Goal: Transaction & Acquisition: Purchase product/service

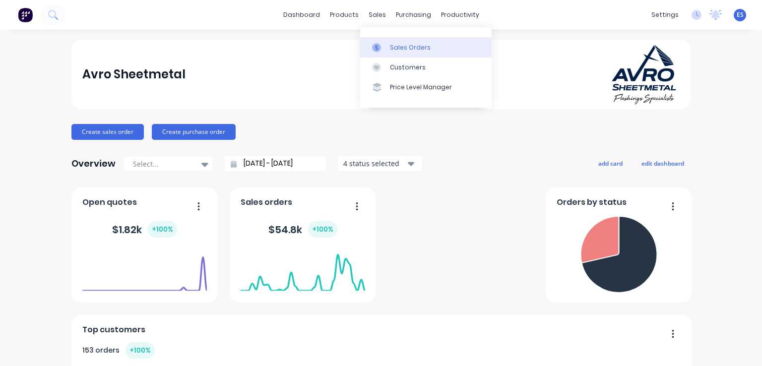
click at [404, 46] on div "Sales Orders" at bounding box center [410, 47] width 41 height 9
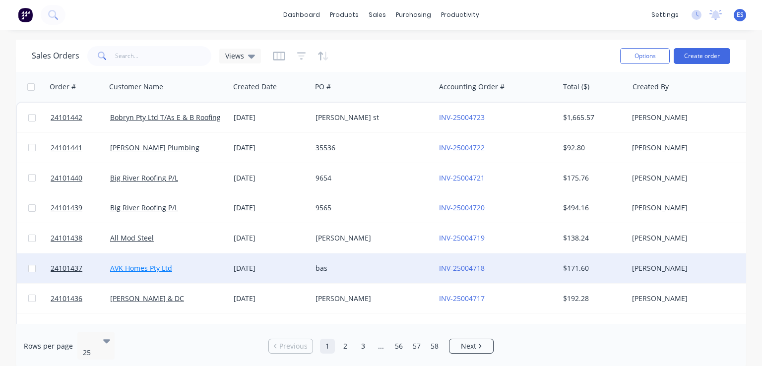
click at [134, 272] on link "AVK Homes Pty Ltd" at bounding box center [141, 267] width 62 height 9
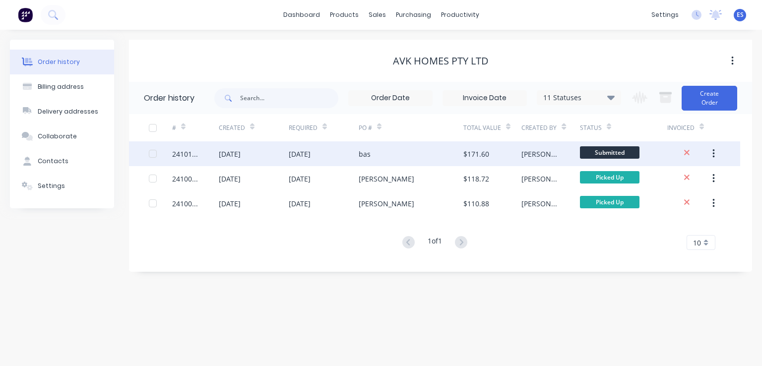
click at [672, 154] on div at bounding box center [687, 153] width 40 height 11
click at [379, 153] on div "bas" at bounding box center [410, 153] width 105 height 25
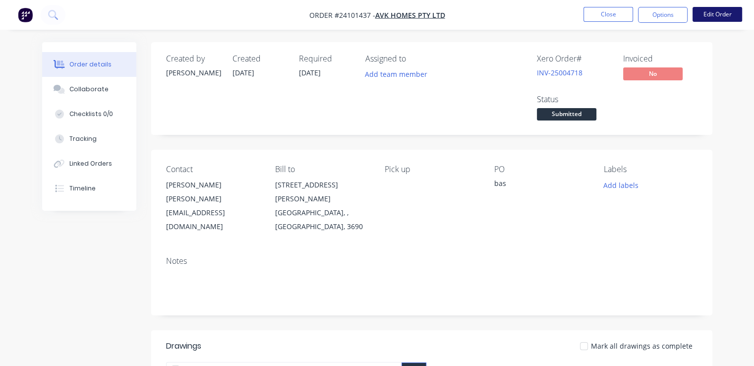
click at [709, 7] on button "Edit Order" at bounding box center [718, 14] width 50 height 15
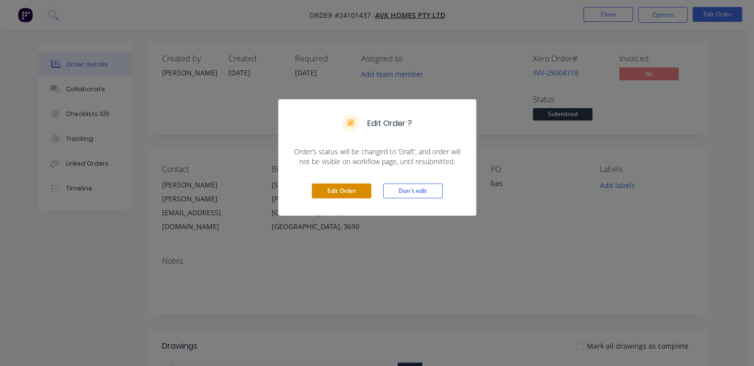
click at [354, 191] on button "Edit Order" at bounding box center [341, 190] width 59 height 15
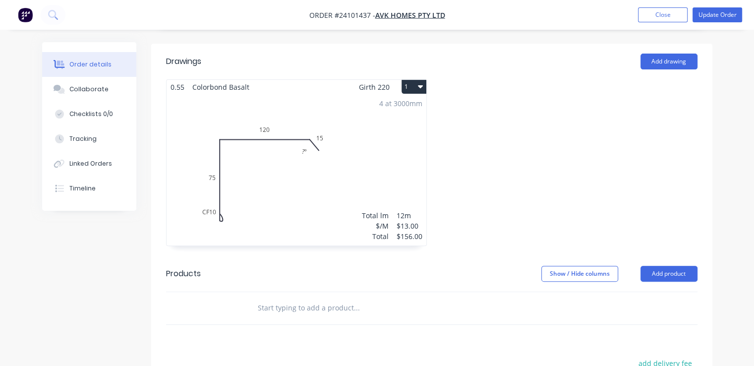
scroll to position [248, 0]
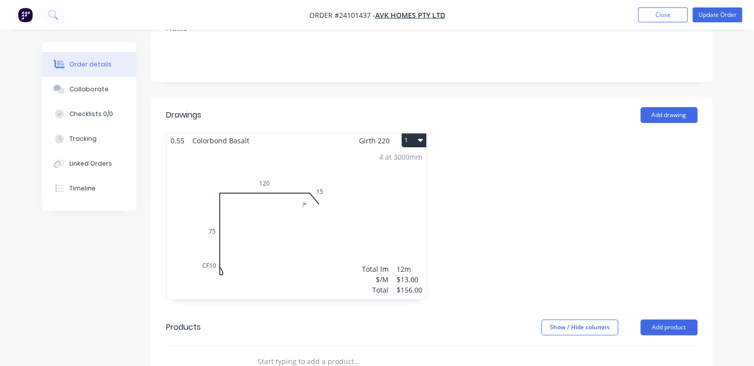
click at [421, 136] on icon "button" at bounding box center [420, 140] width 5 height 8
click at [367, 197] on div "Delete" at bounding box center [379, 204] width 76 height 14
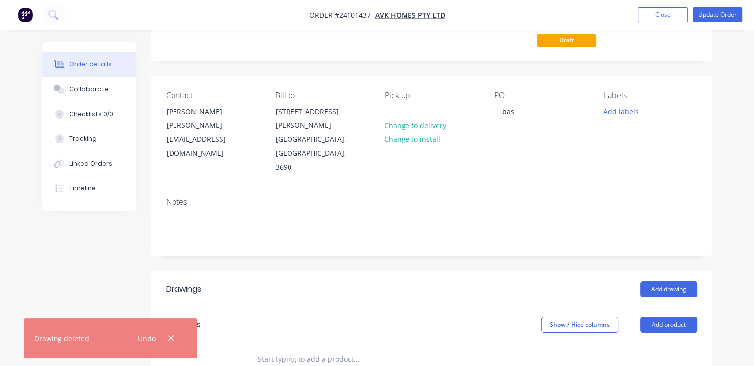
scroll to position [0, 0]
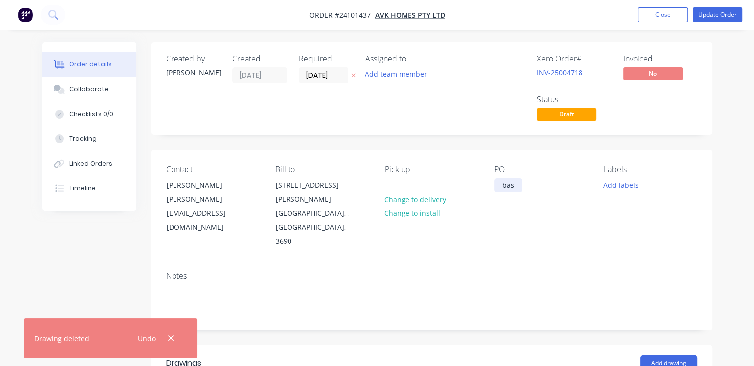
click at [503, 186] on div "bas" at bounding box center [508, 185] width 28 height 14
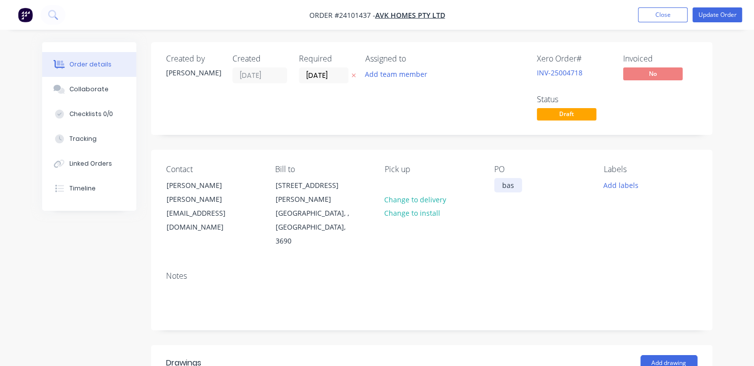
click at [517, 184] on div "bas" at bounding box center [508, 185] width 28 height 14
click at [712, 15] on button "Update Order" at bounding box center [718, 14] width 50 height 15
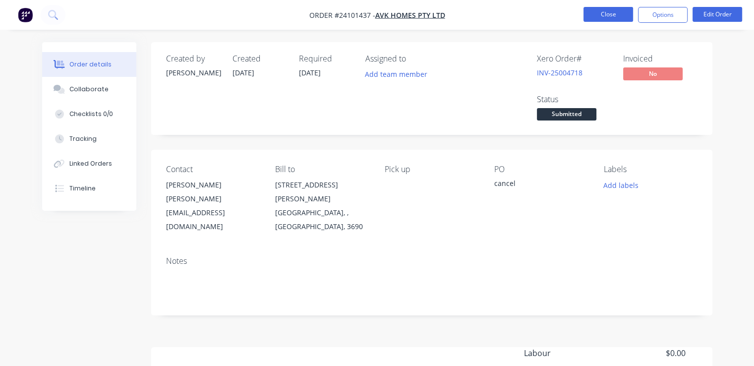
click at [611, 11] on button "Close" at bounding box center [609, 14] width 50 height 15
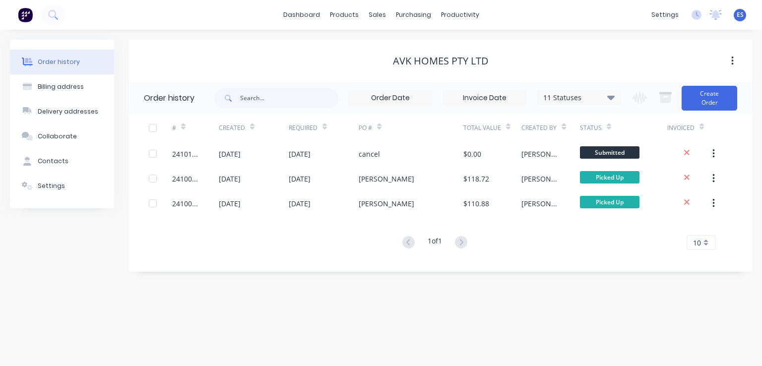
click at [24, 15] on img at bounding box center [25, 14] width 15 height 15
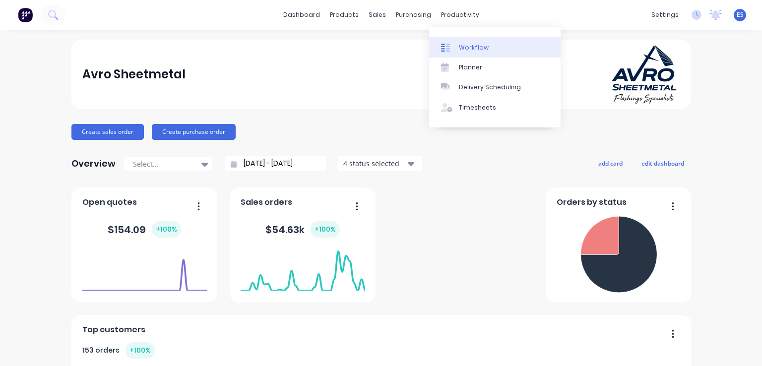
click at [454, 50] on div at bounding box center [448, 47] width 15 height 9
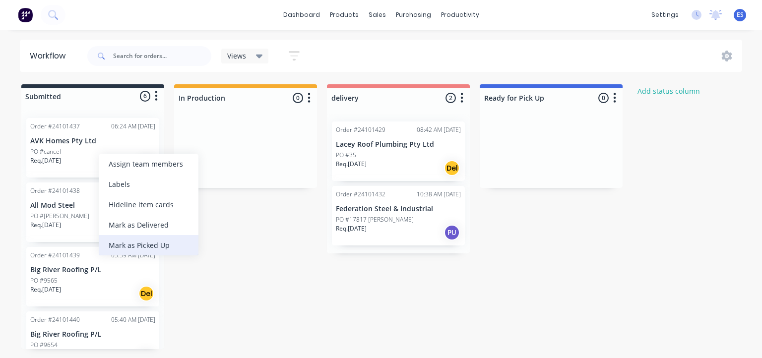
click at [133, 243] on div "Mark as Picked Up" at bounding box center [149, 245] width 100 height 20
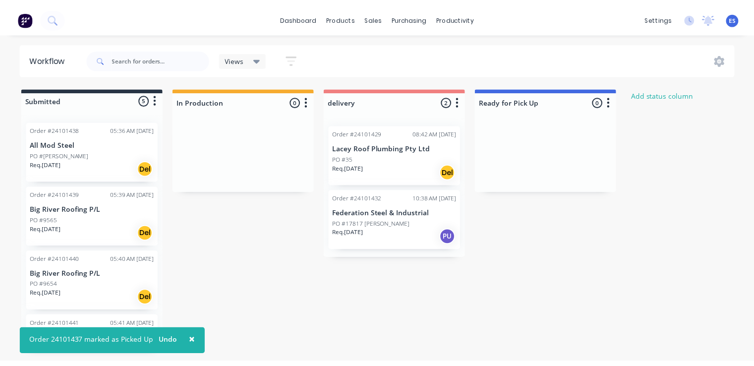
scroll to position [86, 0]
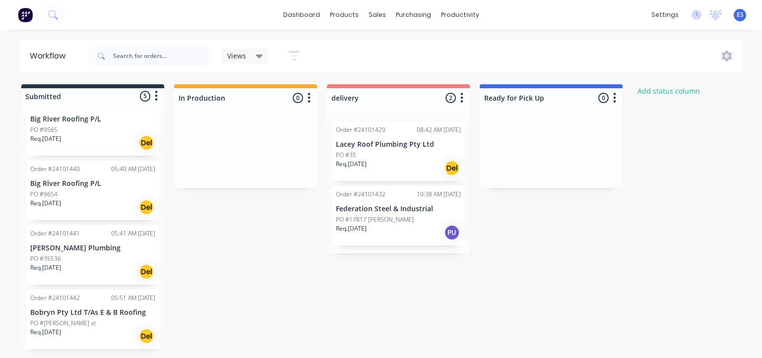
click at [21, 18] on img at bounding box center [25, 14] width 15 height 15
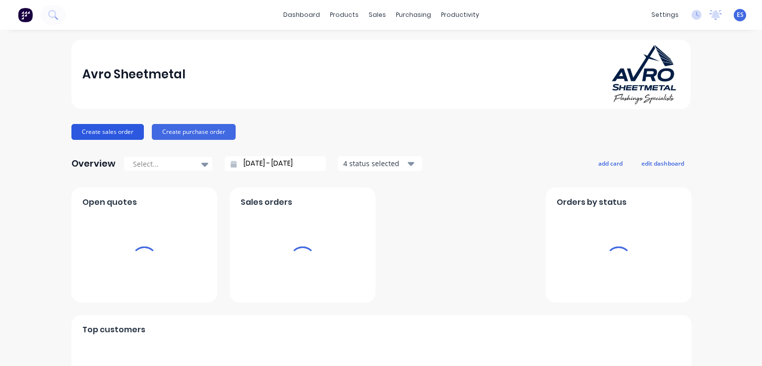
click at [91, 135] on button "Create sales order" at bounding box center [107, 132] width 72 height 16
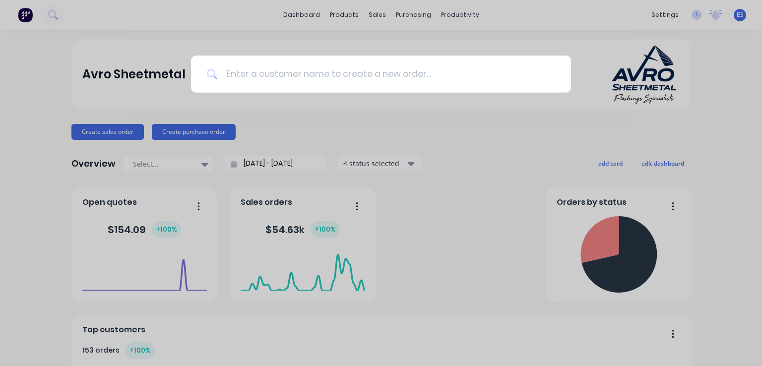
click at [340, 84] on input at bounding box center [386, 74] width 337 height 37
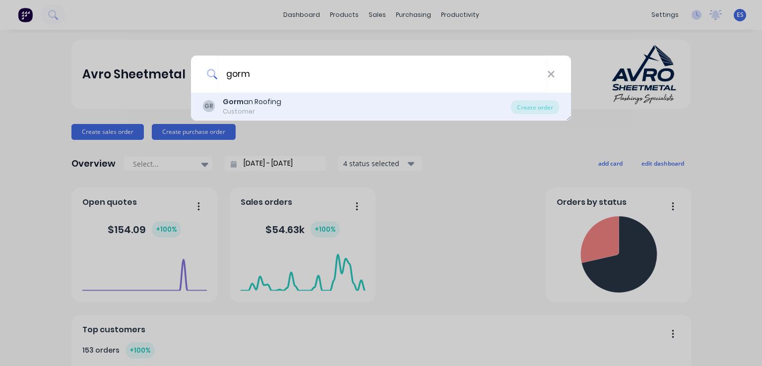
type input "gorm"
click at [283, 103] on div "GR Gorm an Roofing Customer" at bounding box center [357, 106] width 308 height 19
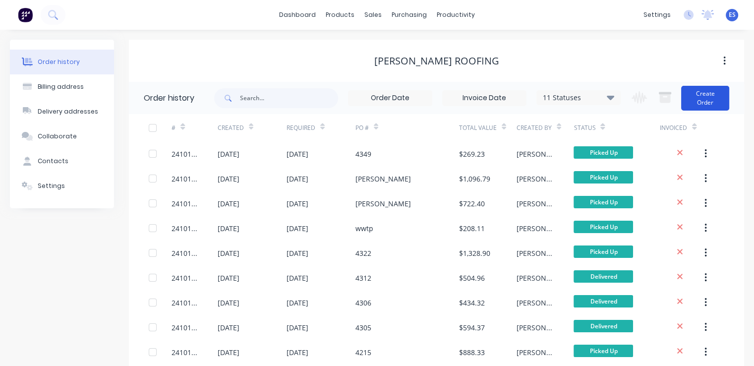
click at [694, 100] on button "Create Order" at bounding box center [705, 98] width 48 height 25
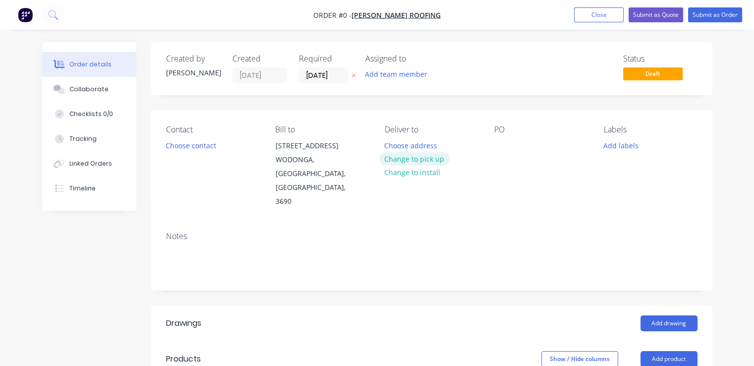
click at [413, 156] on button "Change to pick up" at bounding box center [414, 158] width 70 height 13
click at [500, 137] on div "PO" at bounding box center [541, 167] width 94 height 84
click at [501, 141] on div at bounding box center [502, 145] width 16 height 14
click at [203, 145] on button "Choose contact" at bounding box center [190, 144] width 61 height 13
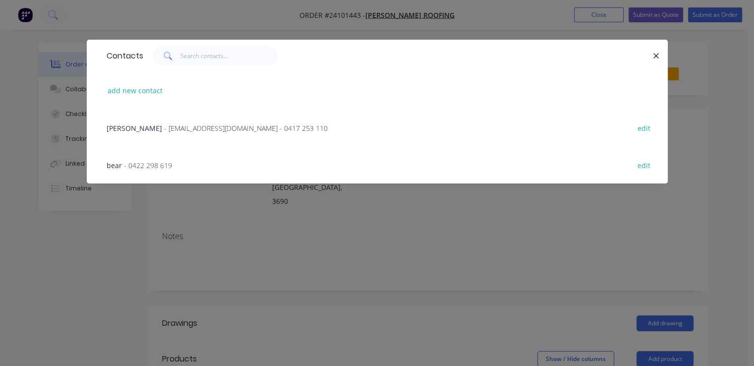
click at [151, 162] on span "- 0422 298 619" at bounding box center [148, 165] width 48 height 9
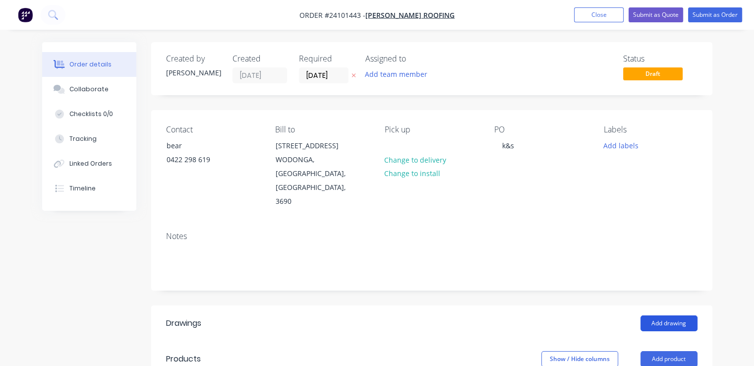
click at [661, 315] on button "Add drawing" at bounding box center [669, 323] width 57 height 16
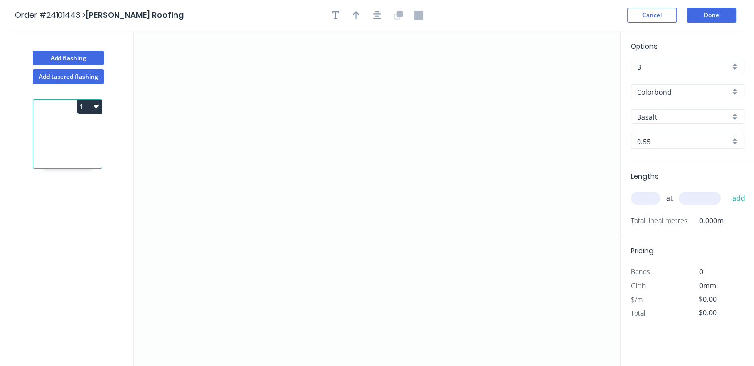
click at [647, 119] on input "Basalt" at bounding box center [683, 117] width 93 height 10
click at [659, 135] on div "[PERSON_NAME]" at bounding box center [687, 135] width 113 height 17
type input "[PERSON_NAME]"
click at [295, 199] on icon "0" at bounding box center [377, 198] width 486 height 335
click at [295, 156] on icon at bounding box center [295, 177] width 0 height 43
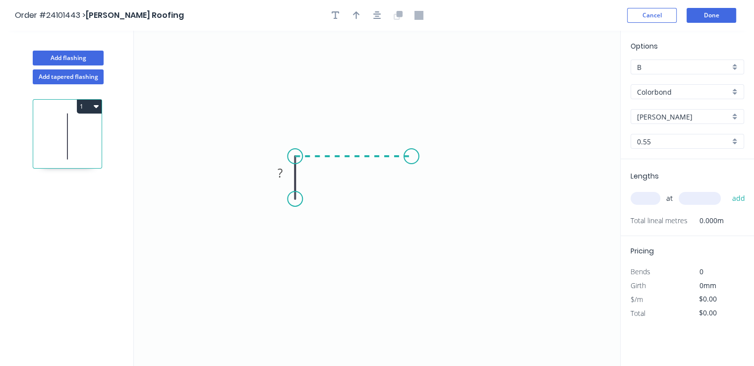
click at [413, 157] on icon "0 ?" at bounding box center [377, 198] width 486 height 335
click at [436, 169] on icon "0 ? ?" at bounding box center [377, 198] width 486 height 335
click at [436, 169] on circle at bounding box center [436, 169] width 15 height 15
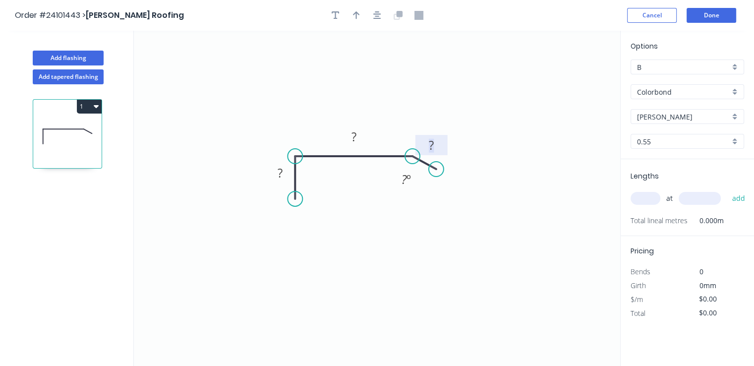
click at [435, 149] on rect at bounding box center [431, 146] width 20 height 14
click at [365, 141] on rect at bounding box center [354, 136] width 32 height 20
click at [361, 138] on rect at bounding box center [354, 137] width 20 height 14
click at [281, 177] on tspan "?" at bounding box center [280, 173] width 5 height 16
click at [647, 203] on input "text" at bounding box center [646, 198] width 30 height 13
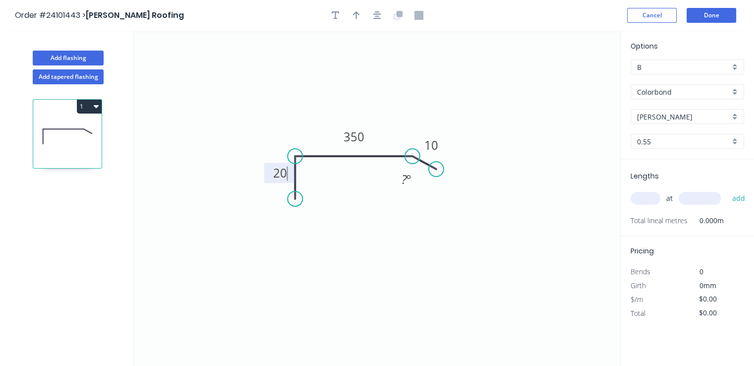
type input "$14.44"
type input "2"
click at [688, 199] on input "text" at bounding box center [700, 198] width 42 height 13
type input "1200"
click at [727, 190] on button "add" at bounding box center [738, 198] width 23 height 17
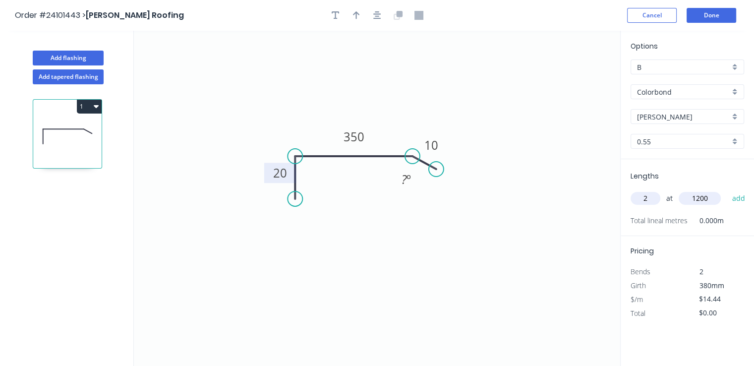
type input "$34.66"
type input "1"
click at [688, 199] on input "text" at bounding box center [700, 198] width 42 height 13
type input "1500"
click at [727, 190] on button "add" at bounding box center [738, 198] width 23 height 17
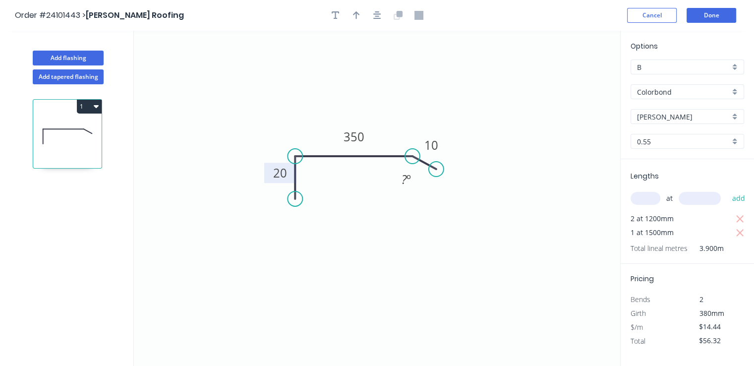
click at [96, 109] on icon "button" at bounding box center [96, 106] width 5 height 8
click at [81, 129] on div "Duplicate" at bounding box center [54, 131] width 76 height 14
type input "$0.00"
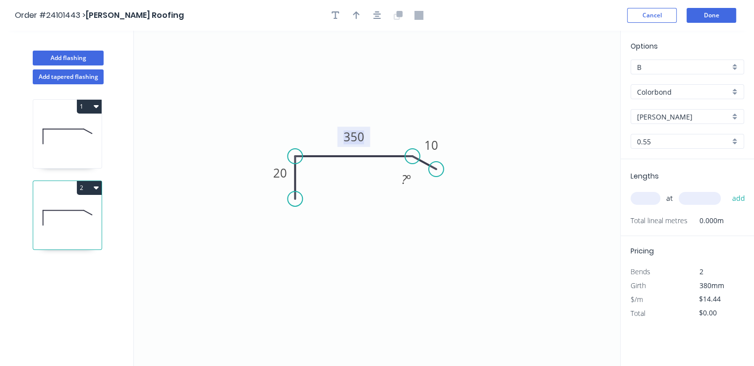
click at [352, 140] on tspan "350" at bounding box center [354, 136] width 21 height 16
click at [637, 199] on input "text" at bounding box center [646, 198] width 30 height 13
type input "$15.77"
type input "2"
click at [710, 208] on div "2 at add" at bounding box center [689, 198] width 116 height 27
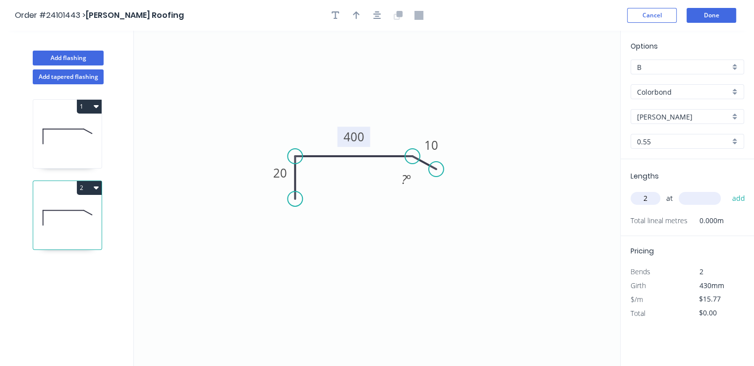
click at [711, 199] on input "text" at bounding box center [700, 198] width 42 height 13
type input "1200"
click at [727, 190] on button "add" at bounding box center [738, 198] width 23 height 17
type input "$37.85"
type input "1"
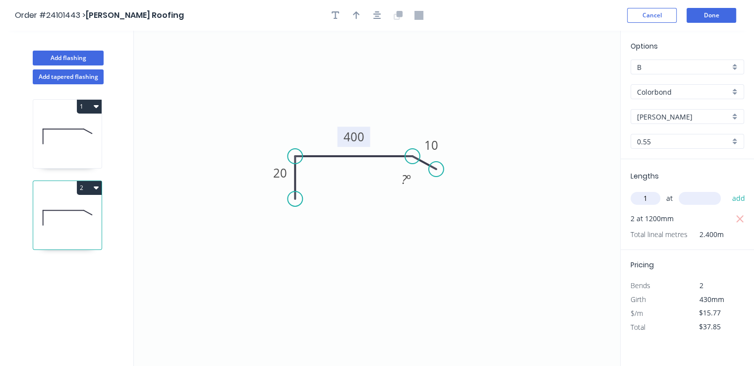
click at [711, 199] on input "text" at bounding box center [700, 198] width 42 height 13
type input "1500"
click at [727, 190] on button "add" at bounding box center [738, 198] width 23 height 17
type input "$61.50"
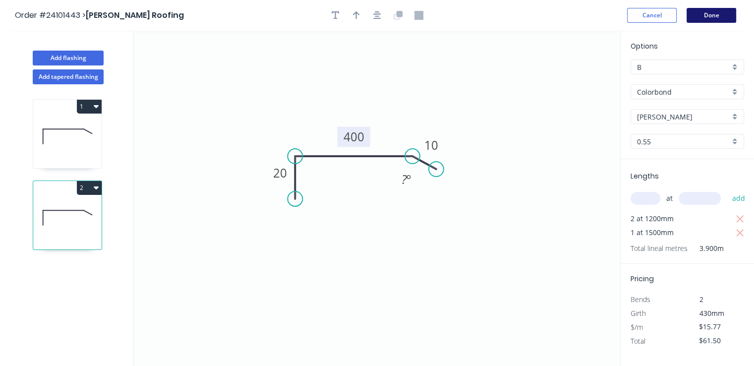
click at [709, 12] on button "Done" at bounding box center [712, 15] width 50 height 15
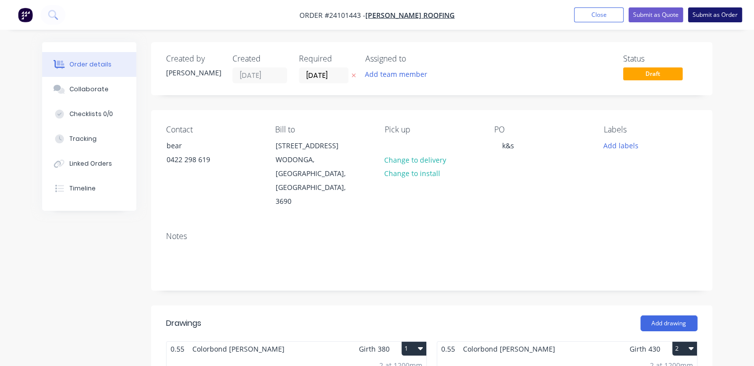
click at [704, 15] on button "Submit as Order" at bounding box center [715, 14] width 54 height 15
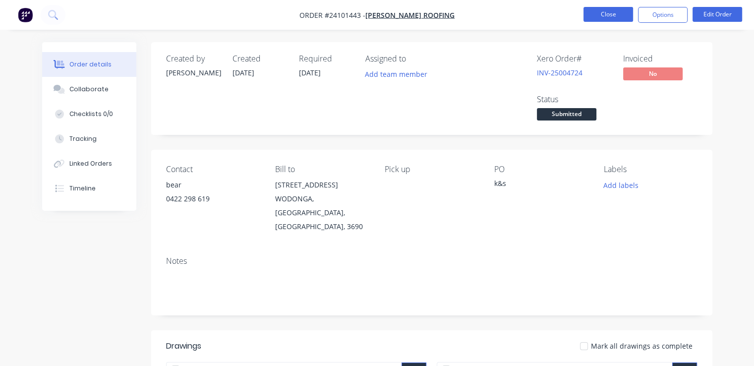
click at [596, 12] on button "Close" at bounding box center [609, 14] width 50 height 15
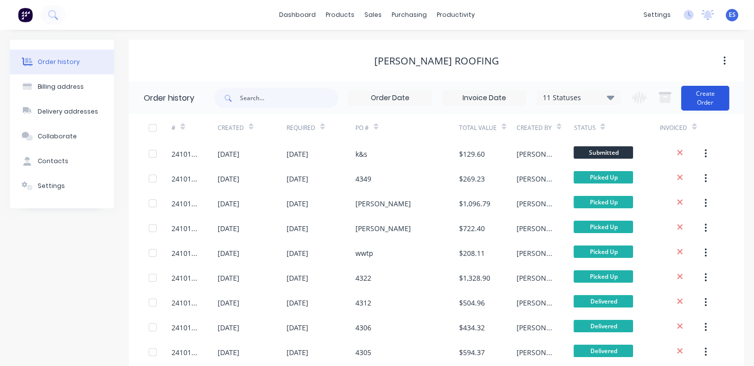
click at [705, 93] on button "Create Order" at bounding box center [705, 98] width 48 height 25
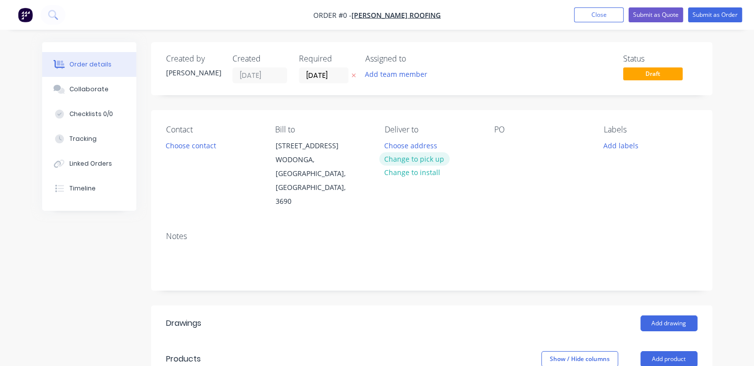
click at [426, 156] on button "Change to pick up" at bounding box center [414, 158] width 70 height 13
click at [195, 147] on button "Choose contact" at bounding box center [190, 144] width 61 height 13
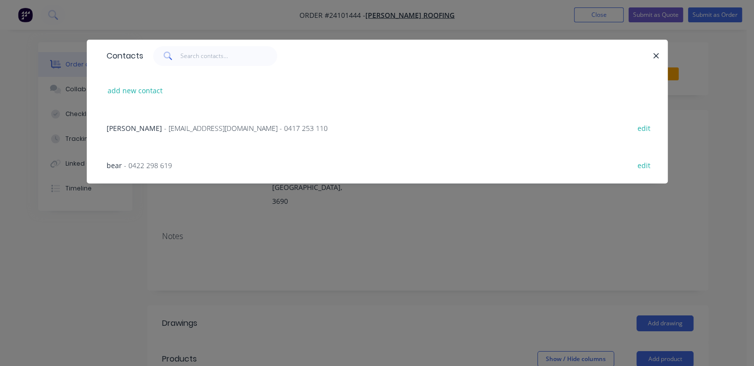
click at [167, 163] on span "- 0422 298 619" at bounding box center [148, 165] width 48 height 9
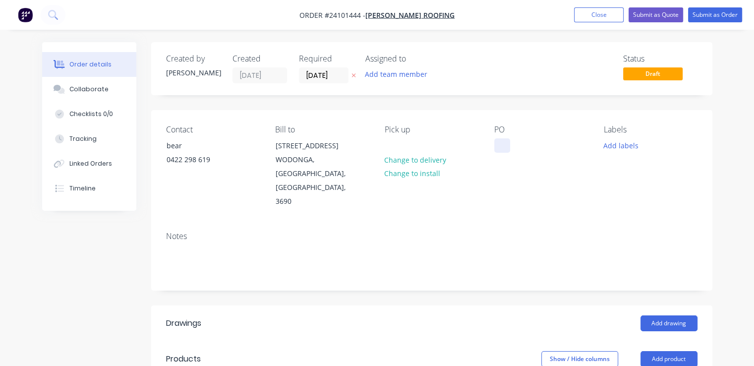
click at [500, 144] on div at bounding box center [502, 145] width 16 height 14
click at [673, 305] on header "Drawings Add drawing" at bounding box center [431, 323] width 561 height 36
click at [671, 315] on button "Add drawing" at bounding box center [669, 323] width 57 height 16
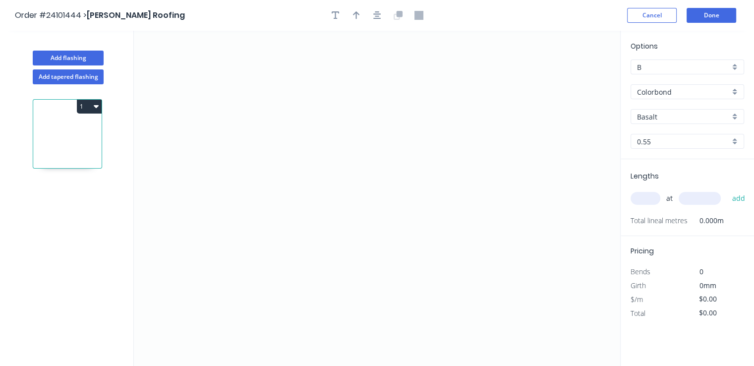
click at [674, 86] on div "Colorbond" at bounding box center [688, 91] width 114 height 15
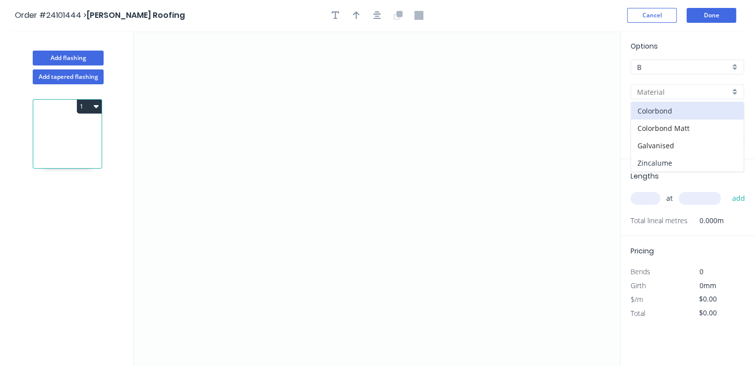
click at [654, 164] on div "Zincalume" at bounding box center [687, 162] width 113 height 17
type input "Zincalume"
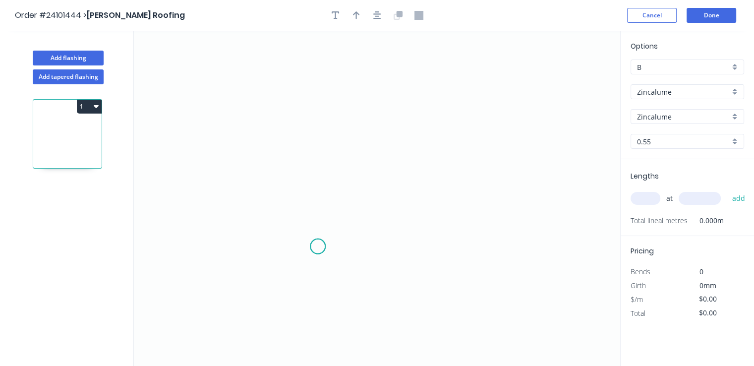
click at [318, 246] on icon "0" at bounding box center [377, 198] width 486 height 335
click at [302, 228] on icon "0" at bounding box center [377, 198] width 486 height 335
click at [304, 125] on icon "0 ?" at bounding box center [377, 198] width 486 height 335
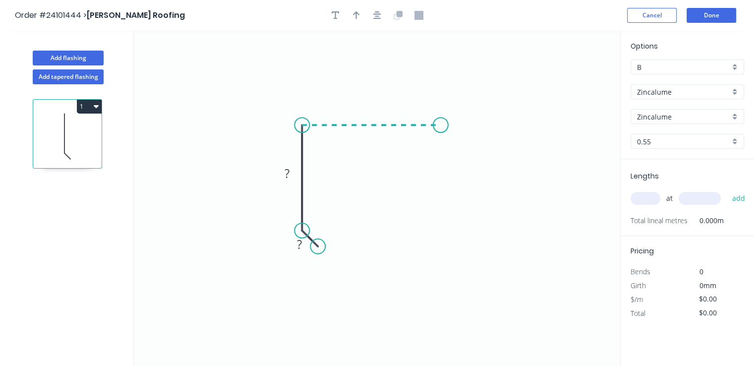
click at [441, 129] on icon "0 ? ?" at bounding box center [377, 198] width 486 height 335
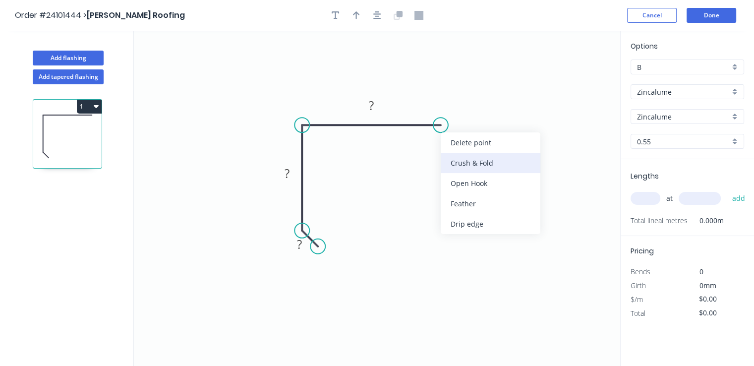
click at [466, 163] on div "Crush & Fold" at bounding box center [491, 163] width 100 height 20
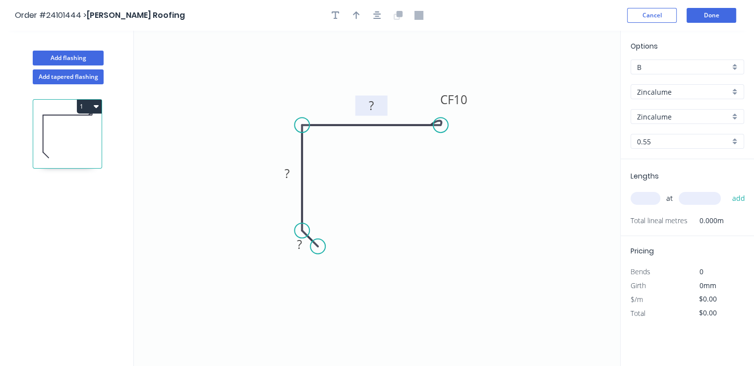
click at [380, 108] on rect at bounding box center [371, 106] width 20 height 14
click at [293, 177] on rect at bounding box center [287, 174] width 20 height 14
click at [303, 237] on circle at bounding box center [302, 230] width 15 height 15
click at [301, 245] on tspan "?" at bounding box center [299, 244] width 5 height 16
click at [643, 195] on input "text" at bounding box center [646, 198] width 30 height 13
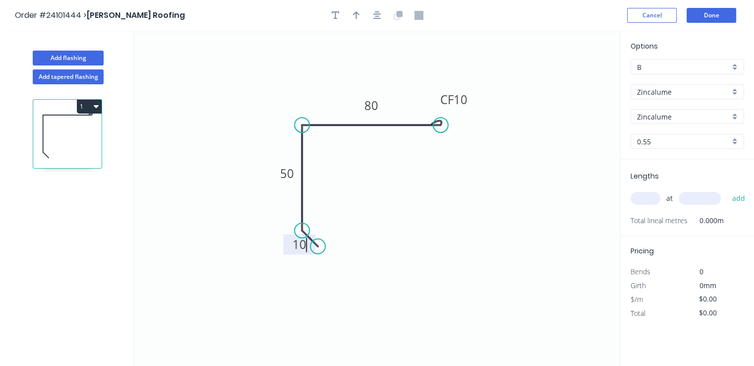
type input "$9.76"
type input "2"
click at [701, 197] on input "text" at bounding box center [700, 198] width 42 height 13
type input "4500"
click at [727, 190] on button "add" at bounding box center [738, 198] width 23 height 17
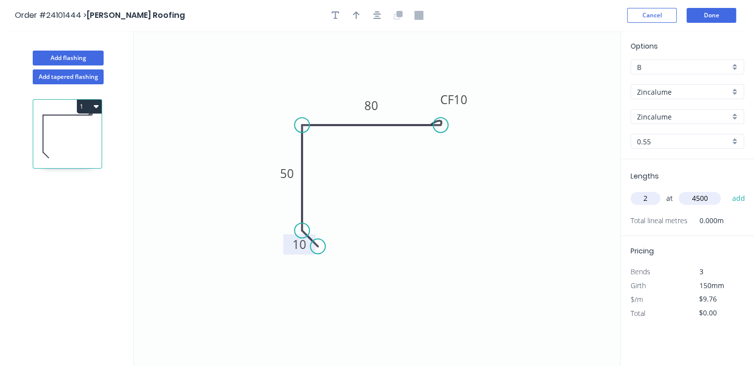
type input "$87.84"
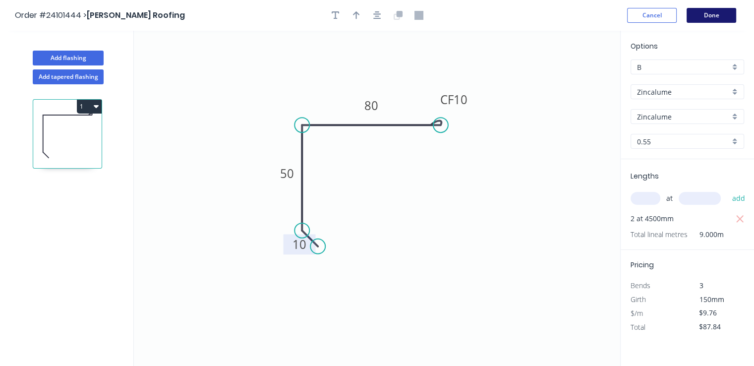
click at [718, 15] on button "Done" at bounding box center [712, 15] width 50 height 15
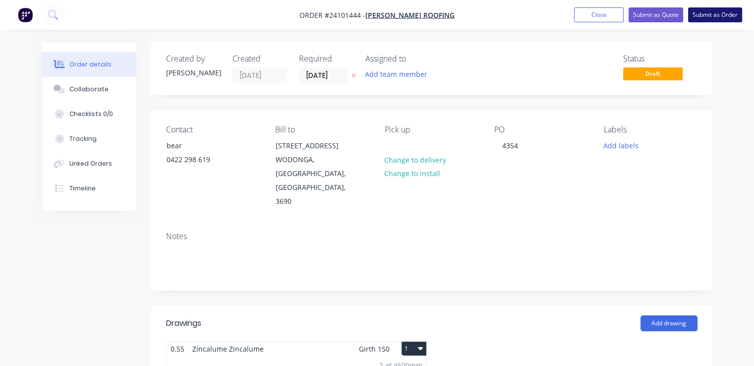
click at [721, 14] on button "Submit as Order" at bounding box center [715, 14] width 54 height 15
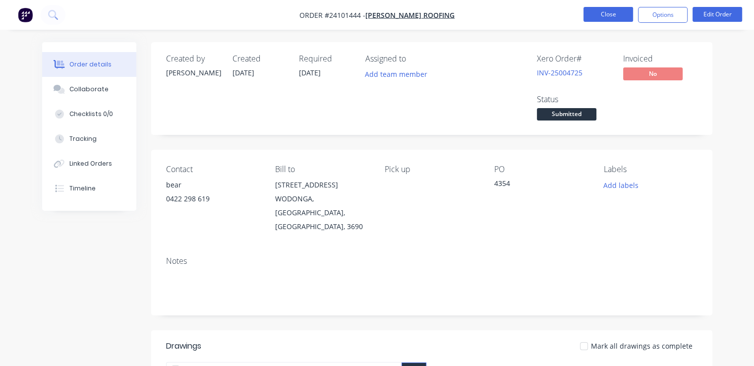
click at [605, 14] on button "Close" at bounding box center [609, 14] width 50 height 15
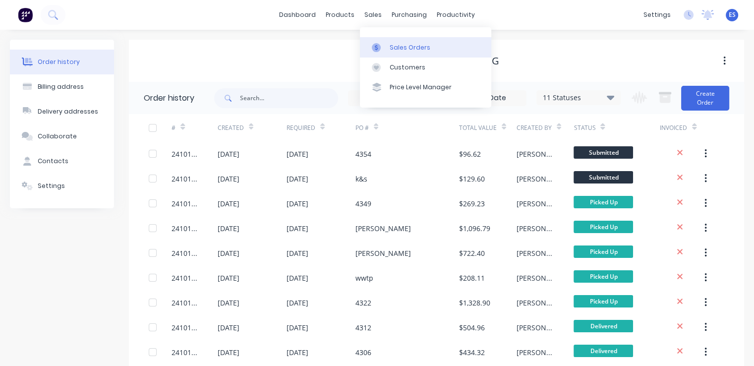
click at [393, 50] on div "Sales Orders" at bounding box center [410, 47] width 41 height 9
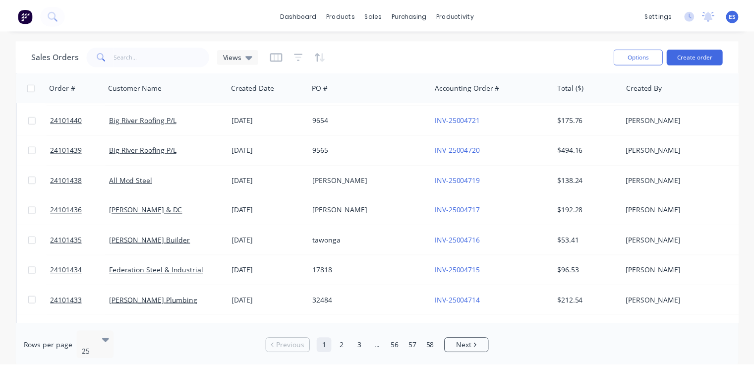
scroll to position [198, 0]
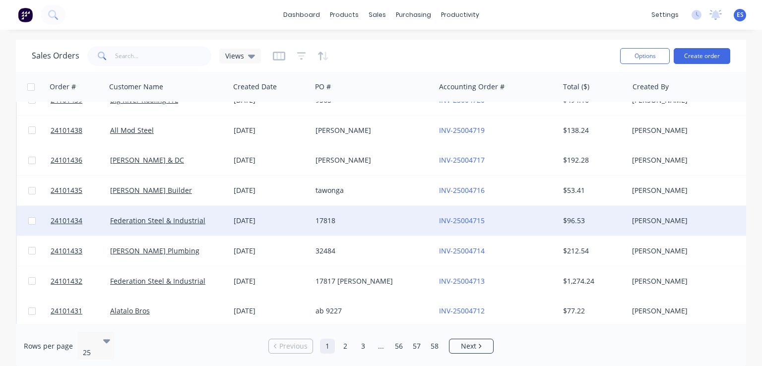
click at [355, 216] on div "17818" at bounding box center [370, 221] width 110 height 10
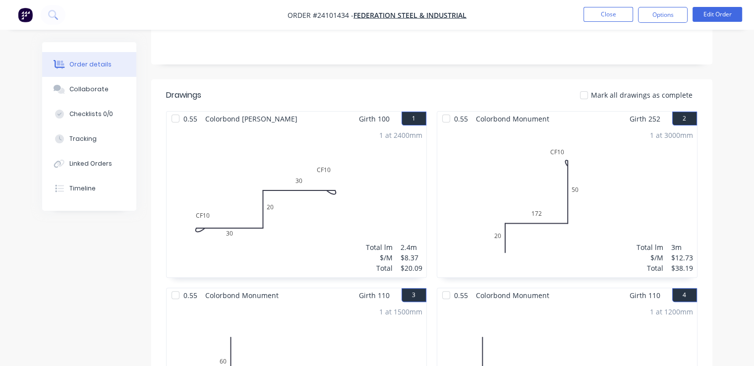
scroll to position [198, 0]
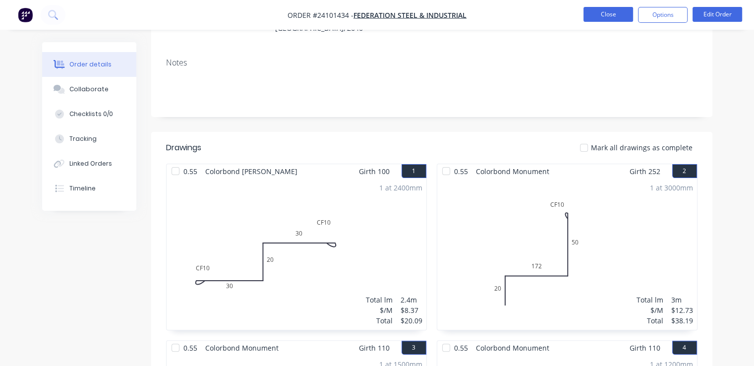
click at [616, 10] on button "Close" at bounding box center [609, 14] width 50 height 15
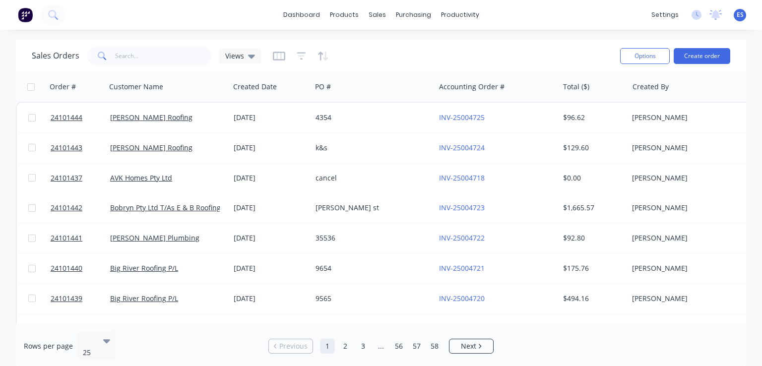
click at [31, 20] on img at bounding box center [25, 14] width 15 height 15
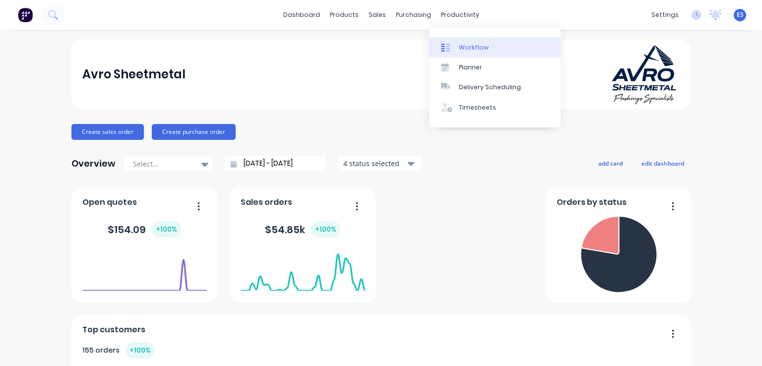
click at [467, 49] on div "Workflow" at bounding box center [474, 47] width 30 height 9
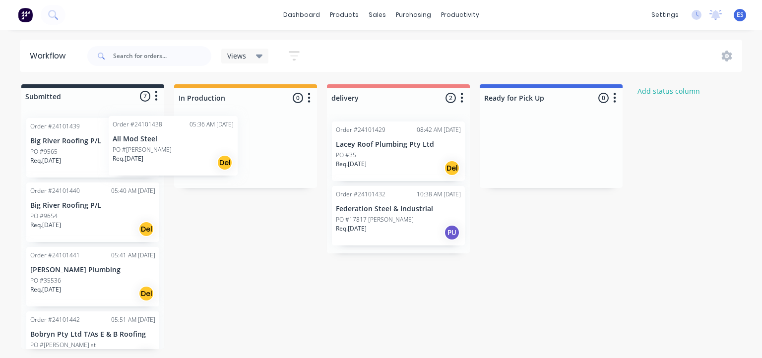
drag, startPoint x: 93, startPoint y: 155, endPoint x: 208, endPoint y: 152, distance: 115.1
click at [208, 152] on div "Submitted 7 Status colour #273444 hex #273444 Save Cancel Summaries Total order…" at bounding box center [460, 216] width 935 height 265
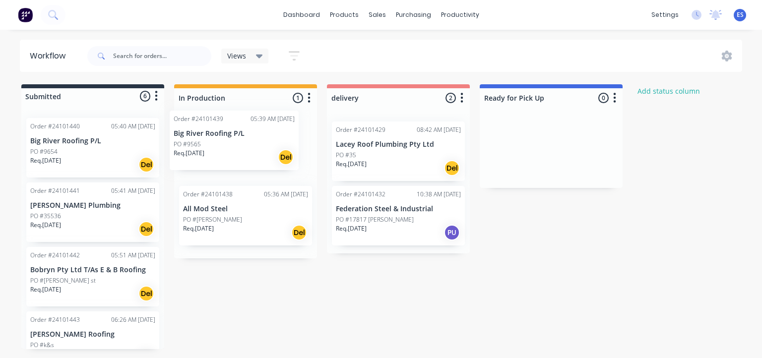
drag, startPoint x: 78, startPoint y: 164, endPoint x: 221, endPoint y: 157, distance: 143.5
click at [221, 157] on div "Submitted 6 Status colour #273444 hex #273444 Save Cancel Summaries Total order…" at bounding box center [460, 216] width 935 height 265
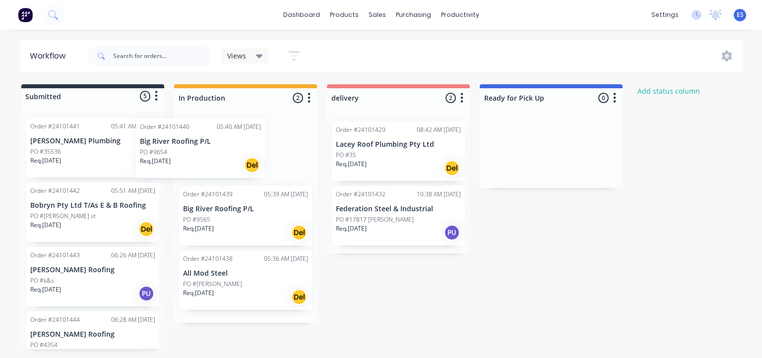
drag, startPoint x: 109, startPoint y: 154, endPoint x: 227, endPoint y: 156, distance: 118.5
click at [227, 156] on div "Submitted 5 Status colour #273444 hex #273444 Save Cancel Summaries Total order…" at bounding box center [460, 216] width 935 height 265
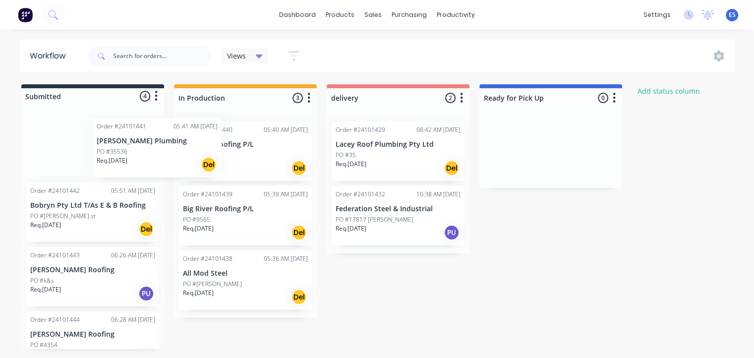
drag, startPoint x: 106, startPoint y: 159, endPoint x: 231, endPoint y: 160, distance: 124.9
click at [230, 160] on div "Submitted 4 Status colour #273444 hex #273444 Save Cancel Summaries Total order…" at bounding box center [460, 216] width 935 height 265
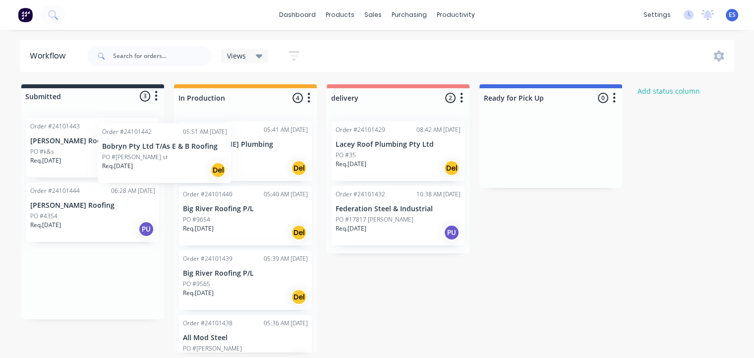
drag, startPoint x: 97, startPoint y: 162, endPoint x: 206, endPoint y: 169, distance: 109.3
click at [215, 169] on div "Submitted 3 Status colour #273444 hex #273444 Save Cancel Summaries Total order…" at bounding box center [460, 218] width 935 height 268
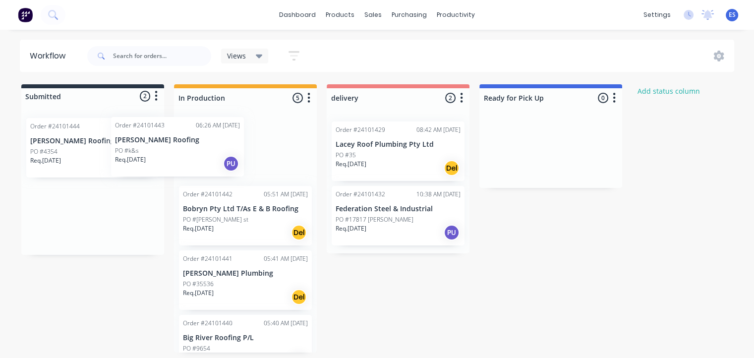
drag, startPoint x: 86, startPoint y: 158, endPoint x: 204, endPoint y: 157, distance: 118.5
click at [204, 157] on div "Submitted 2 Status colour #273444 hex #273444 Save Cancel Summaries Total order…" at bounding box center [460, 218] width 935 height 268
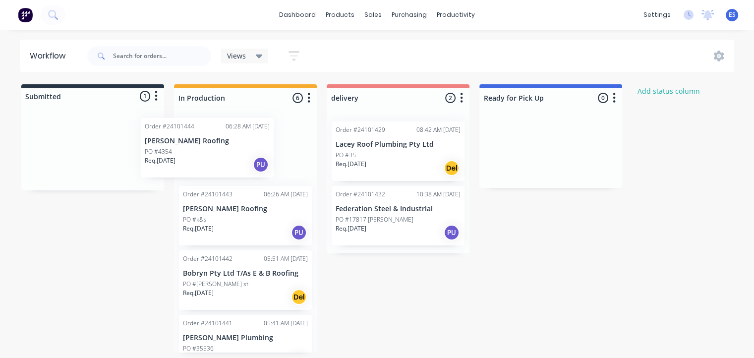
drag, startPoint x: 91, startPoint y: 161, endPoint x: 242, endPoint y: 159, distance: 150.7
click at [240, 160] on div "Submitted 1 Status colour #273444 hex #273444 Save Cancel Summaries Total order…" at bounding box center [460, 218] width 935 height 268
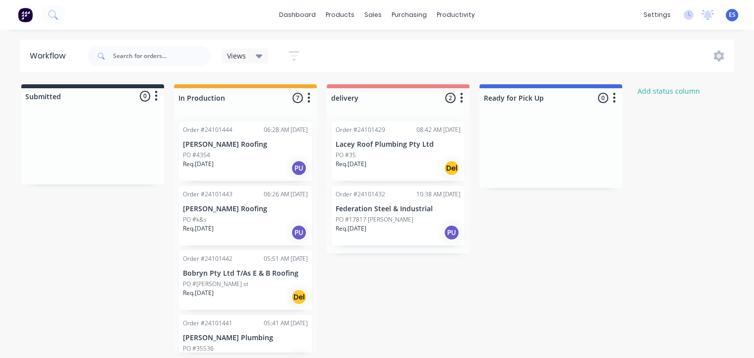
scroll to position [2, 0]
click at [403, 211] on p "Federation Steel & Industrial" at bounding box center [398, 209] width 125 height 8
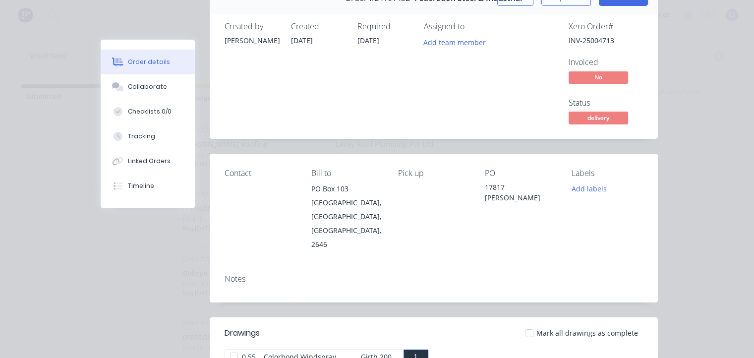
scroll to position [0, 0]
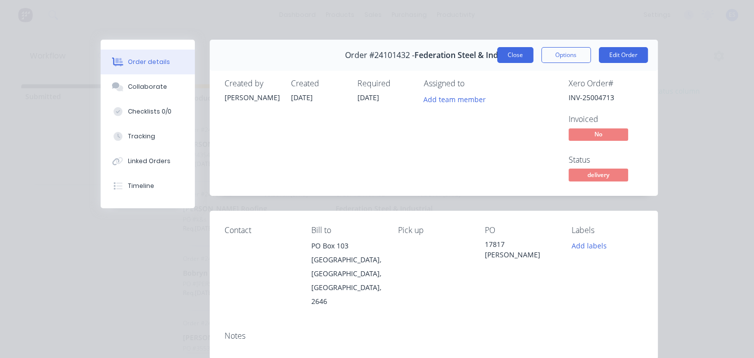
click at [522, 54] on button "Close" at bounding box center [515, 55] width 36 height 16
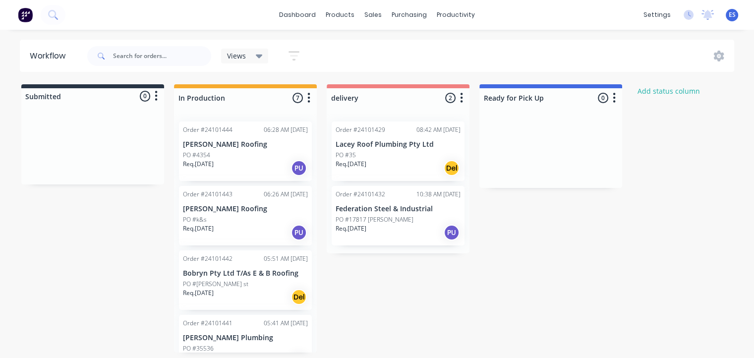
click at [572, 305] on div "Submitted 0 Status colour #273444 hex #273444 Save Cancel Summaries Total order…" at bounding box center [460, 218] width 935 height 268
click at [462, 301] on div "Mark as Delivered" at bounding box center [455, 298] width 100 height 20
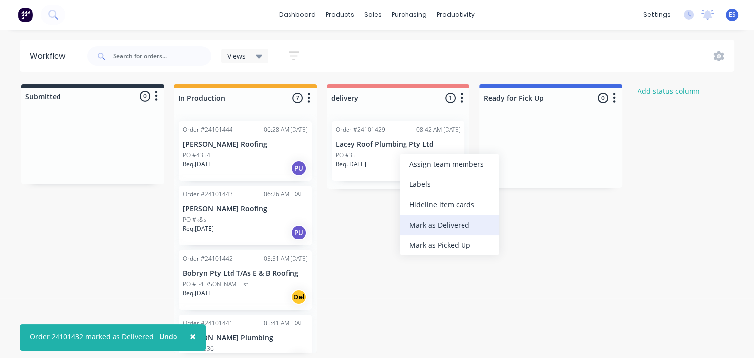
click at [458, 229] on div "Mark as Delivered" at bounding box center [450, 225] width 100 height 20
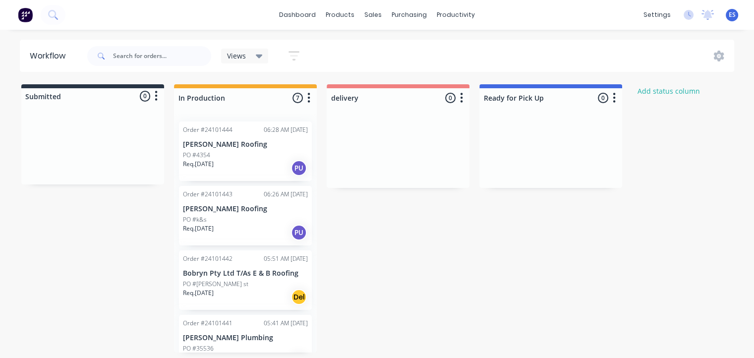
click at [24, 10] on img at bounding box center [25, 14] width 15 height 15
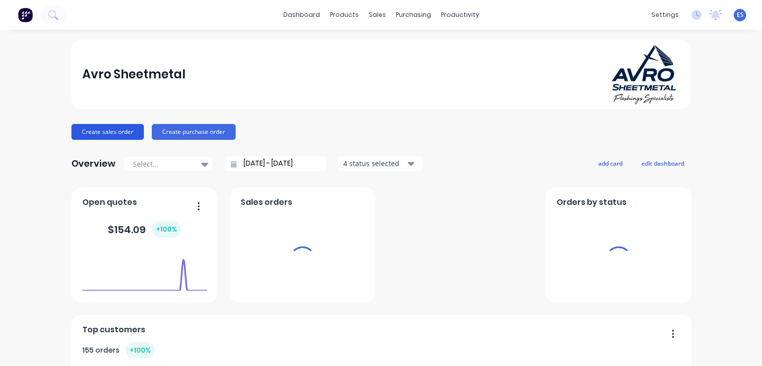
click at [119, 135] on button "Create sales order" at bounding box center [107, 132] width 72 height 16
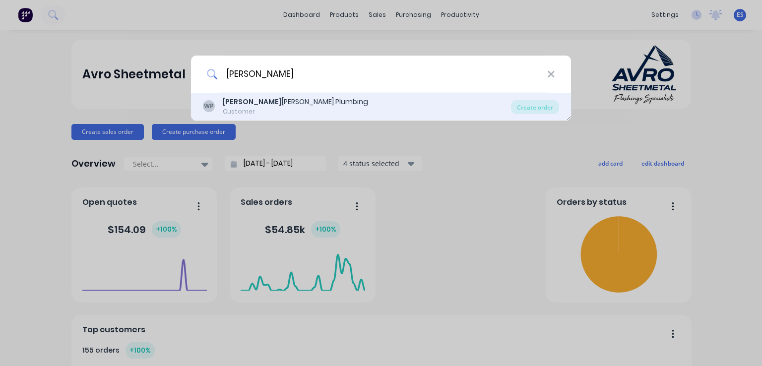
type input "[PERSON_NAME]"
click at [275, 107] on div "Customer" at bounding box center [295, 111] width 145 height 9
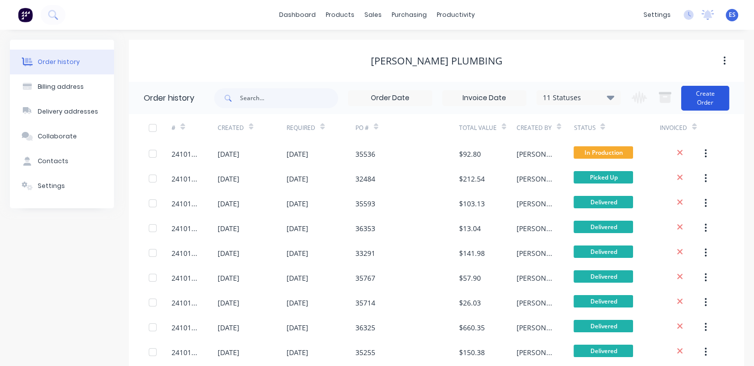
click at [722, 103] on button "Create Order" at bounding box center [705, 98] width 48 height 25
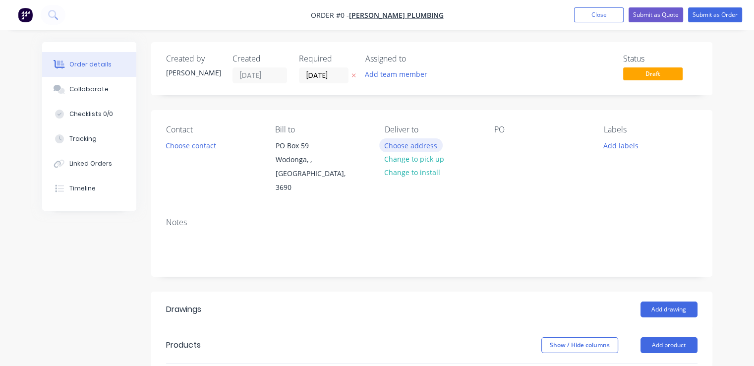
click at [434, 149] on button "Choose address" at bounding box center [410, 144] width 63 height 13
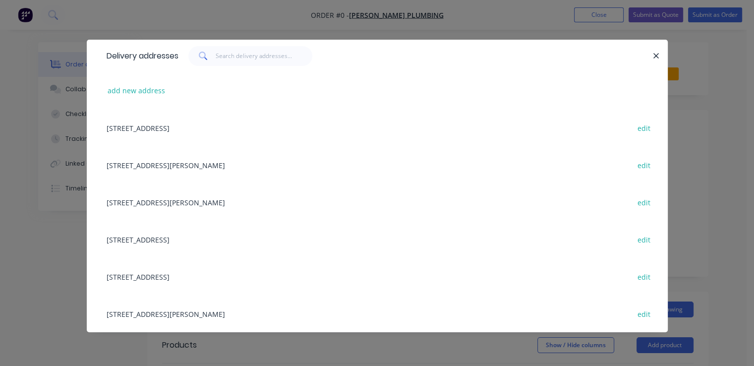
click at [215, 129] on div "[STREET_ADDRESS] edit" at bounding box center [377, 127] width 551 height 37
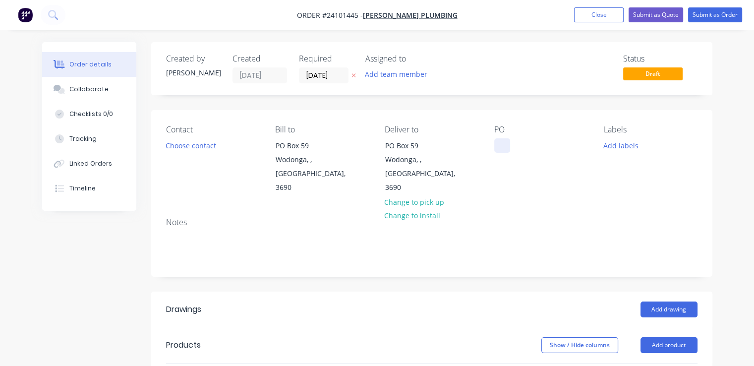
click at [494, 146] on div at bounding box center [502, 145] width 16 height 14
click at [682, 301] on button "Add drawing" at bounding box center [669, 309] width 57 height 16
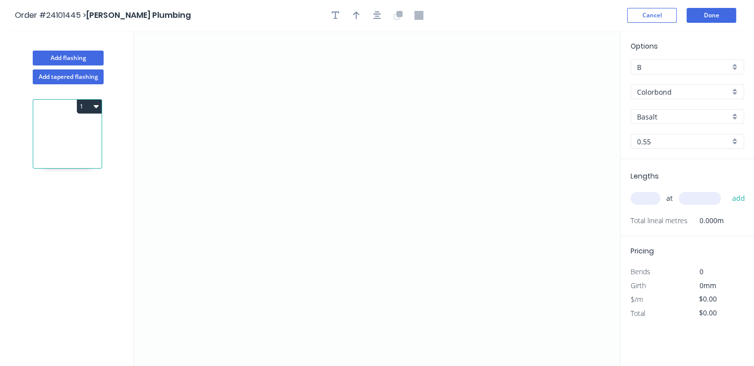
click at [682, 118] on input "Basalt" at bounding box center [683, 117] width 93 height 10
click at [670, 151] on div "Manor Red" at bounding box center [687, 152] width 113 height 17
type input "Manor Red"
click at [467, 198] on icon "0" at bounding box center [377, 198] width 486 height 335
click at [450, 171] on icon at bounding box center [458, 184] width 17 height 27
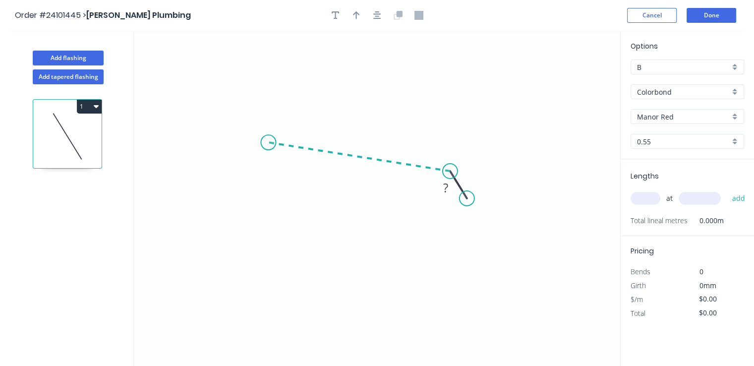
click at [268, 142] on icon "0 ?" at bounding box center [377, 198] width 486 height 335
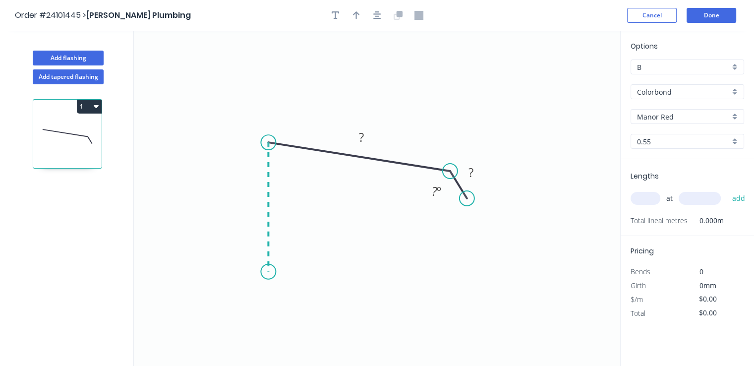
click at [264, 272] on icon "0 ? ? ? º" at bounding box center [377, 198] width 486 height 335
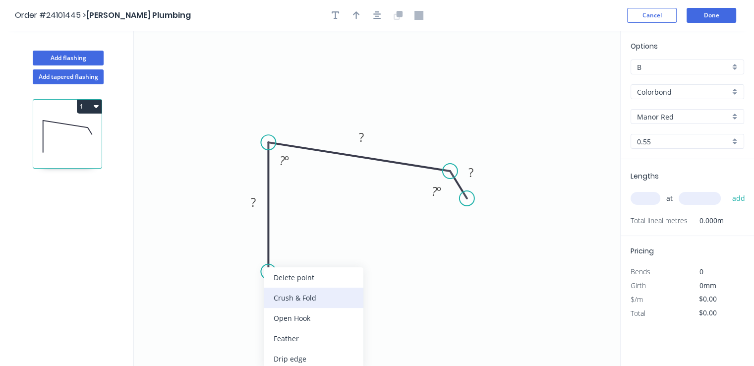
click at [282, 297] on div "Crush & Fold" at bounding box center [314, 298] width 100 height 20
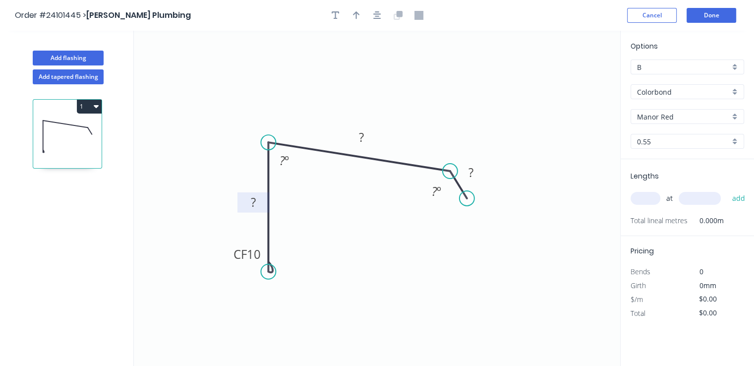
click at [258, 204] on rect at bounding box center [253, 203] width 20 height 14
click at [355, 135] on rect at bounding box center [362, 138] width 20 height 14
click at [470, 171] on tspan "?" at bounding box center [471, 172] width 5 height 16
click at [647, 201] on input "text" at bounding box center [646, 198] width 30 height 13
type input "$15.40"
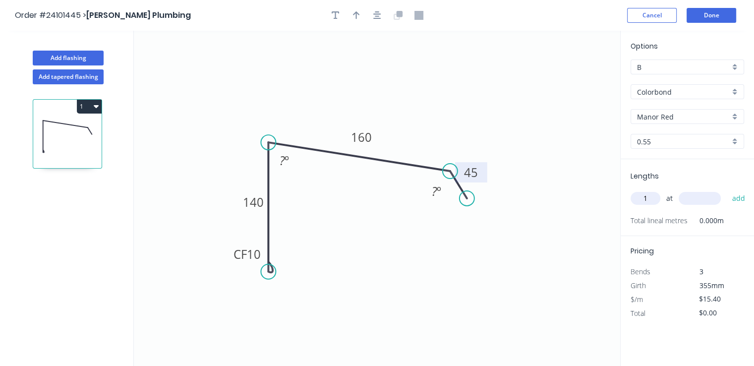
type input "1"
click at [710, 197] on input "text" at bounding box center [700, 198] width 42 height 13
type input "6100"
click at [727, 190] on button "add" at bounding box center [738, 198] width 23 height 17
type input "$93.94"
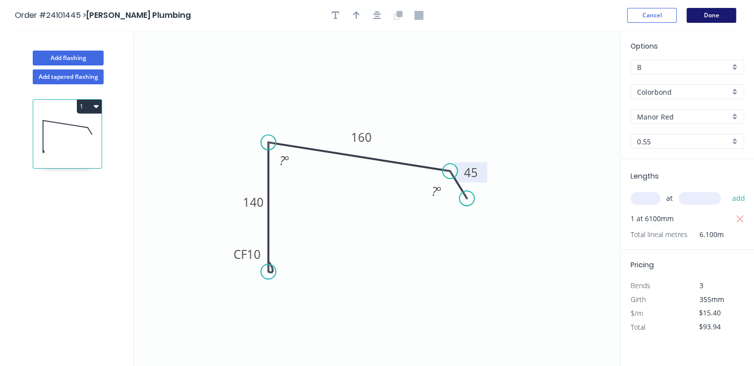
click at [716, 16] on button "Done" at bounding box center [712, 15] width 50 height 15
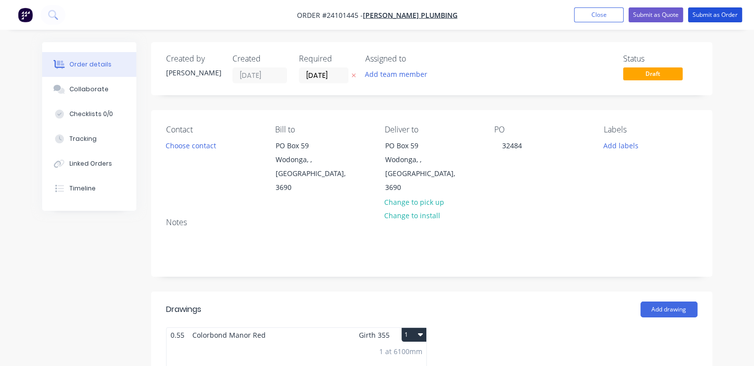
click at [716, 16] on button "Submit as Order" at bounding box center [715, 14] width 54 height 15
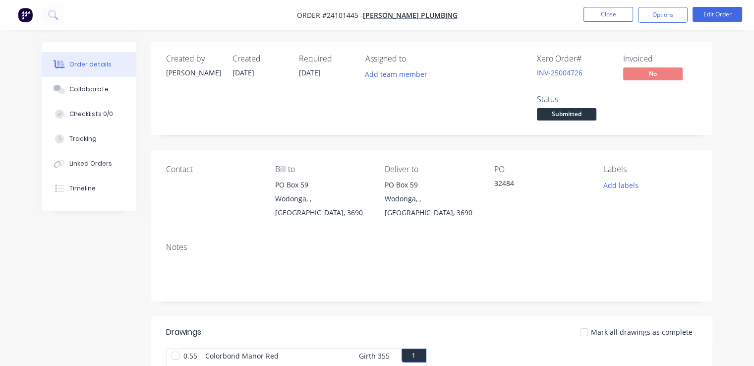
click at [24, 22] on button "button" at bounding box center [25, 15] width 21 height 16
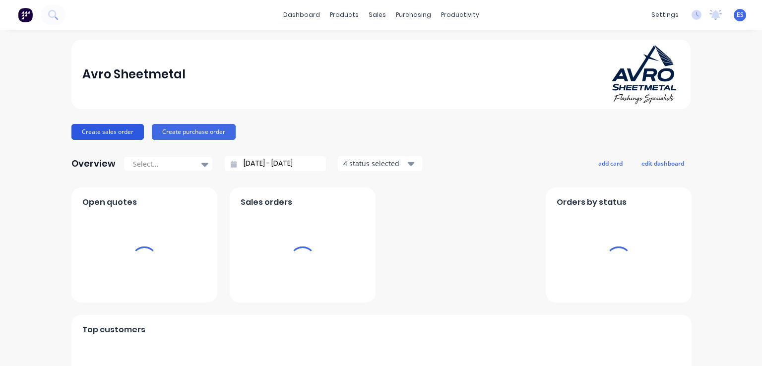
click at [112, 134] on button "Create sales order" at bounding box center [107, 132] width 72 height 16
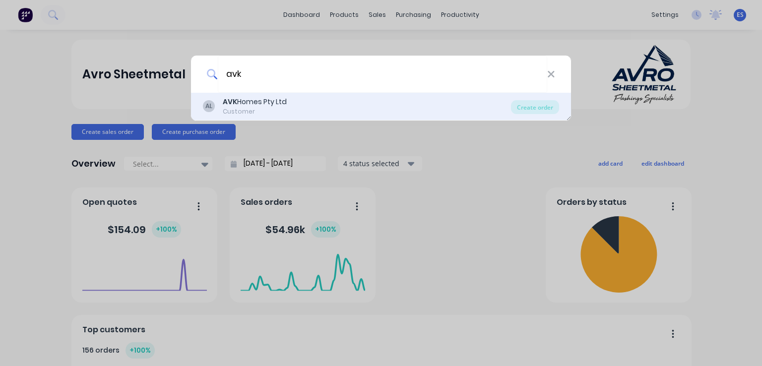
type input "avk"
click at [256, 97] on div "AVK Homes Pty Ltd" at bounding box center [255, 102] width 64 height 10
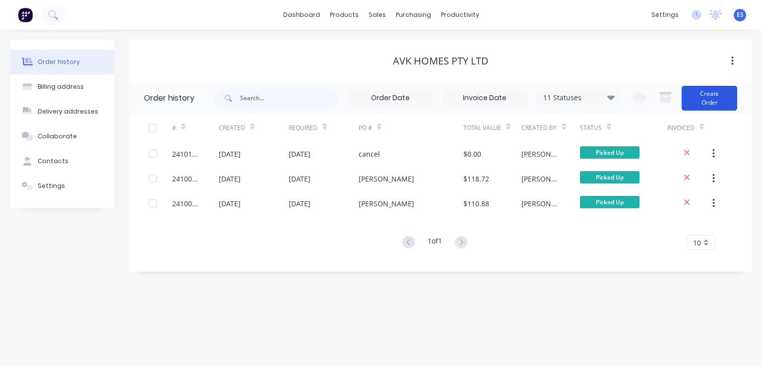
click at [714, 92] on button "Create Order" at bounding box center [709, 98] width 56 height 25
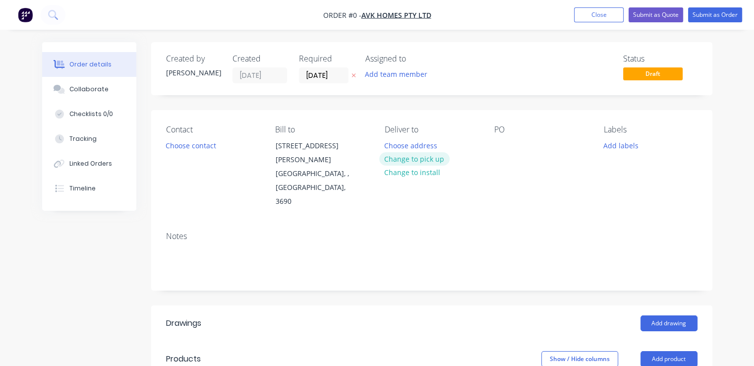
click at [424, 161] on button "Change to pick up" at bounding box center [414, 158] width 70 height 13
click at [190, 145] on button "Choose contact" at bounding box center [190, 144] width 61 height 13
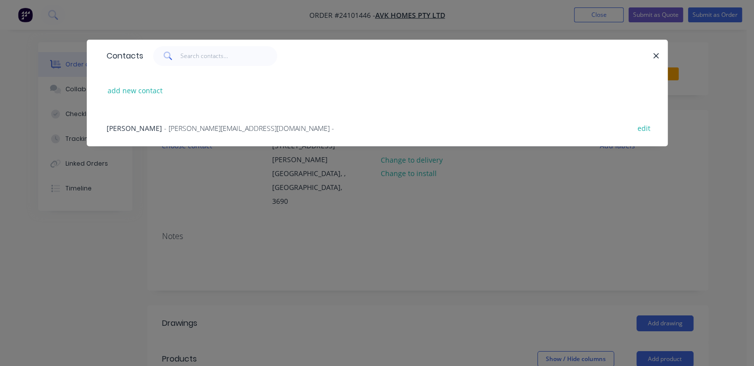
click at [178, 127] on span "- [PERSON_NAME][EMAIL_ADDRESS][DOMAIN_NAME] -" at bounding box center [249, 127] width 170 height 9
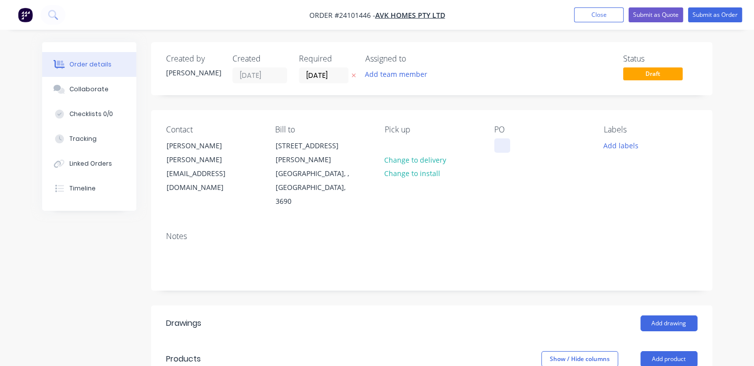
click at [502, 141] on div at bounding box center [502, 145] width 16 height 14
click at [688, 315] on button "Add drawing" at bounding box center [669, 323] width 57 height 16
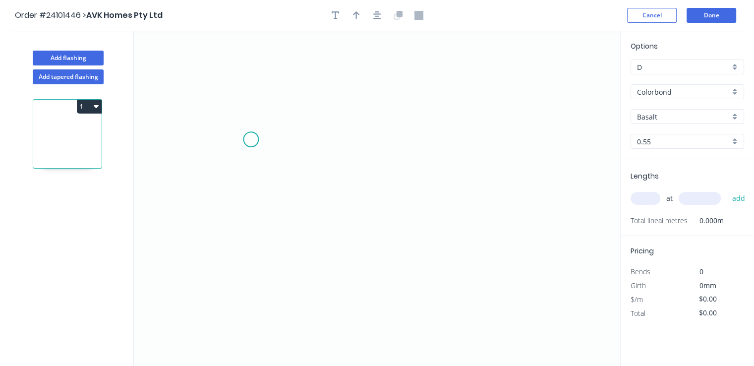
click at [251, 139] on icon "0" at bounding box center [377, 198] width 486 height 335
click at [273, 124] on icon "0" at bounding box center [377, 198] width 486 height 335
click at [411, 127] on icon "0 ?" at bounding box center [377, 198] width 486 height 335
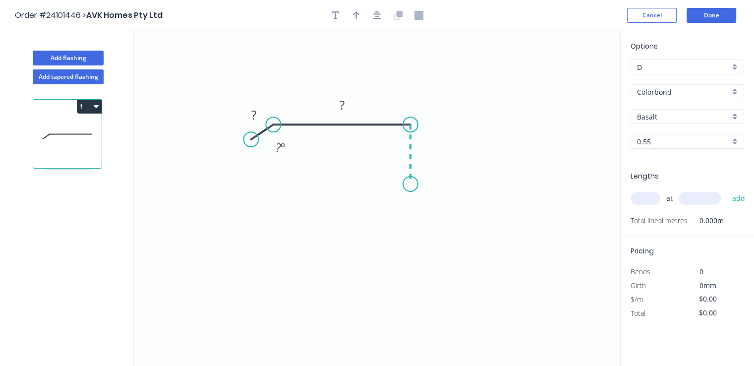
click at [412, 184] on icon "0 ? ? ? º" at bounding box center [377, 198] width 486 height 335
click at [429, 197] on icon "0 ? ? ? ? º" at bounding box center [377, 198] width 486 height 335
click at [411, 211] on icon "0 ? ? ? ? ? º ? º" at bounding box center [377, 198] width 486 height 335
click at [408, 268] on icon "0 ? ? ? ? ? ? º ? º ? º" at bounding box center [377, 198] width 486 height 335
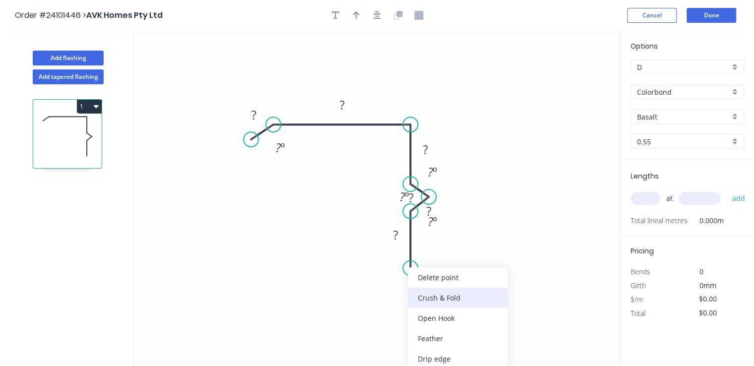
click at [428, 296] on div "Crush & Fold" at bounding box center [458, 298] width 100 height 20
click at [422, 301] on div "Flip bend" at bounding box center [462, 299] width 100 height 20
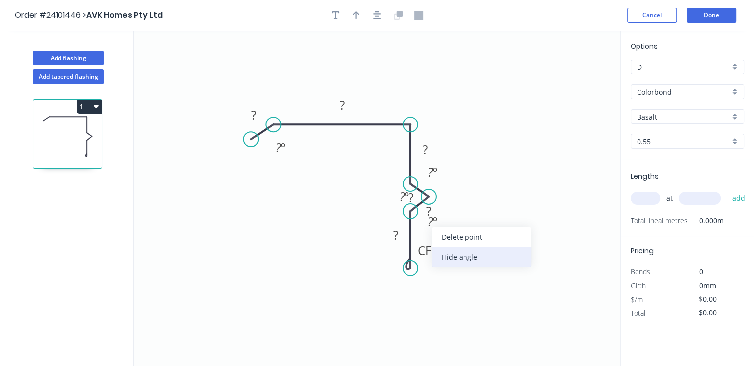
click at [448, 254] on div "Hide angle" at bounding box center [482, 257] width 100 height 20
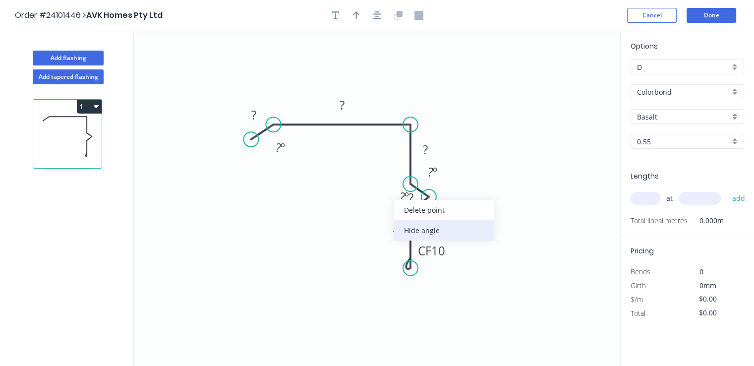
click at [428, 233] on div "Hide angle" at bounding box center [444, 230] width 100 height 20
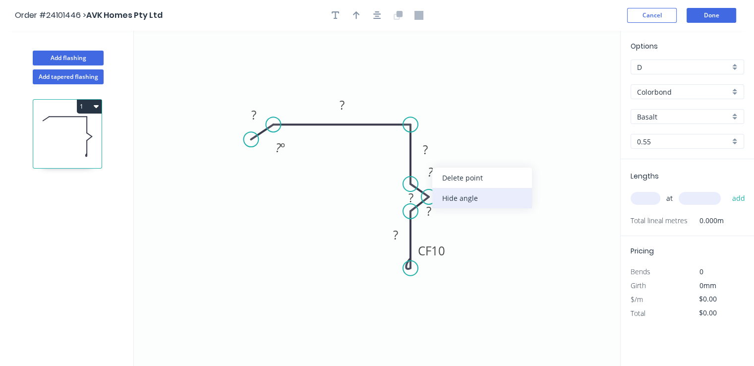
click at [456, 200] on div "Hide angle" at bounding box center [482, 198] width 100 height 20
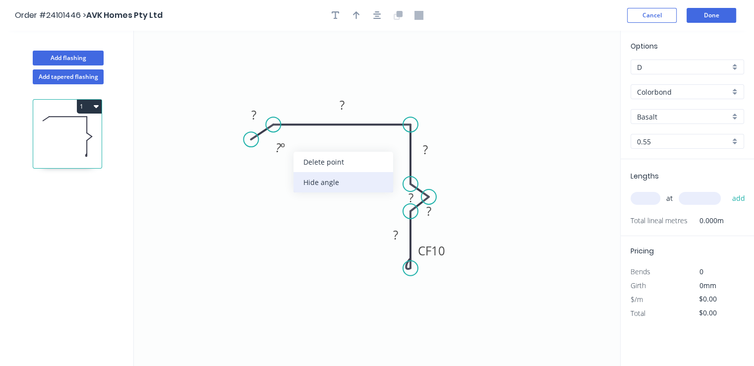
click at [313, 180] on div "Hide angle" at bounding box center [344, 182] width 100 height 20
click at [255, 119] on tspan "?" at bounding box center [253, 115] width 5 height 16
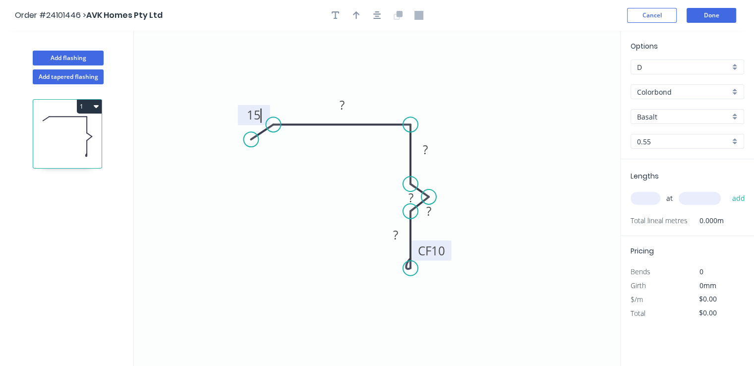
click at [438, 251] on tspan "10" at bounding box center [438, 250] width 14 height 16
click at [395, 234] on tspan "?" at bounding box center [395, 235] width 5 height 16
click at [430, 215] on tspan "?" at bounding box center [428, 211] width 5 height 16
click at [407, 197] on rect at bounding box center [411, 198] width 20 height 14
click at [426, 151] on tspan "?" at bounding box center [425, 149] width 5 height 16
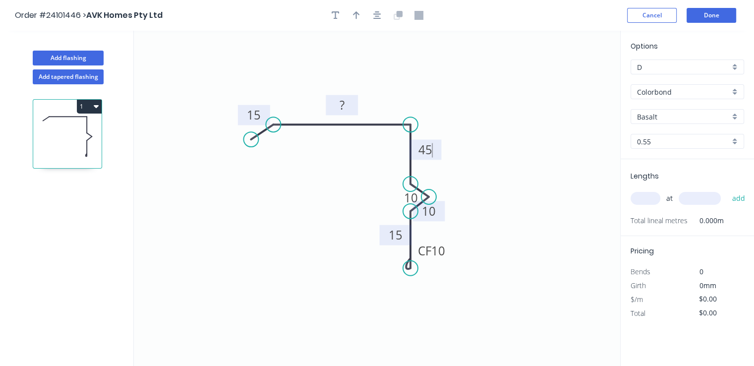
click at [352, 111] on rect at bounding box center [342, 105] width 32 height 20
click at [346, 108] on rect at bounding box center [342, 106] width 20 height 14
click at [646, 198] on input "text" at bounding box center [646, 198] width 30 height 13
type input "$18.18"
type input "1"
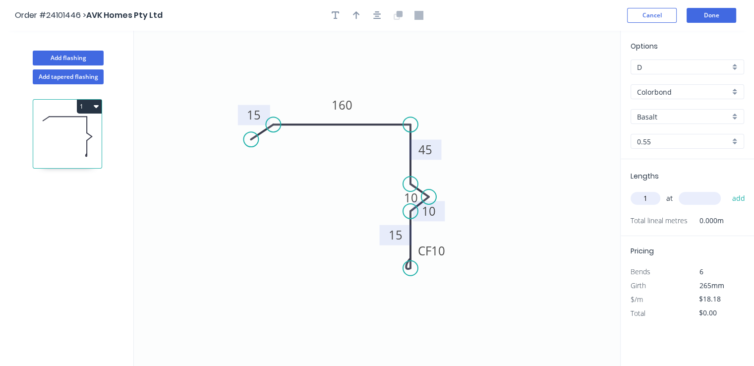
click at [699, 199] on input "text" at bounding box center [700, 198] width 42 height 13
type input "3000"
click at [727, 190] on button "add" at bounding box center [738, 198] width 23 height 17
click at [98, 106] on icon "button" at bounding box center [96, 106] width 5 height 3
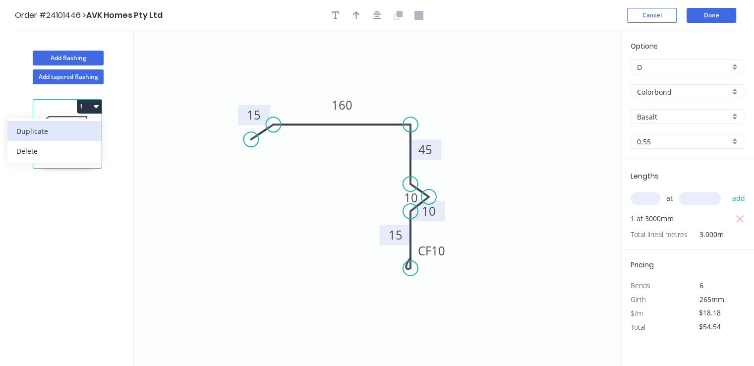
click at [78, 131] on div "Duplicate" at bounding box center [54, 131] width 76 height 14
type input "$0.00"
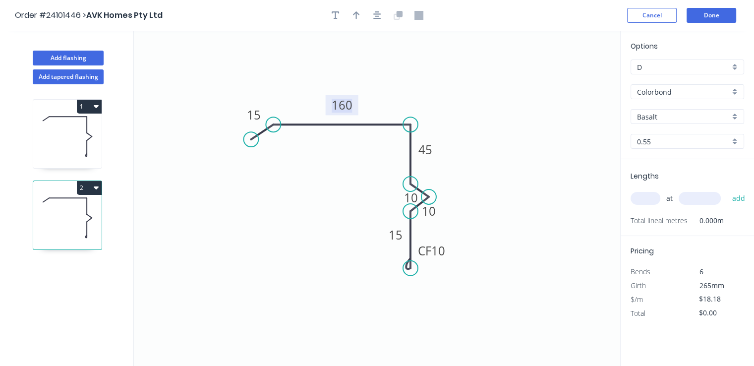
click at [348, 111] on tspan "160" at bounding box center [342, 105] width 21 height 16
click at [645, 199] on input "text" at bounding box center [646, 198] width 30 height 13
type input "$16.33"
type input "1"
click at [700, 198] on input "text" at bounding box center [700, 198] width 42 height 13
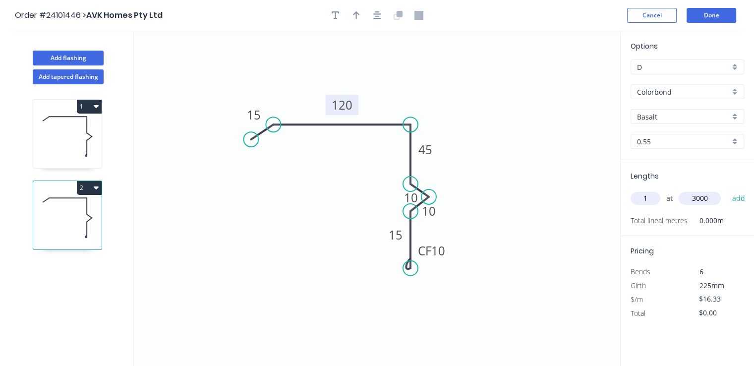
type input "3000"
click at [727, 190] on button "add" at bounding box center [738, 198] width 23 height 17
click at [100, 190] on button "2" at bounding box center [89, 188] width 25 height 14
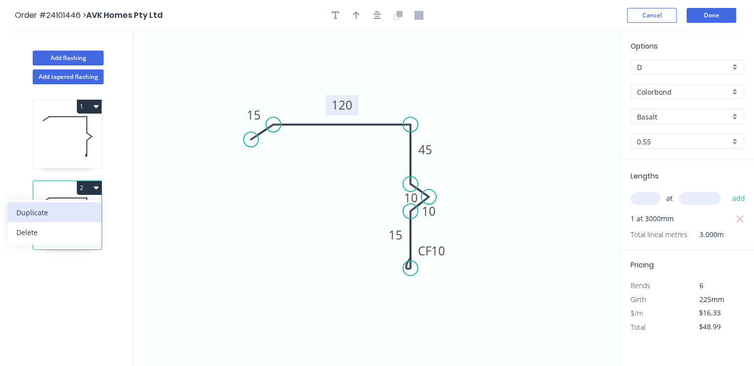
click at [89, 209] on div "Duplicate" at bounding box center [54, 212] width 76 height 14
type input "$0.00"
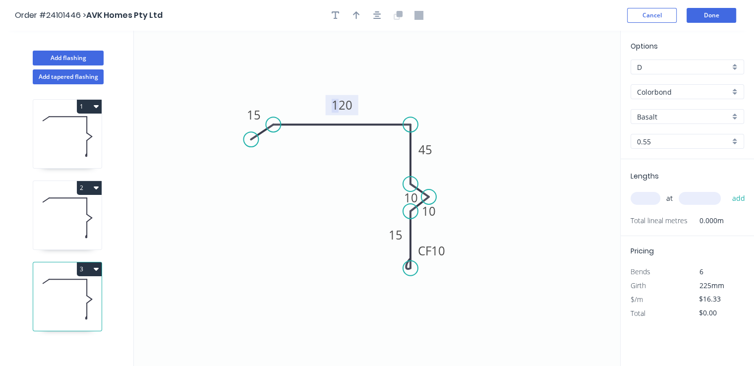
click at [335, 106] on tspan "120" at bounding box center [342, 105] width 21 height 16
click at [346, 106] on tspan "120" at bounding box center [342, 105] width 21 height 16
click at [353, 105] on rect at bounding box center [342, 105] width 33 height 20
click at [349, 105] on tspan "120" at bounding box center [342, 105] width 21 height 16
click at [645, 202] on input "text" at bounding box center [646, 198] width 30 height 13
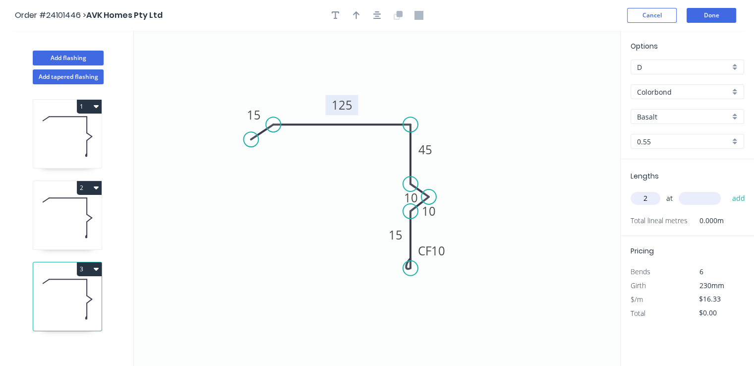
type input "2"
click at [703, 194] on input "text" at bounding box center [700, 198] width 42 height 13
type input "3000"
click at [727, 190] on button "add" at bounding box center [738, 198] width 23 height 17
type input "$97.98"
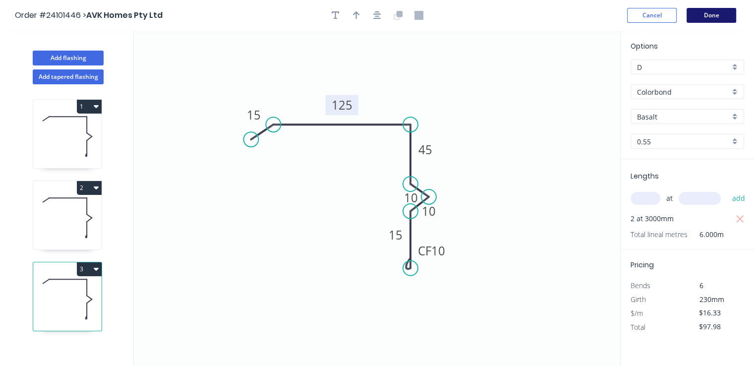
click at [715, 15] on button "Done" at bounding box center [712, 15] width 50 height 15
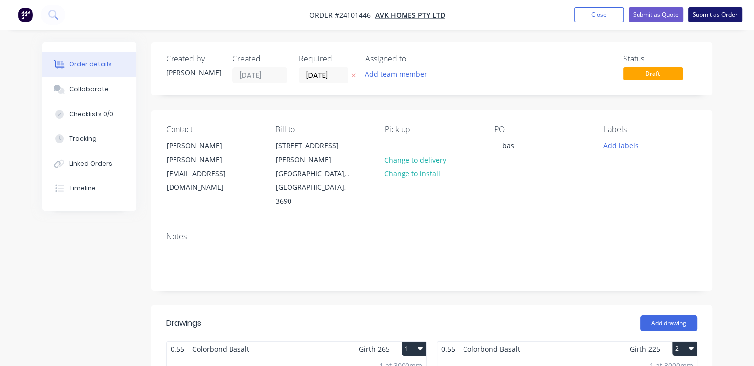
click at [713, 9] on button "Submit as Order" at bounding box center [715, 14] width 54 height 15
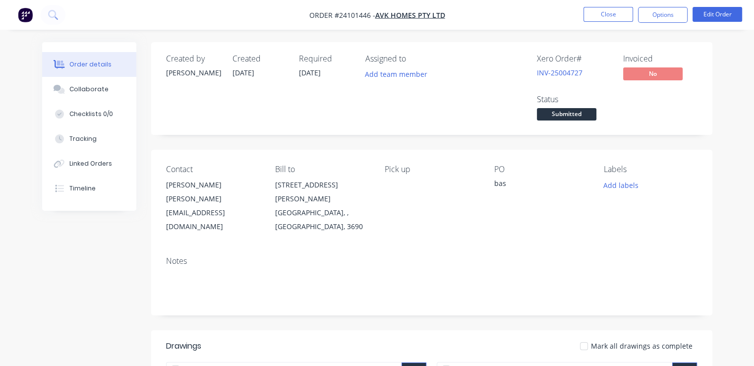
click at [22, 11] on img "button" at bounding box center [25, 14] width 15 height 15
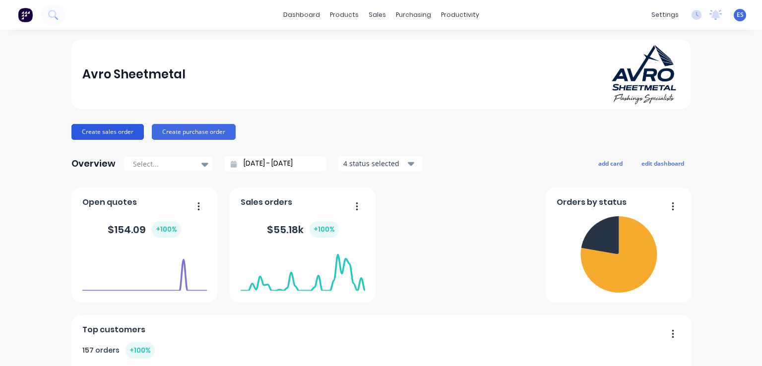
click at [98, 132] on button "Create sales order" at bounding box center [107, 132] width 72 height 16
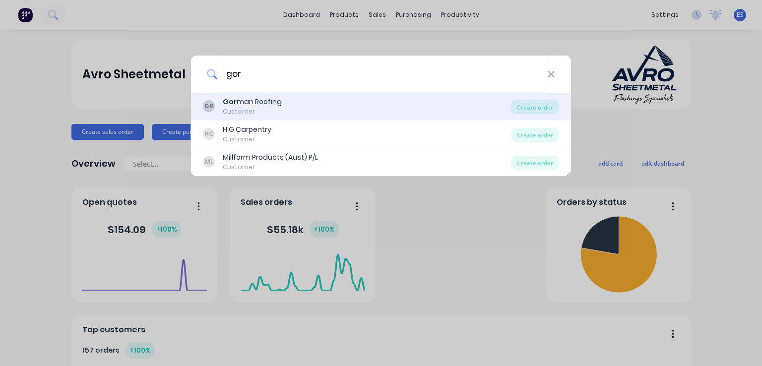
type input "gor"
click at [274, 101] on div "Gor man Roofing" at bounding box center [252, 102] width 59 height 10
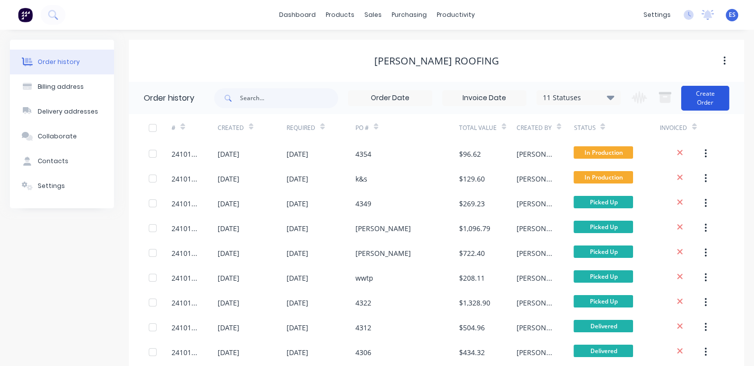
click at [716, 103] on button "Create Order" at bounding box center [705, 98] width 48 height 25
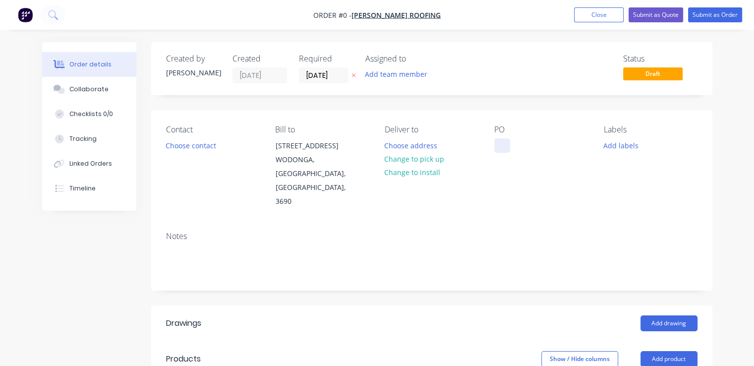
click at [500, 143] on div at bounding box center [502, 145] width 16 height 14
click at [417, 156] on div "Order details Collaborate Checklists 0/0 Tracking Linked Orders Timeline Order …" at bounding box center [377, 352] width 690 height 621
click at [413, 157] on button "Change to pick up" at bounding box center [414, 158] width 70 height 13
click at [677, 315] on button "Add drawing" at bounding box center [669, 323] width 57 height 16
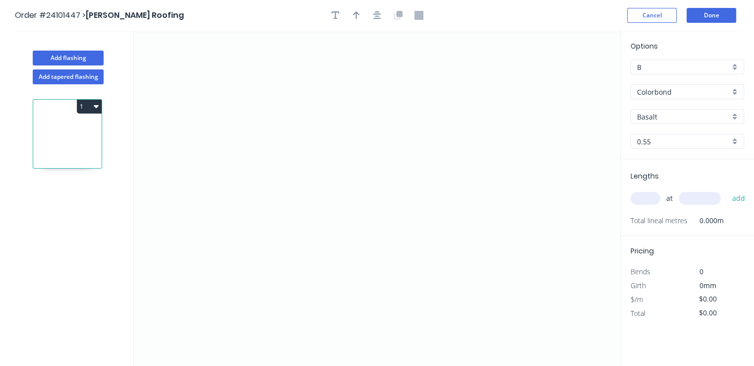
click at [665, 121] on div "Basalt" at bounding box center [688, 116] width 114 height 15
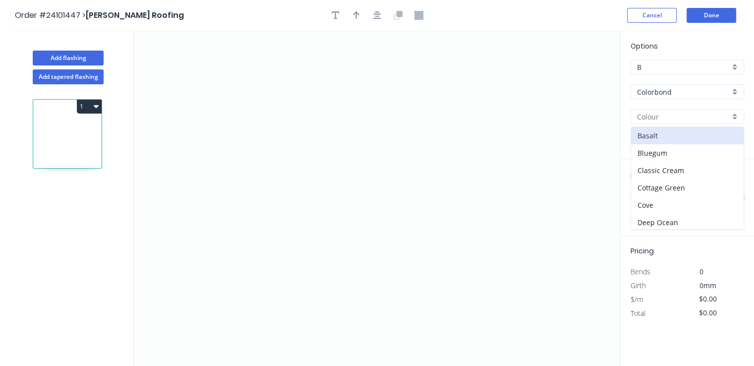
click at [666, 118] on input "text" at bounding box center [683, 117] width 93 height 10
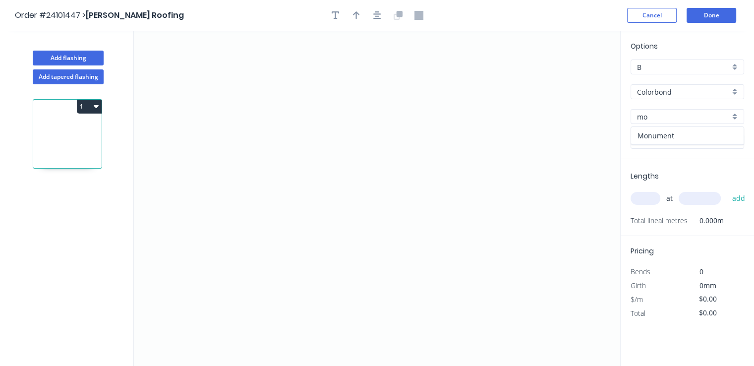
click at [666, 130] on div "Monument" at bounding box center [687, 135] width 113 height 17
type input "Monument"
click at [457, 194] on icon "0" at bounding box center [377, 198] width 486 height 335
click at [439, 171] on icon "0" at bounding box center [377, 198] width 486 height 335
click at [345, 157] on icon "0 ?" at bounding box center [377, 198] width 486 height 335
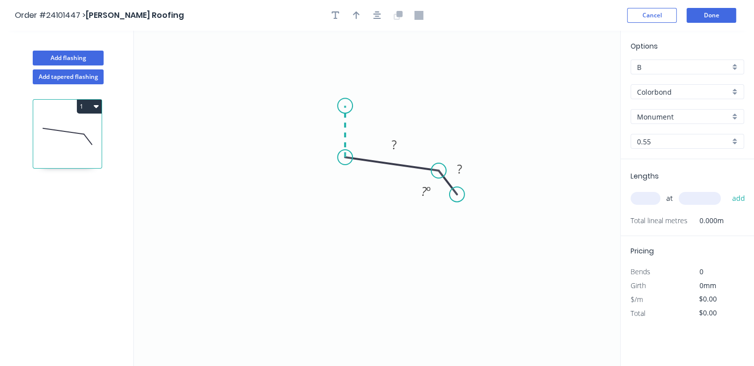
click at [346, 106] on icon "0 ? ? ? º" at bounding box center [377, 198] width 486 height 335
click at [270, 109] on icon "0 ? ? ? ? º ? º" at bounding box center [377, 198] width 486 height 335
click at [272, 159] on icon "0 ? ? ? ? ? º ? º" at bounding box center [377, 198] width 486 height 335
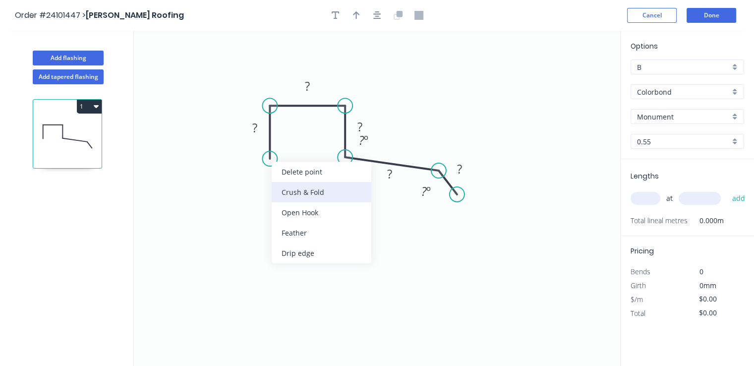
click at [279, 188] on div "Crush & Fold" at bounding box center [322, 192] width 100 height 20
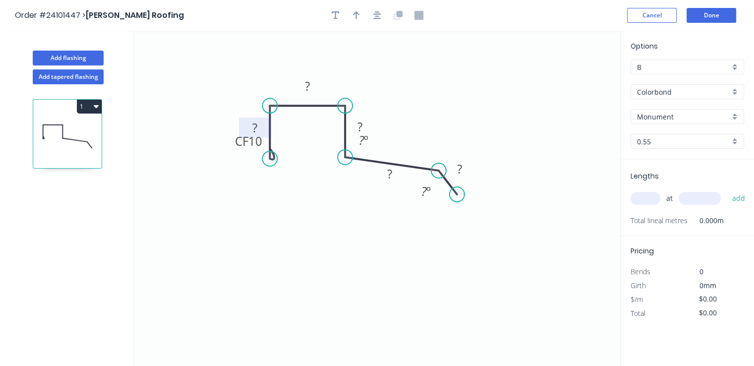
click at [250, 126] on rect at bounding box center [255, 128] width 20 height 14
click at [309, 86] on tspan "?" at bounding box center [307, 86] width 5 height 16
click at [368, 126] on rect at bounding box center [360, 127] width 20 height 14
click at [400, 176] on rect at bounding box center [390, 174] width 32 height 20
click at [398, 176] on rect at bounding box center [390, 175] width 20 height 14
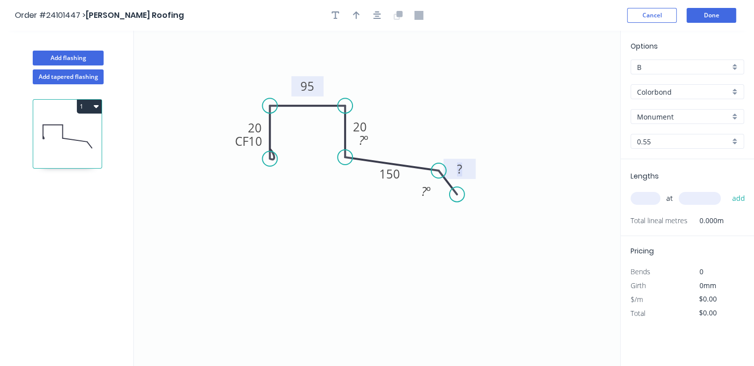
click at [456, 167] on rect at bounding box center [460, 170] width 20 height 14
click at [654, 200] on input "text" at bounding box center [646, 198] width 30 height 13
type input "$15.97"
type input "1"
click at [681, 196] on input "text" at bounding box center [700, 198] width 42 height 13
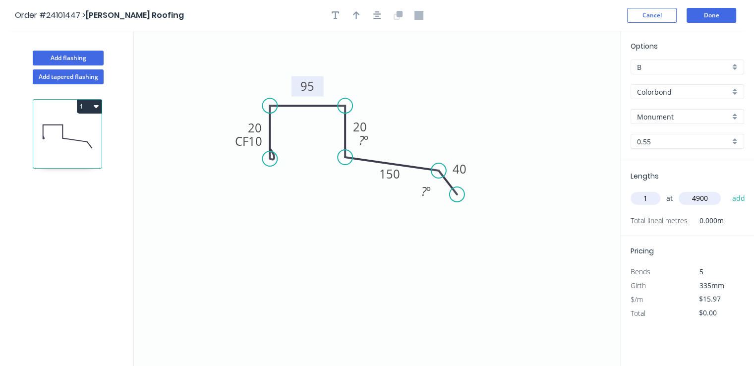
type input "4900"
click at [727, 190] on button "add" at bounding box center [738, 198] width 23 height 17
type input "$78.25"
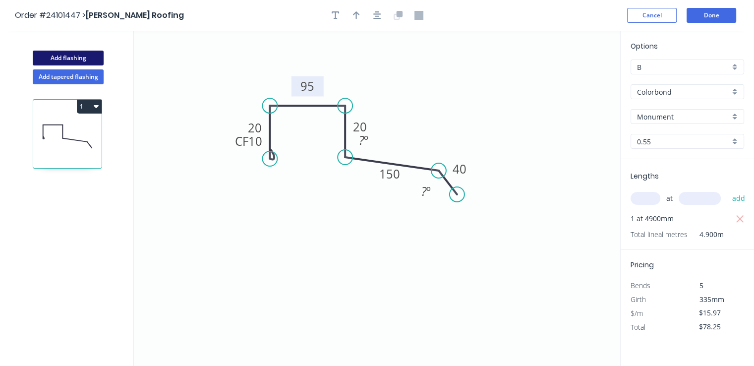
click at [77, 60] on button "Add flashing" at bounding box center [68, 58] width 71 height 15
type input "$0.00"
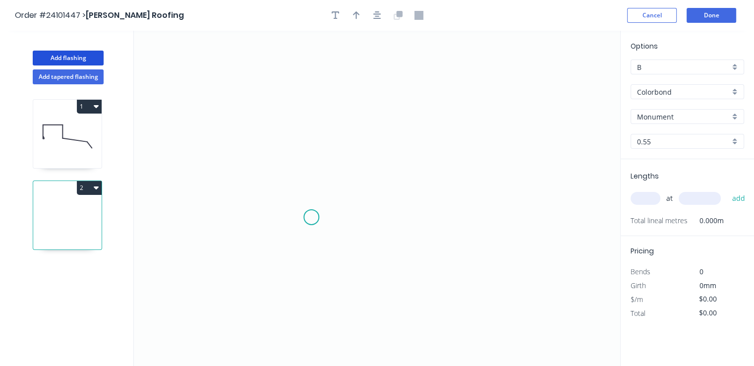
click at [312, 219] on icon "0" at bounding box center [377, 198] width 486 height 335
click at [294, 204] on icon at bounding box center [303, 211] width 18 height 15
click at [296, 118] on icon "0 ?" at bounding box center [377, 198] width 486 height 335
click at [424, 121] on icon "0 ? ? ? º" at bounding box center [377, 198] width 486 height 335
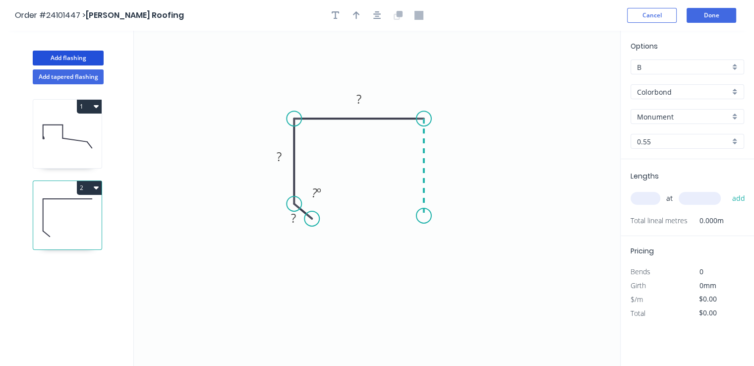
click at [421, 218] on icon "0 ? ? ? ? º" at bounding box center [377, 198] width 486 height 335
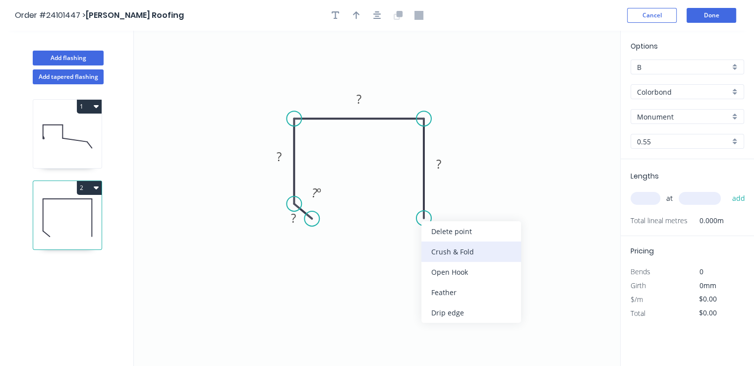
click at [440, 248] on div "Crush & Fold" at bounding box center [471, 251] width 100 height 20
click at [437, 250] on div "Flip bend" at bounding box center [478, 252] width 100 height 20
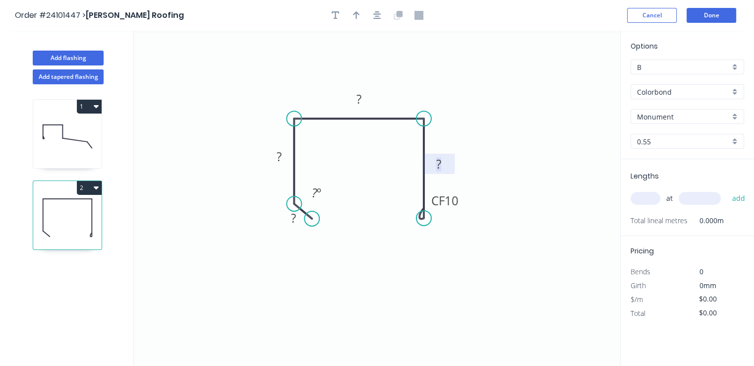
click at [440, 167] on tspan "?" at bounding box center [438, 163] width 5 height 16
click at [365, 103] on rect at bounding box center [359, 100] width 20 height 14
click at [284, 162] on rect at bounding box center [279, 157] width 20 height 14
click at [293, 215] on tspan "?" at bounding box center [293, 218] width 5 height 16
click at [653, 200] on input "text" at bounding box center [646, 198] width 30 height 13
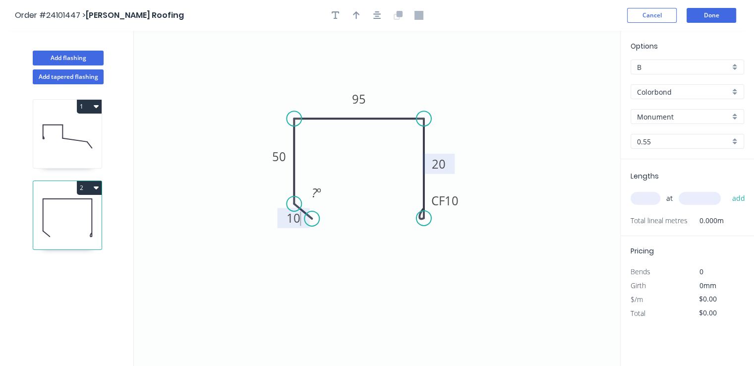
type input "$11.04"
type input "2"
click at [695, 199] on input "text" at bounding box center [700, 198] width 42 height 13
type input "2200"
click at [727, 190] on button "add" at bounding box center [738, 198] width 23 height 17
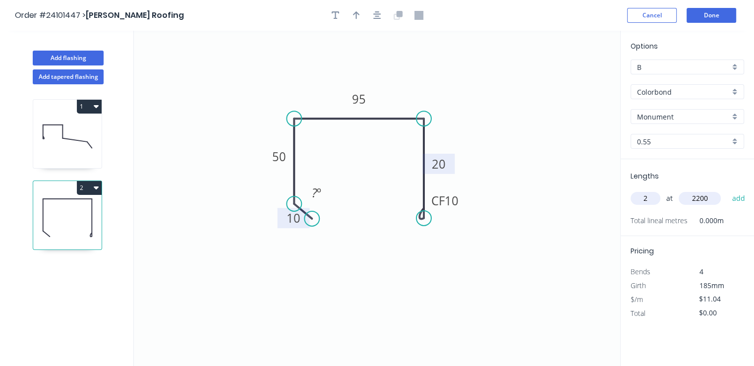
type input "$48.58"
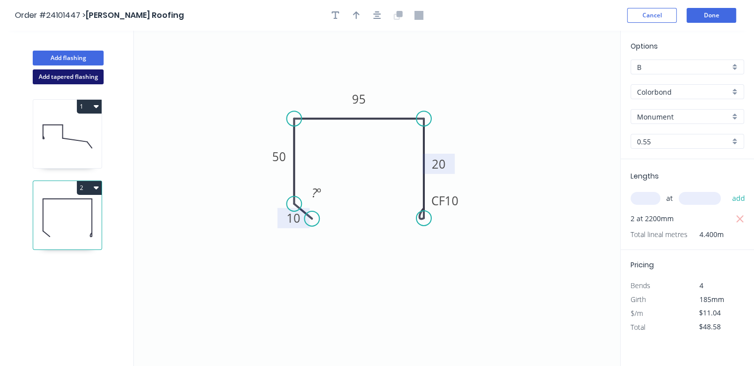
click at [91, 81] on button "Add tapered flashing" at bounding box center [68, 76] width 71 height 15
type input "$0.00"
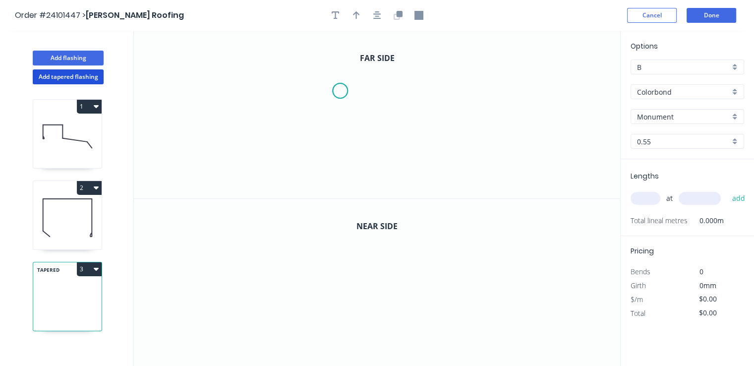
click at [340, 91] on icon "0" at bounding box center [377, 115] width 486 height 168
click at [341, 135] on icon "0" at bounding box center [377, 115] width 486 height 168
click at [442, 136] on icon "0 ?" at bounding box center [377, 115] width 486 height 168
click at [453, 151] on icon "0 ? ?" at bounding box center [377, 115] width 486 height 168
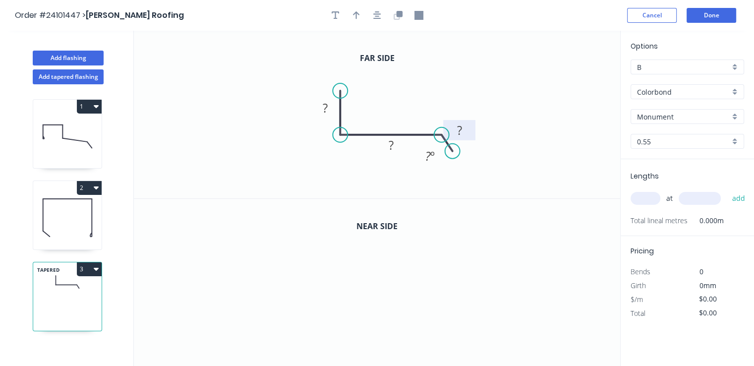
click at [461, 131] on tspan "?" at bounding box center [459, 130] width 5 height 16
click at [393, 144] on tspan "?" at bounding box center [390, 145] width 5 height 16
click at [325, 105] on tspan "?" at bounding box center [325, 108] width 5 height 16
click at [399, 18] on icon "button" at bounding box center [397, 16] width 6 height 6
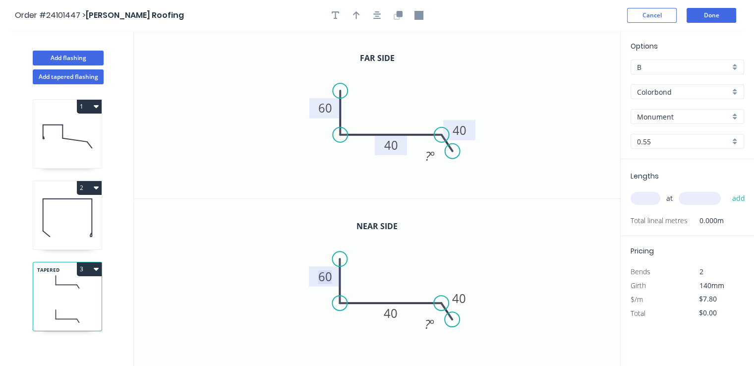
click at [330, 281] on tspan "60" at bounding box center [325, 276] width 14 height 16
click at [646, 196] on input "text" at bounding box center [646, 198] width 30 height 13
type input "$11.49"
type input "1"
click at [703, 197] on input "text" at bounding box center [700, 198] width 42 height 13
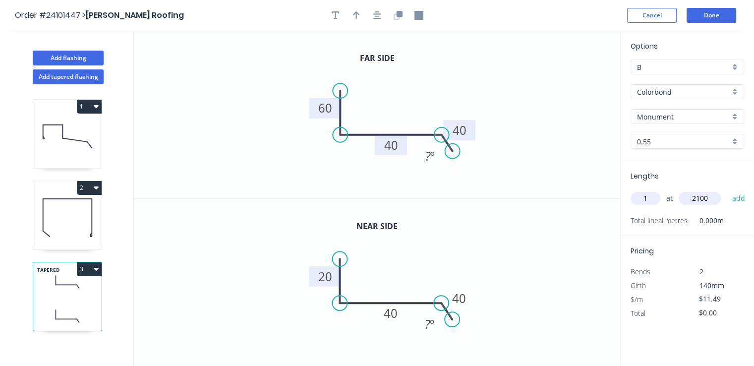
type input "2100"
click at [727, 190] on button "add" at bounding box center [738, 198] width 23 height 17
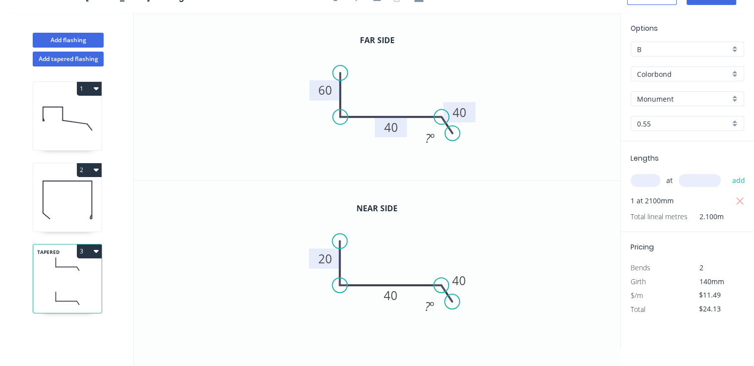
click at [96, 252] on icon "button" at bounding box center [96, 251] width 5 height 3
click at [72, 272] on div "Duplicate" at bounding box center [54, 276] width 76 height 14
type input "$0.00"
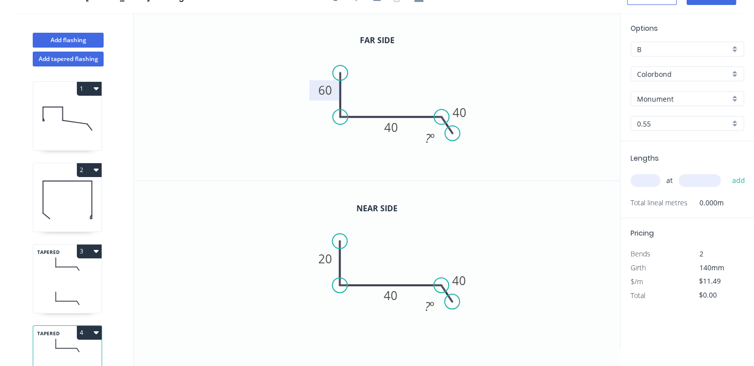
click at [323, 91] on tspan "60" at bounding box center [325, 90] width 14 height 16
click at [384, 127] on tspan "40" at bounding box center [391, 127] width 14 height 16
click at [396, 127] on tspan "40" at bounding box center [391, 127] width 14 height 16
click at [384, 126] on tspan "40" at bounding box center [391, 127] width 14 height 16
click at [402, 129] on tspan "44440" at bounding box center [390, 127] width 35 height 16
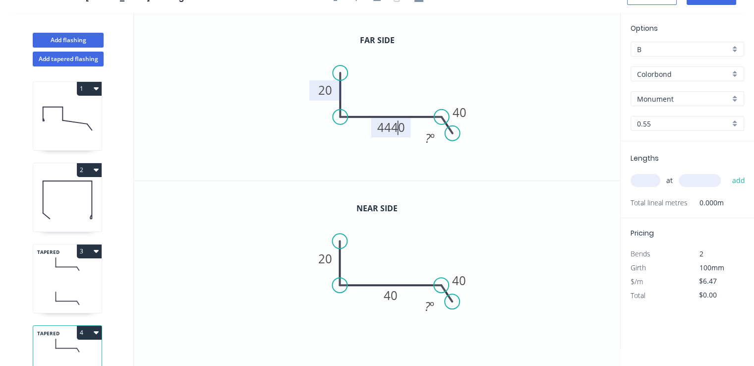
click at [403, 128] on tspan "4440" at bounding box center [391, 127] width 28 height 16
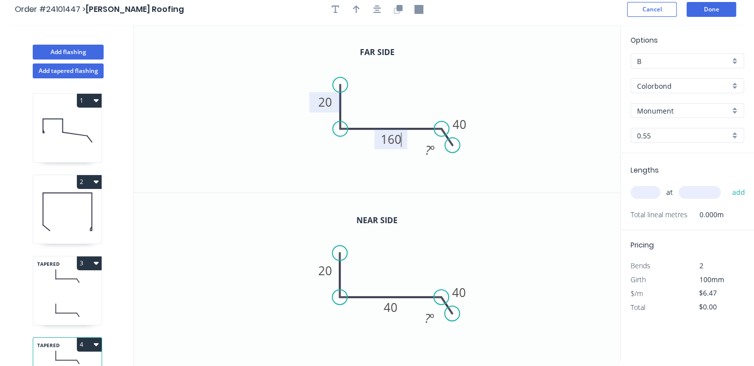
scroll to position [0, 0]
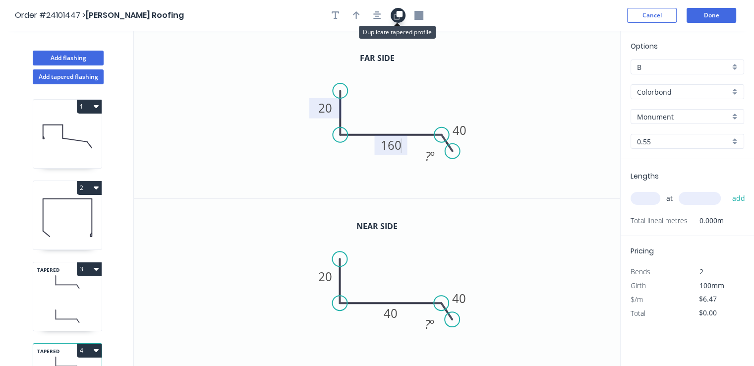
click at [401, 20] on button "button" at bounding box center [398, 15] width 15 height 15
click at [400, 16] on icon "button" at bounding box center [399, 14] width 6 height 6
click at [391, 311] on tspan "40" at bounding box center [391, 313] width 14 height 16
click at [326, 275] on tspan "20" at bounding box center [325, 276] width 14 height 16
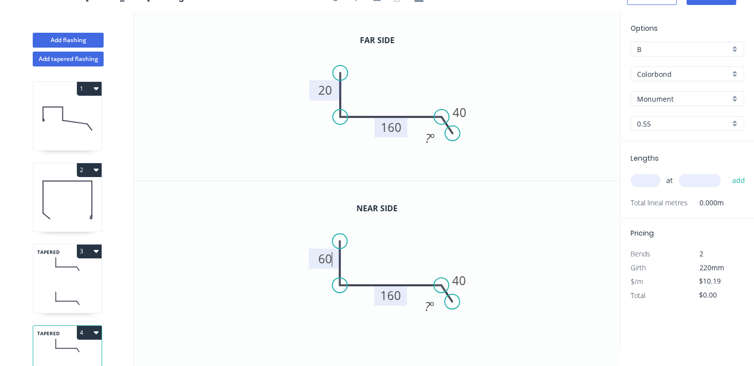
click at [654, 179] on input "text" at bounding box center [646, 180] width 30 height 13
type input "$15.47"
type input "1"
click at [693, 176] on input "text" at bounding box center [700, 180] width 42 height 13
type input "2100"
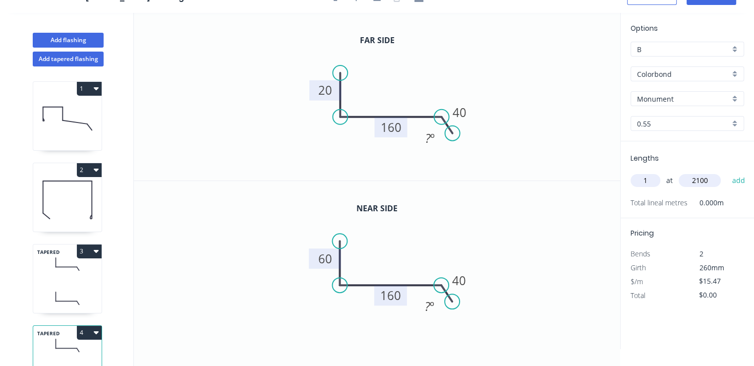
click at [727, 172] on button "add" at bounding box center [738, 180] width 23 height 17
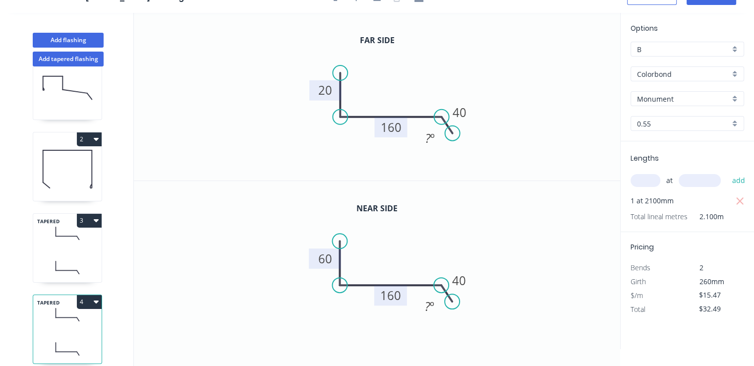
scroll to position [48, 0]
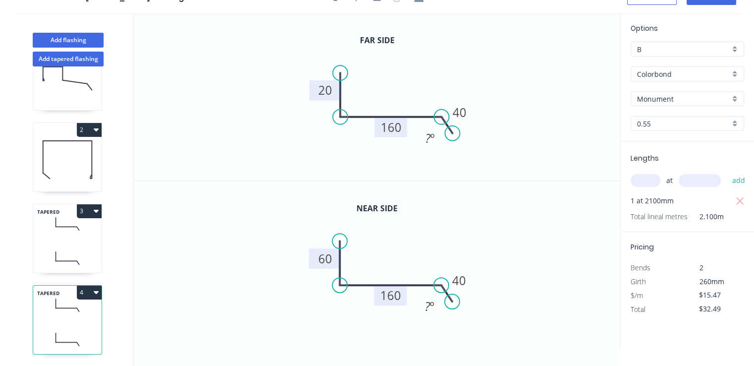
click at [94, 288] on icon "button" at bounding box center [96, 292] width 5 height 8
click at [73, 310] on div "Duplicate" at bounding box center [54, 317] width 76 height 14
type input "$0.00"
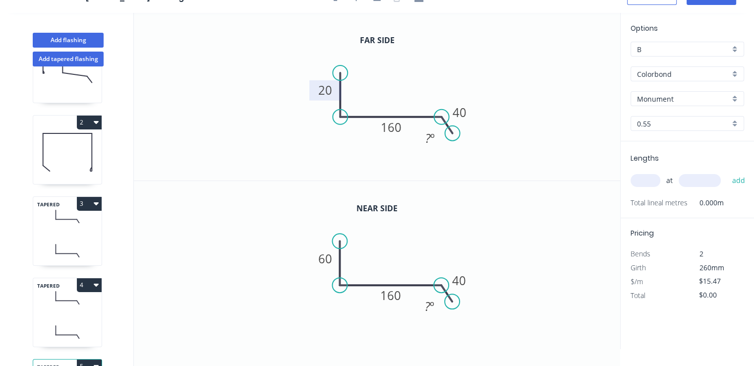
click at [323, 91] on tspan "20" at bounding box center [325, 90] width 14 height 16
click at [394, 133] on tspan "160" at bounding box center [390, 127] width 21 height 16
click at [327, 258] on tspan "60" at bounding box center [325, 258] width 14 height 16
type input "$18.13"
click at [386, 296] on tspan "160" at bounding box center [391, 295] width 21 height 16
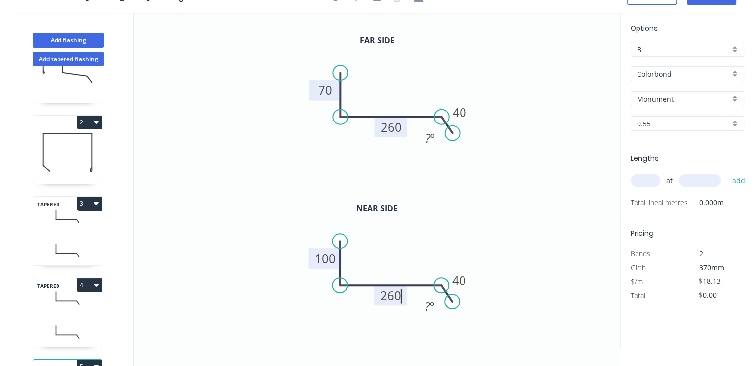
click at [637, 178] on input "text" at bounding box center [646, 180] width 30 height 13
type input "1"
click at [696, 181] on input "text" at bounding box center [700, 180] width 42 height 13
type input "1700"
click at [727, 172] on button "add" at bounding box center [738, 180] width 23 height 17
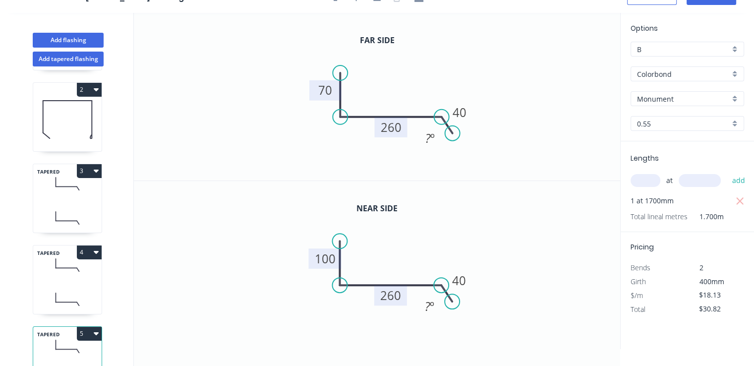
scroll to position [129, 0]
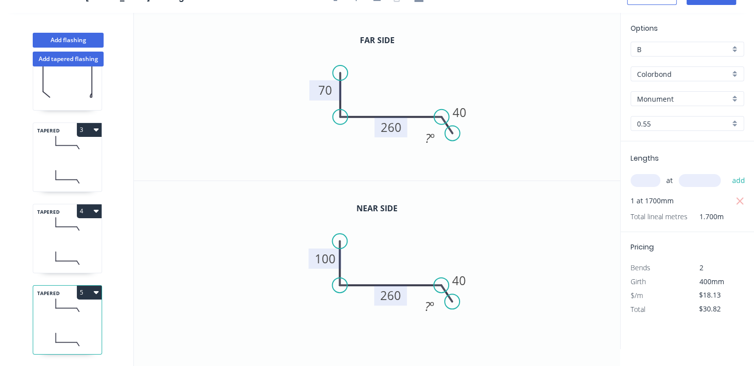
click at [97, 288] on button "5" at bounding box center [89, 293] width 25 height 14
click at [87, 310] on div "Duplicate" at bounding box center [54, 317] width 76 height 14
type input "$0.00"
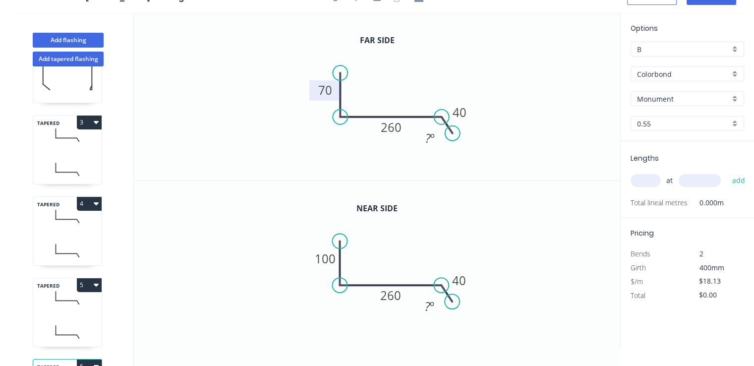
click at [326, 94] on tspan "70" at bounding box center [325, 90] width 14 height 16
click at [401, 130] on tspan "260" at bounding box center [390, 127] width 21 height 16
click at [327, 263] on tspan "100" at bounding box center [325, 258] width 21 height 16
click at [396, 297] on tspan "260" at bounding box center [391, 295] width 21 height 16
click at [643, 177] on input "text" at bounding box center [646, 180] width 30 height 13
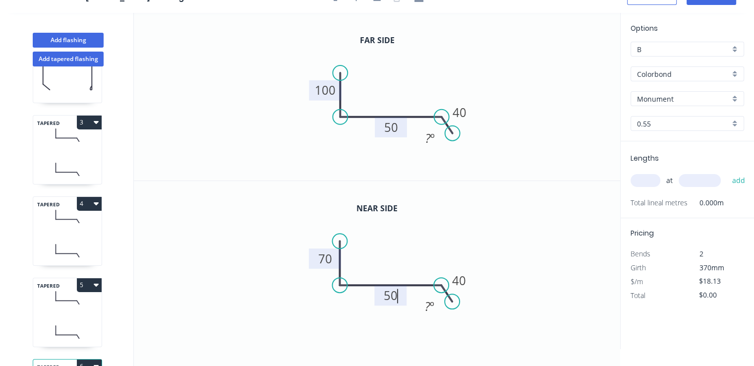
type input "$12.82"
type input "1"
click at [713, 182] on input "text" at bounding box center [700, 180] width 42 height 13
type input "35"
click at [727, 172] on button "add" at bounding box center [738, 180] width 23 height 17
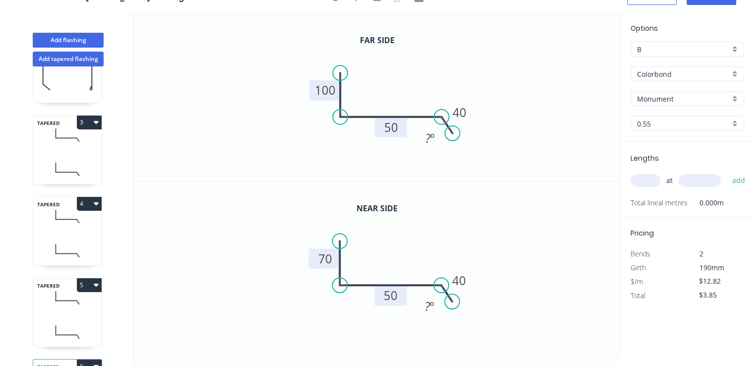
click at [727, 172] on button "add" at bounding box center [738, 180] width 23 height 17
click at [742, 203] on icon "button" at bounding box center [739, 200] width 7 height 7
type input "$0.00"
click at [648, 183] on input "text" at bounding box center [646, 180] width 30 height 13
type input "1"
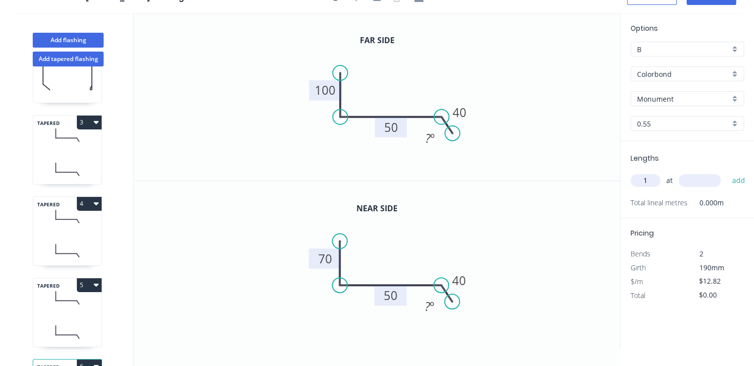
click at [694, 180] on input "text" at bounding box center [700, 180] width 42 height 13
type input "3500"
click at [727, 172] on button "add" at bounding box center [738, 180] width 23 height 17
type input "$44.87"
click at [64, 233] on div "TAPERED 4" at bounding box center [67, 230] width 69 height 69
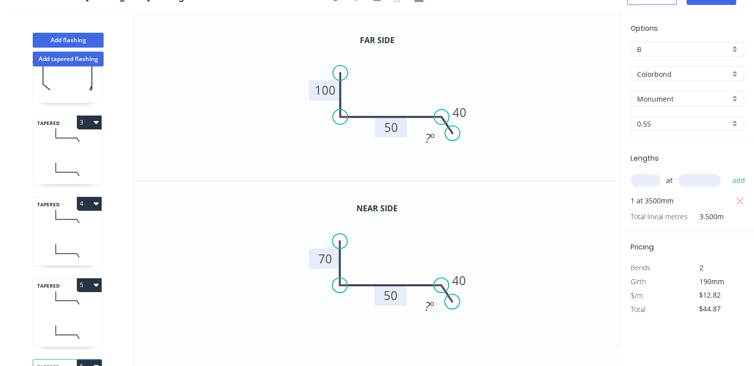
type input "$15.47"
type input "$32.49"
click at [67, 172] on icon at bounding box center [66, 172] width 21 height 0
type input "$11.49"
type input "$24.13"
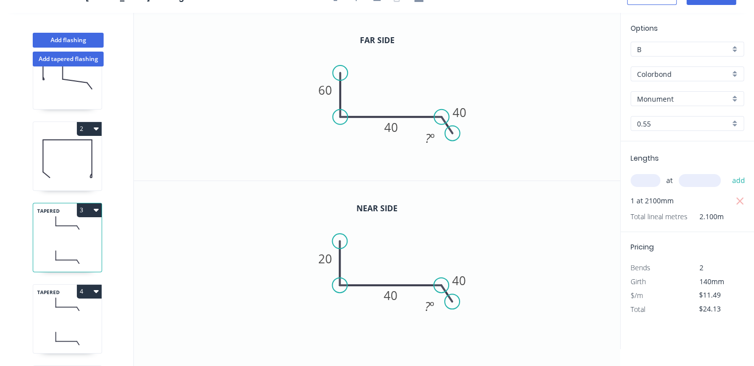
scroll to position [30, 0]
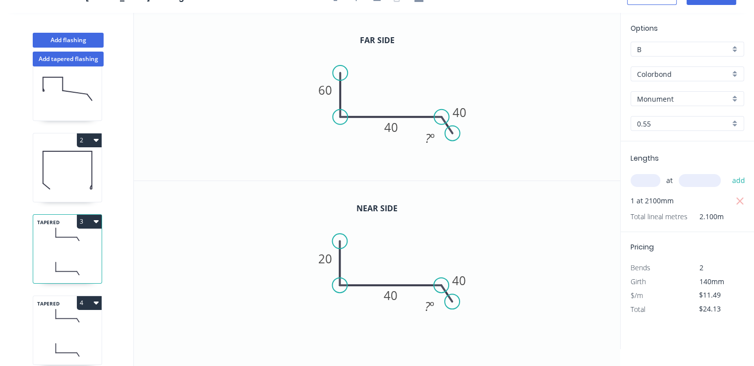
click at [81, 184] on icon at bounding box center [67, 169] width 68 height 63
type input "$11.04"
type input "$48.58"
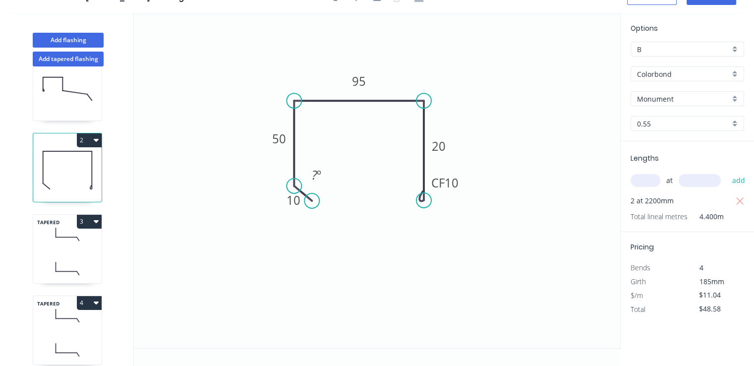
click at [77, 112] on icon at bounding box center [67, 88] width 68 height 63
type input "$15.97"
type input "$78.25"
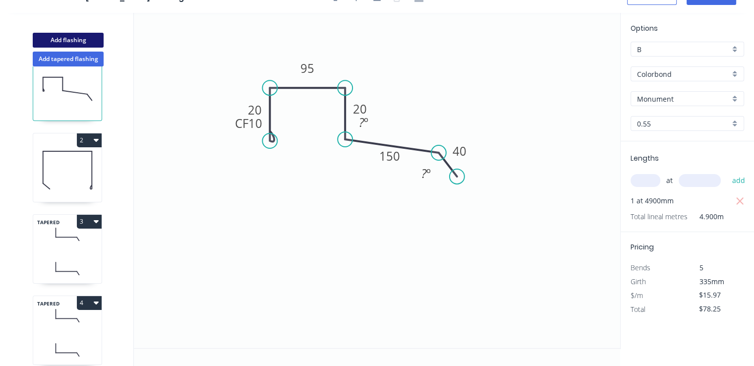
click at [86, 35] on button "Add flashing" at bounding box center [68, 40] width 71 height 15
type input "$0.00"
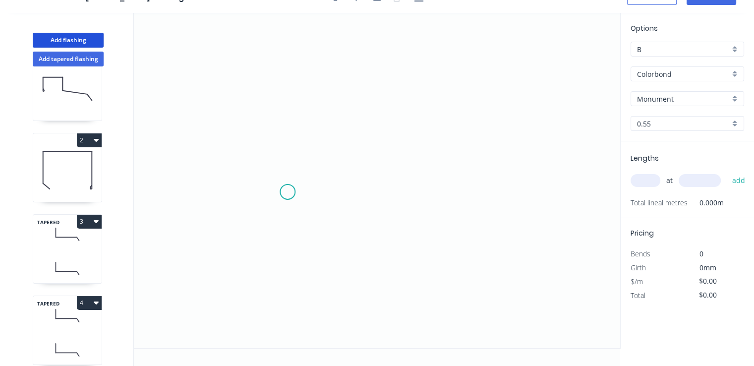
click at [297, 187] on icon "0" at bounding box center [377, 180] width 486 height 335
click at [298, 136] on icon at bounding box center [298, 161] width 0 height 51
click at [440, 134] on icon "0 ?" at bounding box center [377, 180] width 486 height 335
click at [440, 134] on circle at bounding box center [440, 135] width 15 height 15
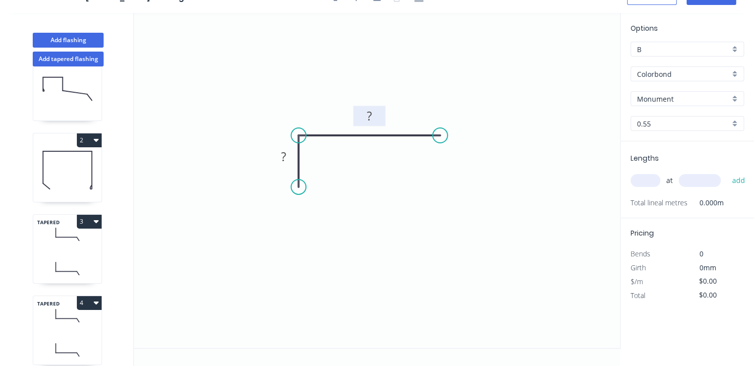
click at [379, 118] on rect at bounding box center [369, 117] width 20 height 14
click at [295, 159] on rect at bounding box center [284, 156] width 32 height 20
click at [292, 159] on rect at bounding box center [284, 157] width 20 height 14
click at [654, 178] on input "text" at bounding box center [646, 180] width 30 height 13
type input "$12.16"
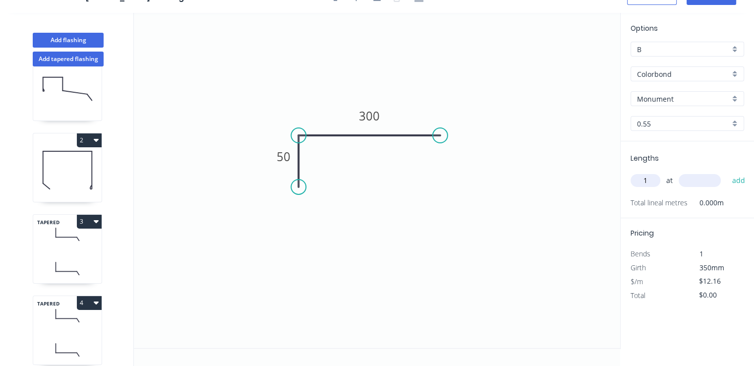
type input "1"
click at [687, 181] on input "text" at bounding box center [700, 180] width 42 height 13
type input "400"
click at [727, 172] on button "add" at bounding box center [738, 180] width 23 height 17
type input "$4.86"
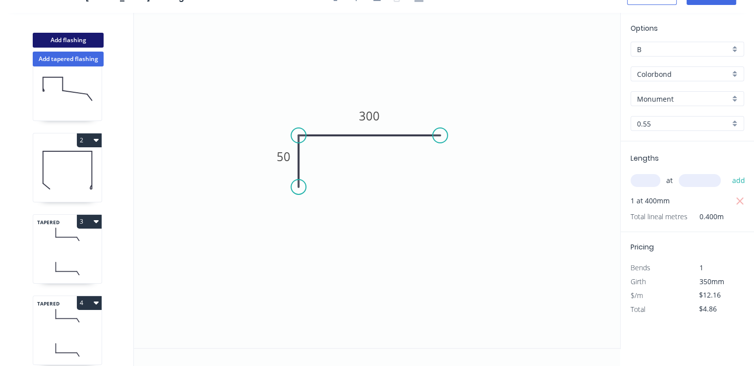
click at [91, 38] on button "Add flashing" at bounding box center [68, 40] width 71 height 15
type input "$0.00"
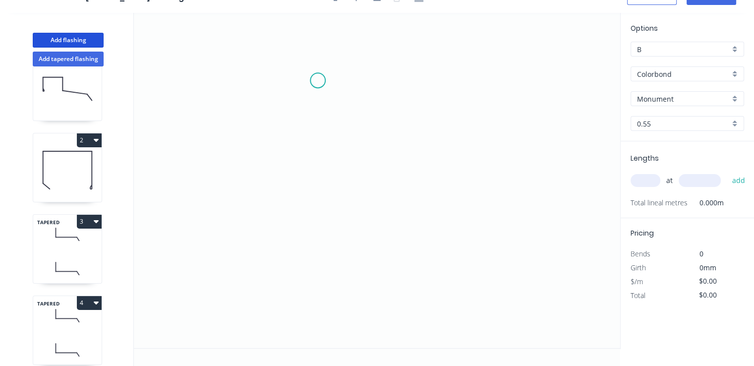
click at [305, 79] on icon "0" at bounding box center [377, 180] width 486 height 335
click at [305, 157] on icon "0" at bounding box center [377, 180] width 486 height 335
click at [418, 154] on icon "0 ?" at bounding box center [377, 180] width 486 height 335
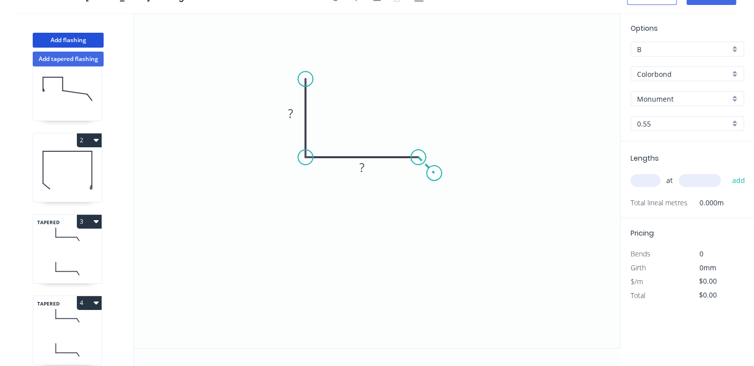
click at [434, 176] on icon "0 ? ?" at bounding box center [377, 180] width 486 height 335
drag, startPoint x: 434, startPoint y: 176, endPoint x: 435, endPoint y: 158, distance: 17.9
click at [434, 176] on circle at bounding box center [434, 173] width 15 height 15
click at [437, 151] on tspan "?" at bounding box center [436, 150] width 5 height 16
click at [368, 171] on rect at bounding box center [362, 168] width 20 height 14
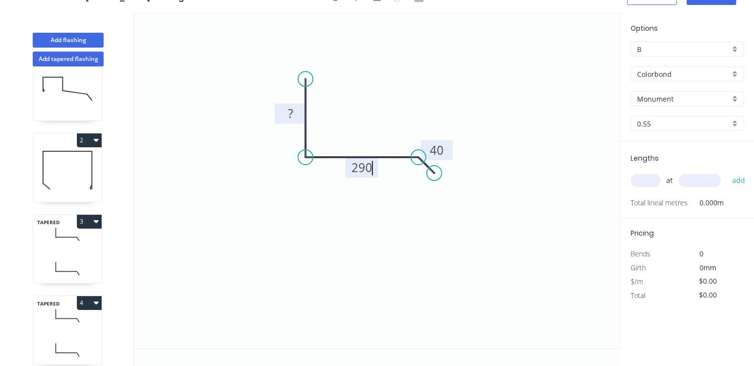
click at [292, 114] on tspan "?" at bounding box center [290, 113] width 5 height 16
click at [653, 185] on input "text" at bounding box center [646, 180] width 30 height 13
type input "$15.77"
type input "1"
click at [704, 179] on input "text" at bounding box center [700, 180] width 42 height 13
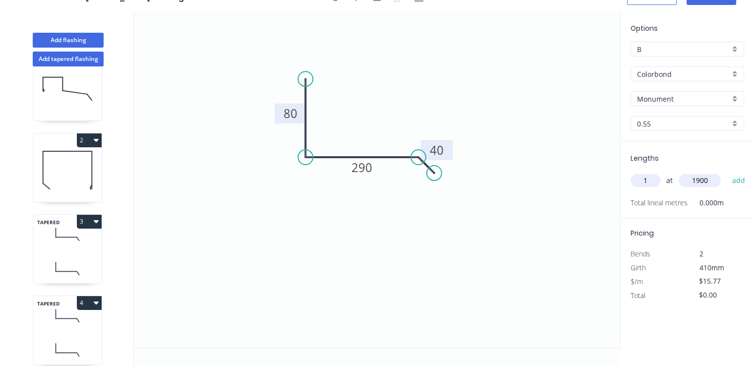
type input "1900"
click at [727, 172] on button "add" at bounding box center [738, 180] width 23 height 17
type input "$29.96"
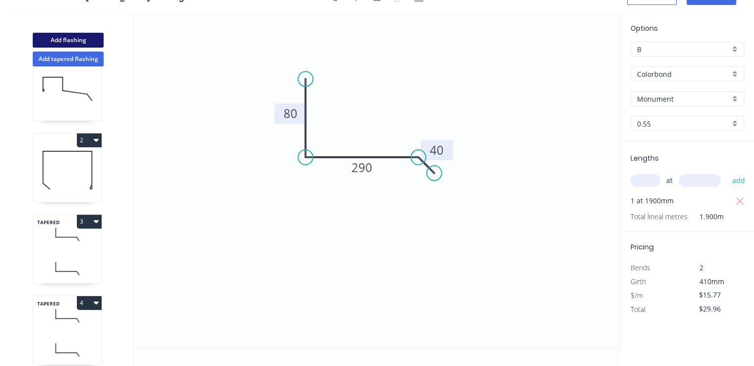
click at [81, 38] on button "Add flashing" at bounding box center [68, 40] width 71 height 15
type input "$0.00"
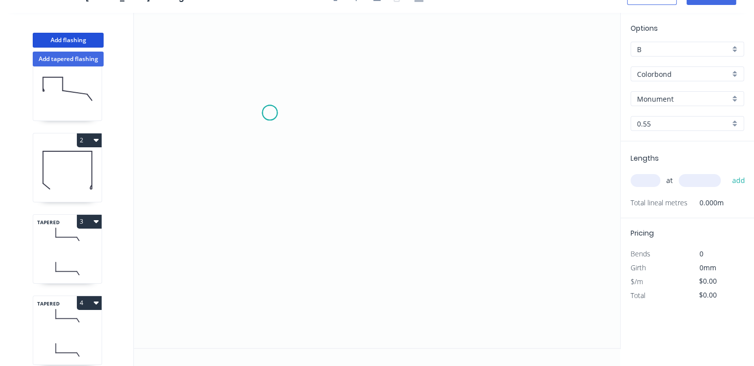
click at [270, 113] on icon "0" at bounding box center [377, 180] width 486 height 335
click at [312, 115] on icon "0" at bounding box center [377, 180] width 486 height 335
click at [310, 216] on icon "0 ?" at bounding box center [377, 180] width 486 height 335
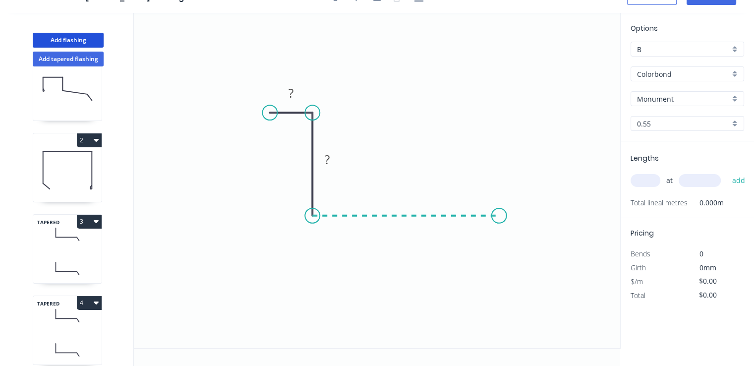
click at [499, 215] on icon "0 ? ?" at bounding box center [377, 180] width 486 height 335
click at [517, 243] on icon "0 ? ? ?" at bounding box center [377, 180] width 486 height 335
click at [517, 243] on circle at bounding box center [517, 243] width 15 height 15
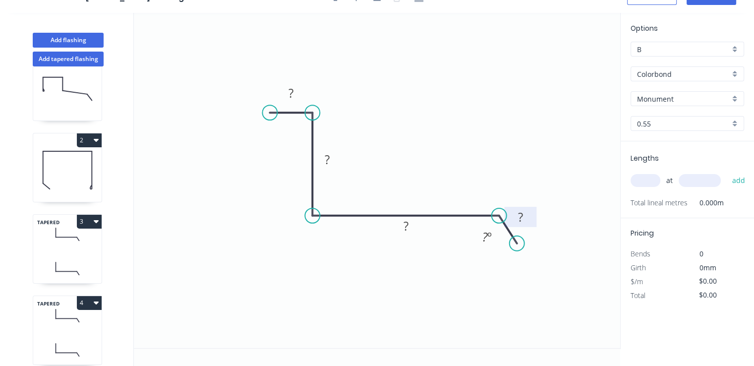
click at [517, 219] on rect at bounding box center [521, 218] width 20 height 14
click at [406, 226] on tspan "?" at bounding box center [405, 226] width 5 height 16
click at [331, 154] on rect at bounding box center [327, 160] width 20 height 14
click at [286, 97] on rect at bounding box center [291, 94] width 20 height 14
click at [647, 181] on input "text" at bounding box center [646, 180] width 30 height 13
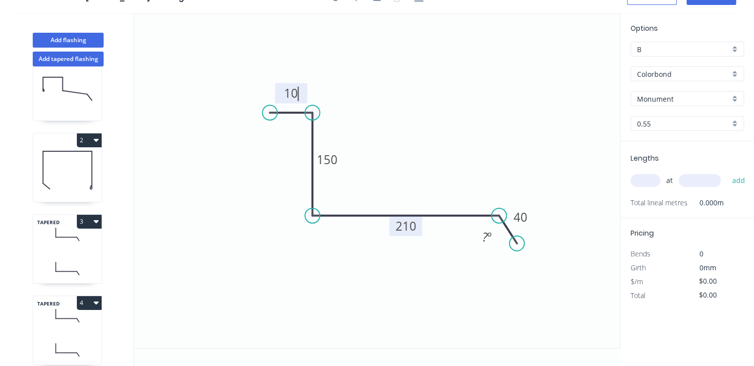
type input "$16.73"
type input "1"
click at [699, 184] on input "text" at bounding box center [700, 180] width 42 height 13
type input "1800"
click at [727, 172] on button "add" at bounding box center [738, 180] width 23 height 17
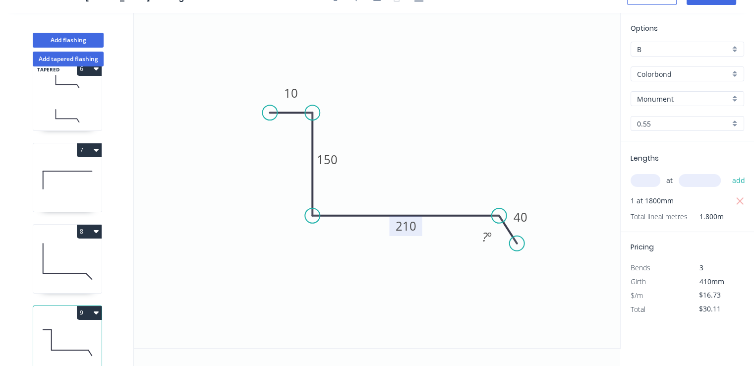
scroll to position [454, 0]
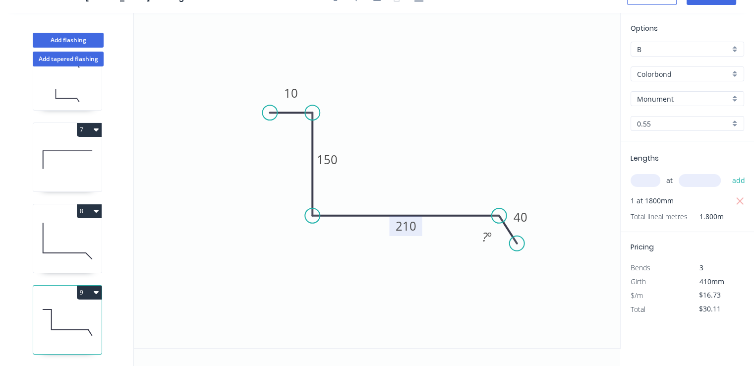
click at [99, 289] on button "9" at bounding box center [89, 293] width 25 height 14
click at [63, 310] on div "Duplicate" at bounding box center [54, 317] width 76 height 14
type input "$0.00"
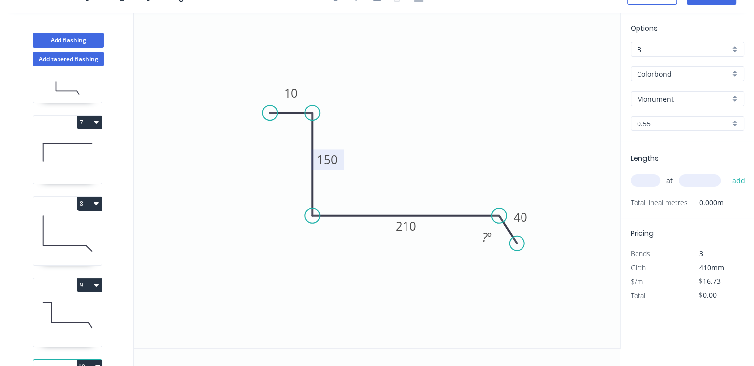
click at [333, 161] on tspan "150" at bounding box center [327, 159] width 21 height 16
type input "$15.40"
click at [402, 230] on tspan "210" at bounding box center [405, 226] width 21 height 16
click at [645, 176] on input "text" at bounding box center [646, 180] width 30 height 13
type input "1"
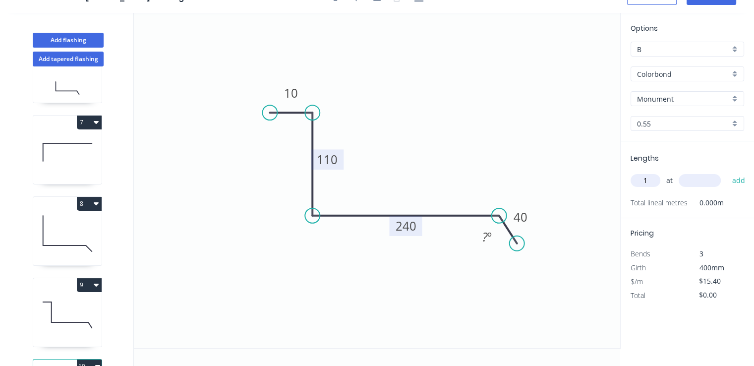
click at [707, 182] on input "text" at bounding box center [700, 180] width 42 height 13
type input "2200"
click at [727, 172] on button "add" at bounding box center [738, 180] width 23 height 17
type input "$33.88"
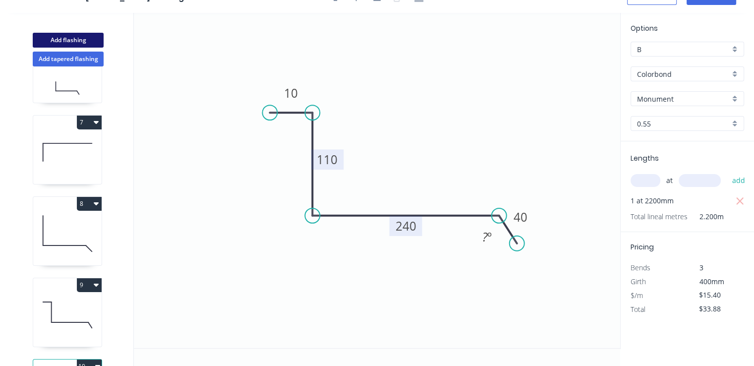
click at [59, 39] on button "Add flashing" at bounding box center [68, 40] width 71 height 15
type input "$0.00"
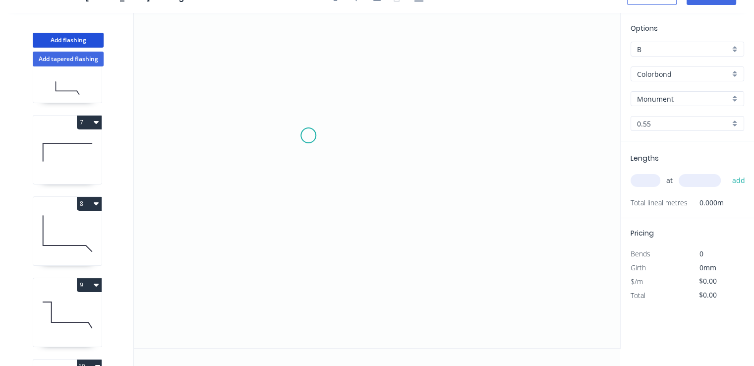
click at [308, 135] on icon "0" at bounding box center [377, 180] width 486 height 335
click at [305, 216] on icon "0" at bounding box center [377, 180] width 486 height 335
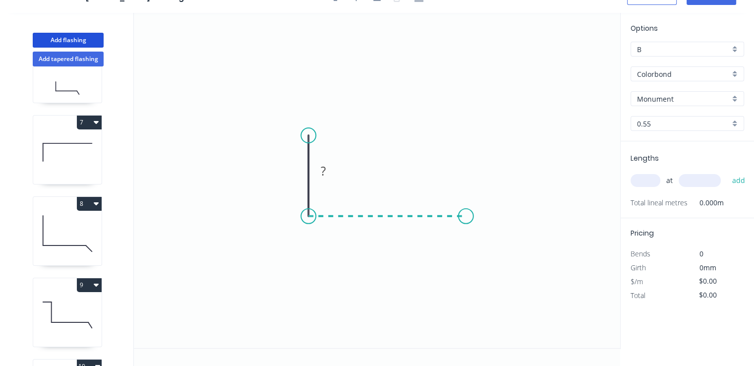
click at [466, 209] on icon "0 ?" at bounding box center [377, 180] width 486 height 335
click at [467, 138] on icon "0 ? ?" at bounding box center [377, 180] width 486 height 335
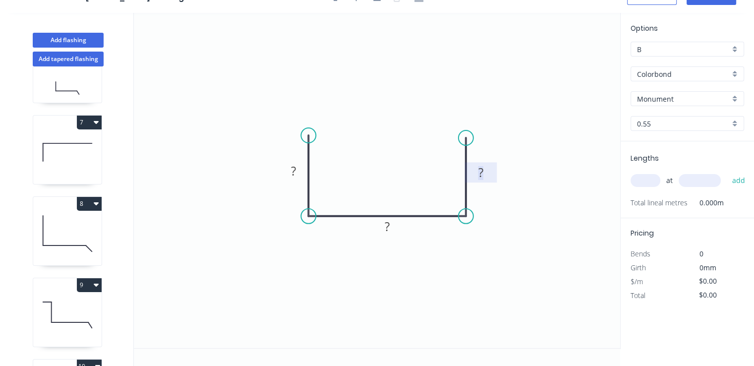
click at [485, 174] on rect at bounding box center [481, 173] width 20 height 14
click at [292, 170] on tspan "?" at bounding box center [293, 171] width 5 height 16
click at [388, 226] on tspan "?" at bounding box center [387, 226] width 5 height 16
click at [653, 182] on input "text" at bounding box center [646, 180] width 30 height 13
type input "$17.10"
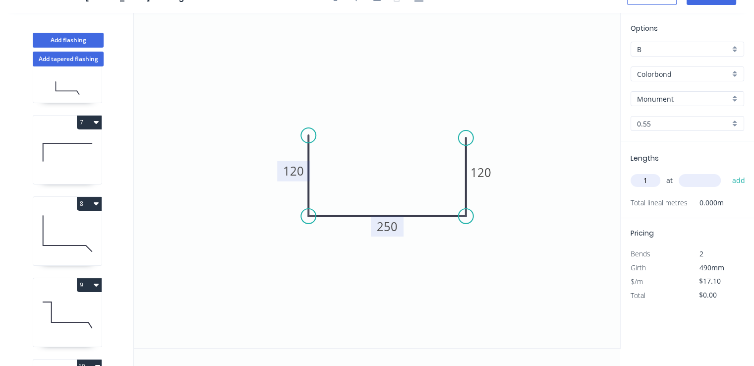
type input "1"
click at [696, 180] on input "text" at bounding box center [700, 180] width 42 height 13
type input "300"
click at [727, 172] on button "add" at bounding box center [738, 180] width 23 height 17
type input "$5.13"
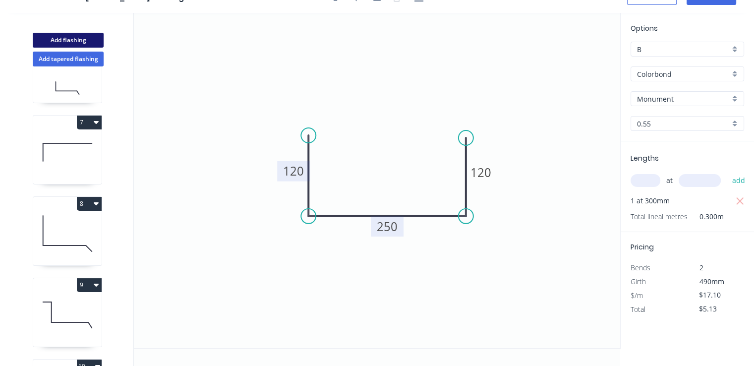
click at [82, 36] on button "Add flashing" at bounding box center [68, 40] width 71 height 15
type input "$0.00"
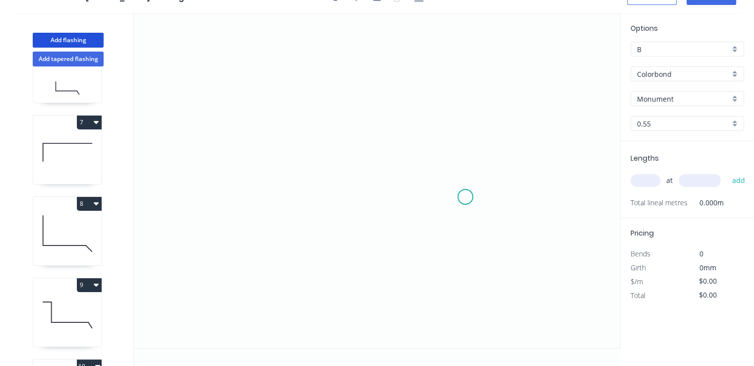
click at [466, 197] on icon "0" at bounding box center [377, 180] width 486 height 335
click at [479, 178] on icon at bounding box center [473, 187] width 14 height 19
click at [474, 87] on icon "0 ?" at bounding box center [377, 180] width 486 height 335
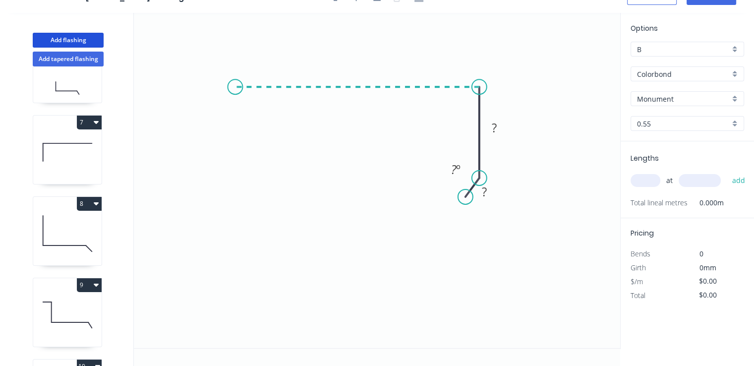
click at [235, 100] on icon "0 ? ? ? º" at bounding box center [377, 180] width 486 height 335
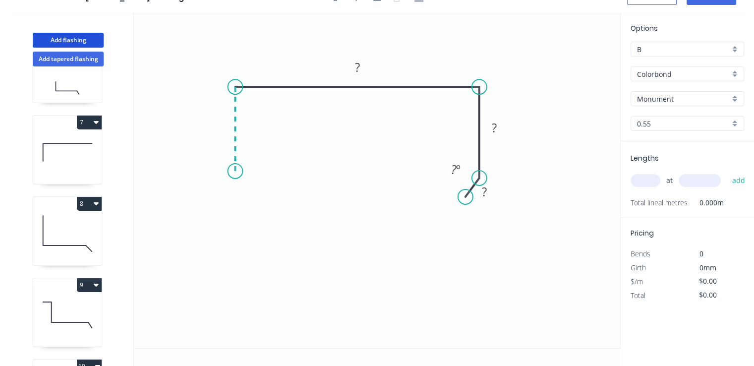
click at [235, 171] on icon "0 ? ? ? ? º" at bounding box center [377, 180] width 486 height 335
click at [272, 170] on icon "0 ? ? ? ? ? º" at bounding box center [377, 180] width 486 height 335
click at [273, 221] on icon "0 ? ? ? ? ? ? º" at bounding box center [377, 180] width 486 height 335
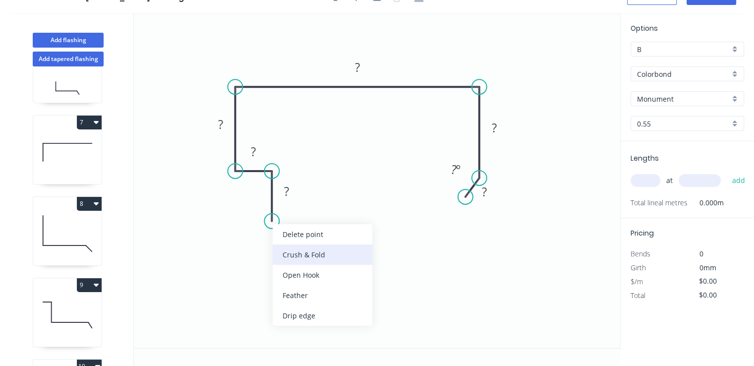
click at [294, 255] on div "Crush & Fold" at bounding box center [323, 254] width 100 height 20
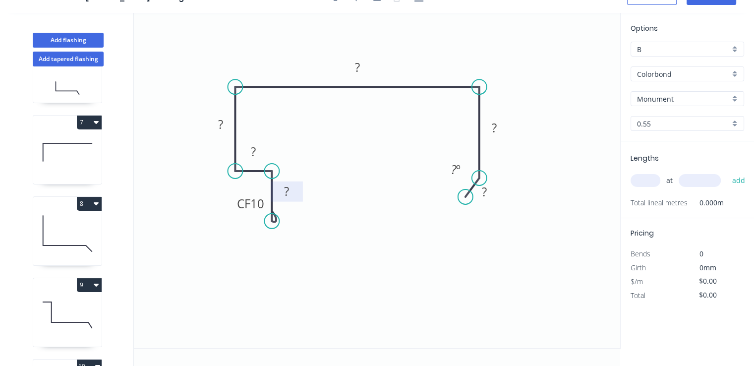
click at [282, 197] on rect at bounding box center [287, 192] width 20 height 14
click at [256, 155] on tspan "?" at bounding box center [253, 151] width 5 height 16
click at [227, 125] on rect at bounding box center [220, 125] width 20 height 14
click at [355, 73] on tspan "?" at bounding box center [357, 67] width 5 height 16
click at [504, 133] on rect at bounding box center [494, 128] width 32 height 20
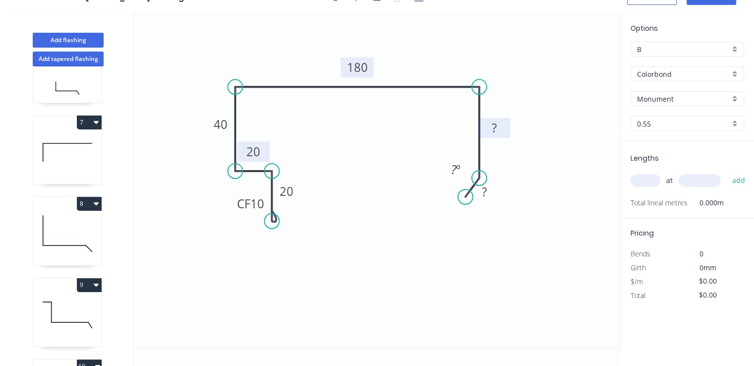
click at [502, 132] on rect at bounding box center [494, 128] width 20 height 14
click at [490, 190] on rect at bounding box center [484, 192] width 20 height 14
click at [649, 181] on input "text" at bounding box center [646, 180] width 30 height 13
type input "$18.26"
type input "1"
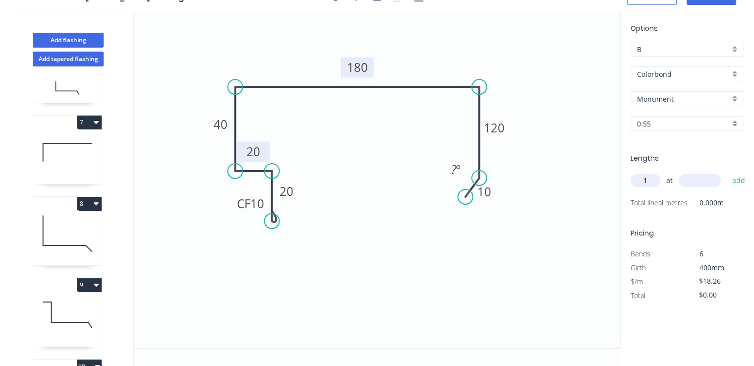
click at [695, 181] on input "text" at bounding box center [700, 180] width 42 height 13
type input "2600"
click at [727, 172] on button "add" at bounding box center [738, 180] width 23 height 17
type input "$47.48"
type input "1"
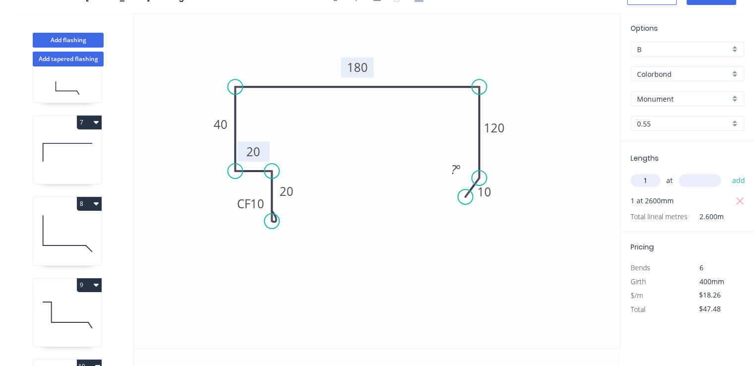
click at [695, 181] on input "text" at bounding box center [700, 180] width 42 height 13
type input "1400"
click at [727, 172] on button "add" at bounding box center [738, 180] width 23 height 17
type input "$73.04"
type input "1"
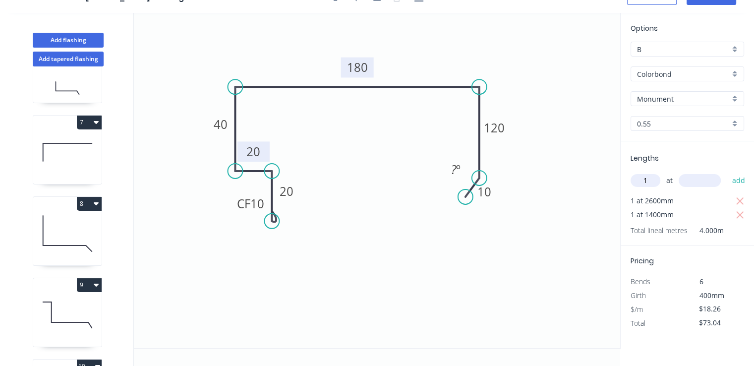
click at [695, 181] on input "text" at bounding box center [700, 180] width 42 height 13
type input "4000"
click at [727, 172] on button "add" at bounding box center [738, 180] width 23 height 17
type input "$146.08"
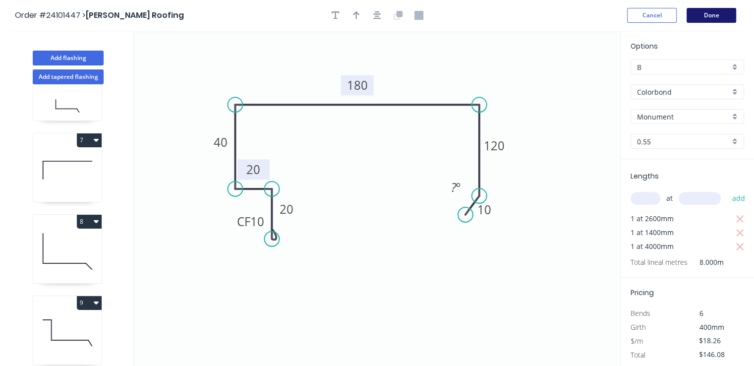
click at [709, 12] on button "Done" at bounding box center [712, 15] width 50 height 15
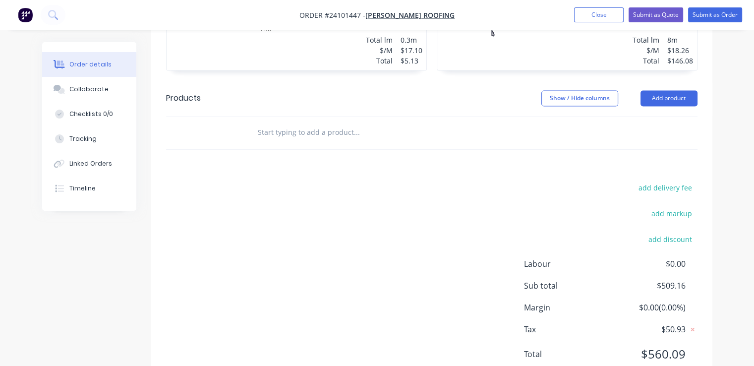
scroll to position [1677, 0]
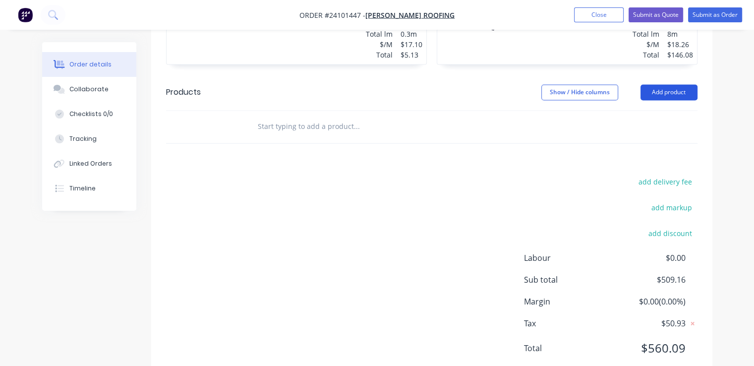
click at [662, 84] on button "Add product" at bounding box center [669, 92] width 57 height 16
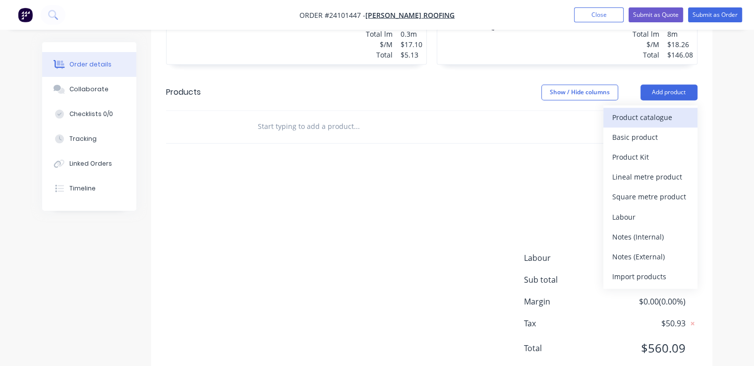
click at [640, 110] on div "Product catalogue" at bounding box center [650, 117] width 76 height 14
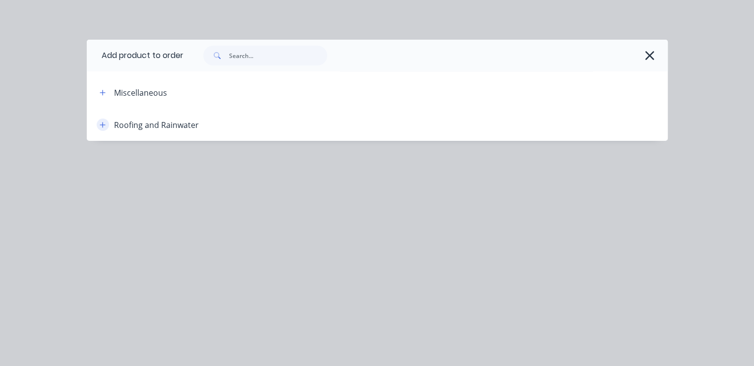
click at [103, 126] on icon "button" at bounding box center [103, 124] width 6 height 7
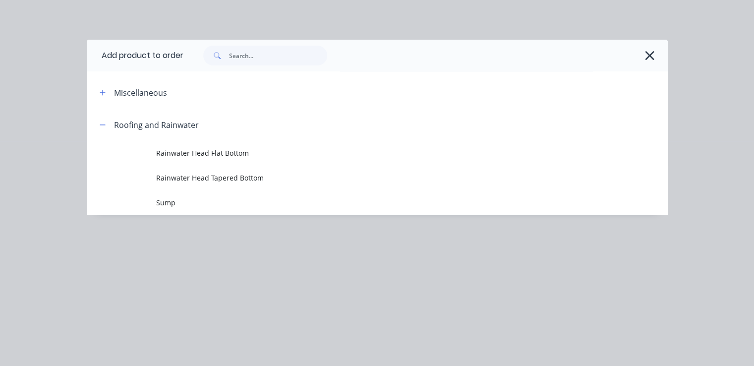
click at [191, 209] on td "Sump" at bounding box center [411, 202] width 511 height 25
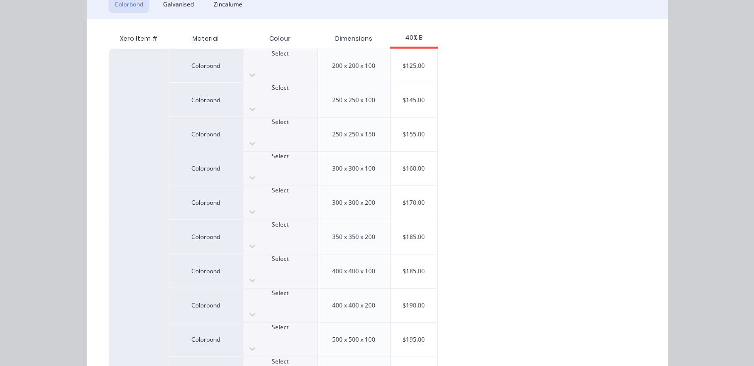
scroll to position [149, 0]
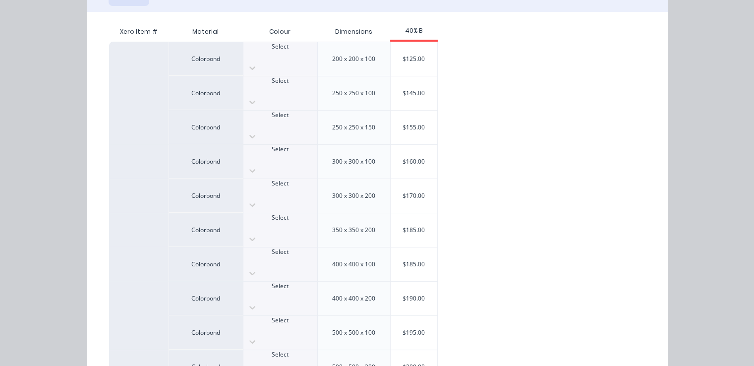
click at [274, 325] on div at bounding box center [280, 329] width 74 height 9
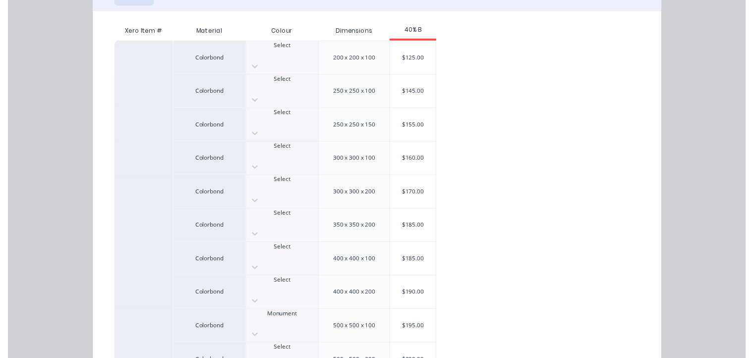
scroll to position [155, 0]
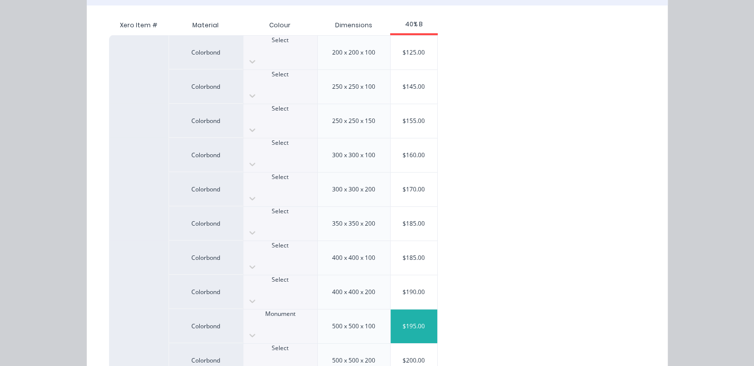
click at [421, 309] on div "$195.00" at bounding box center [414, 326] width 47 height 34
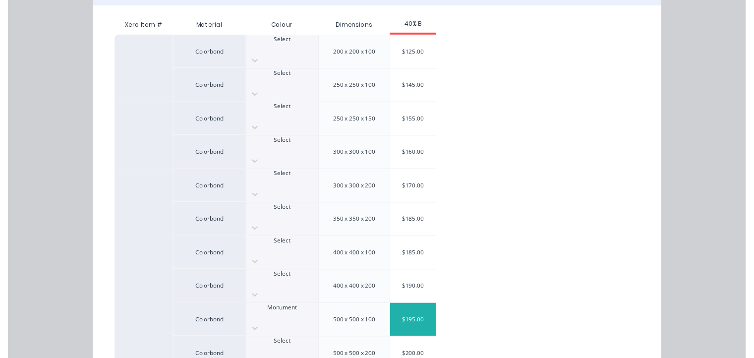
scroll to position [0, 0]
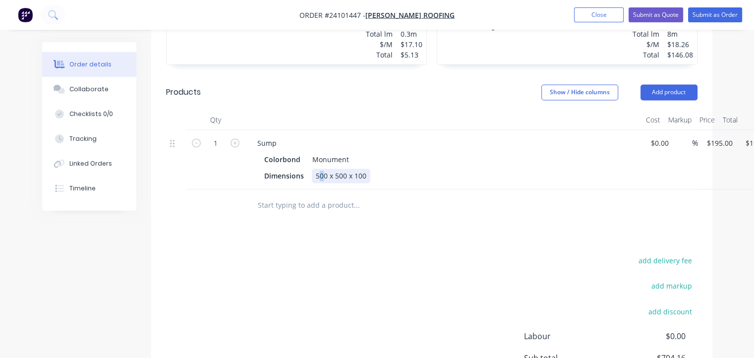
click at [321, 169] on div "500 x 500 x 100" at bounding box center [341, 176] width 59 height 14
click at [315, 169] on div "500 x 500 x 100" at bounding box center [341, 176] width 59 height 14
click at [318, 169] on div "500 x 500 x 100" at bounding box center [341, 176] width 59 height 14
click at [345, 169] on div "600 x 500 x 100" at bounding box center [341, 176] width 59 height 14
click at [358, 169] on div "600 x 295 x 100" at bounding box center [341, 176] width 59 height 14
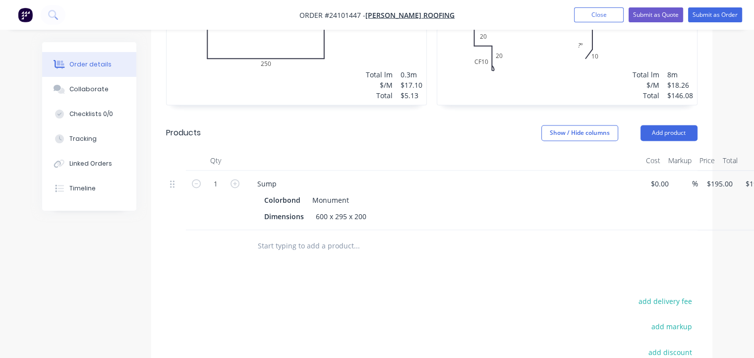
scroll to position [1614, 0]
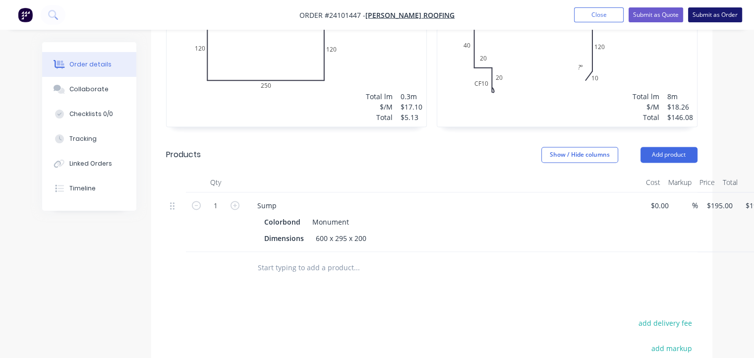
click at [714, 12] on button "Submit as Order" at bounding box center [715, 14] width 54 height 15
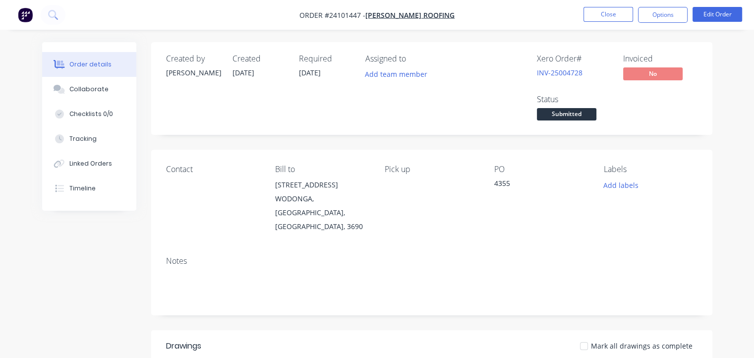
click at [19, 13] on img "button" at bounding box center [25, 14] width 15 height 15
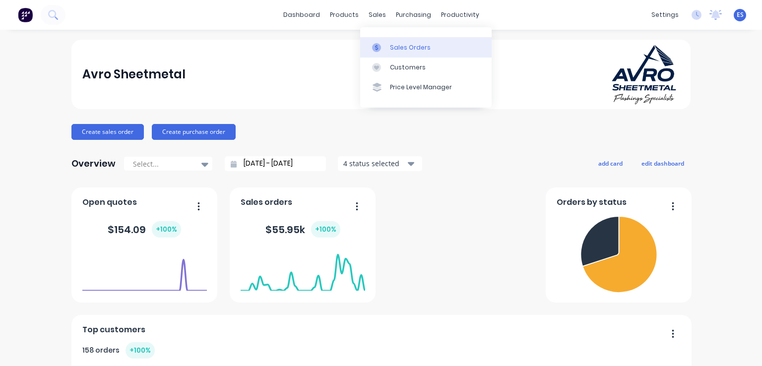
click at [390, 47] on div "Sales Orders" at bounding box center [410, 47] width 41 height 9
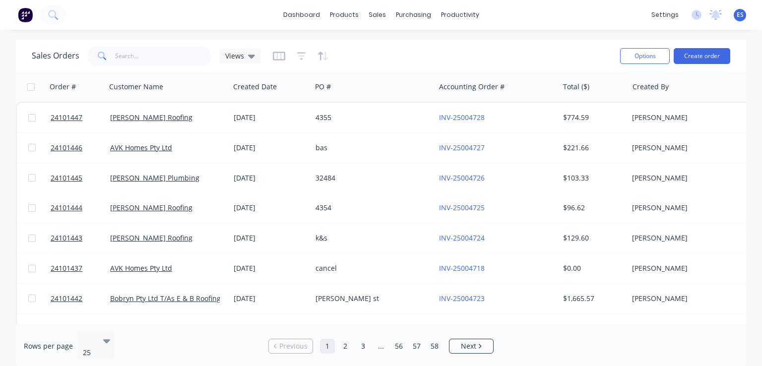
click at [24, 15] on img at bounding box center [25, 14] width 15 height 15
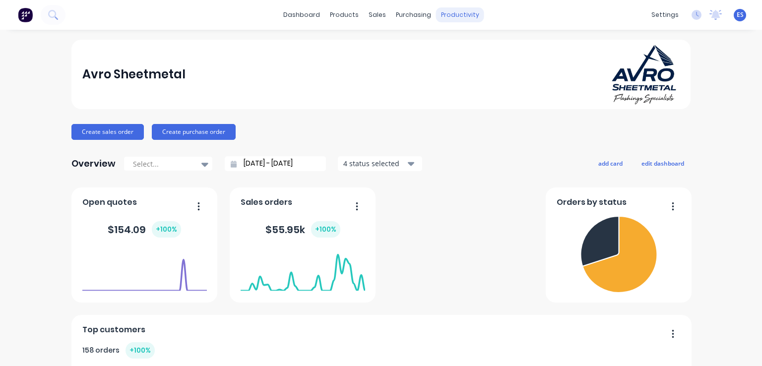
click at [461, 15] on div "productivity" at bounding box center [460, 14] width 48 height 15
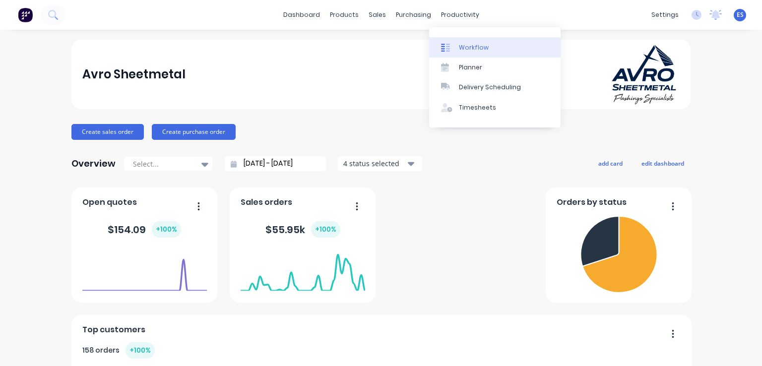
click at [468, 45] on div "Workflow" at bounding box center [474, 47] width 30 height 9
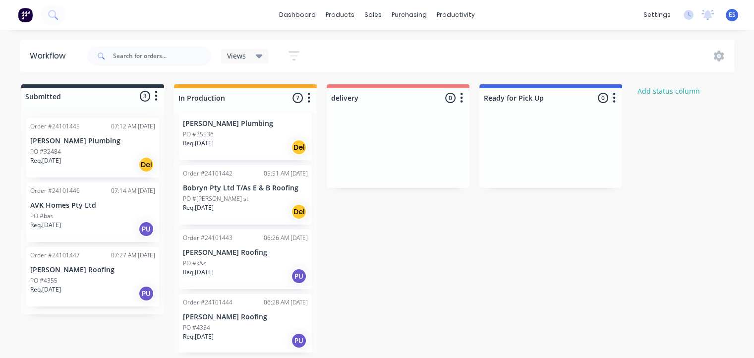
scroll to position [215, 0]
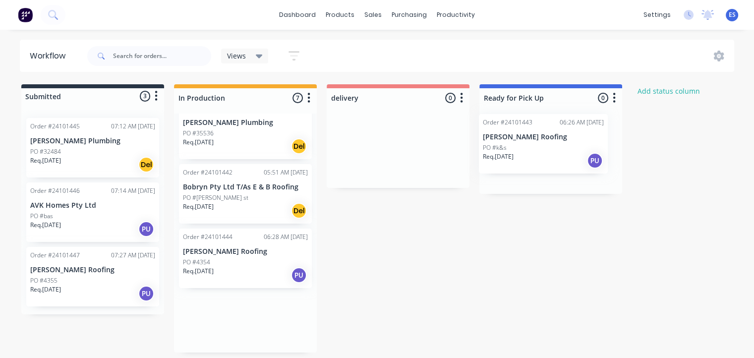
drag, startPoint x: 207, startPoint y: 263, endPoint x: 509, endPoint y: 148, distance: 323.4
click at [509, 148] on div "Submitted 3 Status colour #273444 hex #273444 Save Cancel Summaries Total order…" at bounding box center [460, 218] width 935 height 268
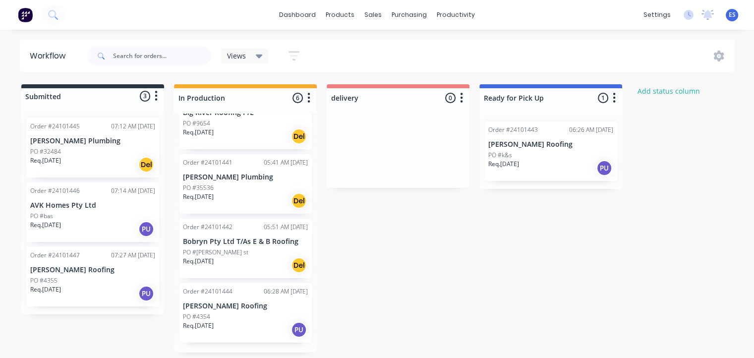
scroll to position [151, 0]
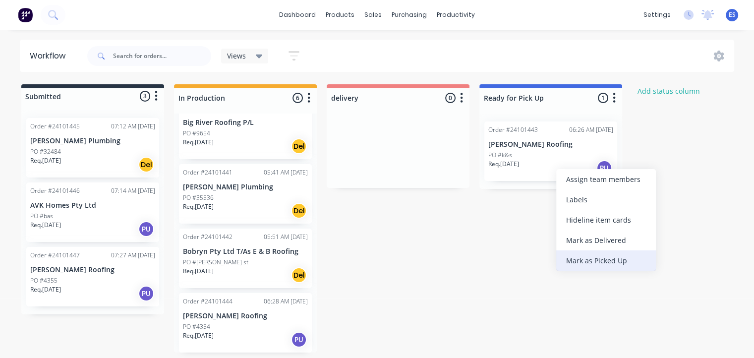
click at [603, 262] on div "Mark as Picked Up" at bounding box center [606, 260] width 100 height 20
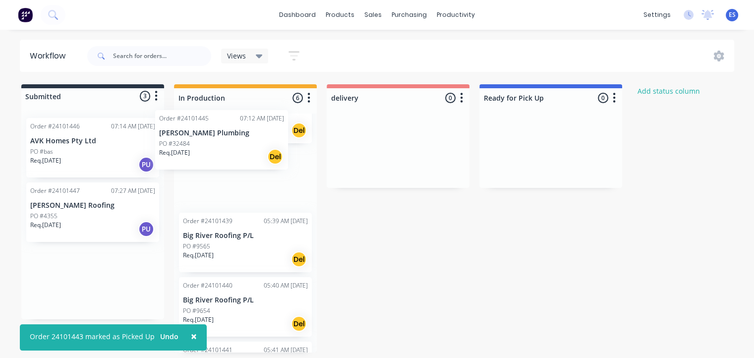
scroll to position [0, 0]
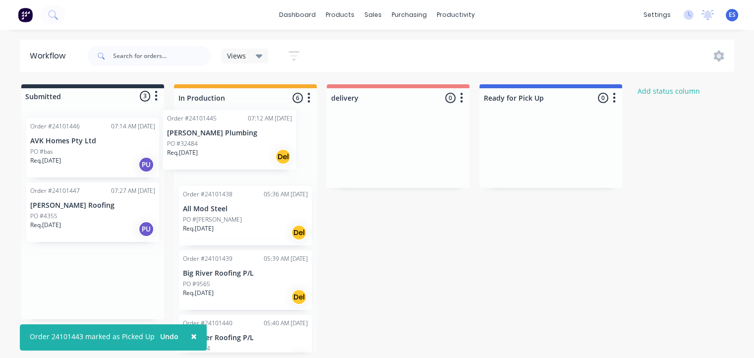
drag, startPoint x: 90, startPoint y: 160, endPoint x: 230, endPoint y: 153, distance: 140.0
click at [230, 153] on div "Submitted 3 Status colour #273444 hex #273444 Save Cancel Summaries Total order…" at bounding box center [460, 218] width 935 height 268
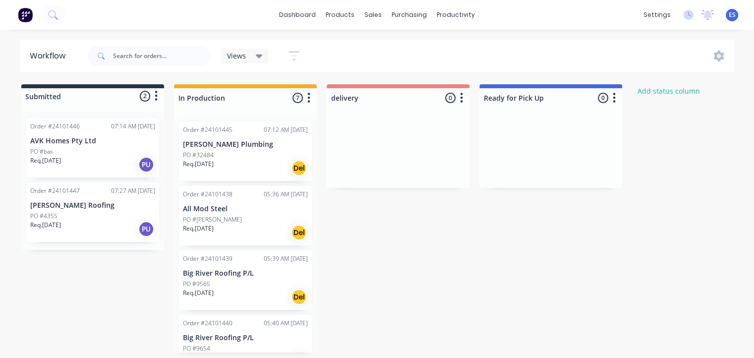
scroll to position [2, 0]
click at [314, 12] on link "dashboard" at bounding box center [297, 14] width 47 height 15
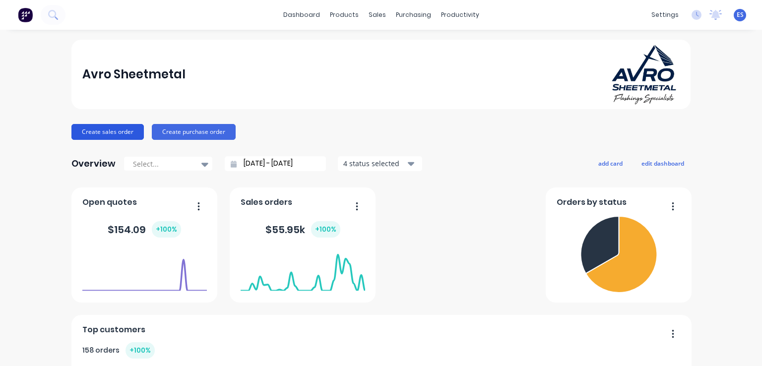
click at [91, 125] on button "Create sales order" at bounding box center [107, 132] width 72 height 16
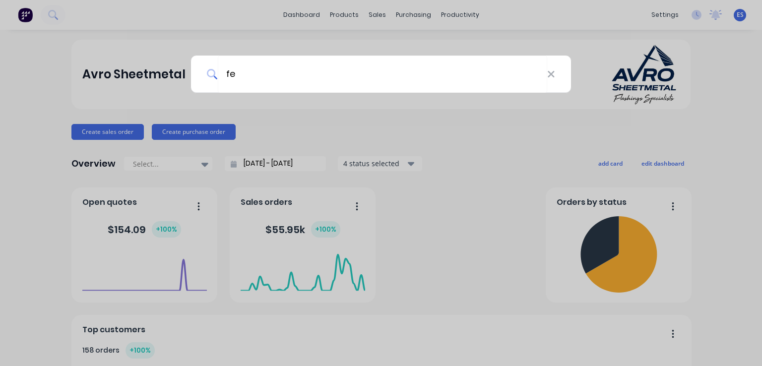
type input "fed"
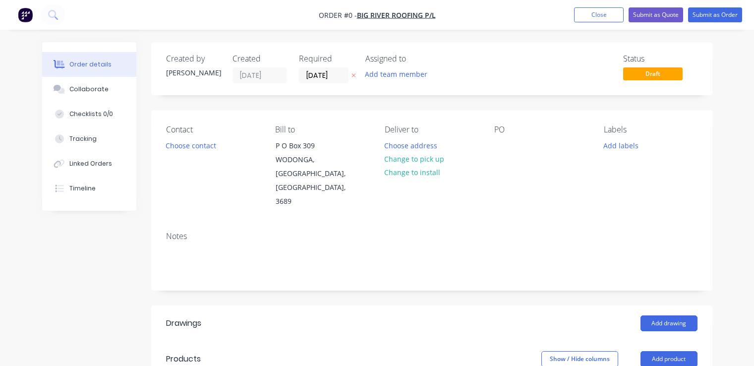
click at [24, 15] on img "button" at bounding box center [25, 14] width 15 height 15
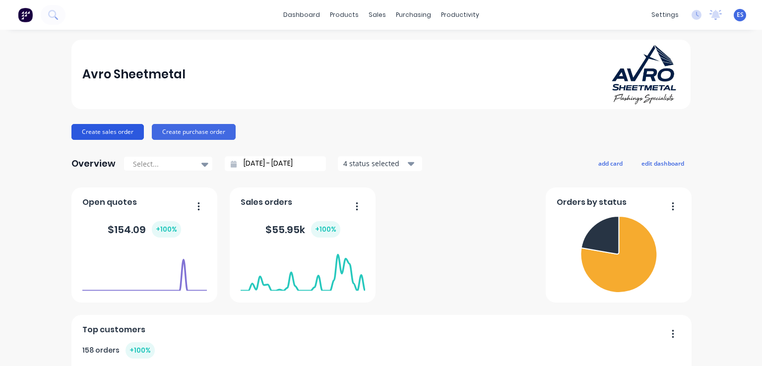
click at [109, 131] on button "Create sales order" at bounding box center [107, 132] width 72 height 16
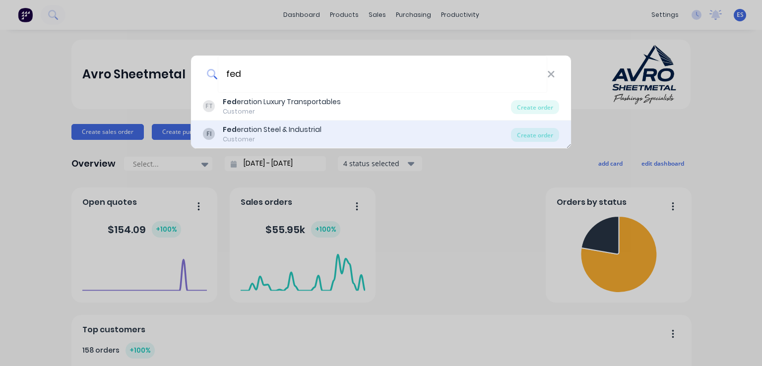
type input "fed"
click at [265, 132] on div "Fed eration Steel & Industrial" at bounding box center [272, 129] width 99 height 10
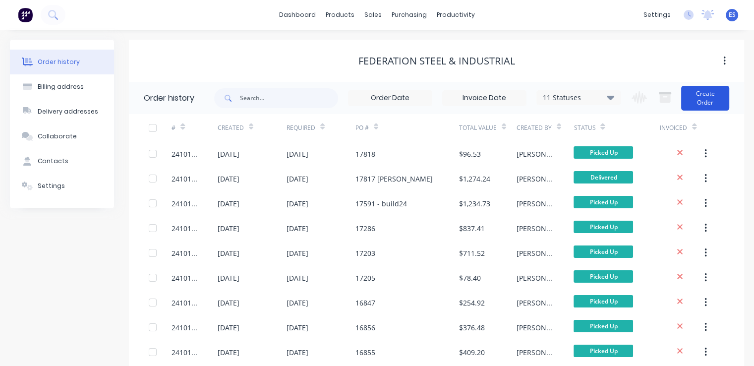
click at [690, 106] on button "Create Order" at bounding box center [705, 98] width 48 height 25
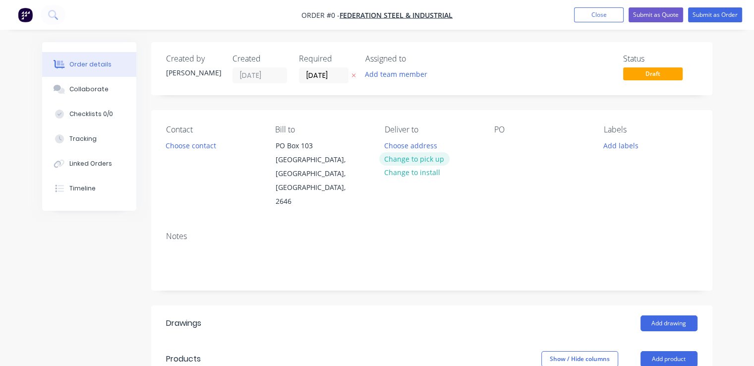
click at [411, 159] on button "Change to pick up" at bounding box center [414, 158] width 70 height 13
click at [198, 146] on button "Choose contact" at bounding box center [190, 144] width 61 height 13
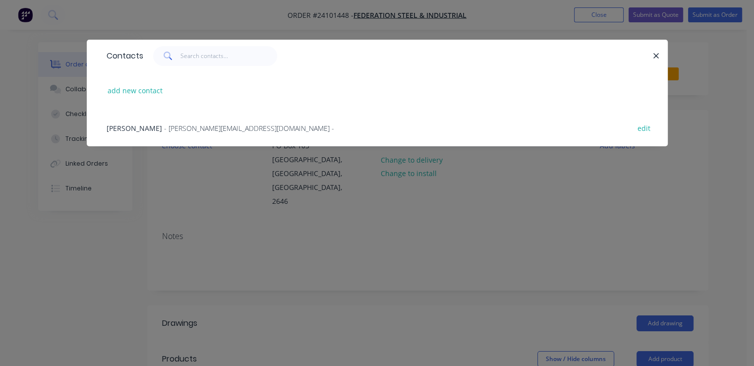
click at [174, 125] on span "- john@fsai.com.au -" at bounding box center [249, 127] width 170 height 9
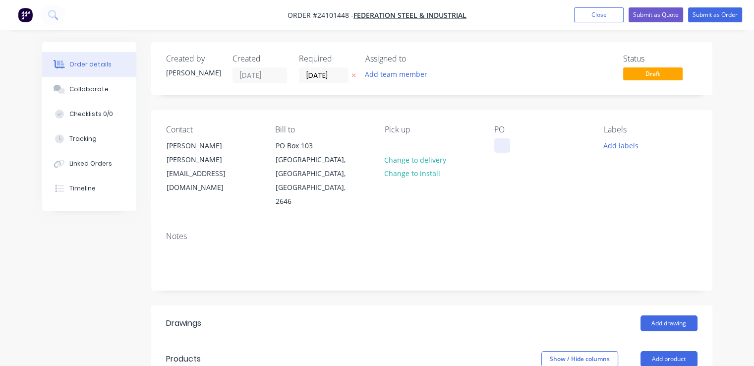
click at [502, 142] on div at bounding box center [502, 145] width 16 height 14
click at [680, 315] on button "Add drawing" at bounding box center [669, 323] width 57 height 16
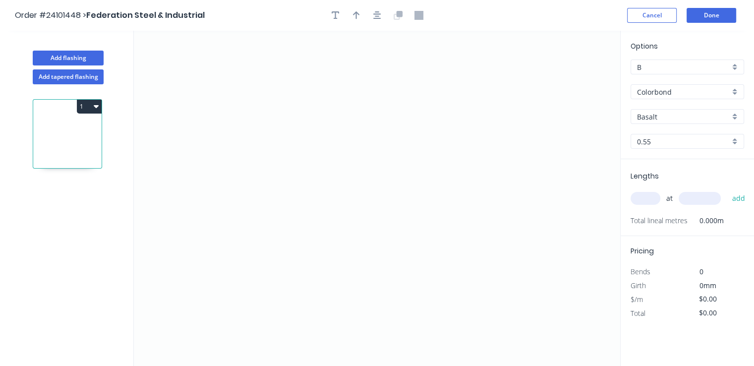
click at [694, 93] on input "Colorbond" at bounding box center [683, 92] width 93 height 10
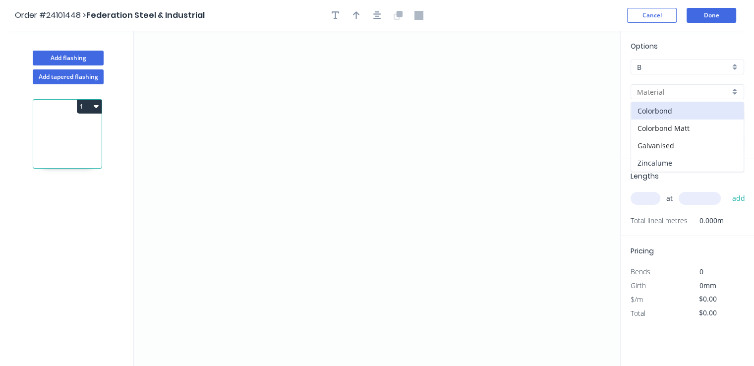
click at [664, 162] on div "Zincalume" at bounding box center [687, 162] width 113 height 17
type input "Zincalume"
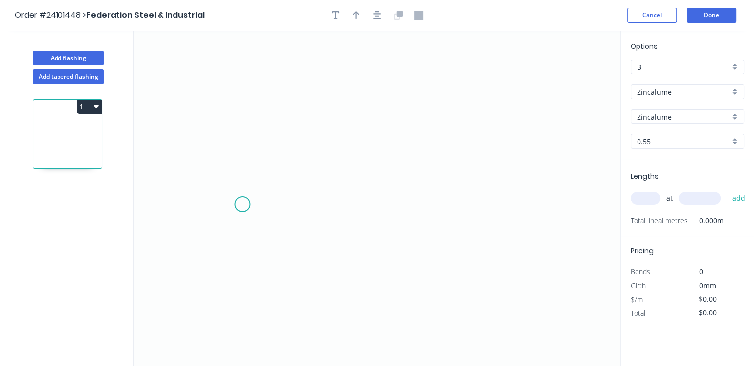
click at [242, 204] on icon "0" at bounding box center [377, 198] width 486 height 335
click at [316, 205] on icon "0" at bounding box center [377, 198] width 486 height 335
click at [313, 144] on icon "0 ?" at bounding box center [377, 198] width 486 height 335
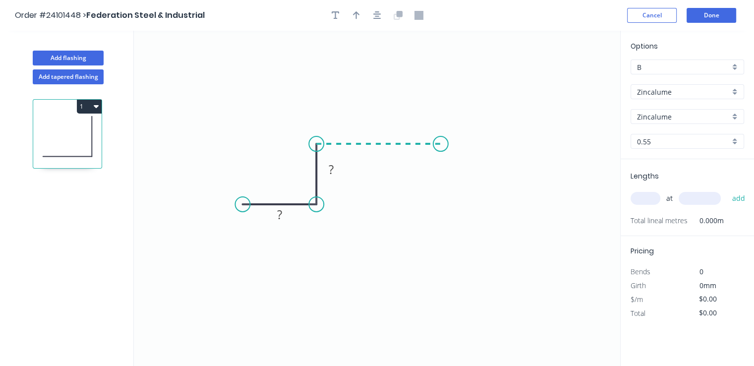
click at [441, 147] on icon "0 ? ?" at bounding box center [377, 198] width 486 height 335
click at [440, 203] on icon "0 ? ? ?" at bounding box center [377, 198] width 486 height 335
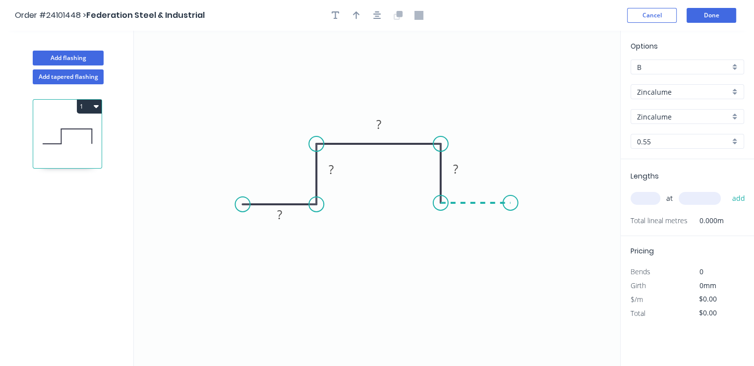
click at [511, 204] on icon "0 ? ? ? ?" at bounding box center [377, 198] width 486 height 335
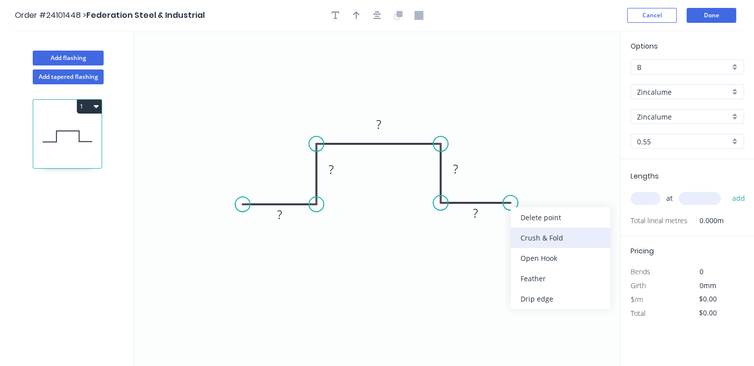
click at [532, 241] on div "Crush & Fold" at bounding box center [561, 238] width 100 height 20
click at [523, 234] on div "Flip bend" at bounding box center [562, 237] width 100 height 20
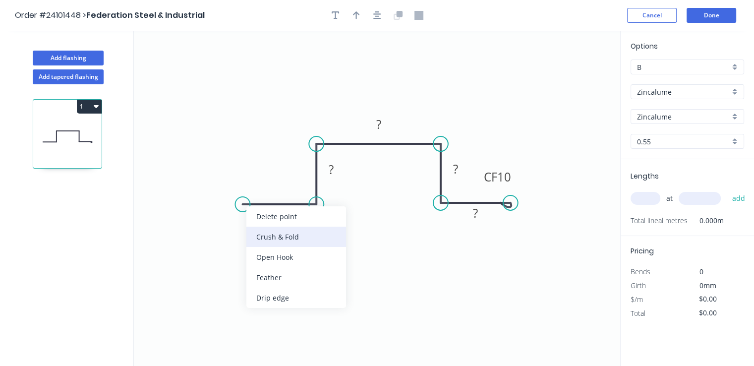
click at [267, 234] on div "Crush & Fold" at bounding box center [296, 237] width 100 height 20
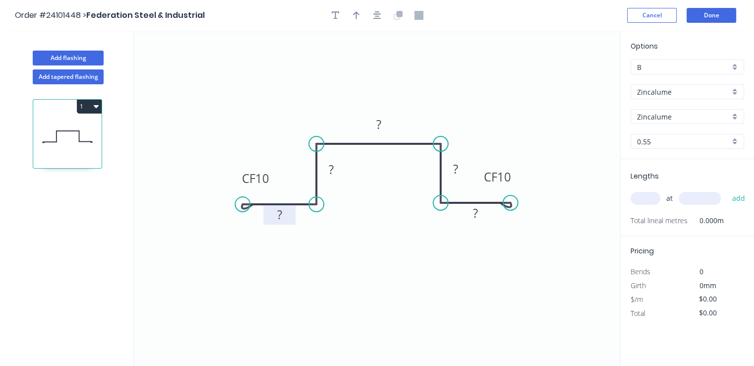
click at [273, 216] on rect at bounding box center [280, 215] width 20 height 14
click at [480, 218] on rect at bounding box center [476, 214] width 20 height 14
click at [456, 168] on tspan "?" at bounding box center [455, 168] width 5 height 16
click at [331, 171] on tspan "?" at bounding box center [331, 169] width 5 height 16
click at [374, 124] on rect at bounding box center [379, 125] width 20 height 14
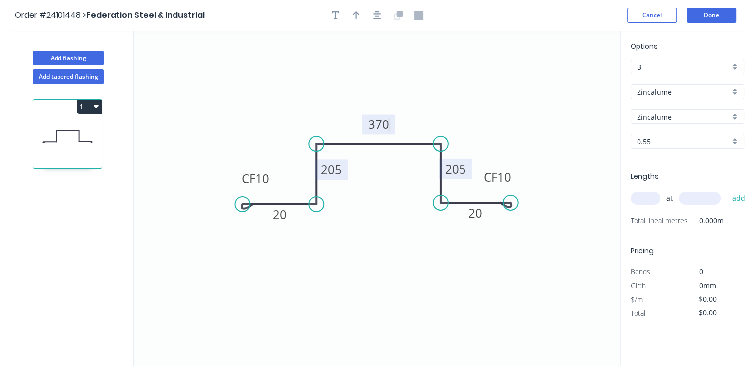
click at [644, 194] on input "text" at bounding box center [646, 198] width 30 height 13
type input "$36.45"
type input "1"
click at [701, 199] on input "text" at bounding box center [700, 198] width 42 height 13
type input "5600"
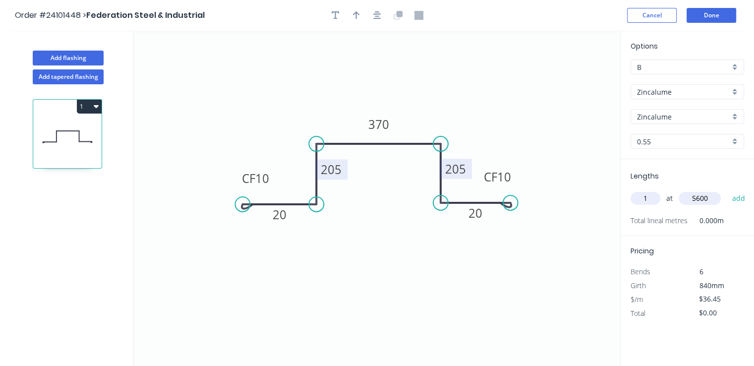
click at [727, 190] on button "add" at bounding box center [738, 198] width 23 height 17
click at [97, 108] on icon "button" at bounding box center [96, 106] width 5 height 8
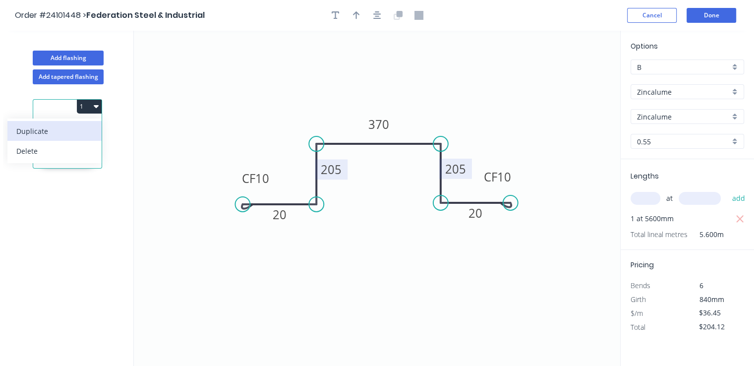
click at [79, 131] on div "Duplicate" at bounding box center [54, 131] width 76 height 14
type input "$0.00"
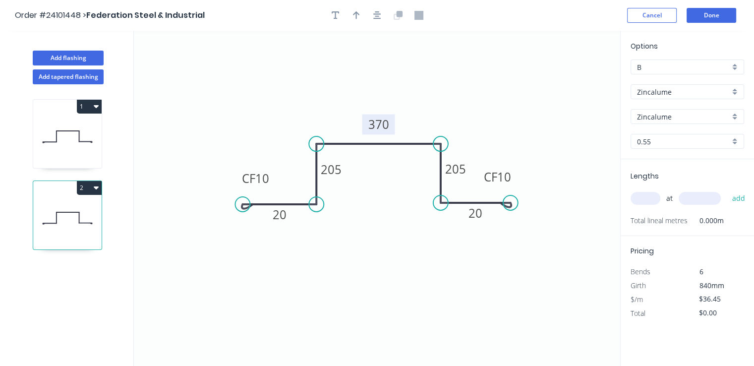
click at [365, 125] on rect at bounding box center [378, 125] width 33 height 20
click at [369, 125] on tspan "370" at bounding box center [378, 124] width 21 height 16
click at [338, 172] on tspan "205" at bounding box center [331, 169] width 21 height 16
click at [459, 163] on tspan "205" at bounding box center [455, 168] width 21 height 16
click at [650, 193] on input "text" at bounding box center [646, 198] width 30 height 13
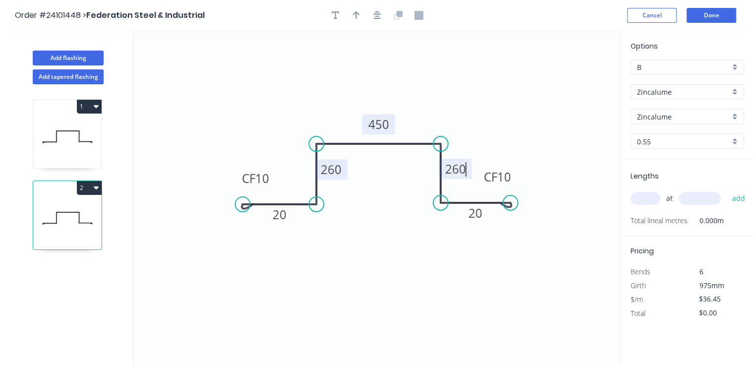
type input "$41.93"
type input "1"
click at [711, 199] on input "text" at bounding box center [700, 198] width 42 height 13
type input "6000"
click at [727, 190] on button "add" at bounding box center [738, 198] width 23 height 17
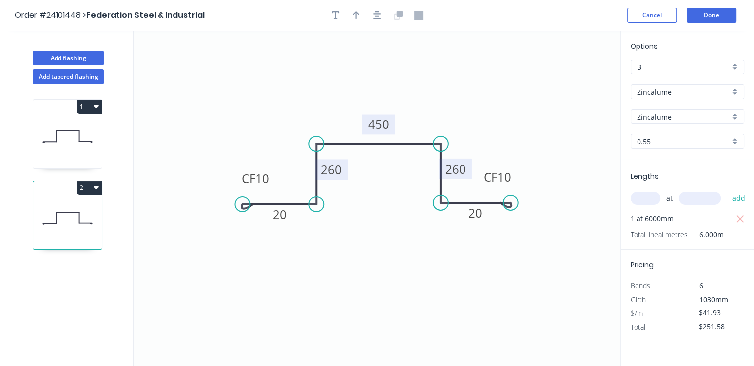
click at [94, 186] on icon "button" at bounding box center [96, 187] width 5 height 3
click at [72, 217] on div "Duplicate" at bounding box center [54, 212] width 76 height 14
type input "$0.00"
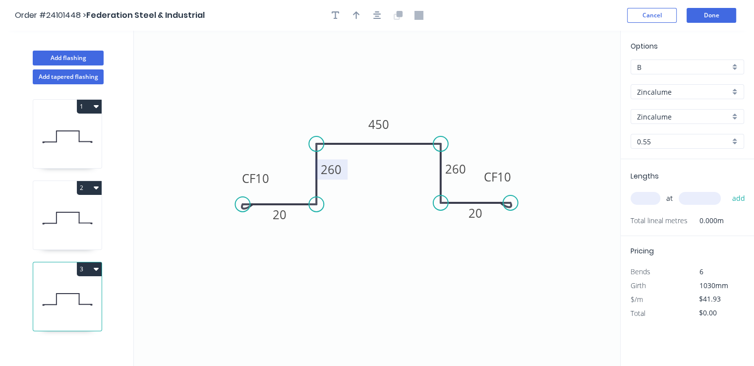
click at [329, 175] on tspan "260" at bounding box center [331, 169] width 21 height 16
click at [458, 171] on tspan "260" at bounding box center [455, 168] width 21 height 16
click at [388, 125] on tspan "450" at bounding box center [378, 124] width 21 height 16
click at [635, 193] on input "text" at bounding box center [646, 198] width 30 height 13
type input "$30.97"
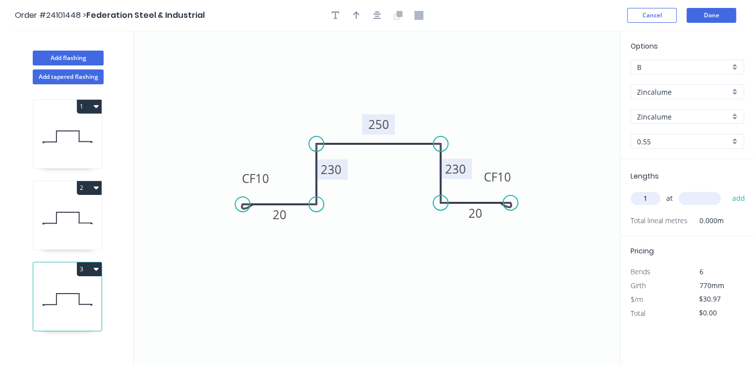
type input "1"
click at [704, 200] on input "text" at bounding box center [700, 198] width 42 height 13
type input "6400"
click at [727, 190] on button "add" at bounding box center [738, 198] width 23 height 17
click at [89, 267] on button "3" at bounding box center [89, 269] width 25 height 14
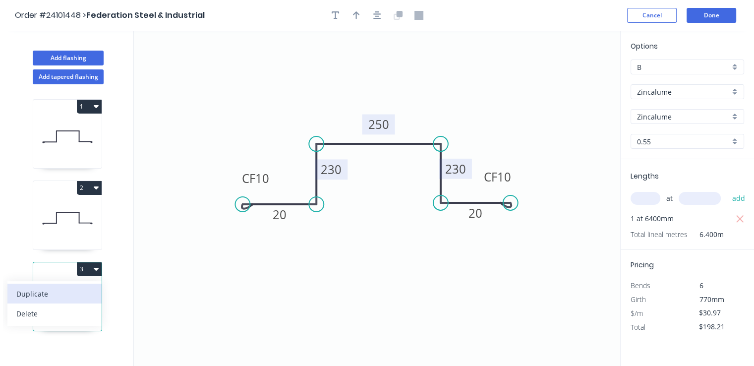
click at [81, 288] on div "Duplicate" at bounding box center [54, 294] width 76 height 14
type input "$0.00"
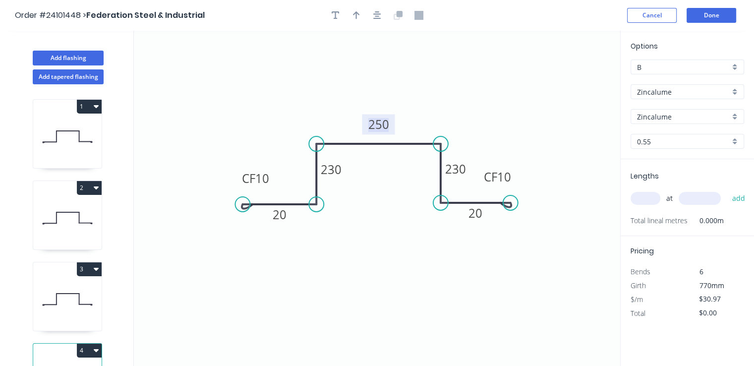
click at [385, 129] on tspan "250" at bounding box center [378, 124] width 21 height 16
type input "$36.45"
click at [451, 167] on tspan "230" at bounding box center [455, 168] width 21 height 16
click at [649, 198] on input "text" at bounding box center [646, 198] width 30 height 13
type input "1"
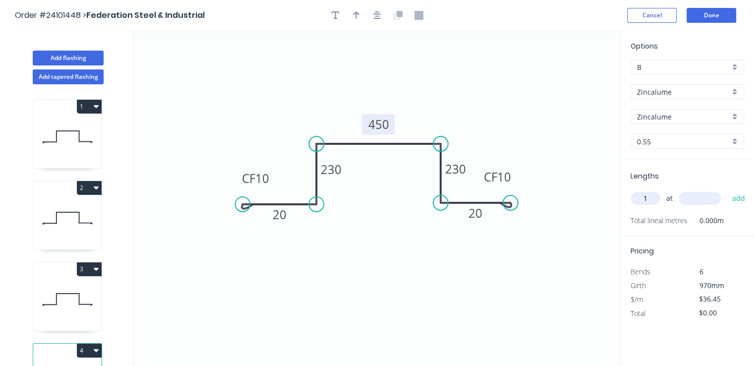
click at [702, 196] on input "text" at bounding box center [700, 198] width 42 height 13
type input "6400"
click at [727, 190] on button "add" at bounding box center [738, 198] width 23 height 17
type input "$233.28"
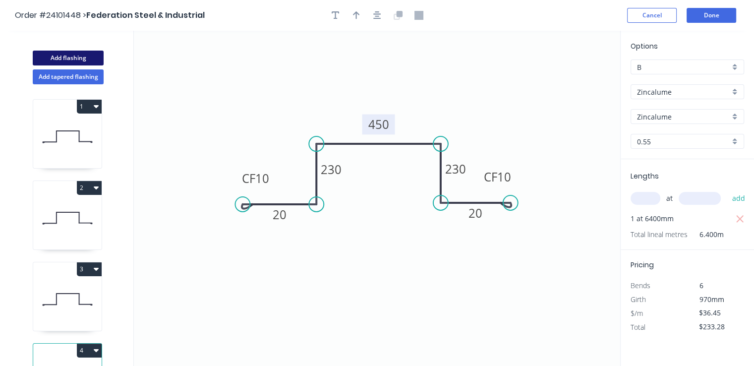
click at [81, 57] on button "Add flashing" at bounding box center [68, 58] width 71 height 15
type input "$0.00"
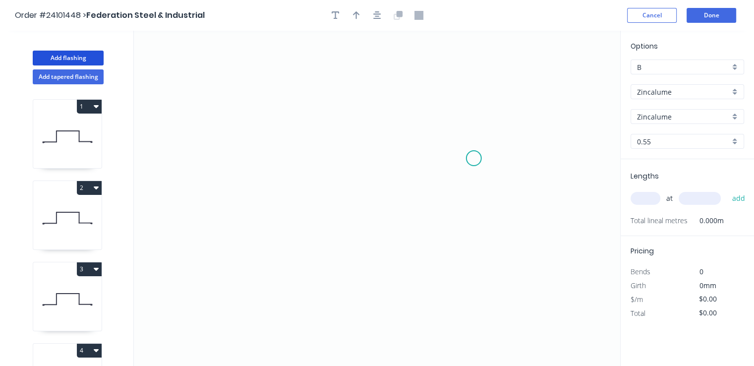
click at [474, 157] on icon "0" at bounding box center [377, 198] width 486 height 335
click at [454, 129] on icon at bounding box center [464, 142] width 20 height 27
click at [294, 131] on icon "0 ?" at bounding box center [377, 198] width 486 height 335
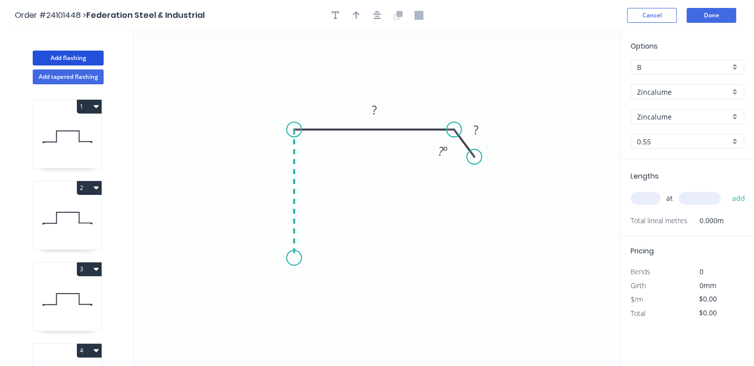
click at [299, 258] on icon "0 ? ? ? º" at bounding box center [377, 198] width 486 height 335
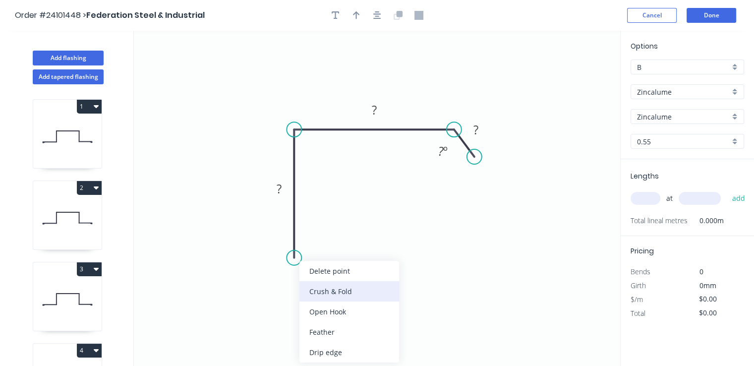
click at [313, 293] on div "Crush & Fold" at bounding box center [349, 291] width 100 height 20
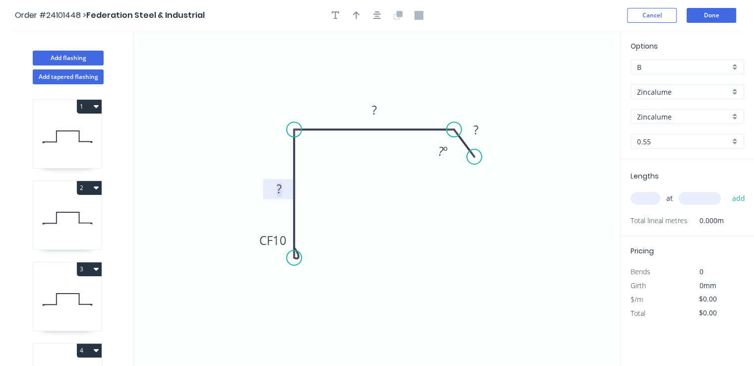
click at [287, 183] on rect at bounding box center [279, 189] width 20 height 14
click at [372, 109] on tspan "?" at bounding box center [374, 110] width 5 height 16
click at [480, 136] on rect at bounding box center [476, 130] width 20 height 14
click at [648, 202] on input "text" at bounding box center [646, 198] width 30 height 13
type input "$15.24"
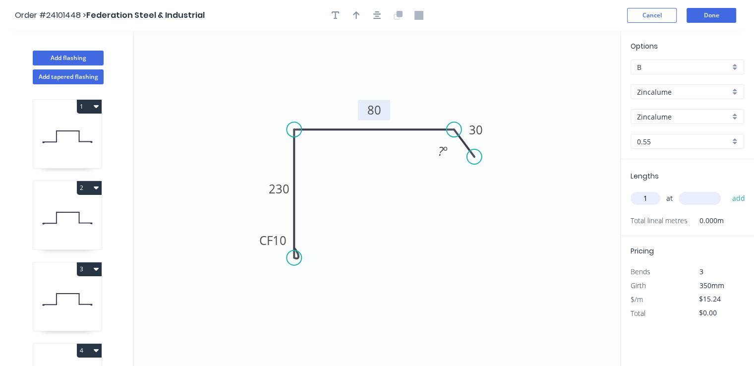
type input "1"
click at [699, 197] on input "text" at bounding box center [700, 198] width 42 height 13
type input "600"
click at [727, 190] on button "add" at bounding box center [738, 198] width 23 height 17
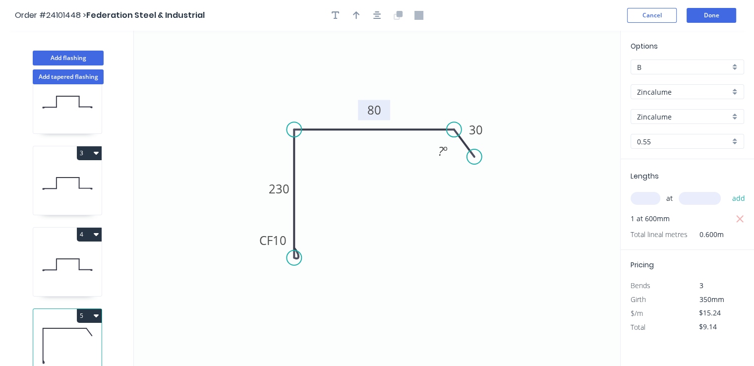
scroll to position [129, 0]
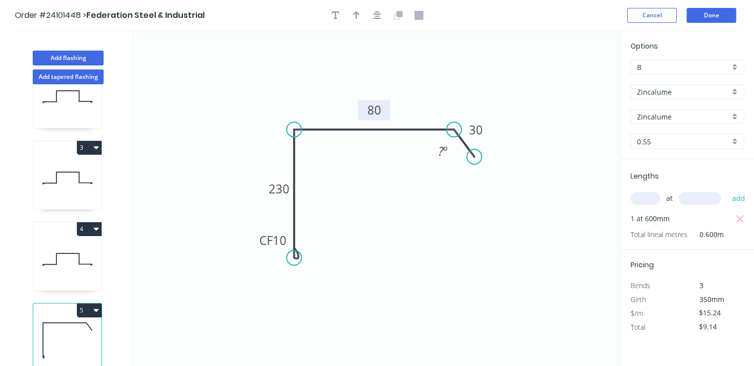
click at [89, 303] on button "5" at bounding box center [89, 310] width 25 height 14
click at [60, 328] on div "Duplicate" at bounding box center [54, 335] width 76 height 14
type input "$0.00"
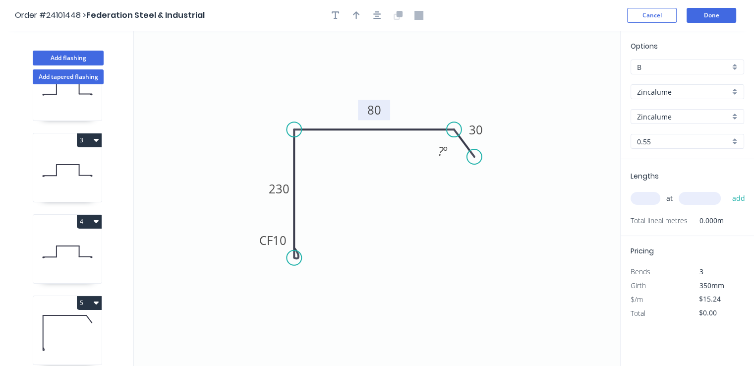
click at [385, 114] on rect at bounding box center [374, 110] width 32 height 20
click at [376, 110] on tspan "80" at bounding box center [374, 110] width 14 height 16
click at [639, 196] on input "text" at bounding box center [646, 198] width 30 height 13
type input "$17.98"
type input "1"
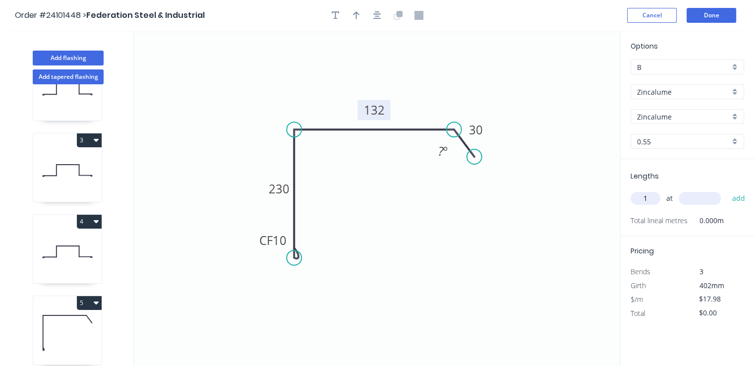
click at [698, 195] on input "text" at bounding box center [700, 198] width 42 height 13
type input "600"
click at [727, 190] on button "add" at bounding box center [738, 198] width 23 height 17
type input "$10.79"
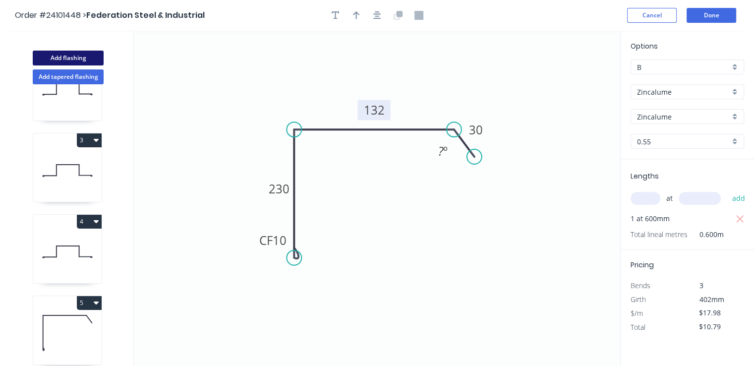
click at [61, 58] on button "Add flashing" at bounding box center [68, 58] width 71 height 15
type input "$0.00"
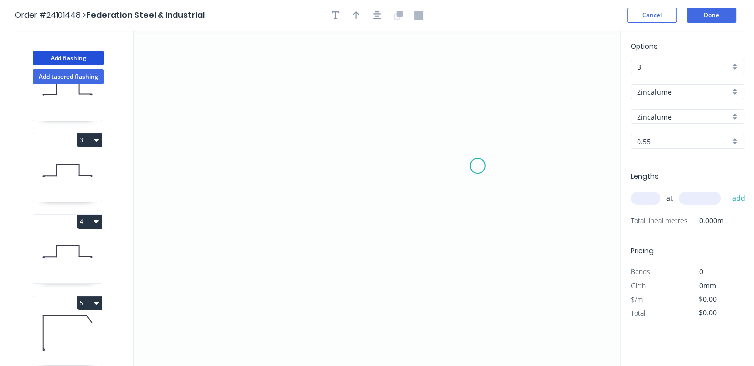
click at [478, 166] on icon "0" at bounding box center [377, 198] width 486 height 335
click at [457, 129] on icon at bounding box center [467, 147] width 21 height 36
click at [296, 135] on icon "0 ?" at bounding box center [377, 198] width 486 height 335
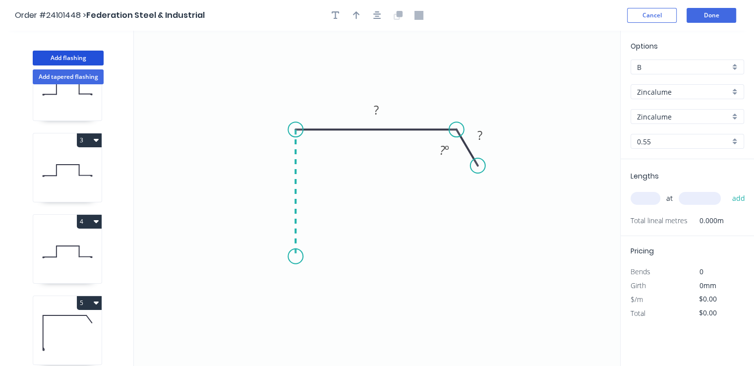
click at [294, 256] on icon "0 ? ? ? º" at bounding box center [377, 198] width 486 height 335
click at [314, 274] on icon "0 ? ? ? ? º" at bounding box center [377, 198] width 486 height 335
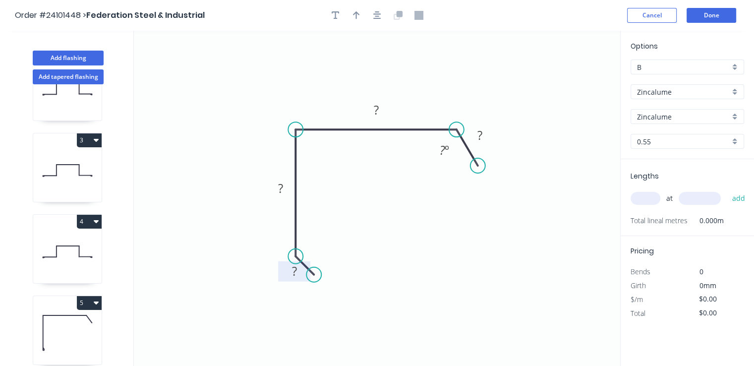
click at [296, 273] on tspan "?" at bounding box center [294, 271] width 5 height 16
click at [488, 132] on rect at bounding box center [480, 136] width 20 height 14
click at [377, 116] on tspan "?" at bounding box center [376, 110] width 5 height 16
click at [275, 189] on rect at bounding box center [281, 189] width 20 height 14
click at [640, 198] on input "text" at bounding box center [646, 198] width 30 height 13
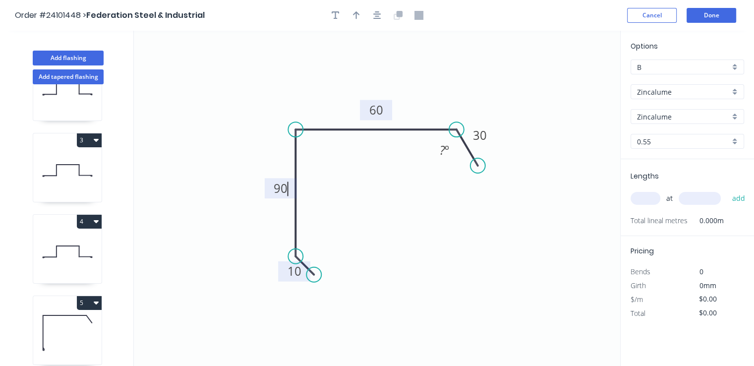
type input "$11.13"
type input "1"
click at [689, 195] on input "text" at bounding box center [700, 198] width 42 height 13
type input "1500"
click at [727, 190] on button "add" at bounding box center [738, 198] width 23 height 17
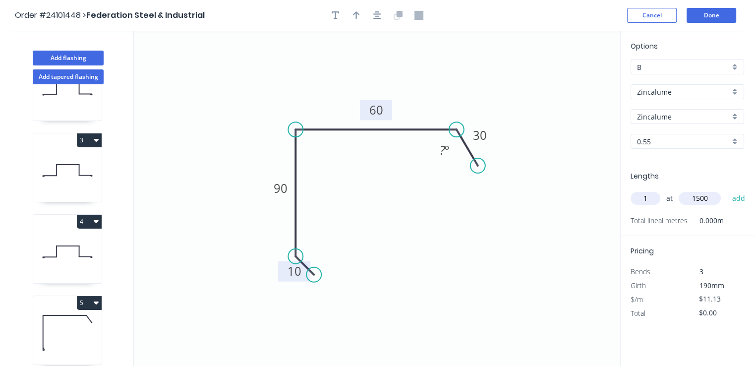
type input "$16.70"
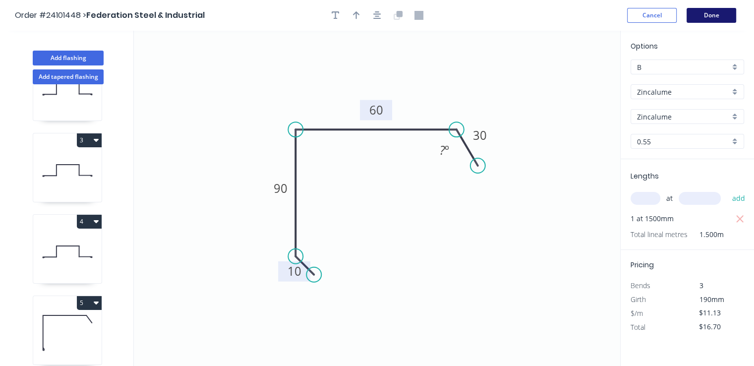
click at [714, 12] on button "Done" at bounding box center [712, 15] width 50 height 15
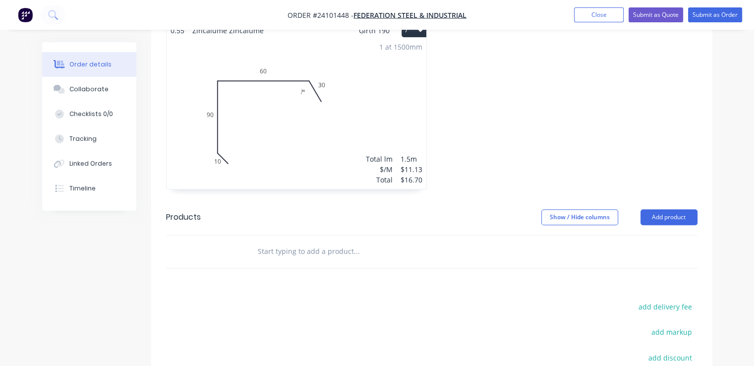
scroll to position [974, 0]
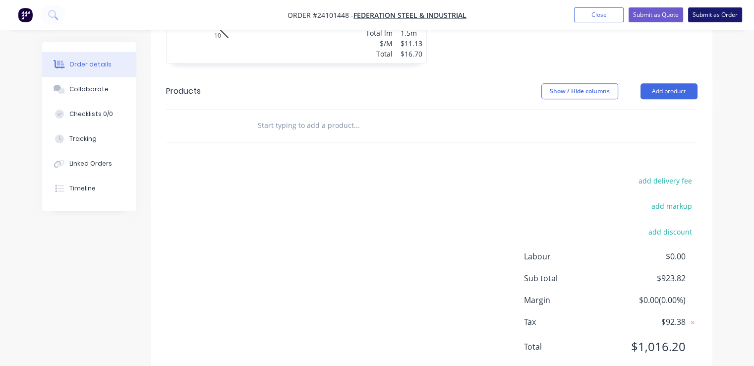
click at [714, 16] on button "Submit as Order" at bounding box center [715, 14] width 54 height 15
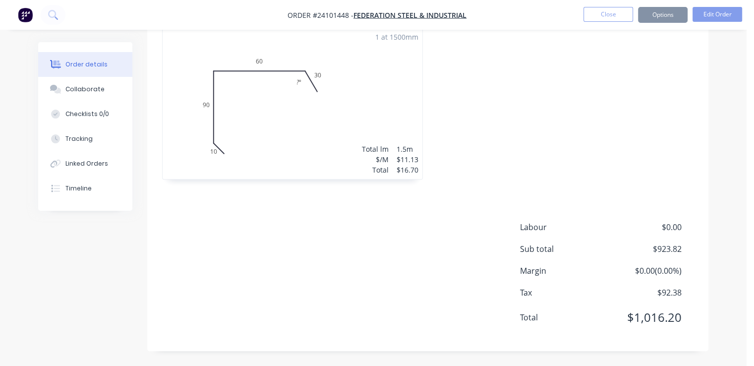
scroll to position [0, 0]
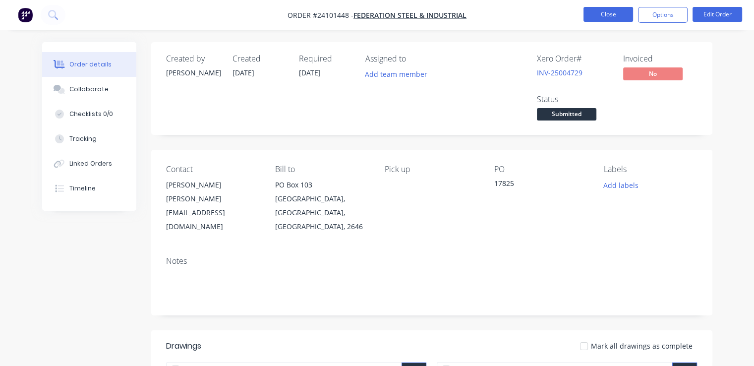
click at [611, 18] on button "Close" at bounding box center [609, 14] width 50 height 15
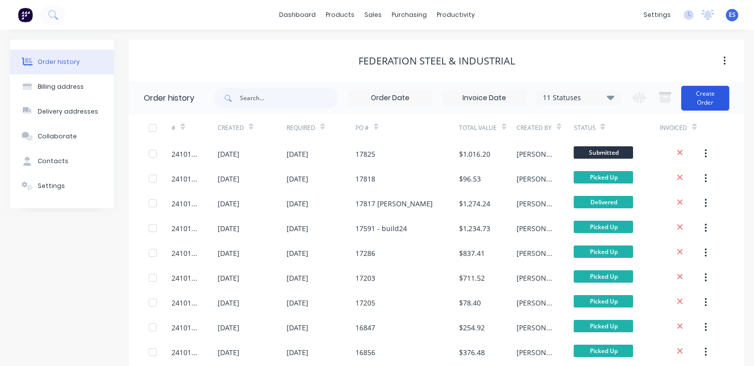
click at [713, 90] on button "Create Order" at bounding box center [705, 98] width 48 height 25
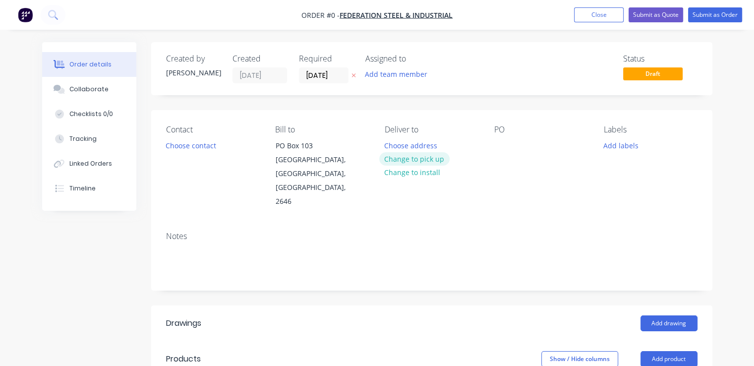
click at [416, 158] on button "Change to pick up" at bounding box center [414, 158] width 70 height 13
click at [198, 141] on button "Choose contact" at bounding box center [190, 144] width 61 height 13
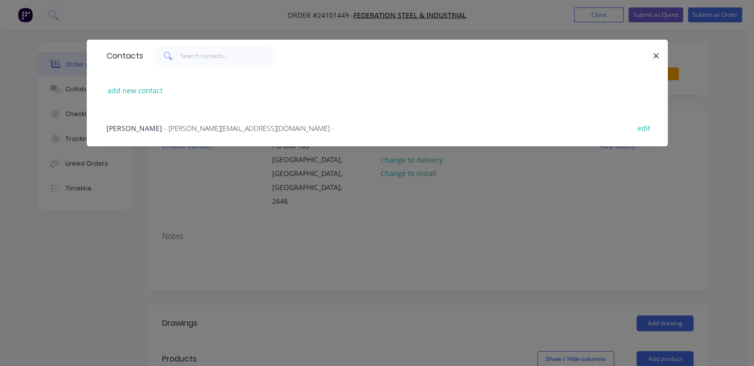
click at [193, 135] on div "John None - john@fsai.com.au - edit" at bounding box center [377, 127] width 551 height 37
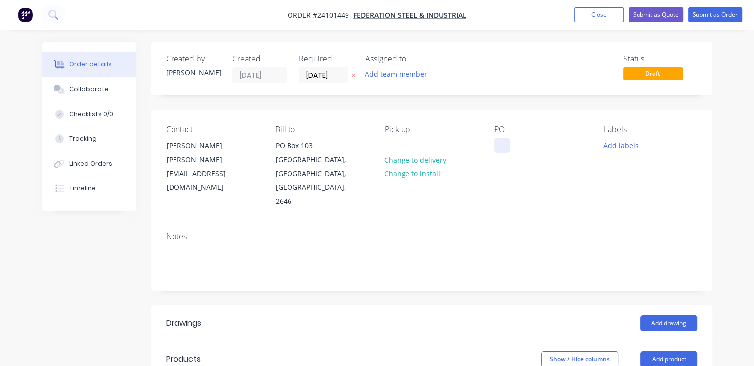
click at [501, 144] on div at bounding box center [502, 145] width 16 height 14
click at [658, 315] on button "Add drawing" at bounding box center [669, 323] width 57 height 16
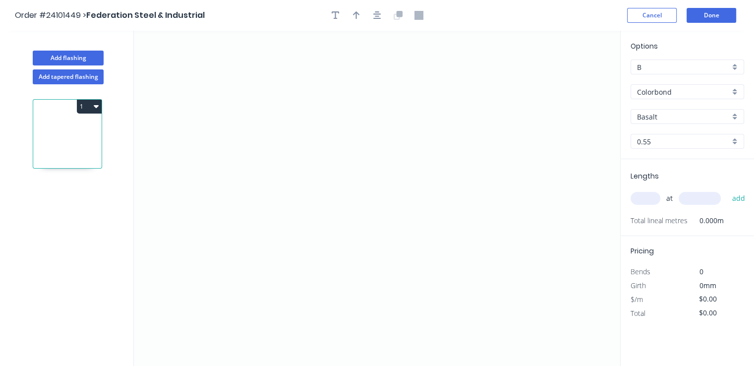
click at [692, 114] on input "Basalt" at bounding box center [683, 117] width 93 height 10
click at [689, 139] on div "Surfmist" at bounding box center [687, 135] width 113 height 17
type input "Surfmist"
click at [291, 81] on icon "0" at bounding box center [377, 198] width 486 height 335
click at [274, 94] on icon "0" at bounding box center [377, 198] width 486 height 335
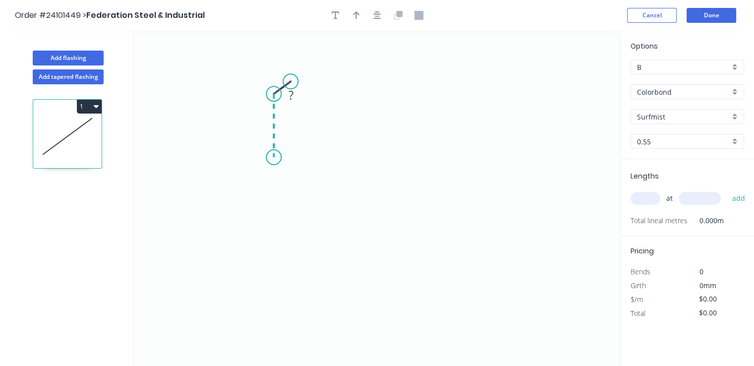
click at [271, 157] on icon "0 ?" at bounding box center [377, 198] width 486 height 335
click at [405, 190] on icon "0 ? ? ? º" at bounding box center [377, 198] width 486 height 335
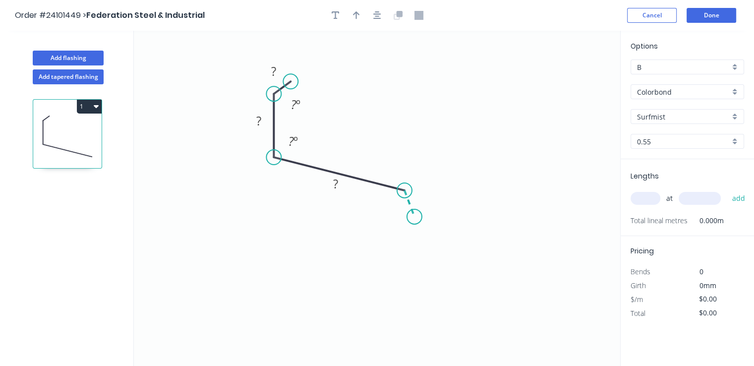
click at [414, 217] on icon "0 ? ? ? ? º ? º" at bounding box center [377, 198] width 486 height 335
click at [414, 217] on circle at bounding box center [414, 216] width 15 height 15
click at [425, 193] on tspan "?" at bounding box center [423, 193] width 5 height 16
click at [341, 186] on rect at bounding box center [336, 184] width 20 height 14
click at [259, 118] on tspan "?" at bounding box center [258, 121] width 5 height 16
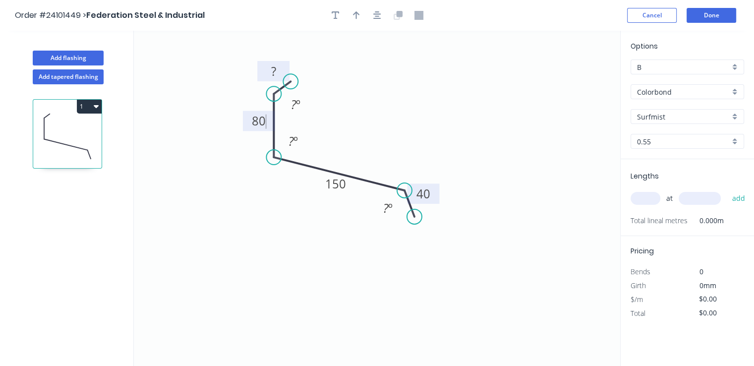
click at [271, 66] on tspan "?" at bounding box center [273, 71] width 5 height 16
click at [655, 199] on input "text" at bounding box center [646, 198] width 30 height 13
type input "$12.73"
type input "2"
click at [690, 197] on input "text" at bounding box center [700, 198] width 42 height 13
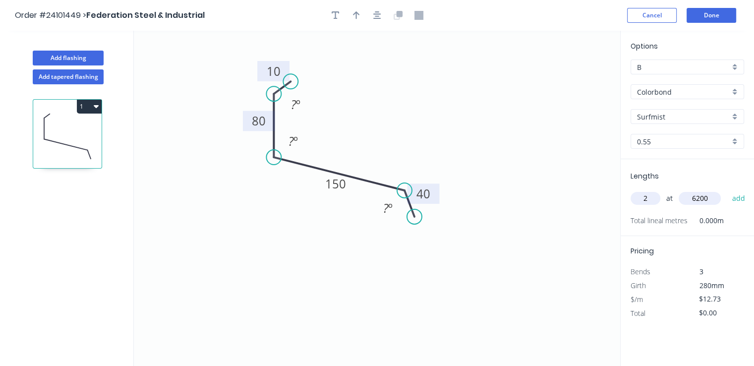
type input "6200"
click at [727, 190] on button "add" at bounding box center [738, 198] width 23 height 17
type input "$157.85"
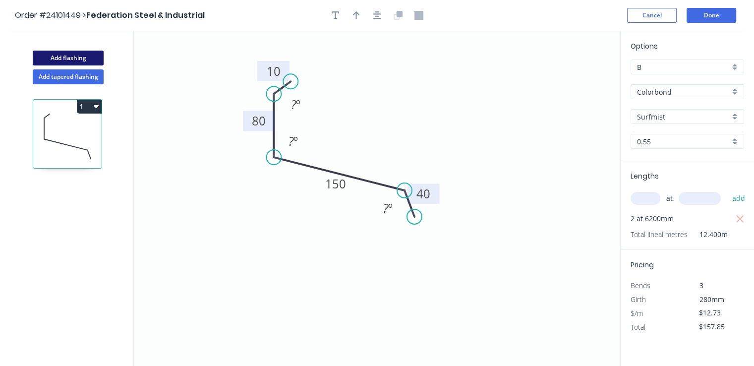
click at [76, 58] on button "Add flashing" at bounding box center [68, 58] width 71 height 15
type input "$0.00"
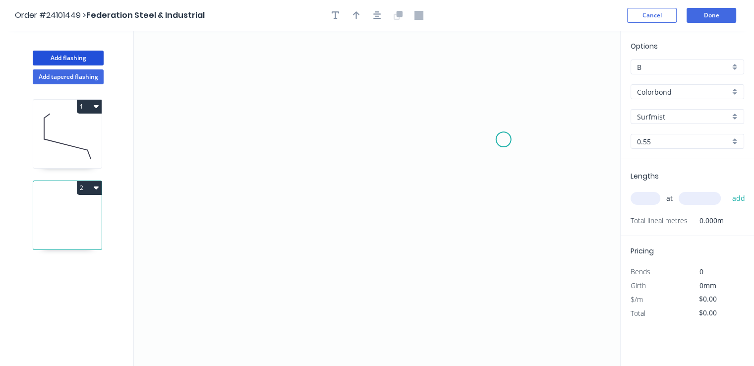
click at [504, 139] on icon "0" at bounding box center [377, 198] width 486 height 335
click at [483, 110] on icon "0" at bounding box center [377, 198] width 486 height 335
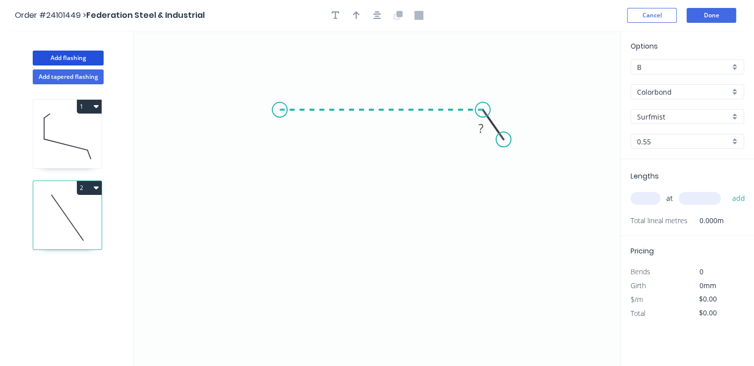
click at [280, 110] on icon at bounding box center [381, 110] width 203 height 0
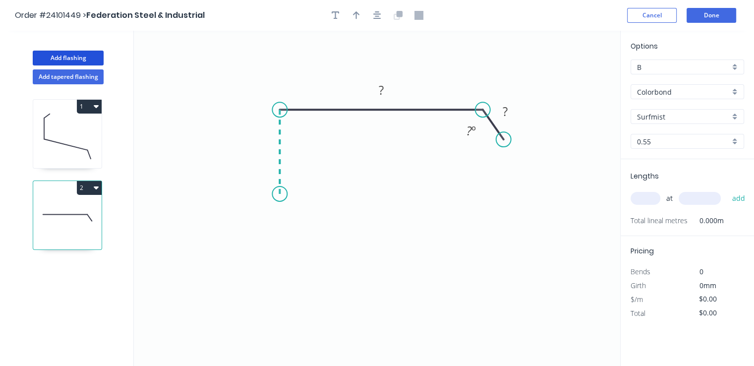
click at [283, 194] on icon "0 ? ? ? º" at bounding box center [377, 198] width 486 height 335
click at [259, 210] on icon "0 ? ? ? ? º" at bounding box center [377, 198] width 486 height 335
click at [278, 224] on icon "0 ? ? ? ? ? º ? º" at bounding box center [377, 198] width 486 height 335
click at [278, 262] on icon "0 ? ? ? ? ? ? º ? º ? º" at bounding box center [377, 198] width 486 height 335
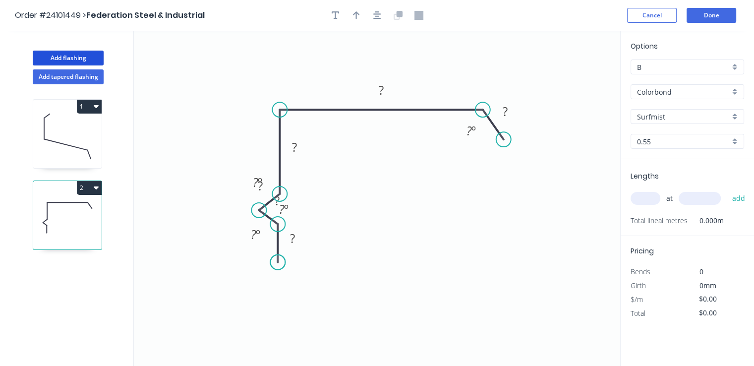
click at [278, 262] on circle at bounding box center [277, 262] width 15 height 15
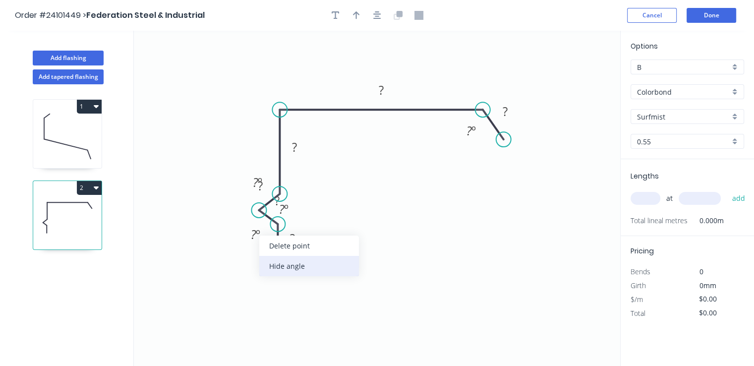
click at [286, 264] on div "Hide angle" at bounding box center [309, 266] width 100 height 20
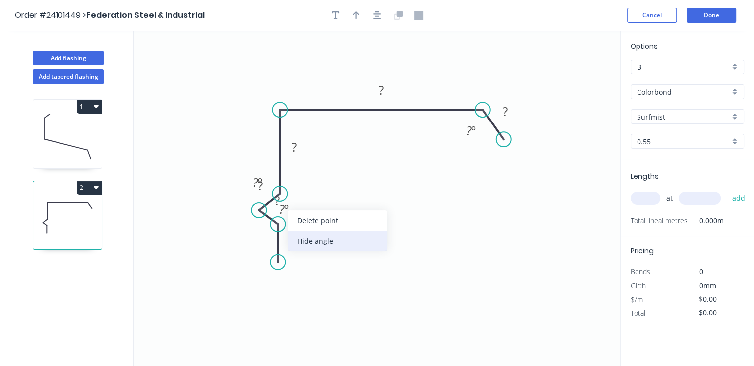
click at [301, 243] on div "Hide angle" at bounding box center [338, 241] width 100 height 20
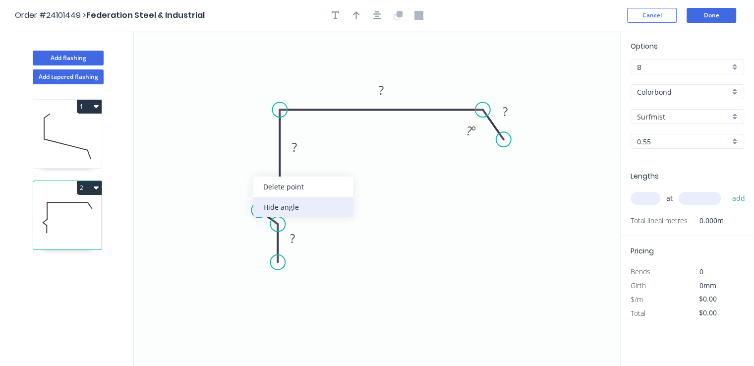
click at [274, 212] on div "Hide angle" at bounding box center [303, 207] width 100 height 20
drag, startPoint x: 288, startPoint y: 207, endPoint x: 298, endPoint y: 209, distance: 11.2
click at [298, 209] on rect at bounding box center [288, 203] width 32 height 20
click at [256, 184] on rect at bounding box center [260, 186] width 20 height 14
click at [286, 206] on tspan "?" at bounding box center [288, 203] width 5 height 16
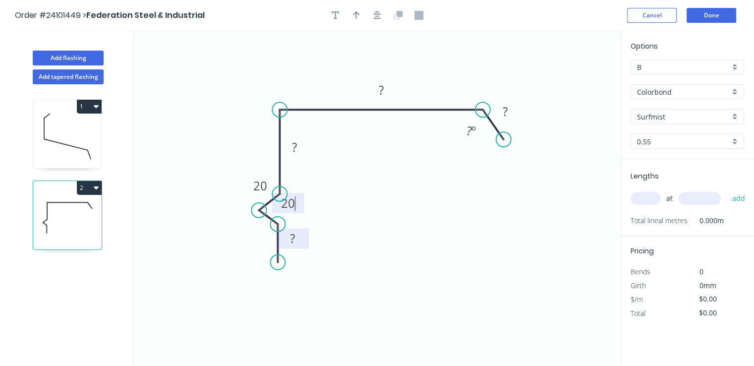
click at [296, 237] on rect at bounding box center [293, 239] width 20 height 14
click at [299, 148] on rect at bounding box center [295, 148] width 20 height 14
click at [390, 92] on rect at bounding box center [381, 91] width 20 height 14
click at [506, 114] on tspan "?" at bounding box center [505, 111] width 5 height 16
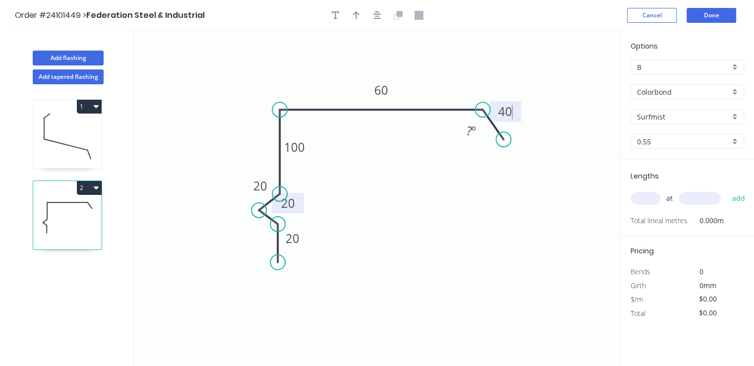
click at [651, 197] on input "text" at bounding box center [646, 198] width 30 height 13
type input "$14.64"
type input "1"
click at [700, 201] on input "text" at bounding box center [700, 198] width 42 height 13
type input "4800"
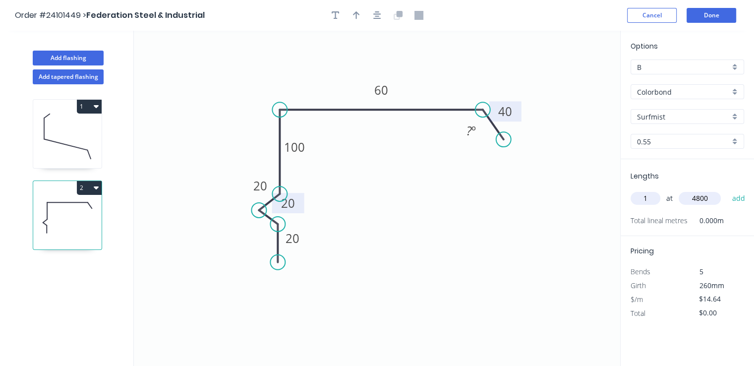
click at [727, 190] on button "add" at bounding box center [738, 198] width 23 height 17
click at [95, 191] on button "2" at bounding box center [89, 188] width 25 height 14
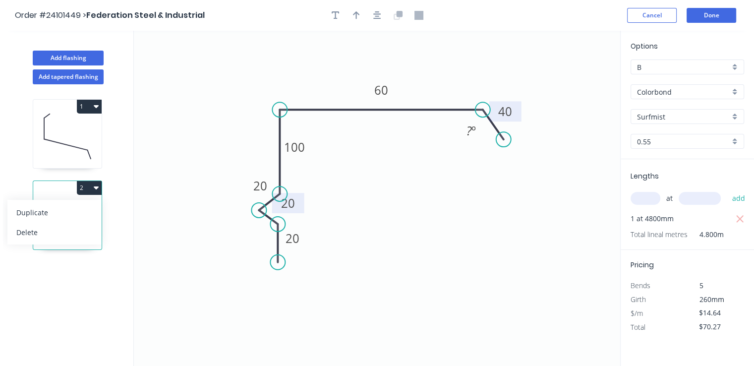
click at [73, 214] on div "Duplicate" at bounding box center [54, 212] width 76 height 14
type input "$0.00"
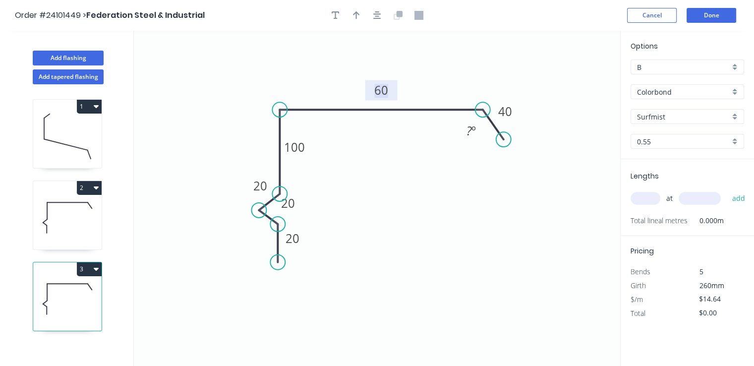
click at [377, 89] on tspan "60" at bounding box center [381, 90] width 14 height 16
click at [651, 196] on input "text" at bounding box center [646, 198] width 30 height 13
type input "$19.96"
type input "1"
click at [706, 199] on input "text" at bounding box center [700, 198] width 42 height 13
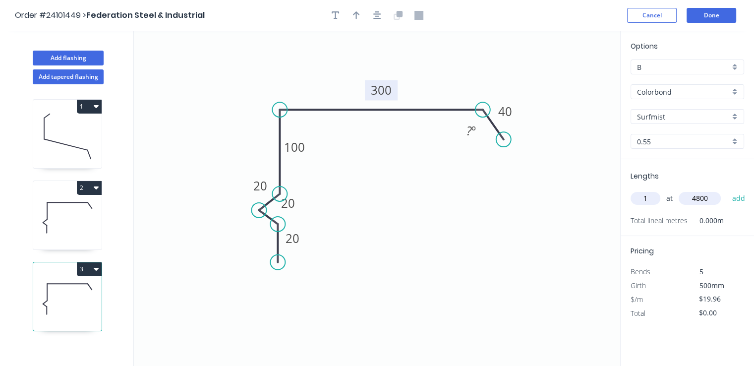
type input "4800"
click at [727, 190] on button "add" at bounding box center [738, 198] width 23 height 17
type input "$95.81"
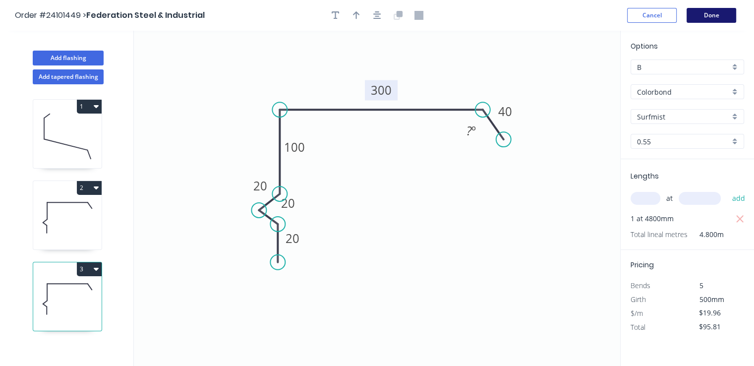
click at [710, 11] on button "Done" at bounding box center [712, 15] width 50 height 15
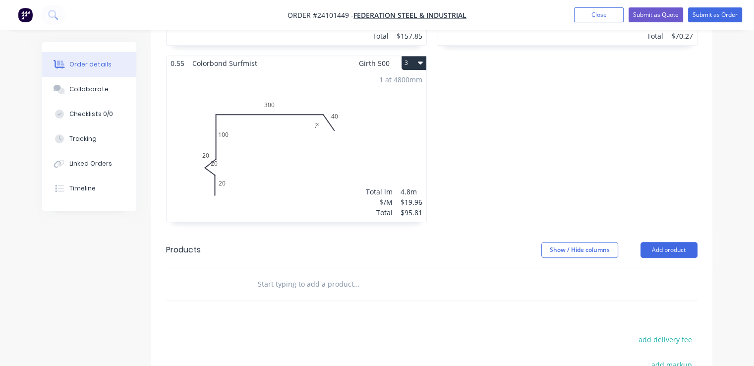
scroll to position [595, 0]
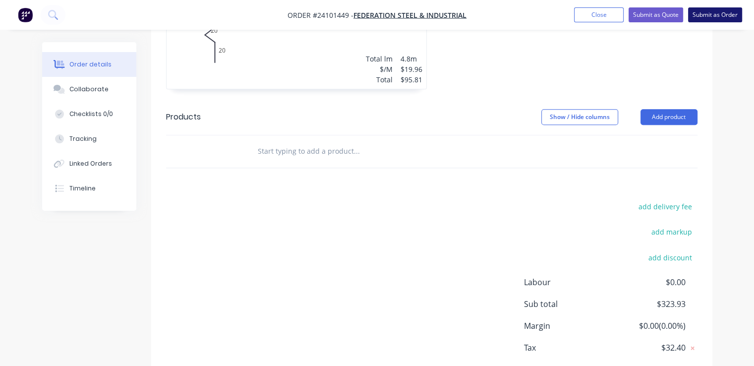
click at [713, 11] on button "Submit as Order" at bounding box center [715, 14] width 54 height 15
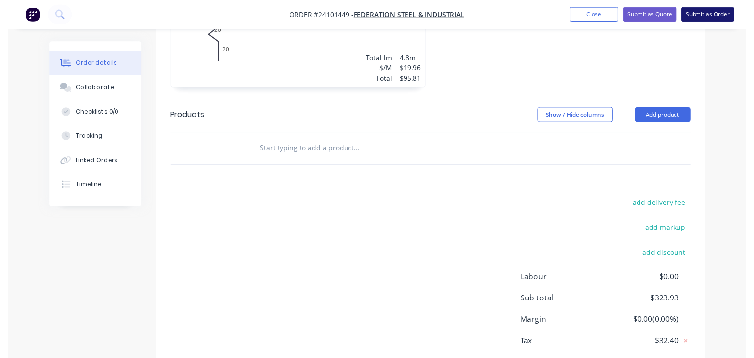
scroll to position [0, 0]
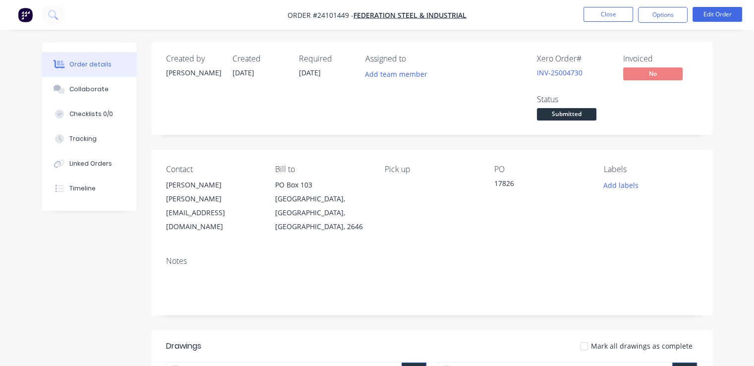
click at [28, 10] on img "button" at bounding box center [25, 14] width 15 height 15
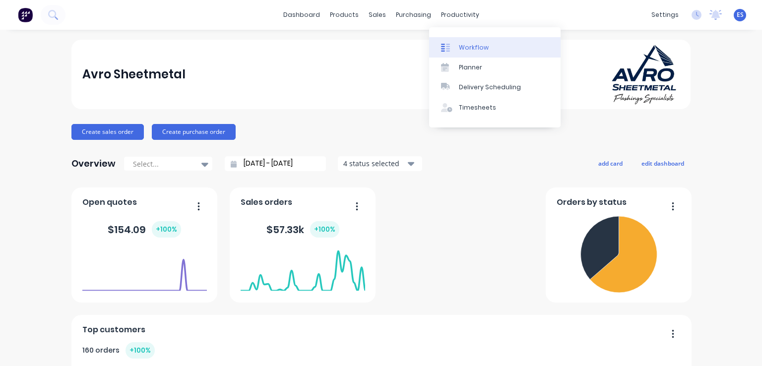
click at [460, 50] on div "Workflow" at bounding box center [474, 47] width 30 height 9
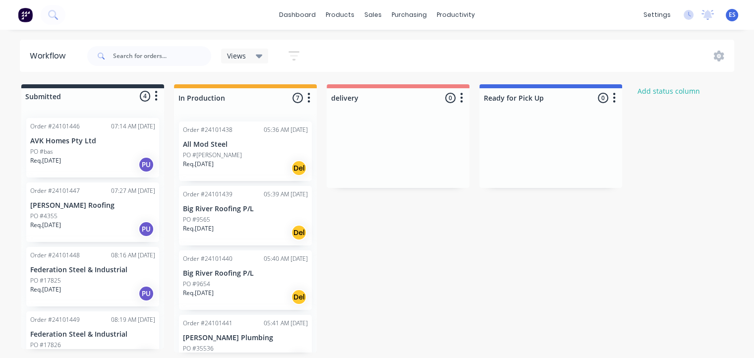
scroll to position [22, 0]
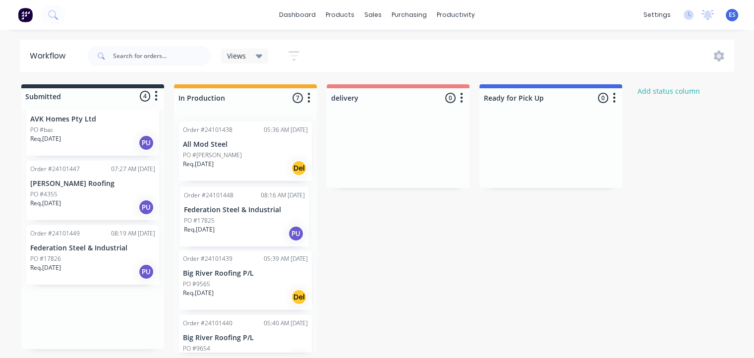
drag, startPoint x: 87, startPoint y: 254, endPoint x: 184, endPoint y: 226, distance: 100.9
click at [246, 210] on div "Submitted 4 Status colour #273444 hex #273444 Save Cancel Summaries Total order…" at bounding box center [460, 218] width 935 height 268
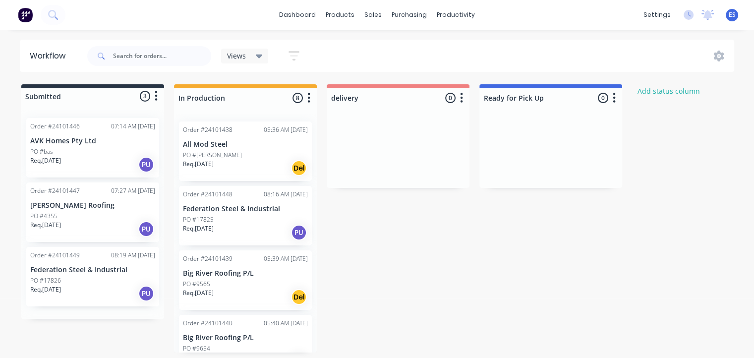
scroll to position [2, 0]
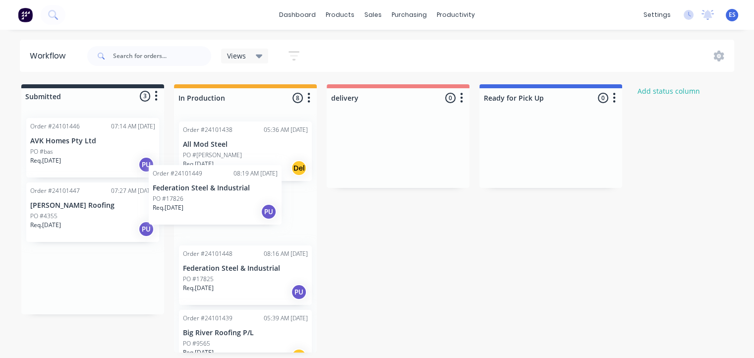
drag, startPoint x: 81, startPoint y: 264, endPoint x: 223, endPoint y: 189, distance: 159.9
click at [223, 189] on div "Submitted 3 Status colour #273444 hex #273444 Save Cancel Summaries Total order…" at bounding box center [460, 218] width 935 height 268
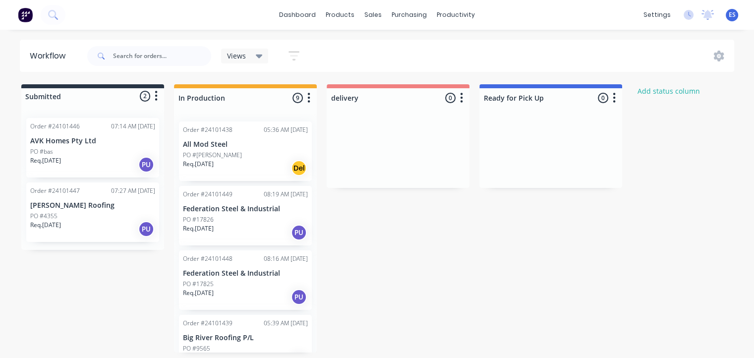
scroll to position [0, 0]
click at [24, 11] on img at bounding box center [25, 14] width 15 height 15
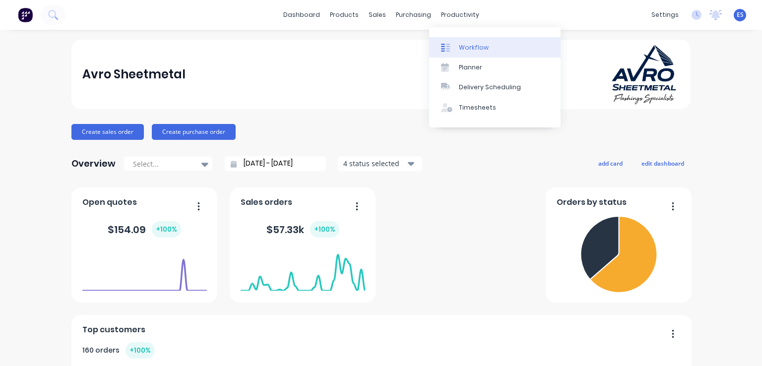
click at [462, 40] on link "Workflow" at bounding box center [494, 47] width 131 height 20
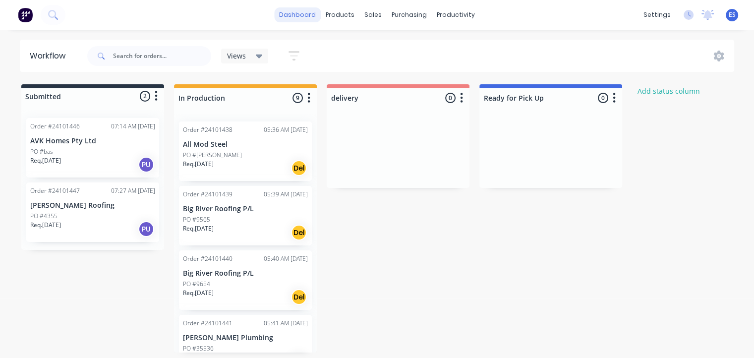
click at [300, 12] on link "dashboard" at bounding box center [297, 14] width 47 height 15
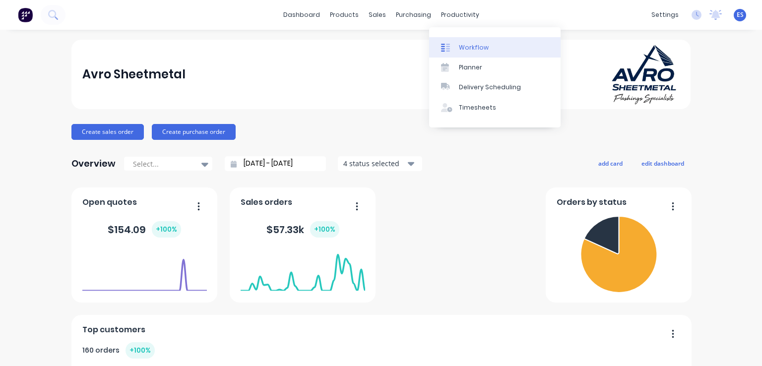
click at [469, 49] on div "Workflow" at bounding box center [474, 47] width 30 height 9
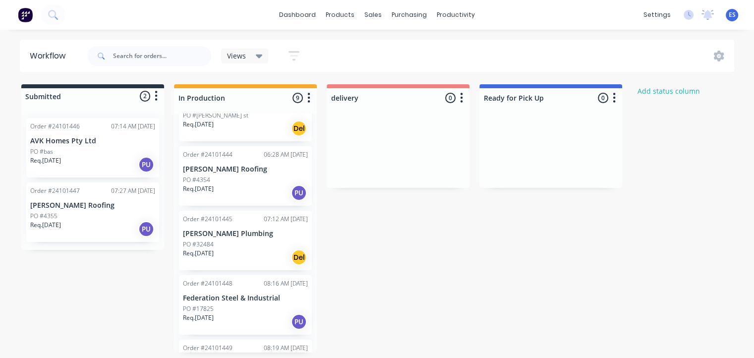
scroll to position [296, 0]
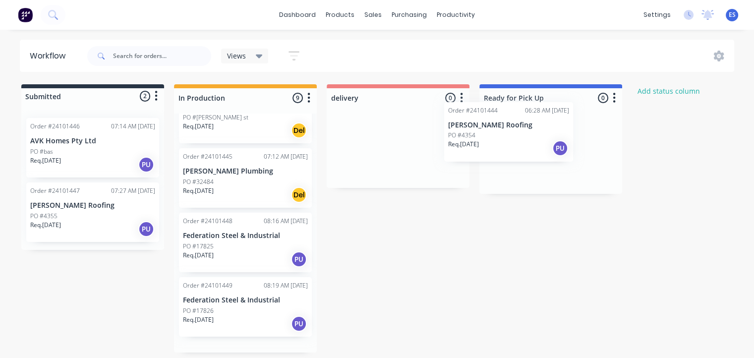
drag, startPoint x: 230, startPoint y: 195, endPoint x: 532, endPoint y: 158, distance: 303.7
click at [532, 158] on div "Submitted 2 Status colour #273444 hex #273444 Save Cancel Summaries Total order…" at bounding box center [460, 218] width 935 height 268
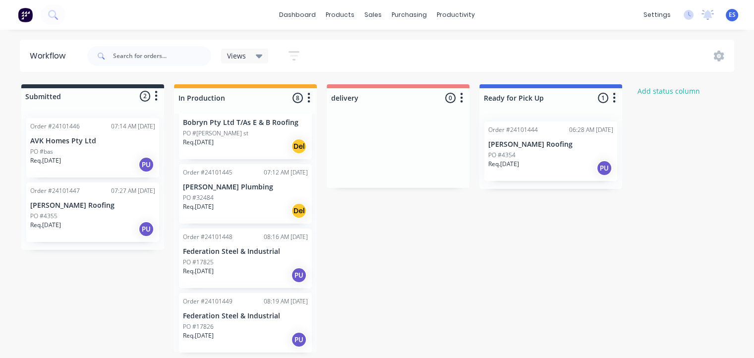
scroll to position [280, 0]
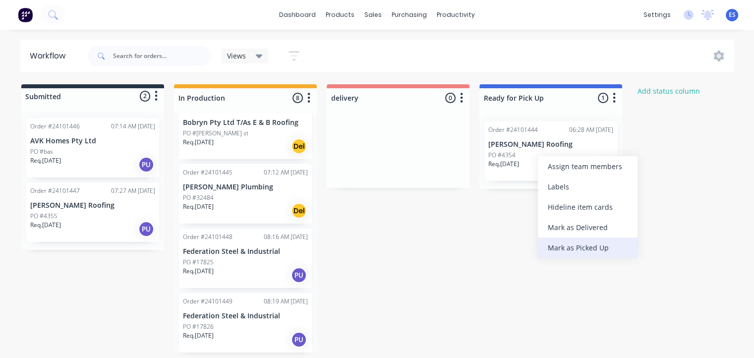
click at [562, 246] on div "Mark as Picked Up" at bounding box center [588, 247] width 100 height 20
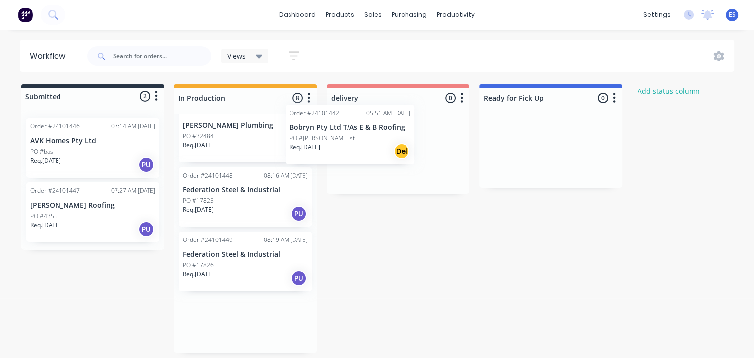
drag, startPoint x: 240, startPoint y: 143, endPoint x: 355, endPoint y: 150, distance: 115.2
click at [355, 150] on div "Submitted 2 Status colour #273444 hex #273444 Save Cancel Summaries Total order…" at bounding box center [460, 218] width 935 height 268
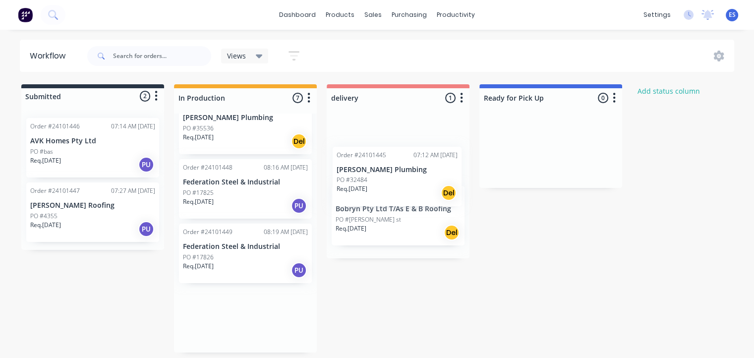
drag, startPoint x: 232, startPoint y: 155, endPoint x: 407, endPoint y: 147, distance: 174.7
click at [404, 149] on div "Submitted 2 Status colour #273444 hex #273444 Save Cancel Summaries Total order…" at bounding box center [460, 218] width 935 height 268
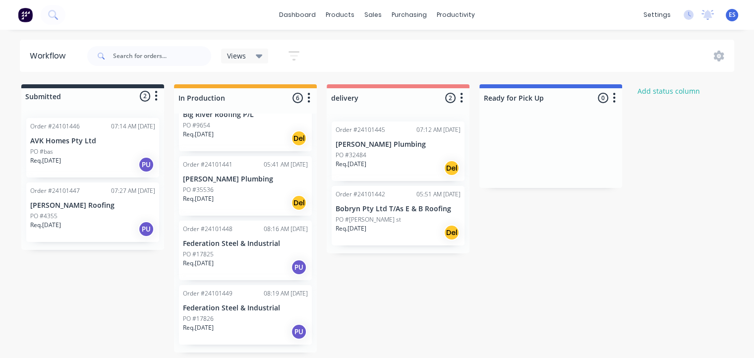
scroll to position [151, 0]
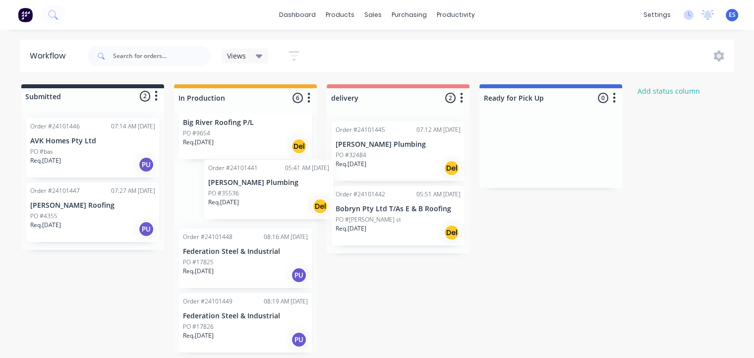
drag, startPoint x: 221, startPoint y: 203, endPoint x: 325, endPoint y: 188, distance: 105.1
click at [325, 188] on div "Submitted 2 Status colour #273444 hex #273444 Save Cancel Summaries Total order…" at bounding box center [460, 218] width 935 height 268
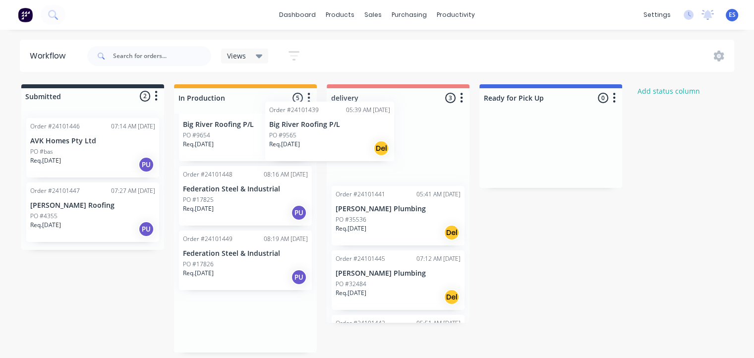
drag, startPoint x: 224, startPoint y: 151, endPoint x: 355, endPoint y: 151, distance: 130.9
click at [353, 151] on div "Submitted 2 Status colour #273444 hex #273444 Save Cancel Summaries Total order…" at bounding box center [460, 218] width 935 height 268
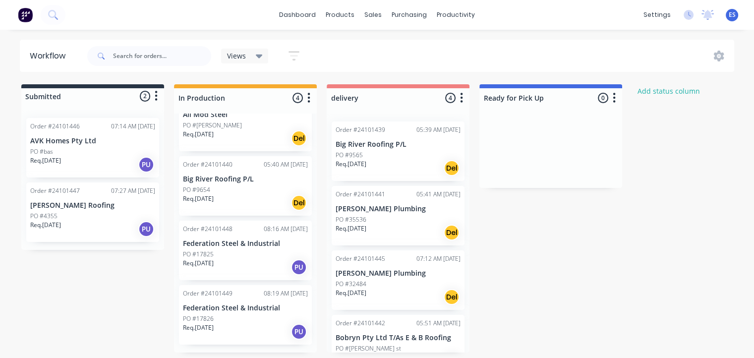
scroll to position [22, 0]
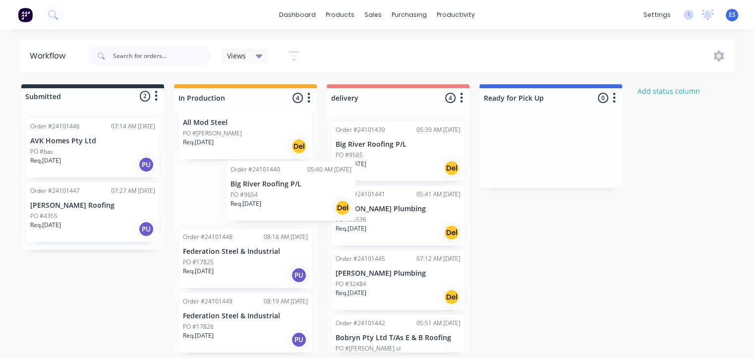
drag, startPoint x: 212, startPoint y: 179, endPoint x: 369, endPoint y: 175, distance: 156.8
click at [369, 175] on div "Submitted 2 Status colour #273444 hex #273444 Save Cancel Summaries Total order…" at bounding box center [460, 218] width 935 height 268
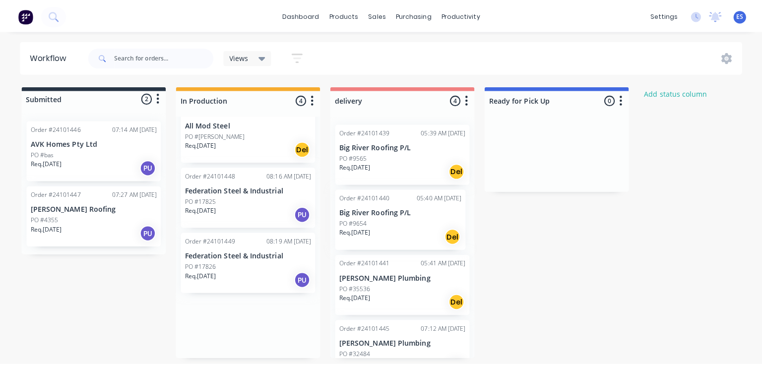
scroll to position [0, 0]
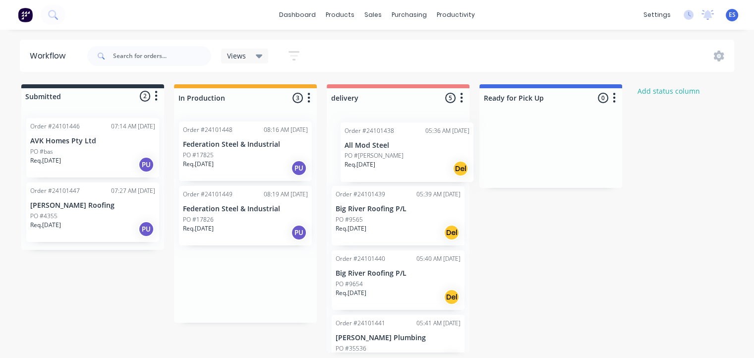
drag, startPoint x: 260, startPoint y: 139, endPoint x: 427, endPoint y: 140, distance: 167.1
click at [427, 140] on div "Submitted 2 Status colour #273444 hex #273444 Save Cancel Summaries Total order…" at bounding box center [460, 218] width 935 height 268
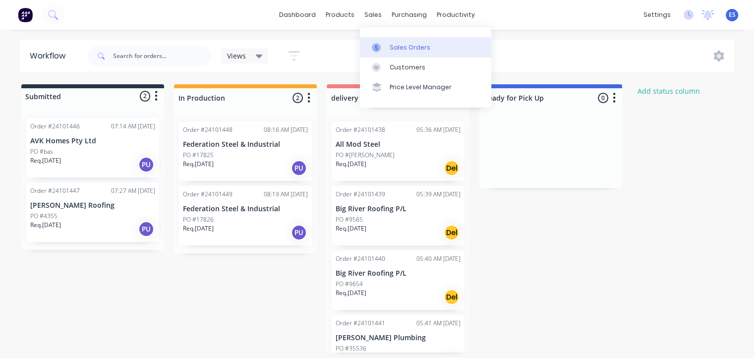
click at [392, 38] on link "Sales Orders" at bounding box center [425, 47] width 131 height 20
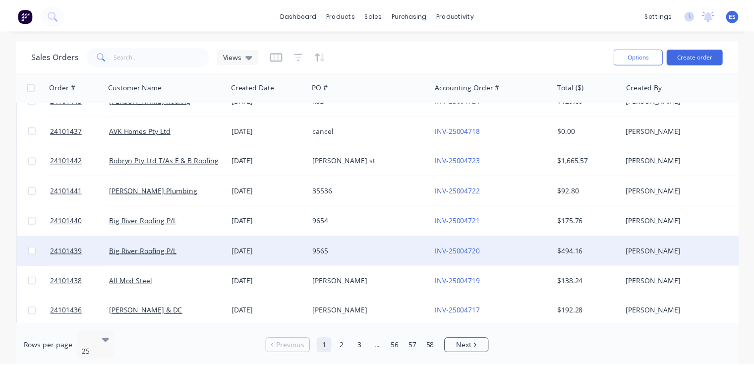
scroll to position [198, 0]
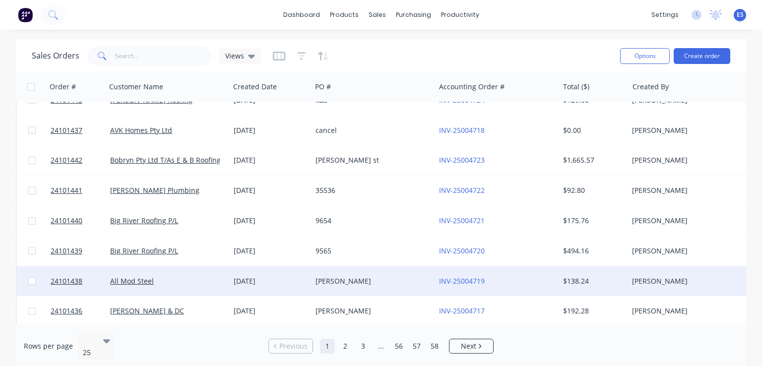
click at [152, 276] on div "All Mod Steel" at bounding box center [165, 281] width 110 height 10
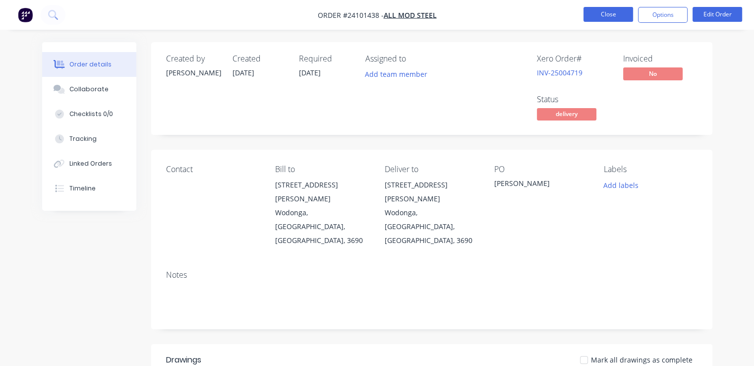
click at [591, 16] on button "Close" at bounding box center [609, 14] width 50 height 15
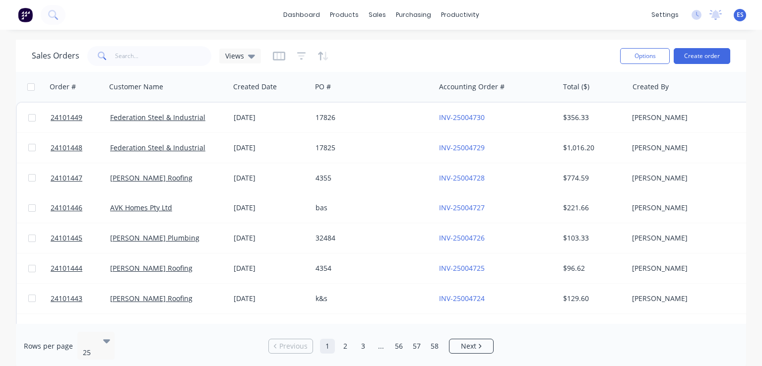
click at [22, 14] on img at bounding box center [25, 14] width 15 height 15
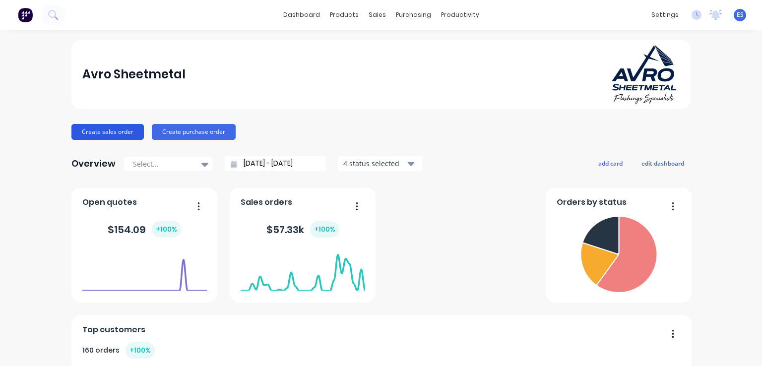
click at [116, 135] on button "Create sales order" at bounding box center [107, 132] width 72 height 16
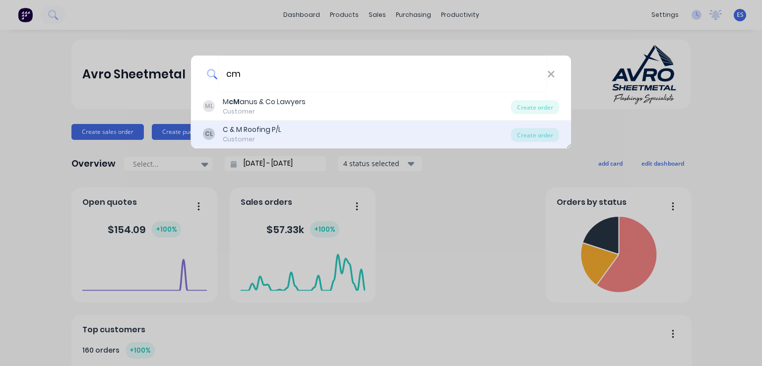
type input "cm"
click at [278, 131] on div "C & M Roofing P/L" at bounding box center [252, 129] width 59 height 10
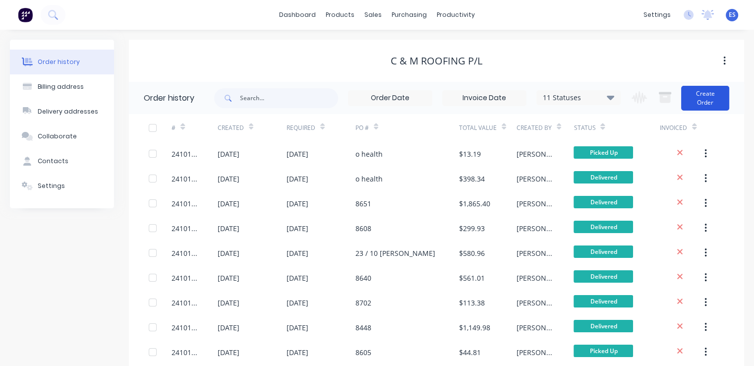
click at [717, 92] on button "Create Order" at bounding box center [705, 98] width 48 height 25
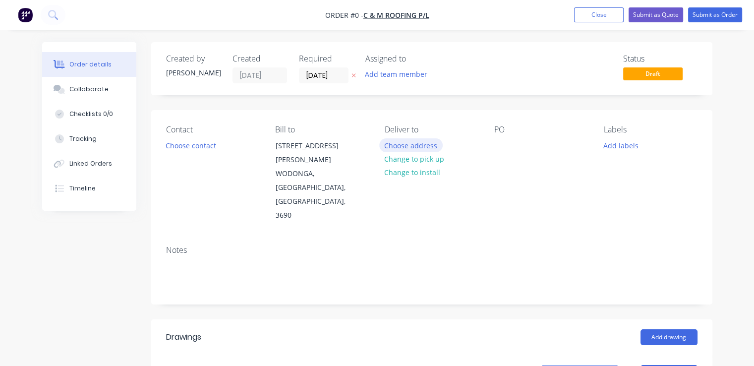
click at [399, 140] on button "Choose address" at bounding box center [410, 144] width 63 height 13
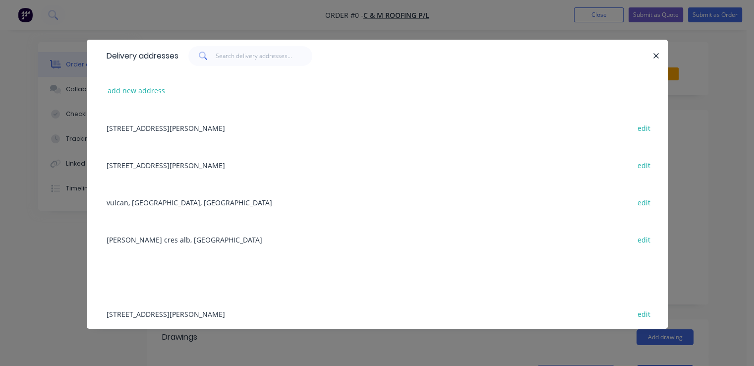
click at [176, 130] on div "6 Hempel St, WODONGA, Victoria, Australia, 3690 edit" at bounding box center [377, 127] width 551 height 37
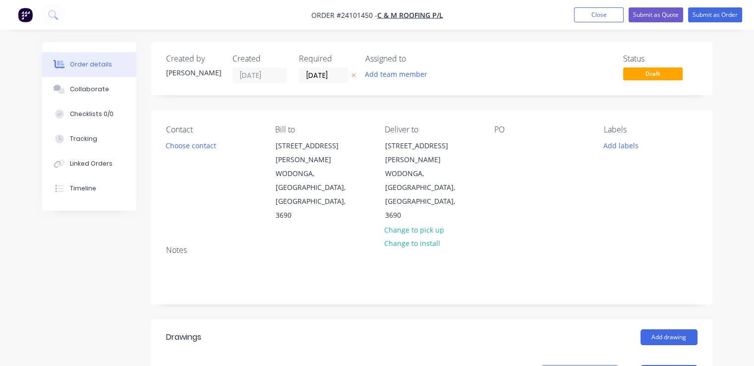
click at [510, 137] on div "PO" at bounding box center [541, 174] width 94 height 98
click at [507, 148] on div at bounding box center [502, 145] width 16 height 14
click at [667, 329] on button "Add drawing" at bounding box center [669, 337] width 57 height 16
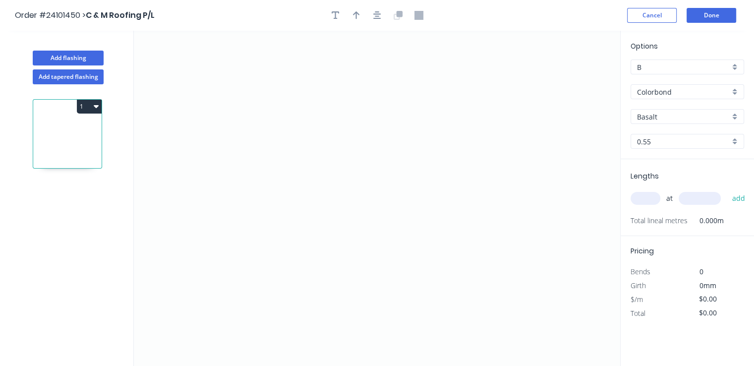
click at [667, 117] on input "Basalt" at bounding box center [683, 117] width 93 height 10
click at [682, 150] on div "Dover White" at bounding box center [687, 152] width 113 height 17
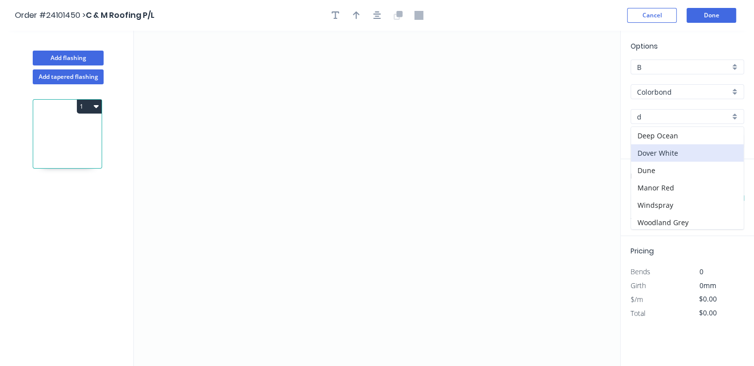
type input "Dover White"
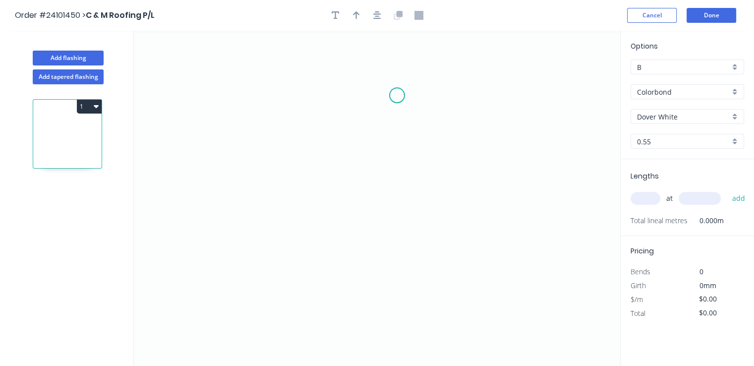
click at [397, 95] on icon "0" at bounding box center [377, 198] width 486 height 335
click at [407, 237] on icon "0" at bounding box center [377, 198] width 486 height 335
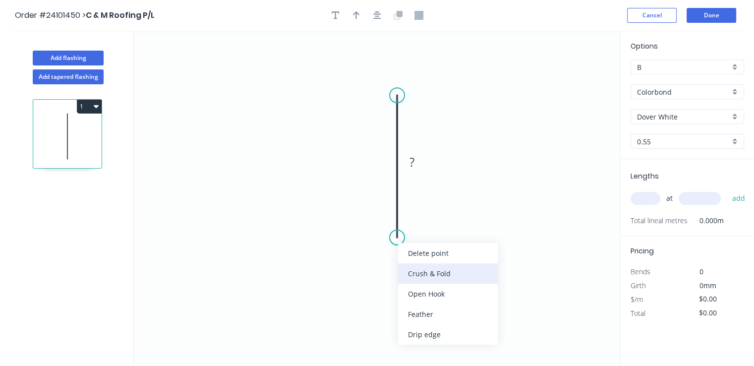
click at [411, 272] on div "Crush & Fold" at bounding box center [448, 273] width 100 height 20
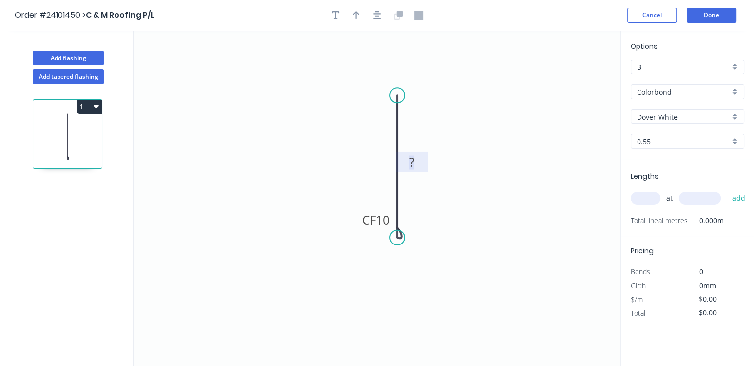
click at [414, 165] on tspan "?" at bounding box center [412, 161] width 5 height 16
click at [643, 198] on input "text" at bounding box center [646, 198] width 30 height 13
type input "$9.23"
type input "1"
click at [702, 200] on input "text" at bounding box center [700, 198] width 42 height 13
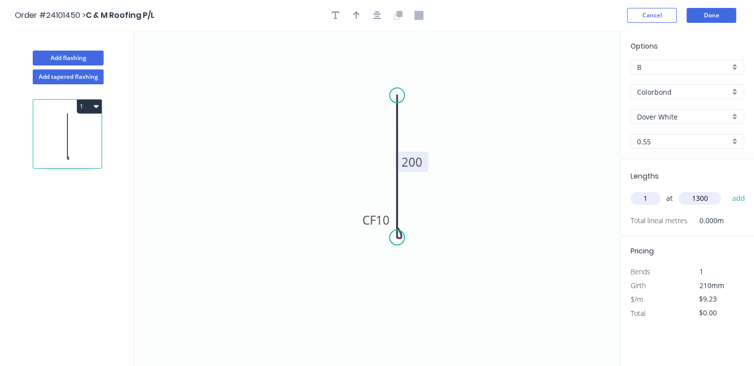
type input "1300"
click at [727, 190] on button "add" at bounding box center [738, 198] width 23 height 17
type input "$12.00"
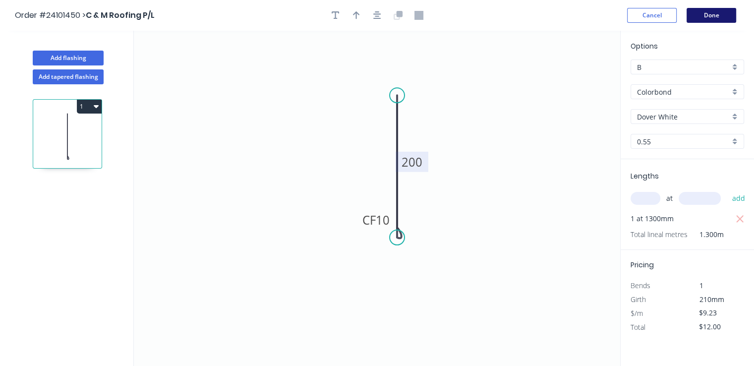
click at [728, 14] on button "Done" at bounding box center [712, 15] width 50 height 15
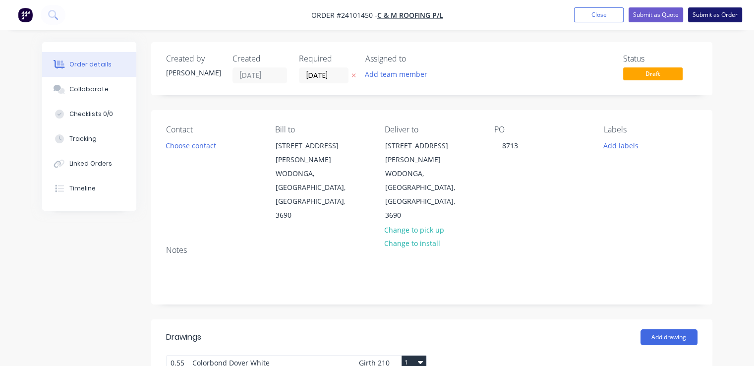
click at [718, 17] on button "Submit as Order" at bounding box center [715, 14] width 54 height 15
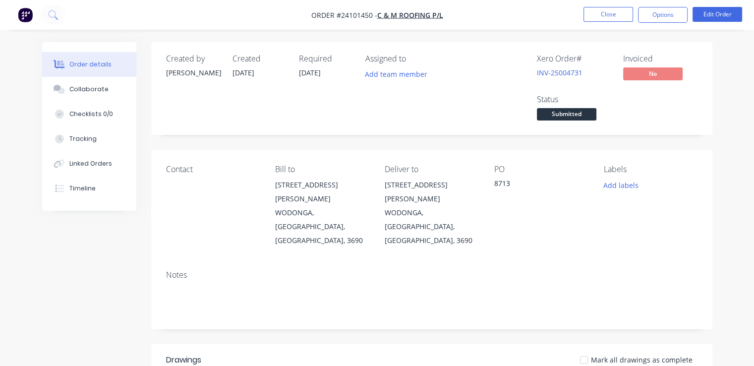
click at [27, 8] on img "button" at bounding box center [25, 14] width 15 height 15
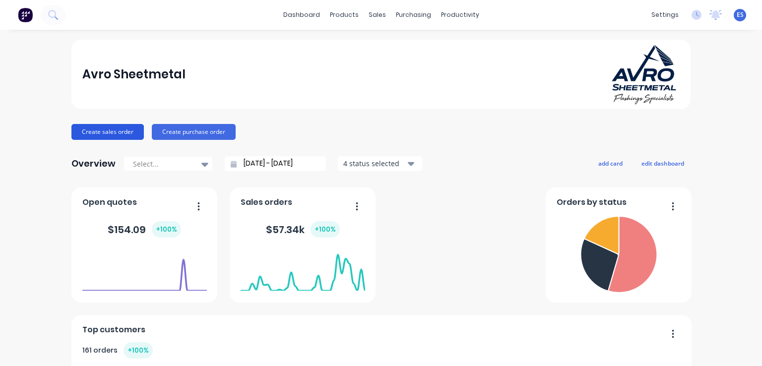
click at [133, 137] on button "Create sales order" at bounding box center [107, 132] width 72 height 16
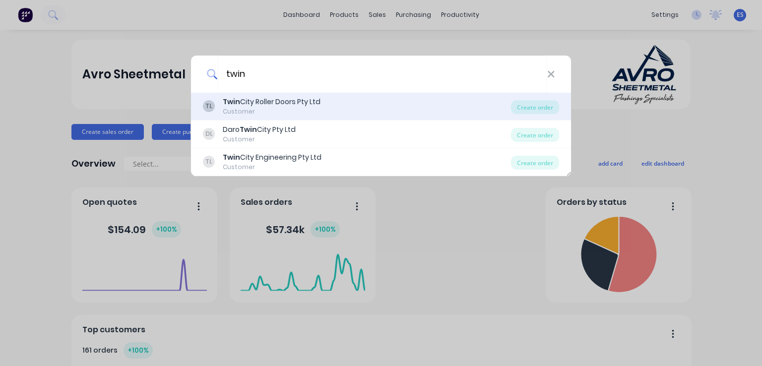
type input "twin"
click at [325, 111] on div "TL Twin City Roller Doors Pty Ltd Customer" at bounding box center [357, 106] width 308 height 19
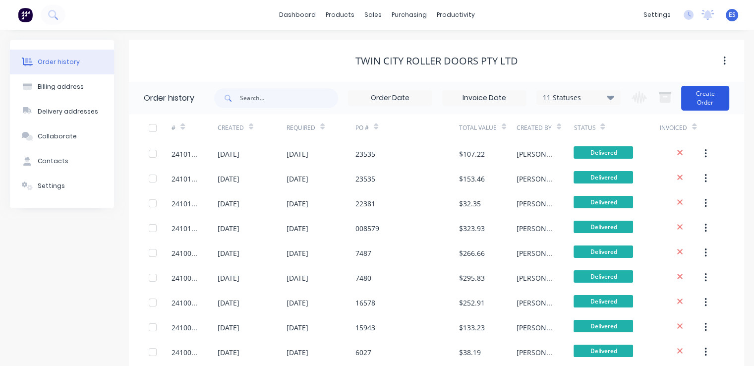
click at [704, 92] on button "Create Order" at bounding box center [705, 98] width 48 height 25
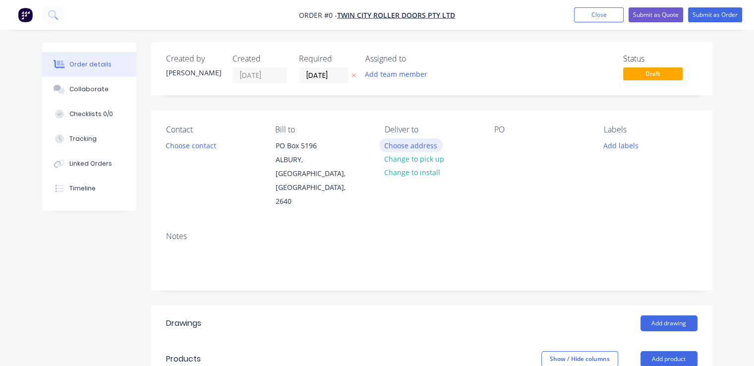
click at [413, 147] on button "Choose address" at bounding box center [410, 144] width 63 height 13
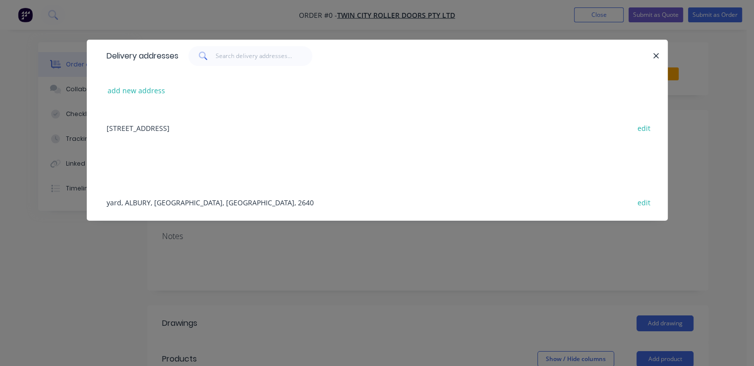
click at [204, 207] on div "yard, ALBURY, New South Wales, Australia, 2640 edit" at bounding box center [377, 201] width 551 height 37
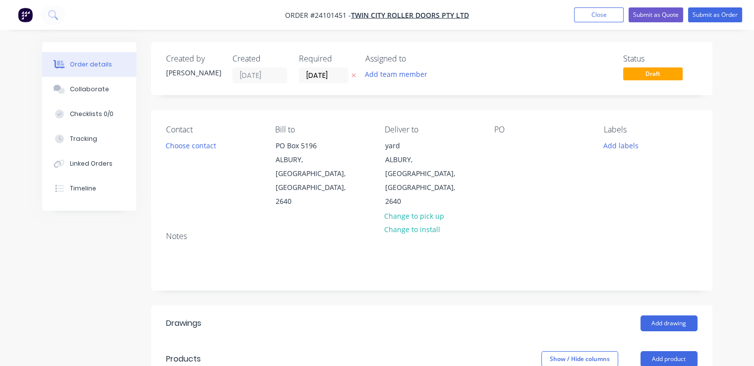
click at [513, 147] on div "PO" at bounding box center [541, 167] width 94 height 84
click at [504, 147] on div at bounding box center [502, 145] width 16 height 14
click at [656, 315] on button "Add drawing" at bounding box center [669, 323] width 57 height 16
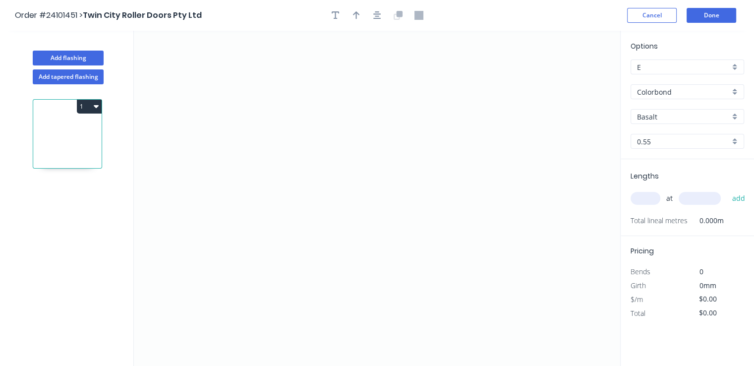
click at [668, 116] on input "Basalt" at bounding box center [683, 117] width 93 height 10
click at [652, 178] on div "Jasper" at bounding box center [687, 177] width 113 height 17
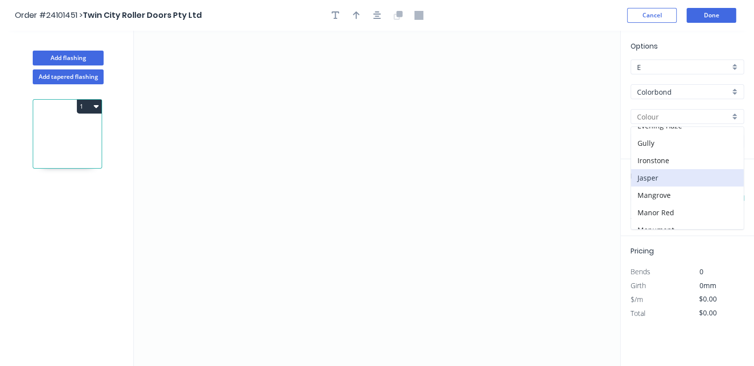
type input "Jasper"
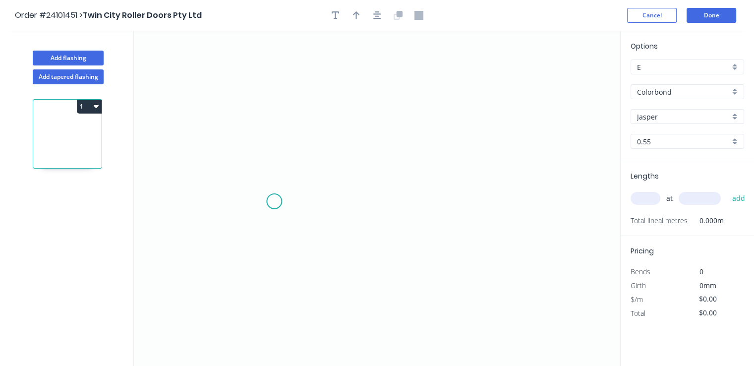
click at [274, 201] on icon "0" at bounding box center [377, 198] width 486 height 335
click at [280, 115] on icon "0" at bounding box center [377, 198] width 486 height 335
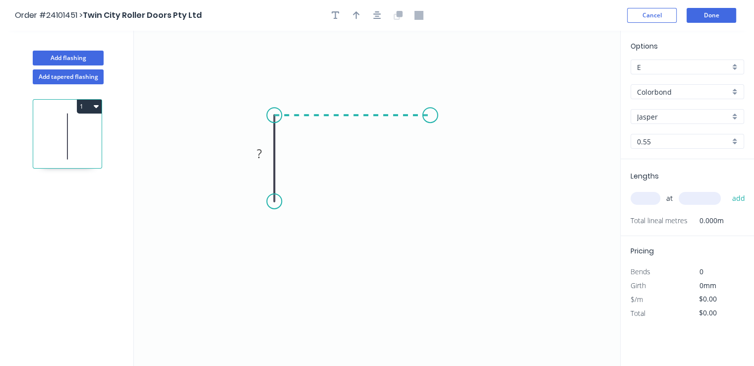
click at [430, 118] on icon "0 ?" at bounding box center [377, 198] width 486 height 335
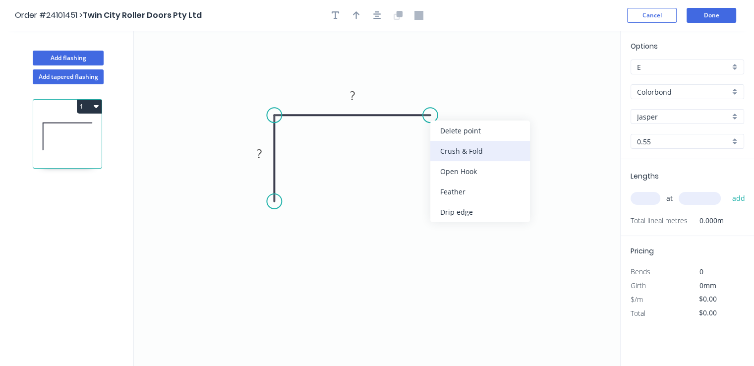
click at [458, 152] on div "Crush & Fold" at bounding box center [480, 151] width 100 height 20
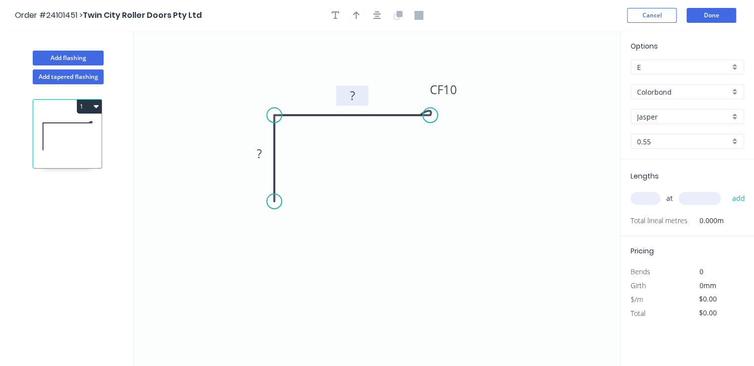
click at [351, 97] on tspan "?" at bounding box center [352, 95] width 5 height 16
click at [264, 156] on rect at bounding box center [259, 154] width 20 height 14
click at [649, 198] on input "text" at bounding box center [646, 198] width 30 height 13
type input "$9.55"
type input "1"
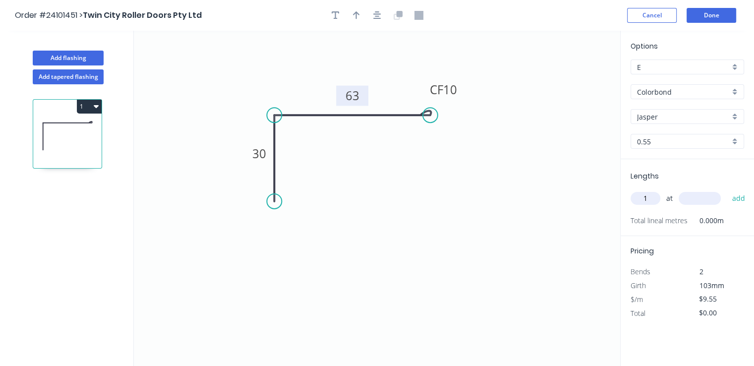
click at [700, 199] on input "text" at bounding box center [700, 198] width 42 height 13
type input "2500"
click at [727, 190] on button "add" at bounding box center [738, 198] width 23 height 17
type input "$23.88"
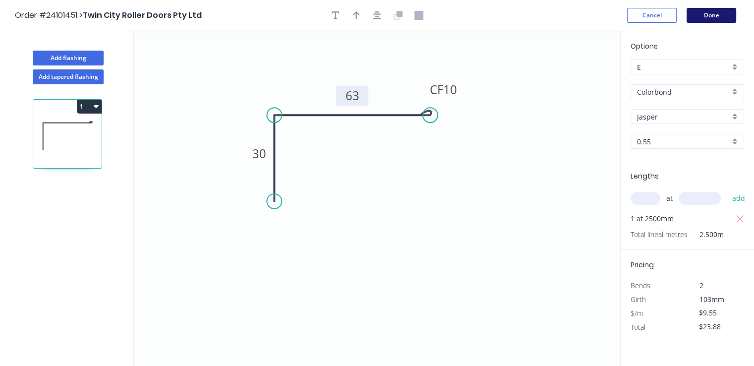
click at [711, 17] on button "Done" at bounding box center [712, 15] width 50 height 15
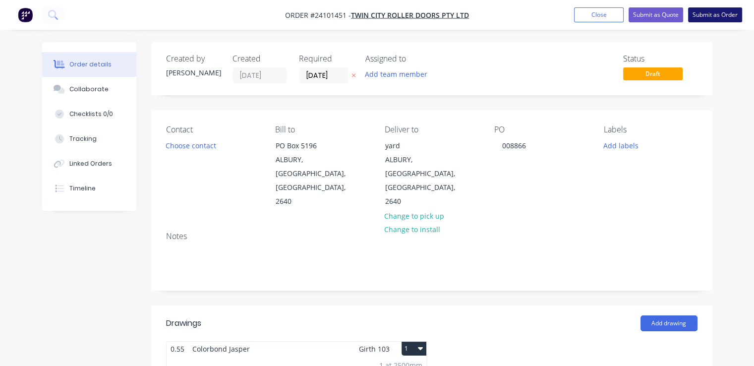
click at [710, 12] on button "Submit as Order" at bounding box center [715, 14] width 54 height 15
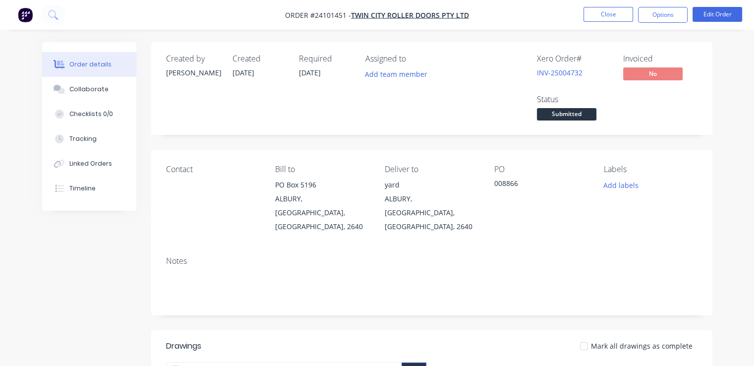
click at [19, 15] on img "button" at bounding box center [25, 14] width 15 height 15
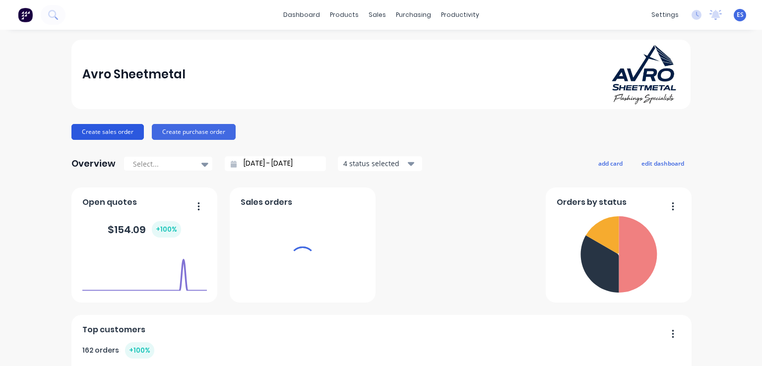
click at [105, 134] on button "Create sales order" at bounding box center [107, 132] width 72 height 16
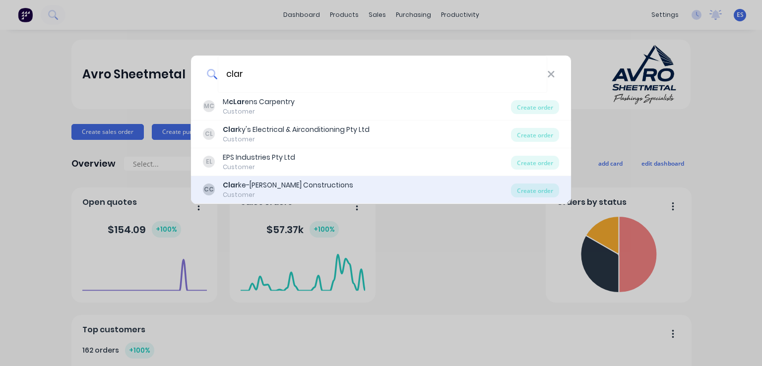
type input "clar"
click at [257, 194] on div "Customer" at bounding box center [288, 194] width 130 height 9
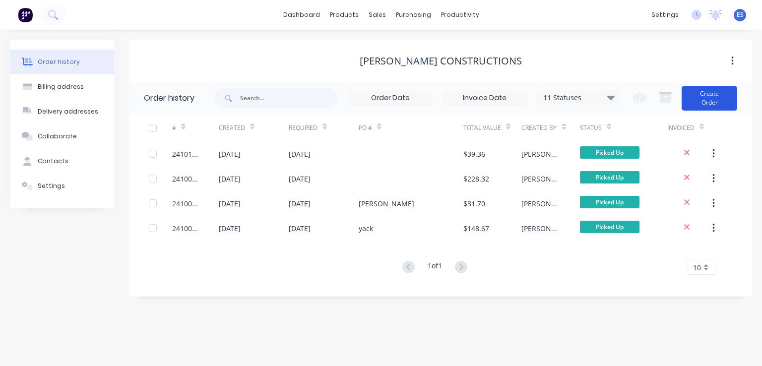
click at [723, 98] on button "Create Order" at bounding box center [709, 98] width 56 height 25
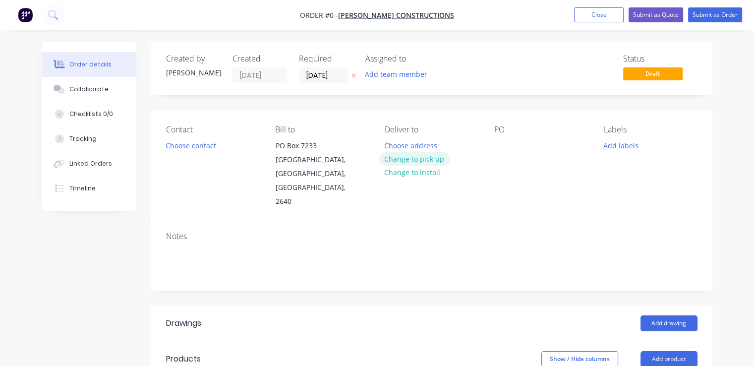
click at [413, 159] on button "Change to pick up" at bounding box center [414, 158] width 70 height 13
click at [202, 143] on button "Choose contact" at bounding box center [190, 144] width 61 height 13
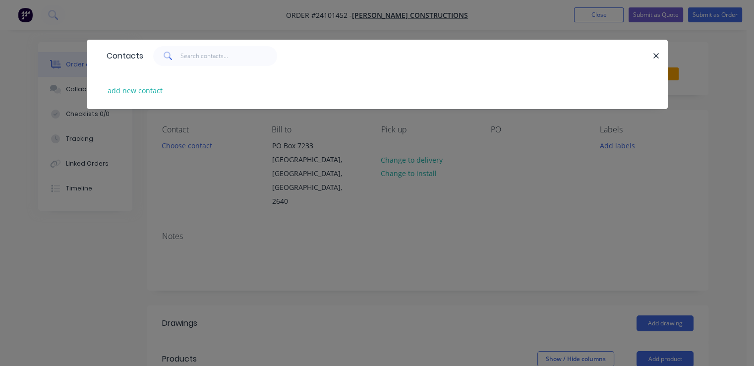
click at [221, 182] on div "Contacts add new contact" at bounding box center [377, 183] width 754 height 366
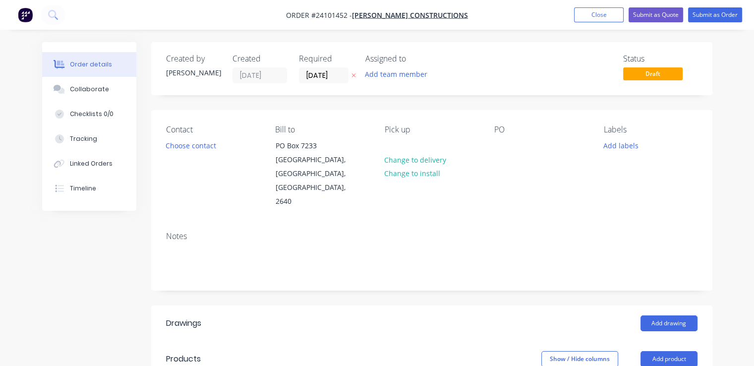
click at [493, 145] on div "Contact Choose contact Bill to PO Box 7233 EAST ALBURY, New South Wales, Austra…" at bounding box center [431, 167] width 561 height 114
click at [500, 145] on div at bounding box center [502, 145] width 16 height 14
click at [674, 315] on button "Add drawing" at bounding box center [669, 323] width 57 height 16
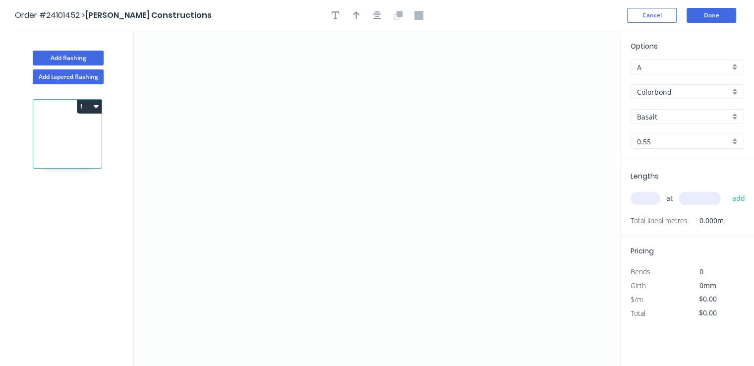
click at [657, 117] on input "Basalt" at bounding box center [683, 117] width 93 height 10
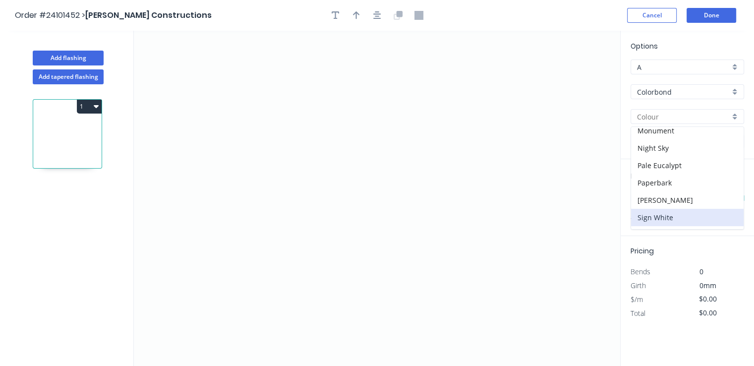
scroll to position [297, 0]
click at [663, 214] on div "Surfmist" at bounding box center [687, 219] width 113 height 17
type input "Surfmist"
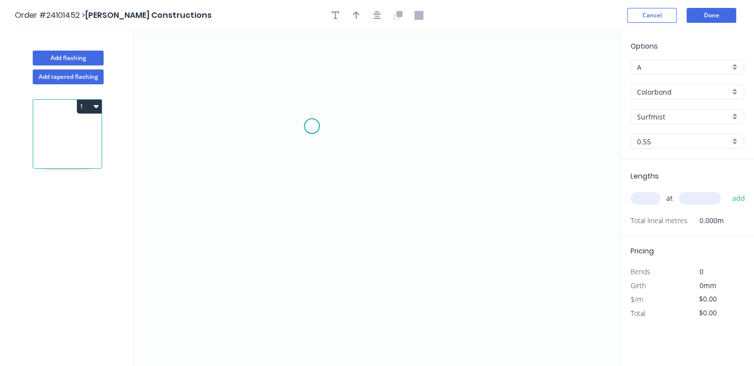
click at [312, 126] on icon "0" at bounding box center [377, 198] width 486 height 335
click at [313, 189] on icon "0" at bounding box center [377, 198] width 486 height 335
click at [445, 193] on icon "0 ?" at bounding box center [377, 198] width 486 height 335
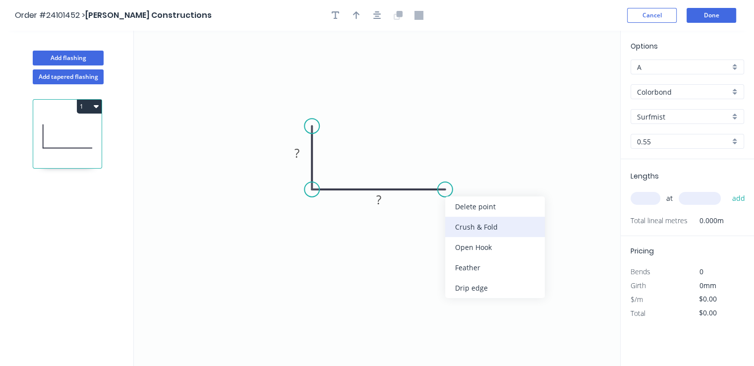
click at [462, 227] on div "Crush & Fold" at bounding box center [495, 227] width 100 height 20
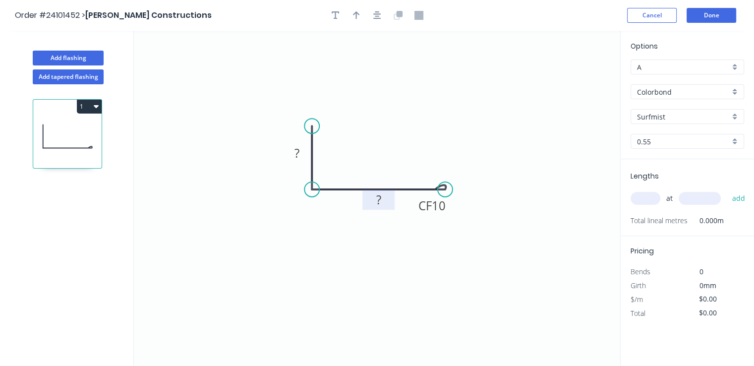
click at [383, 197] on rect at bounding box center [379, 200] width 20 height 14
click at [297, 157] on tspan "?" at bounding box center [297, 153] width 5 height 16
click at [643, 201] on input "text" at bounding box center [646, 198] width 30 height 13
type input "$10.77"
type input "1"
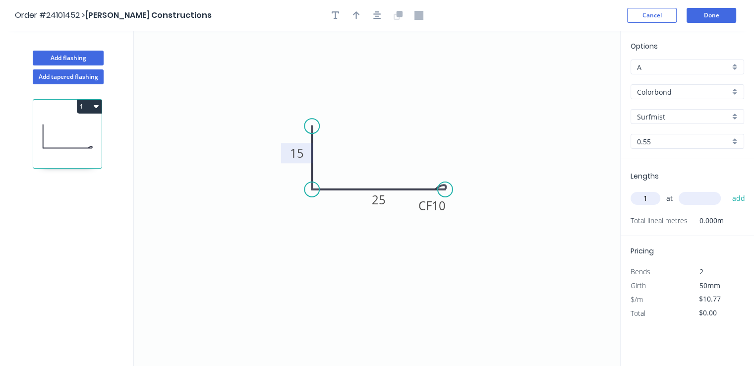
click at [703, 197] on input "text" at bounding box center [700, 198] width 42 height 13
type input "2925"
click at [727, 190] on button "add" at bounding box center [738, 198] width 23 height 17
type input "$31.50"
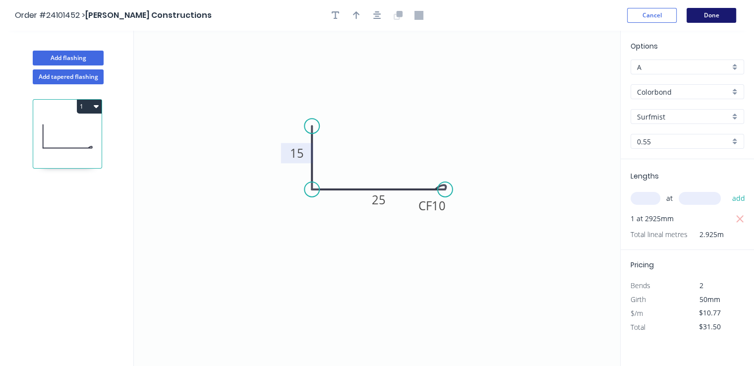
click at [708, 18] on button "Done" at bounding box center [712, 15] width 50 height 15
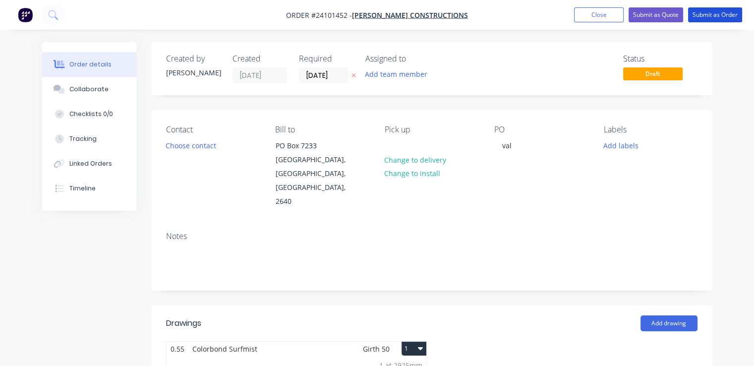
click at [708, 18] on button "Submit as Order" at bounding box center [715, 14] width 54 height 15
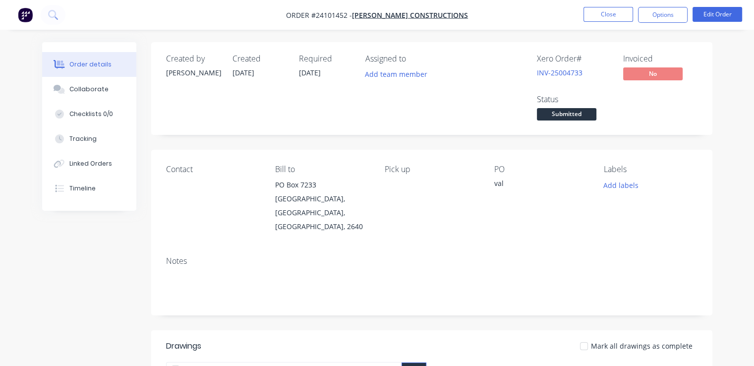
click at [31, 18] on img "button" at bounding box center [25, 14] width 15 height 15
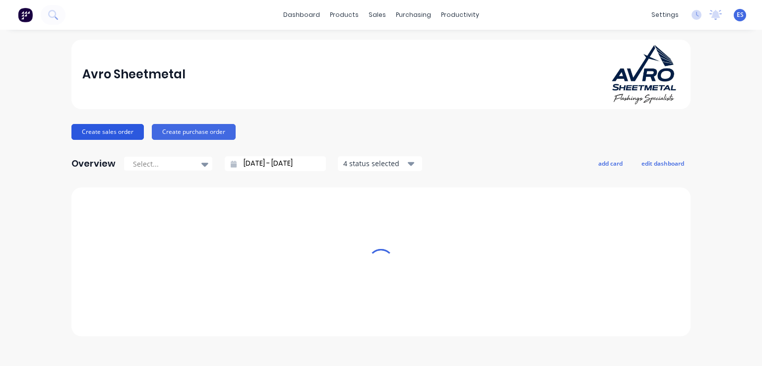
click at [99, 126] on button "Create sales order" at bounding box center [107, 132] width 72 height 16
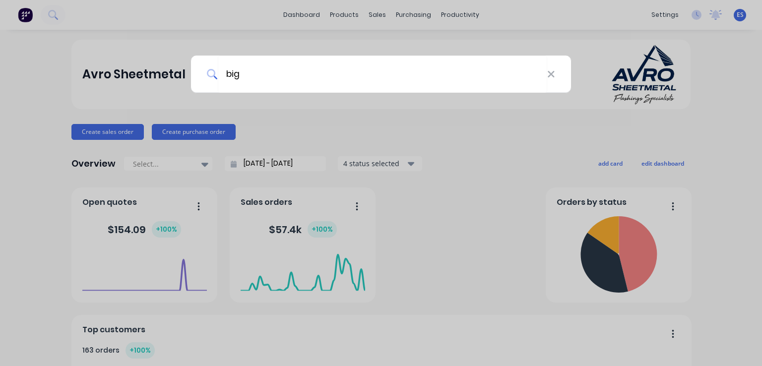
type input "bigr"
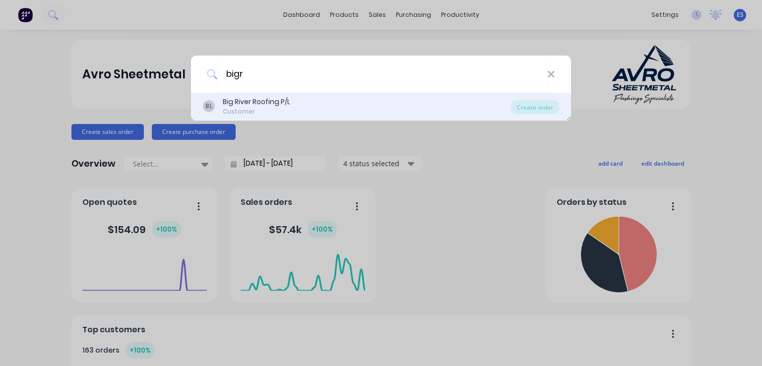
click at [280, 108] on div "Customer" at bounding box center [256, 111] width 67 height 9
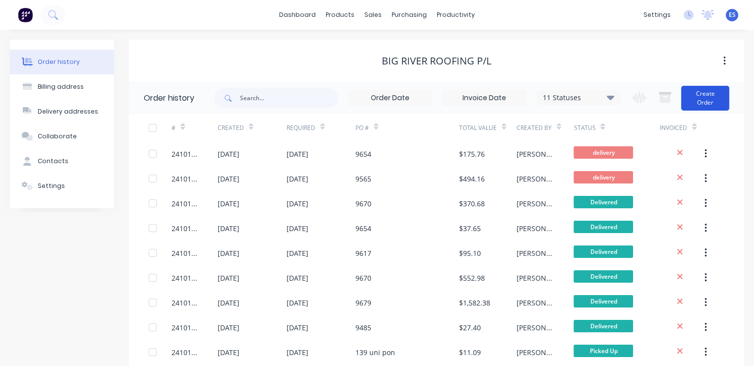
click at [702, 99] on button "Create Order" at bounding box center [705, 98] width 48 height 25
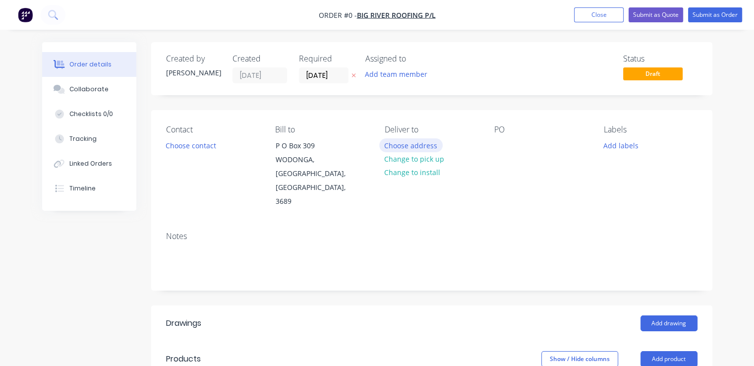
click at [425, 147] on button "Choose address" at bounding box center [410, 144] width 63 height 13
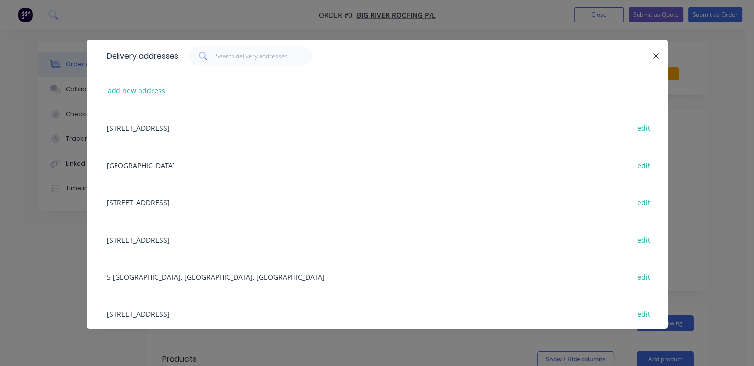
click at [145, 125] on div "P O Box 309, WODONGA, Victoria, Australia, 3689 edit" at bounding box center [377, 127] width 551 height 37
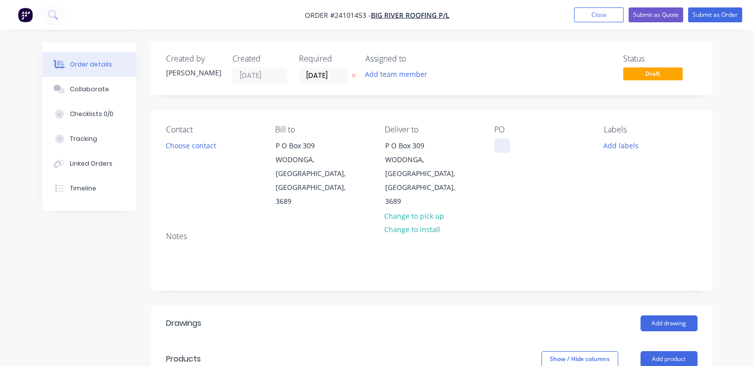
click at [504, 143] on div at bounding box center [502, 145] width 16 height 14
click at [675, 315] on button "Add drawing" at bounding box center [669, 323] width 57 height 16
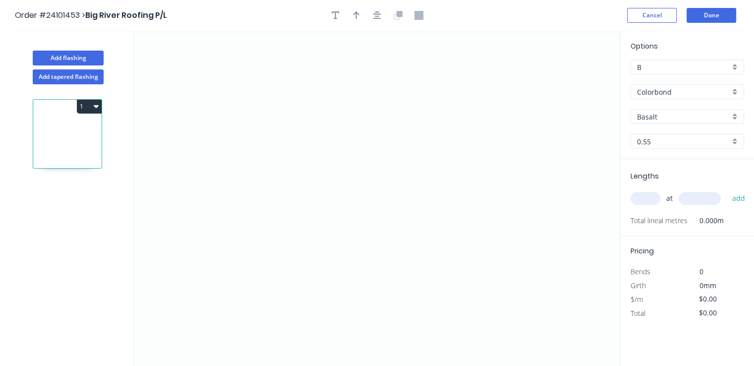
click at [667, 116] on input "Basalt" at bounding box center [683, 117] width 93 height 10
click at [669, 136] on div "Monument" at bounding box center [687, 135] width 113 height 17
type input "Monument"
click at [300, 116] on icon "0" at bounding box center [377, 198] width 486 height 335
click at [294, 206] on icon "0" at bounding box center [377, 198] width 486 height 335
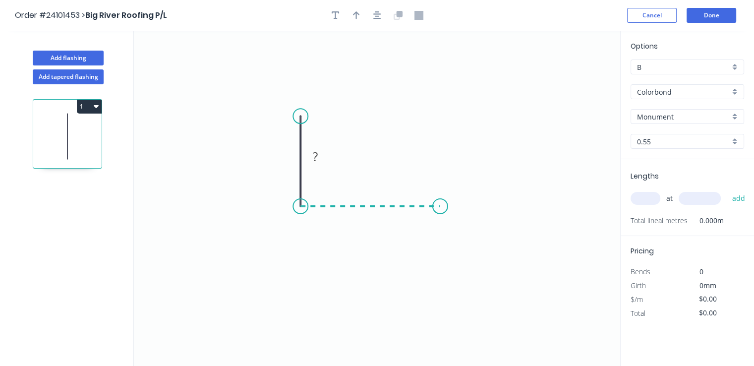
click at [440, 209] on icon "0 ?" at bounding box center [377, 198] width 486 height 335
click at [450, 226] on icon "0 ? ?" at bounding box center [377, 198] width 486 height 335
click at [450, 226] on circle at bounding box center [450, 226] width 15 height 15
click at [456, 208] on tspan "?" at bounding box center [458, 204] width 5 height 16
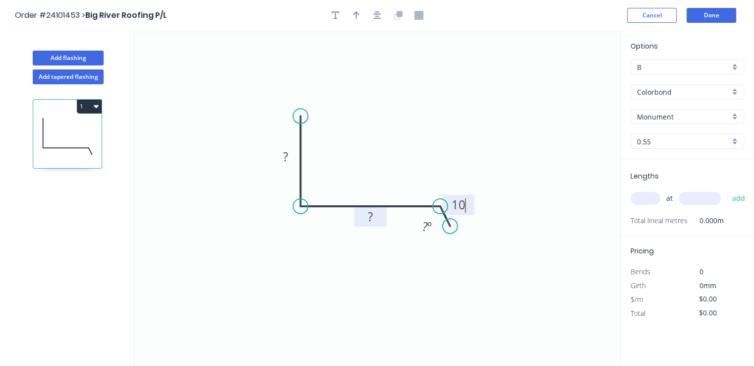
click at [372, 217] on tspan "?" at bounding box center [370, 216] width 5 height 16
click at [292, 163] on rect at bounding box center [286, 157] width 20 height 14
click at [649, 198] on input "text" at bounding box center [646, 198] width 30 height 13
type input "$13.11"
type input "2"
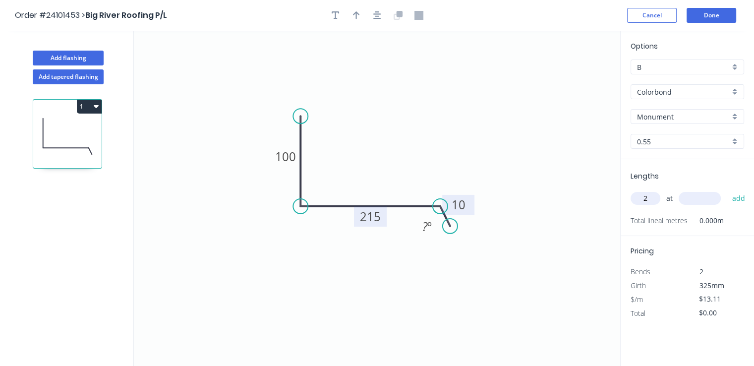
click at [697, 198] on input "text" at bounding box center [700, 198] width 42 height 13
type input "4000"
click at [727, 190] on button "add" at bounding box center [738, 198] width 23 height 17
click at [98, 107] on icon "button" at bounding box center [96, 106] width 5 height 8
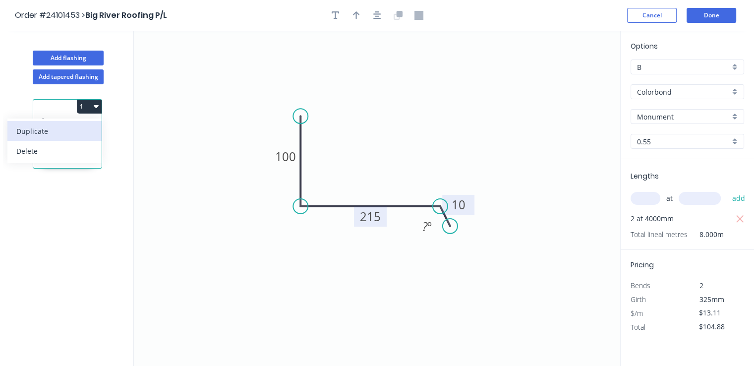
click at [84, 128] on div "Duplicate" at bounding box center [54, 131] width 76 height 14
type input "$0.00"
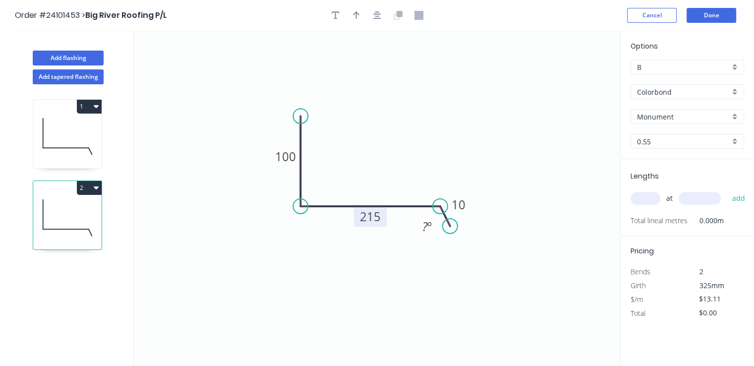
click at [376, 216] on tspan "215" at bounding box center [370, 216] width 21 height 16
click at [641, 203] on input "text" at bounding box center [646, 198] width 30 height 13
type input "$11.78"
type input "2"
click at [694, 199] on input "text" at bounding box center [700, 198] width 42 height 13
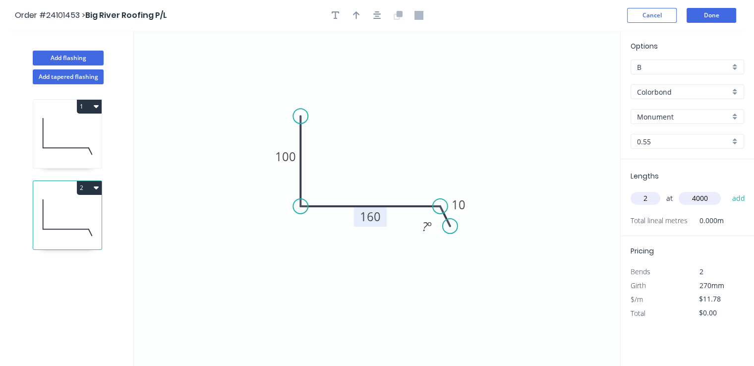
type input "4000"
click at [727, 190] on button "add" at bounding box center [738, 198] width 23 height 17
type input "$94.24"
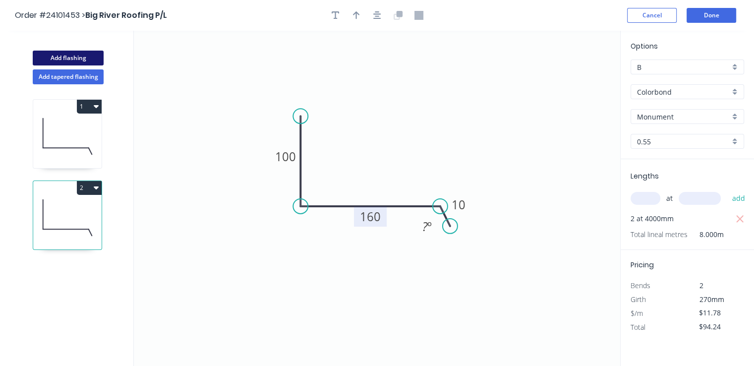
click at [63, 54] on button "Add flashing" at bounding box center [68, 58] width 71 height 15
type input "$0.00"
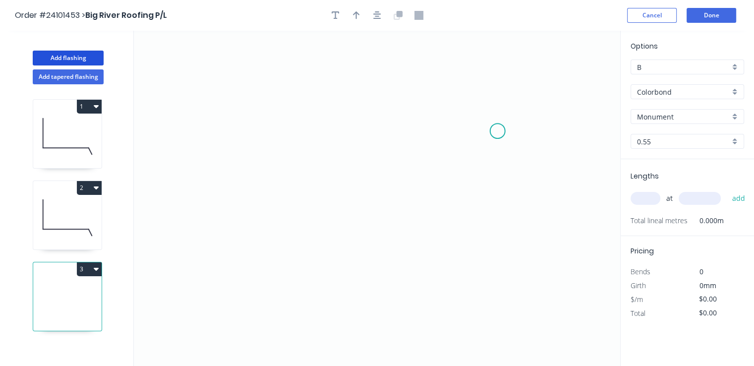
click at [518, 132] on icon "0" at bounding box center [377, 198] width 486 height 335
click at [498, 112] on icon "0" at bounding box center [377, 198] width 486 height 335
click at [288, 100] on icon "0 ?" at bounding box center [377, 198] width 486 height 335
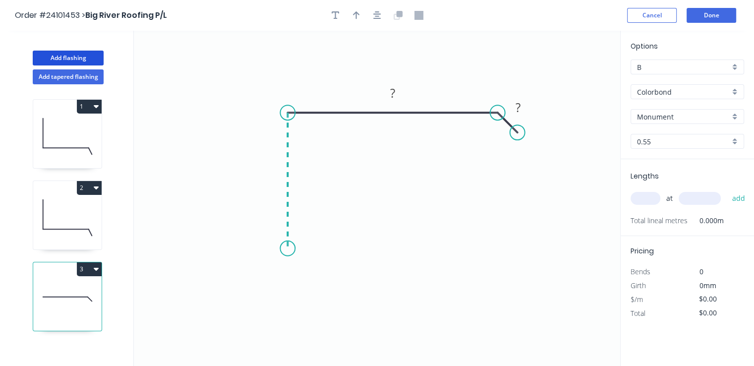
click at [283, 248] on icon "0 ? ?" at bounding box center [377, 198] width 486 height 335
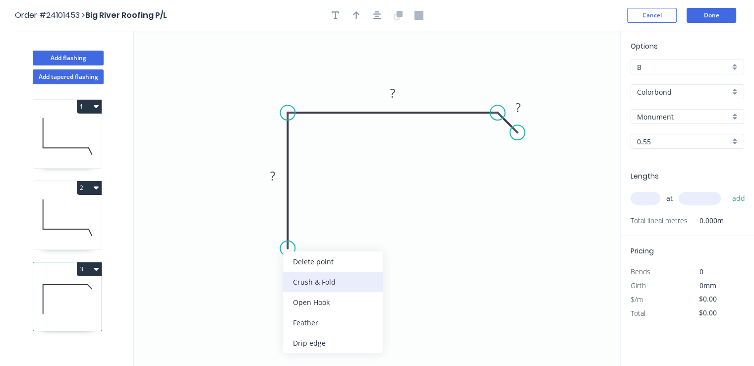
click at [301, 282] on div "Crush & Fold" at bounding box center [333, 282] width 100 height 20
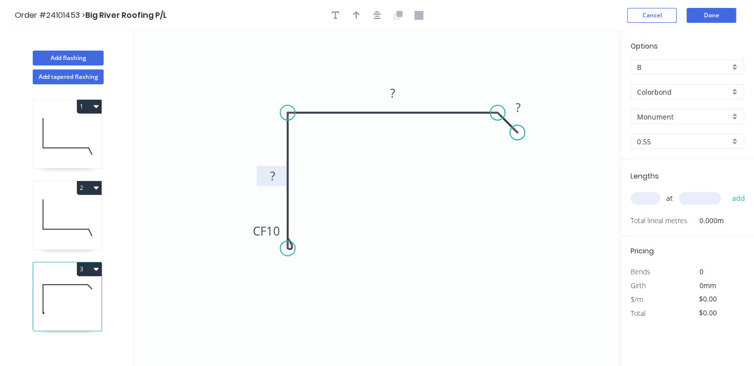
click at [272, 170] on tspan "?" at bounding box center [272, 176] width 5 height 16
click at [401, 91] on rect at bounding box center [393, 94] width 20 height 14
click at [517, 105] on tspan "?" at bounding box center [518, 107] width 5 height 16
click at [643, 199] on input "text" at bounding box center [646, 198] width 30 height 13
type input "$12.73"
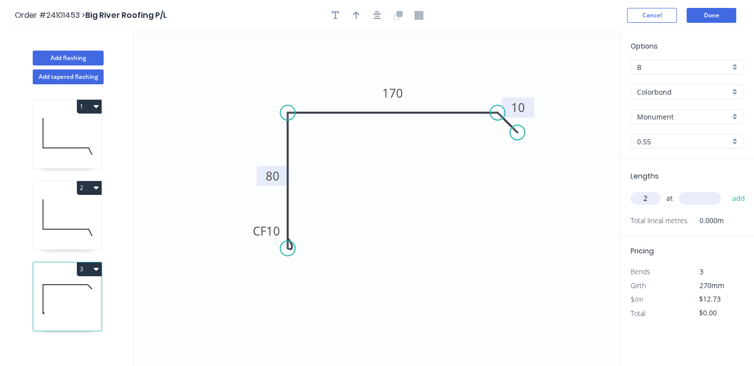
type input "2"
click at [696, 197] on input "text" at bounding box center [700, 198] width 42 height 13
type input "4400"
click at [727, 190] on button "add" at bounding box center [738, 198] width 23 height 17
type input "$112.02"
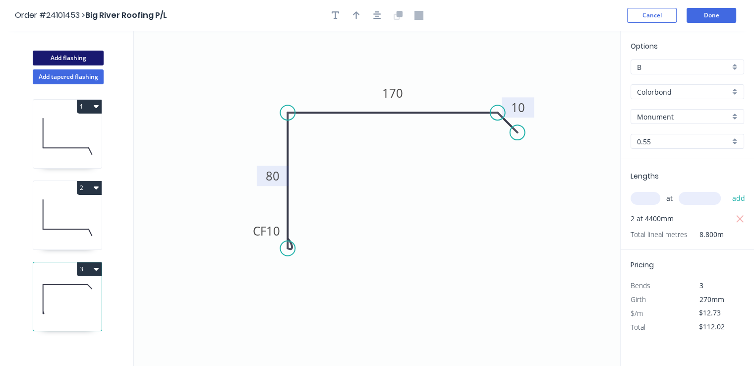
drag, startPoint x: 77, startPoint y: 80, endPoint x: 73, endPoint y: 56, distance: 24.2
click at [72, 61] on div "Add flashing Add tapered flashing 1 2 3" at bounding box center [67, 208] width 134 height 354
click at [74, 56] on button "Add flashing" at bounding box center [68, 58] width 71 height 15
type input "$0.00"
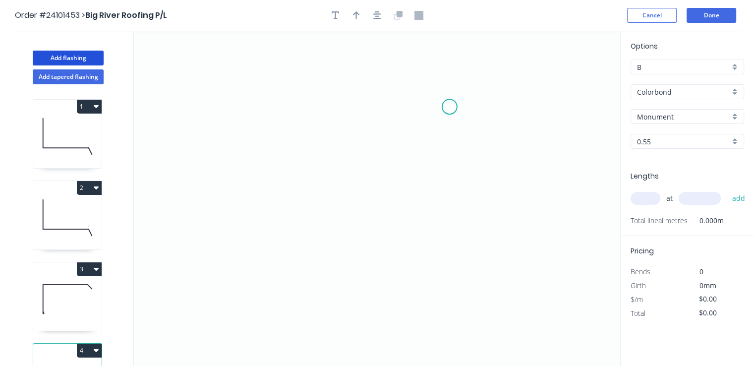
click at [450, 107] on icon "0" at bounding box center [377, 198] width 486 height 335
click at [450, 178] on icon "0" at bounding box center [377, 198] width 486 height 335
click at [333, 181] on icon "0 ?" at bounding box center [377, 198] width 486 height 335
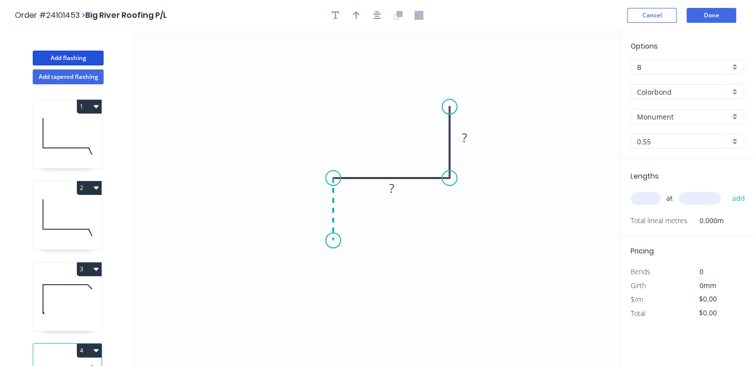
click at [336, 240] on icon "0 ? ?" at bounding box center [377, 198] width 486 height 335
click at [336, 240] on circle at bounding box center [333, 240] width 15 height 15
click at [316, 200] on tspan "?" at bounding box center [318, 204] width 5 height 16
click at [472, 139] on rect at bounding box center [465, 138] width 20 height 14
click at [388, 159] on rect at bounding box center [391, 159] width 20 height 14
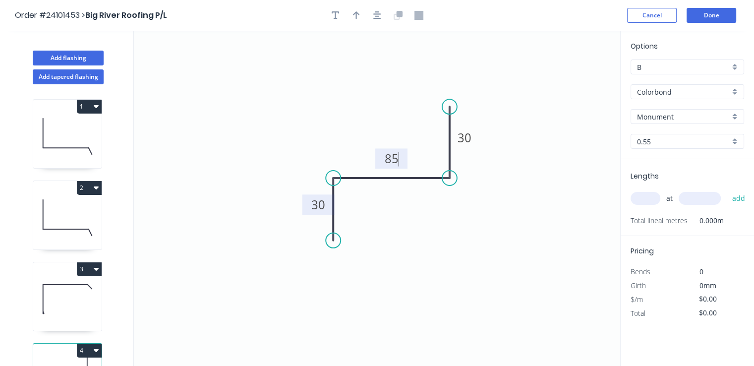
click at [649, 199] on input "text" at bounding box center [646, 198] width 30 height 13
type input "$7.80"
type input "2"
click at [700, 200] on input "text" at bounding box center [700, 198] width 42 height 13
type input "400"
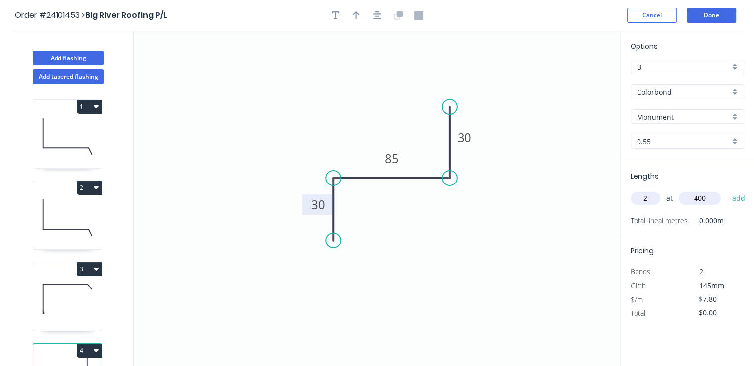
click at [727, 190] on button "add" at bounding box center [738, 198] width 23 height 17
type input "$6.24"
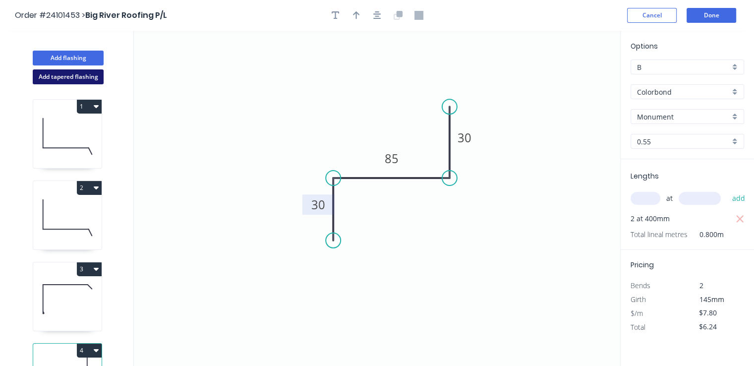
click at [61, 73] on button "Add tapered flashing" at bounding box center [68, 76] width 71 height 15
type input "$0.00"
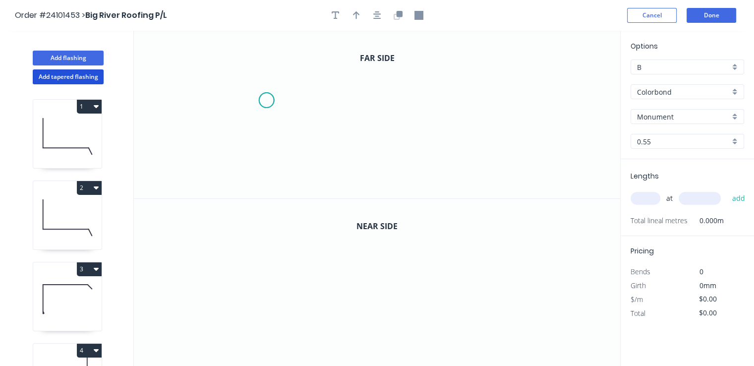
click at [266, 100] on icon "0" at bounding box center [377, 115] width 486 height 168
click at [286, 87] on icon at bounding box center [277, 93] width 20 height 13
click at [355, 88] on icon "0 ?" at bounding box center [377, 115] width 486 height 168
click at [355, 151] on icon "0 ? ? ? º" at bounding box center [377, 115] width 486 height 168
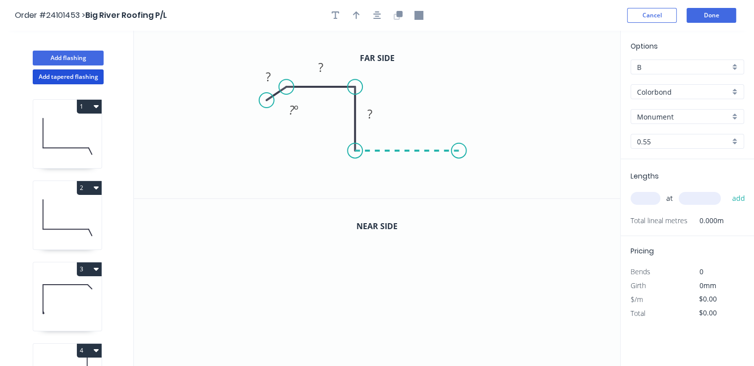
click at [458, 153] on icon "0 ? ? ? ? º" at bounding box center [377, 115] width 486 height 168
click at [472, 163] on icon "0 ? ? ? ? ? º" at bounding box center [377, 115] width 486 height 168
click at [472, 163] on circle at bounding box center [471, 162] width 15 height 15
click at [480, 143] on rect at bounding box center [475, 141] width 20 height 14
click at [420, 163] on rect at bounding box center [406, 161] width 32 height 20
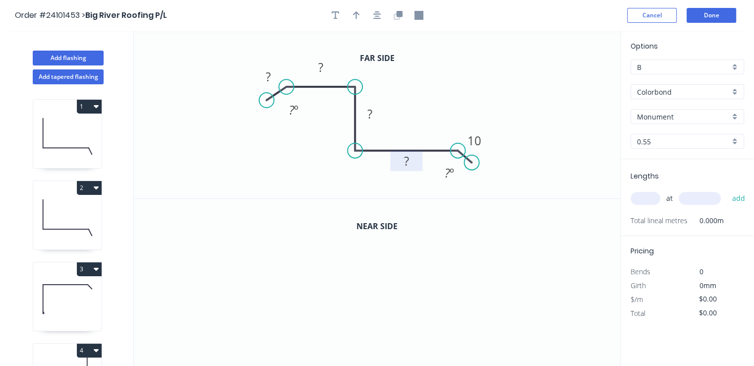
click at [416, 162] on rect at bounding box center [407, 162] width 20 height 14
click at [366, 114] on rect at bounding box center [370, 115] width 20 height 14
click at [317, 67] on rect at bounding box center [321, 68] width 20 height 14
click at [269, 73] on tspan "?" at bounding box center [268, 76] width 5 height 16
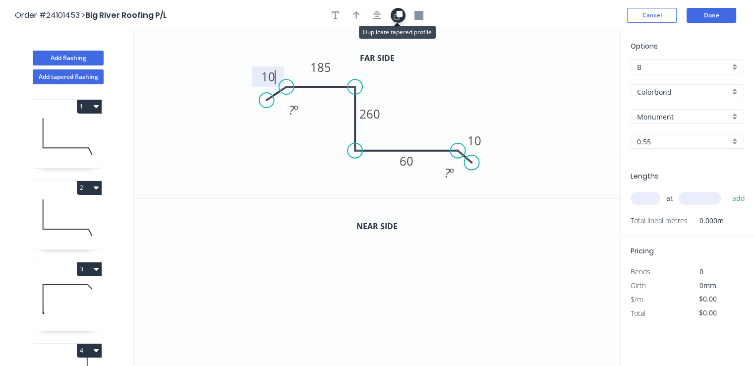
click at [398, 19] on icon "button" at bounding box center [397, 16] width 6 height 6
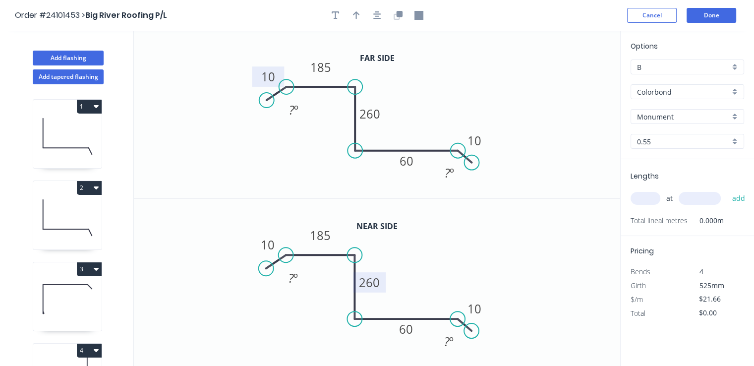
click at [379, 280] on tspan "260" at bounding box center [369, 282] width 21 height 16
click at [644, 197] on input "text" at bounding box center [646, 198] width 30 height 13
type input "$25.35"
type input "1"
click at [694, 195] on input "text" at bounding box center [700, 198] width 42 height 13
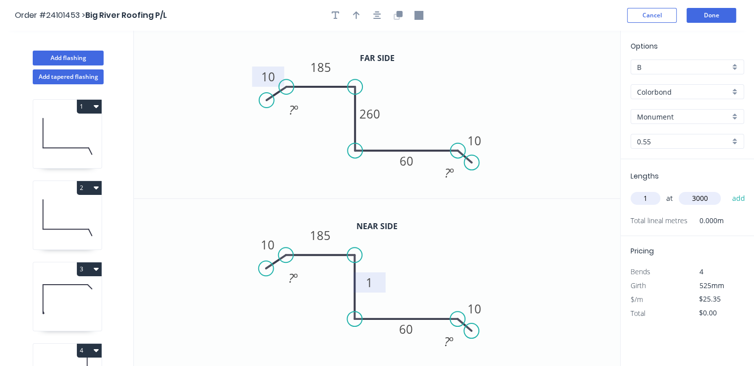
type input "3000"
click at [727, 190] on button "add" at bounding box center [738, 198] width 23 height 17
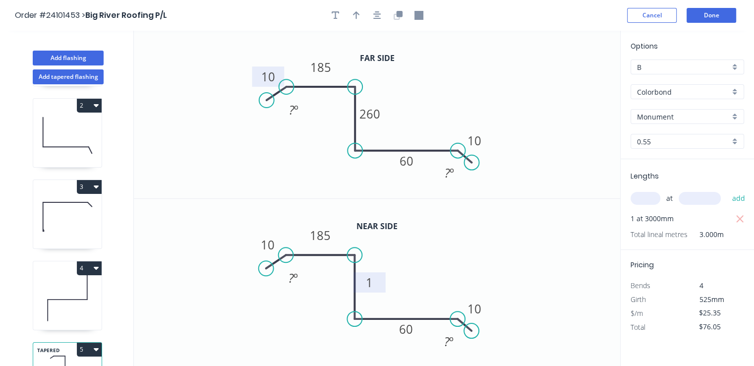
scroll to position [129, 0]
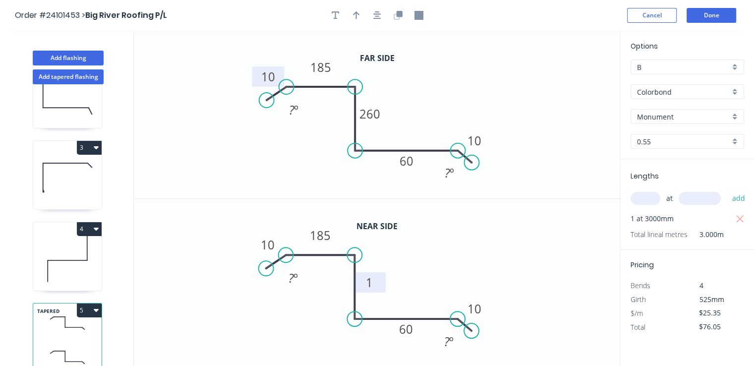
click at [93, 304] on button "5" at bounding box center [89, 310] width 25 height 14
click at [75, 328] on div "Duplicate" at bounding box center [54, 335] width 76 height 14
type input "$0.00"
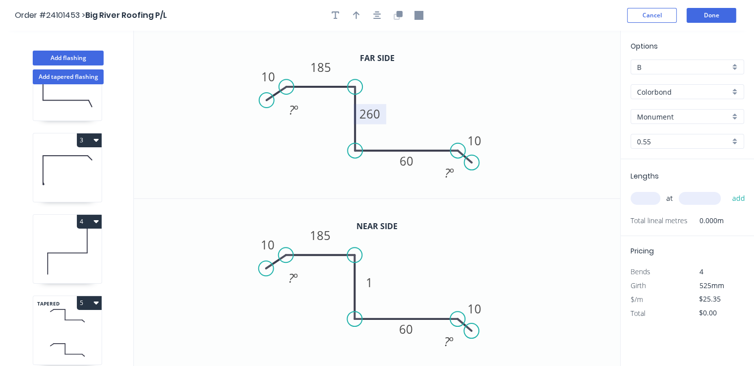
click at [378, 114] on tspan "260" at bounding box center [369, 114] width 21 height 16
click at [375, 286] on rect at bounding box center [370, 283] width 20 height 14
click at [414, 330] on rect at bounding box center [407, 330] width 20 height 14
click at [405, 161] on tspan "60" at bounding box center [407, 161] width 14 height 16
click at [324, 240] on tspan "185" at bounding box center [320, 235] width 21 height 16
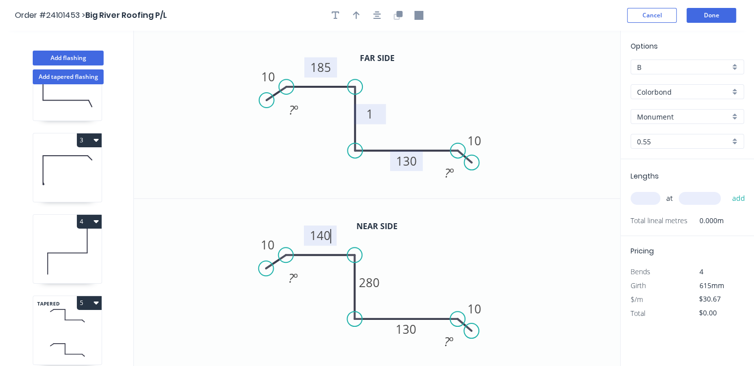
click at [327, 68] on tspan "185" at bounding box center [320, 67] width 21 height 16
type input "$25.35"
click at [635, 197] on input "text" at bounding box center [646, 198] width 30 height 13
type input "1"
click at [688, 198] on input "text" at bounding box center [700, 198] width 42 height 13
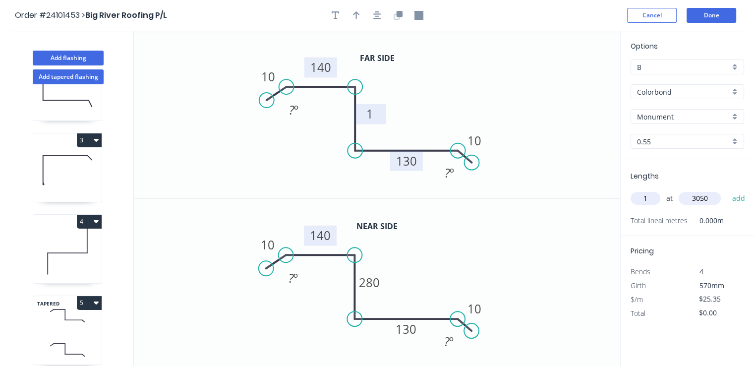
type input "3050"
click at [727, 190] on button "add" at bounding box center [738, 198] width 23 height 17
type input "$77.32"
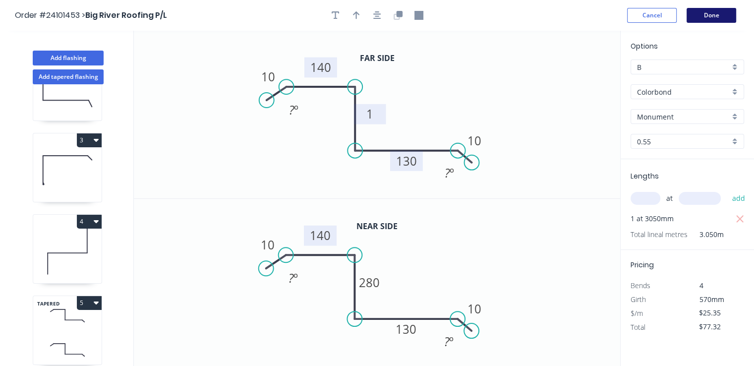
click at [703, 15] on button "Done" at bounding box center [712, 15] width 50 height 15
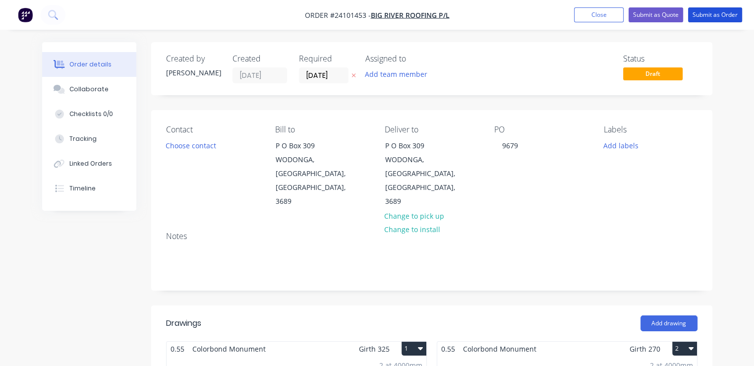
click at [703, 15] on button "Submit as Order" at bounding box center [715, 14] width 54 height 15
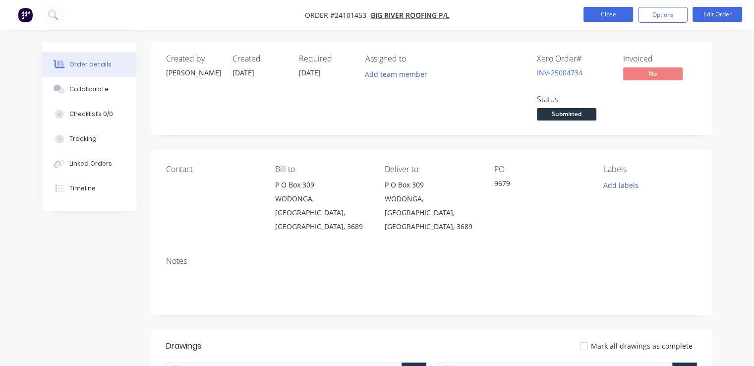
click at [620, 18] on button "Close" at bounding box center [609, 14] width 50 height 15
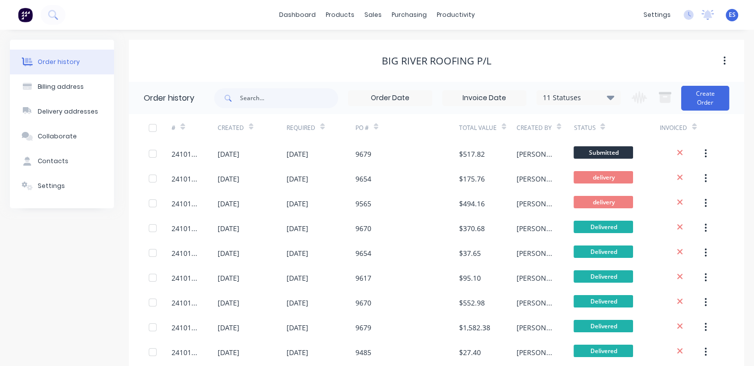
click at [31, 15] on img at bounding box center [25, 14] width 15 height 15
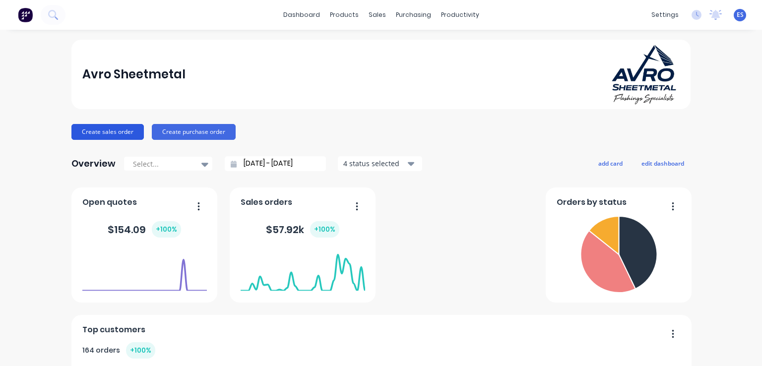
click at [75, 133] on button "Create sales order" at bounding box center [107, 132] width 72 height 16
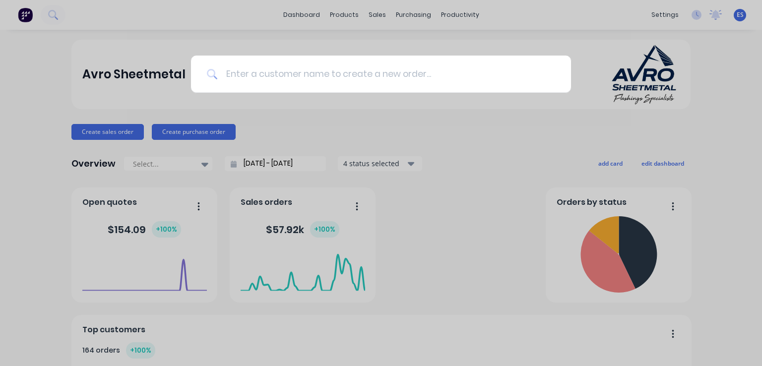
click at [262, 68] on input at bounding box center [386, 74] width 337 height 37
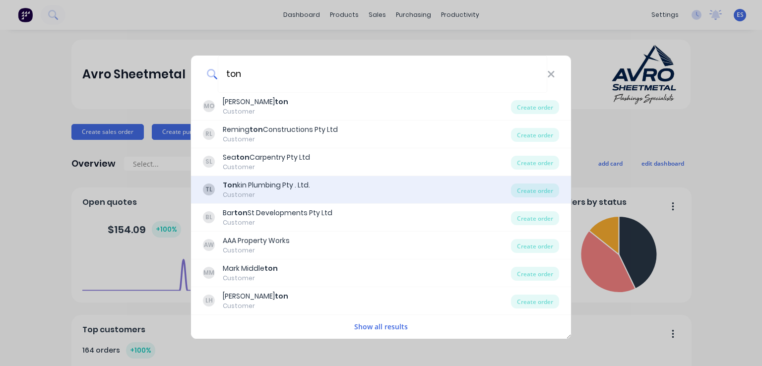
type input "ton"
click at [272, 195] on div "Customer" at bounding box center [266, 194] width 87 height 9
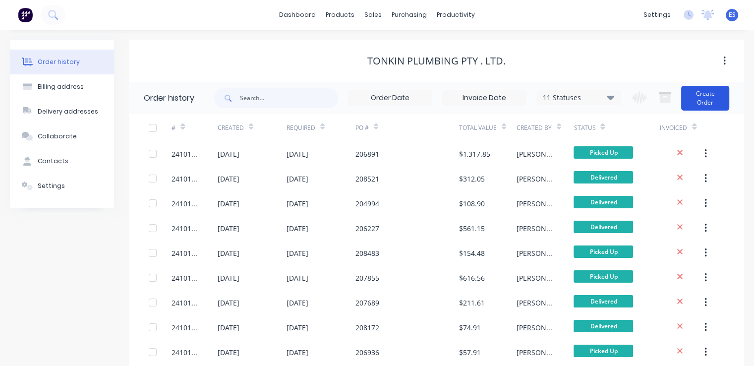
click at [705, 95] on button "Create Order" at bounding box center [705, 98] width 48 height 25
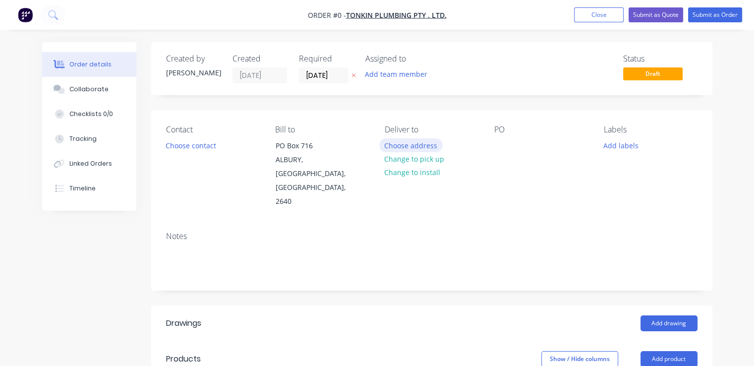
click at [403, 145] on button "Choose address" at bounding box center [410, 144] width 63 height 13
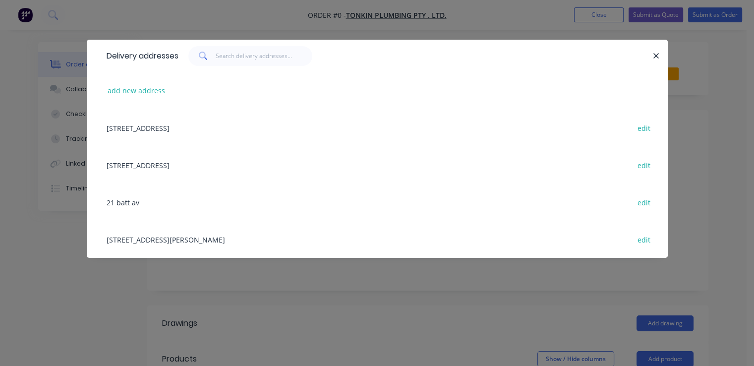
click at [157, 238] on div "486 Atkins Street, Albury, New South Wales, Australia, 2640 edit" at bounding box center [377, 239] width 551 height 37
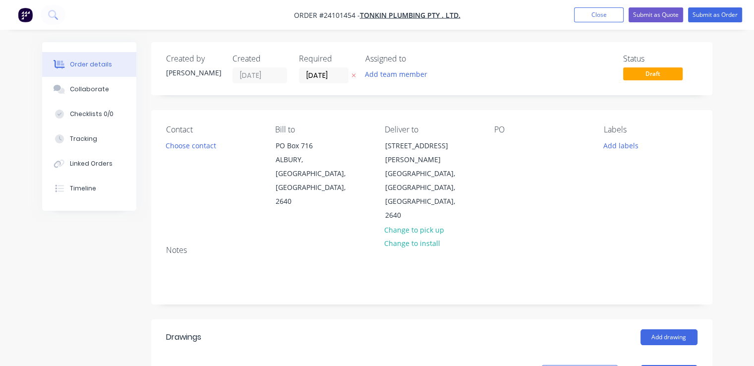
click at [502, 135] on div "PO" at bounding box center [541, 174] width 94 height 98
click at [502, 145] on div at bounding box center [502, 145] width 16 height 14
click at [682, 329] on button "Add drawing" at bounding box center [669, 337] width 57 height 16
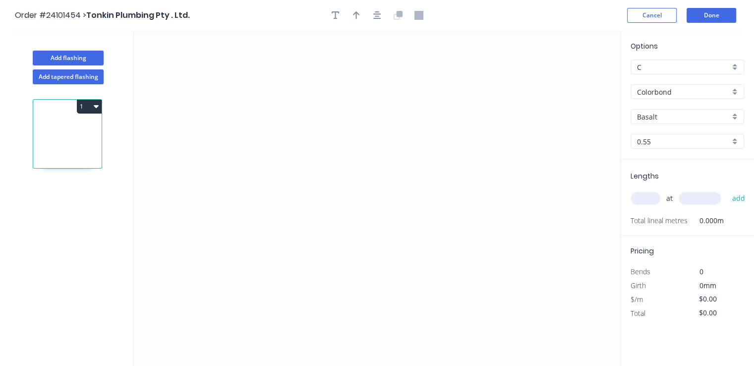
click at [681, 91] on input "Colorbond" at bounding box center [683, 92] width 93 height 10
click at [683, 112] on div "Zincalume" at bounding box center [687, 110] width 113 height 17
type input "Zincalume"
click at [277, 93] on icon "0" at bounding box center [377, 198] width 486 height 335
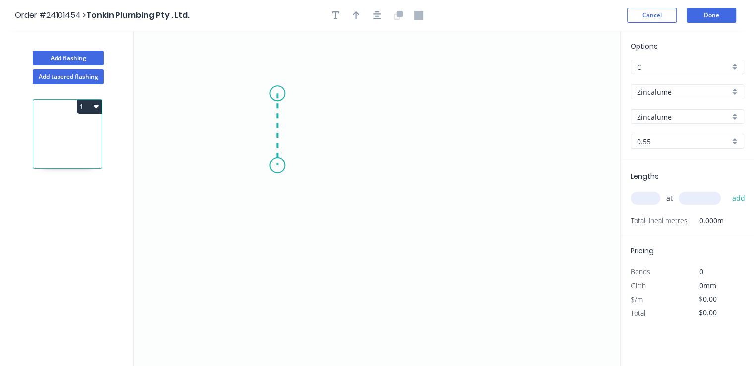
click at [272, 165] on icon "0" at bounding box center [377, 198] width 486 height 335
click at [386, 164] on icon "0 ?" at bounding box center [377, 198] width 486 height 335
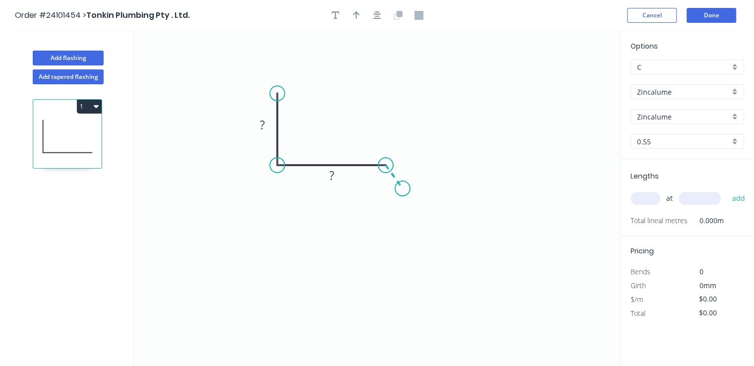
click at [403, 188] on icon "0 ? ?" at bounding box center [377, 198] width 486 height 335
drag, startPoint x: 403, startPoint y: 188, endPoint x: 403, endPoint y: 179, distance: 8.9
click at [403, 189] on circle at bounding box center [403, 188] width 15 height 15
click at [408, 164] on tspan "?" at bounding box center [406, 163] width 5 height 16
click at [338, 177] on rect at bounding box center [332, 176] width 20 height 14
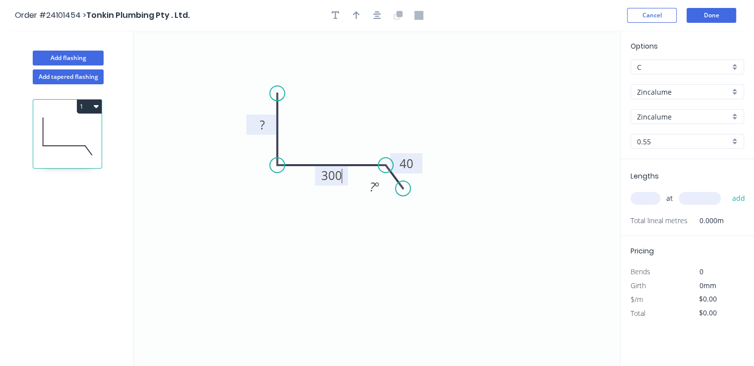
click at [265, 124] on tspan "?" at bounding box center [262, 125] width 5 height 16
click at [652, 197] on input "text" at bounding box center [646, 198] width 30 height 13
type input "$17.03"
type input "1"
click at [694, 201] on input "text" at bounding box center [700, 198] width 42 height 13
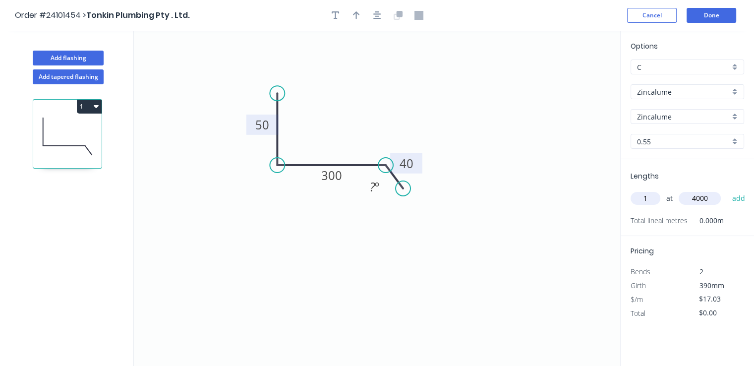
type input "4000"
click at [727, 190] on button "add" at bounding box center [738, 198] width 23 height 17
type input "$68.12"
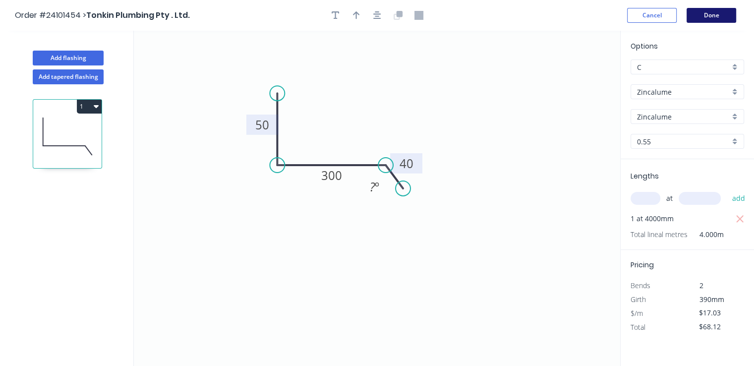
click at [720, 21] on button "Done" at bounding box center [712, 15] width 50 height 15
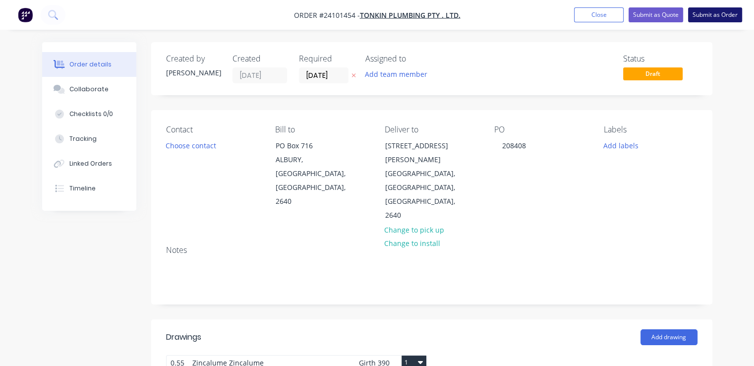
click at [707, 16] on button "Submit as Order" at bounding box center [715, 14] width 54 height 15
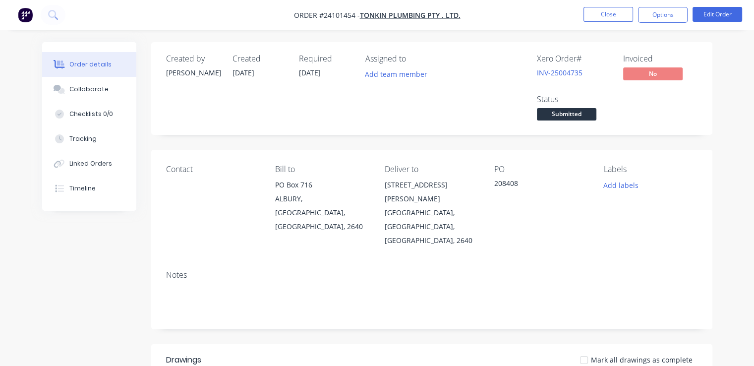
click at [24, 20] on img "button" at bounding box center [25, 14] width 15 height 15
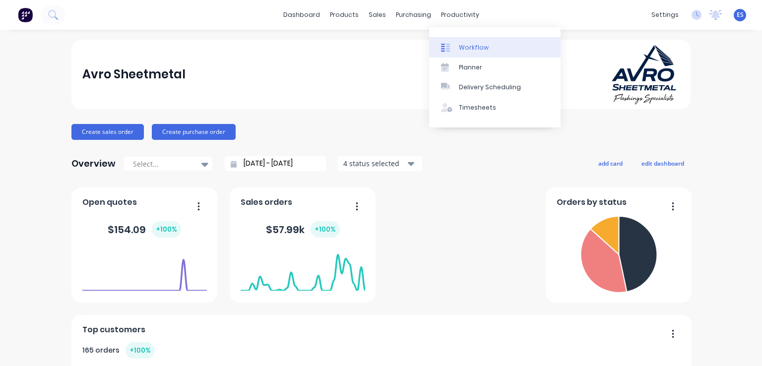
click at [474, 49] on div "Workflow" at bounding box center [474, 47] width 30 height 9
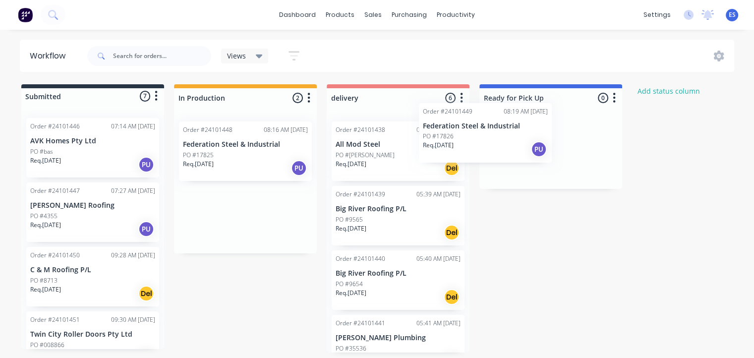
drag, startPoint x: 250, startPoint y: 223, endPoint x: 532, endPoint y: 132, distance: 296.8
click at [532, 132] on div "Submitted 7 Status colour #273444 hex #273444 Save Cancel Summaries Total order…" at bounding box center [460, 218] width 935 height 268
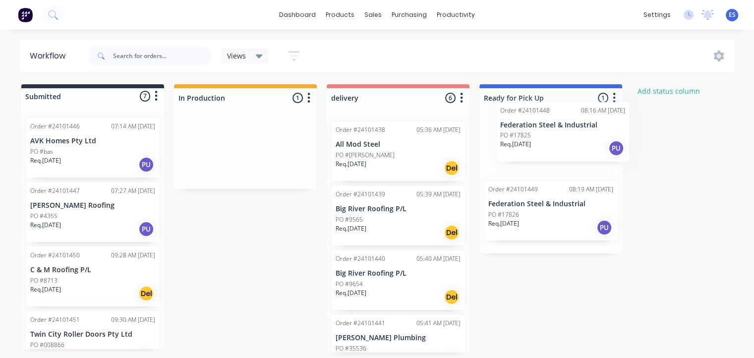
drag, startPoint x: 204, startPoint y: 164, endPoint x: 535, endPoint y: 142, distance: 331.9
click at [535, 142] on div "Submitted 7 Status colour #273444 hex #273444 Save Cancel Summaries Total order…" at bounding box center [460, 218] width 935 height 268
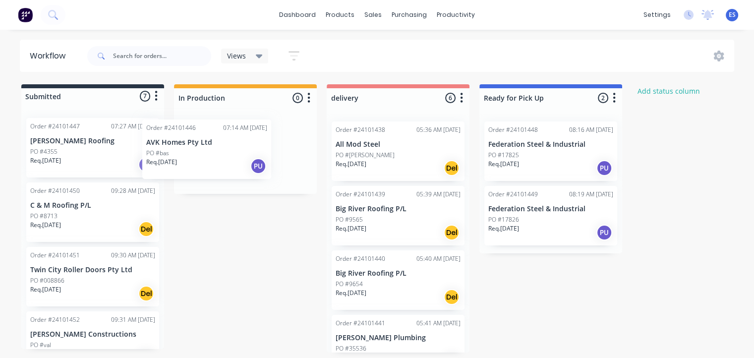
drag, startPoint x: 87, startPoint y: 164, endPoint x: 207, endPoint y: 165, distance: 119.5
click at [207, 165] on div "Submitted 7 Status colour #273444 hex #273444 Save Cancel Summaries Total order…" at bounding box center [460, 218] width 935 height 268
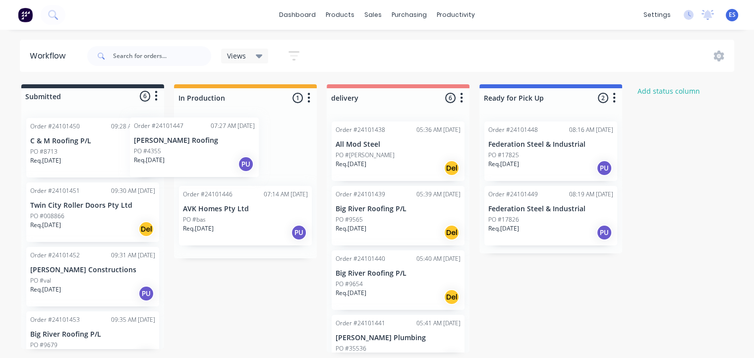
drag, startPoint x: 52, startPoint y: 161, endPoint x: 171, endPoint y: 161, distance: 119.5
click at [171, 161] on div "Submitted 6 Status colour #273444 hex #273444 Save Cancel Summaries Total order…" at bounding box center [460, 218] width 935 height 268
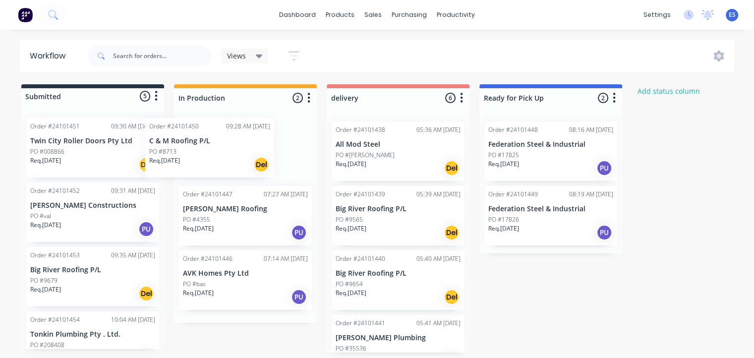
drag, startPoint x: 74, startPoint y: 167, endPoint x: 218, endPoint y: 163, distance: 144.3
click at [218, 163] on div "Submitted 5 Status colour #273444 hex #273444 Save Cancel Summaries Total order…" at bounding box center [460, 218] width 935 height 268
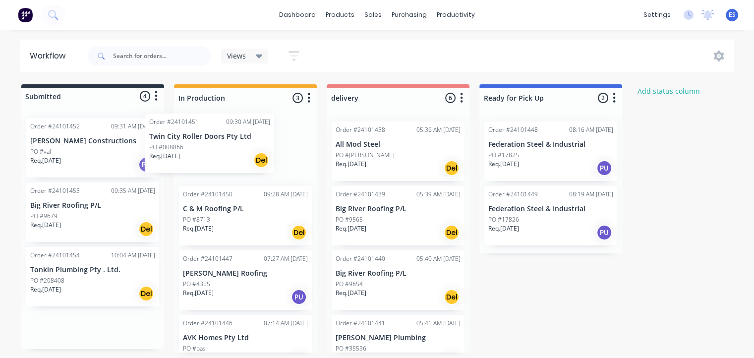
drag, startPoint x: 95, startPoint y: 167, endPoint x: 222, endPoint y: 163, distance: 126.5
click at [222, 163] on div "Submitted 4 Status colour #273444 hex #273444 Save Cancel Summaries Total order…" at bounding box center [460, 218] width 935 height 268
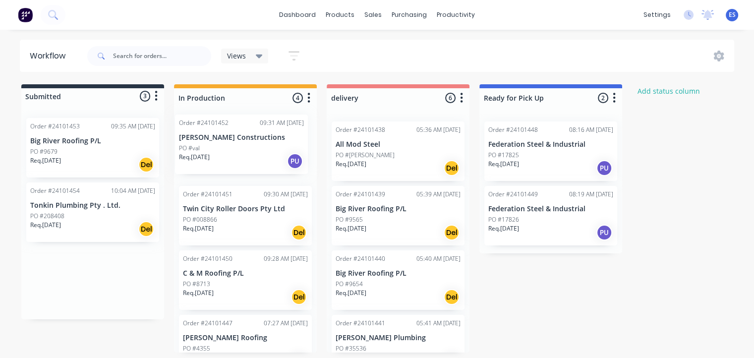
drag, startPoint x: 78, startPoint y: 168, endPoint x: 232, endPoint y: 164, distance: 153.8
click at [232, 164] on div "Submitted 3 Status colour #273444 hex #273444 Save Cancel Summaries Total order…" at bounding box center [460, 218] width 935 height 268
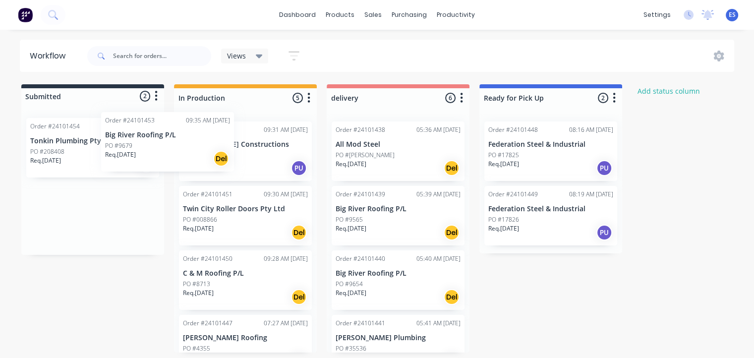
drag, startPoint x: 72, startPoint y: 155, endPoint x: 152, endPoint y: 149, distance: 80.5
click at [152, 149] on div "Order #24101453 09:35 AM 25/08/25 Big River Roofing P/L PO #9679 Req. 25/08/25 …" at bounding box center [92, 182] width 143 height 145
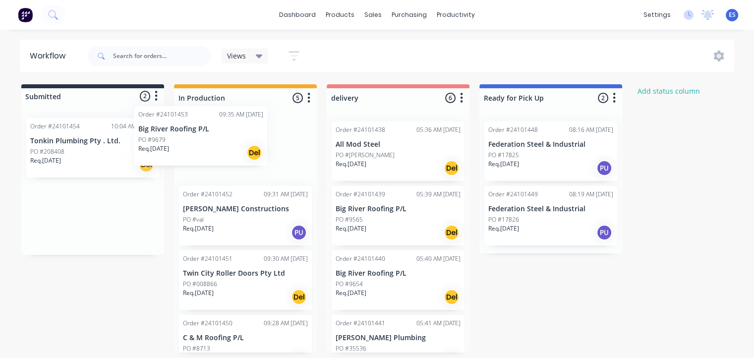
drag, startPoint x: 65, startPoint y: 161, endPoint x: 177, endPoint y: 147, distance: 112.4
click at [177, 147] on div "Submitted 2 Status colour #273444 hex #273444 Save Cancel Summaries Total order…" at bounding box center [460, 218] width 935 height 268
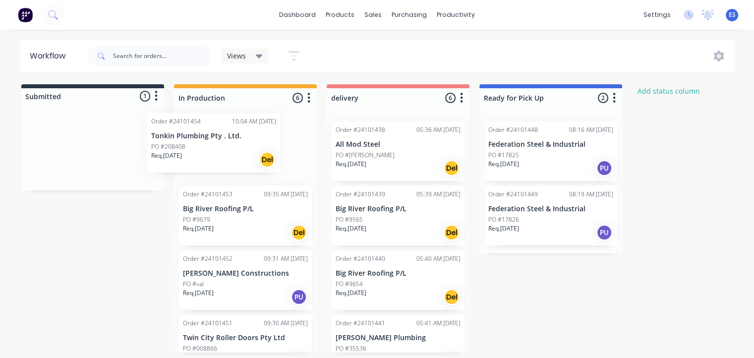
drag, startPoint x: 133, startPoint y: 154, endPoint x: 208, endPoint y: 149, distance: 75.6
click at [207, 149] on div "Submitted 1 Status colour #273444 hex #273444 Save Cancel Summaries Total order…" at bounding box center [460, 218] width 935 height 268
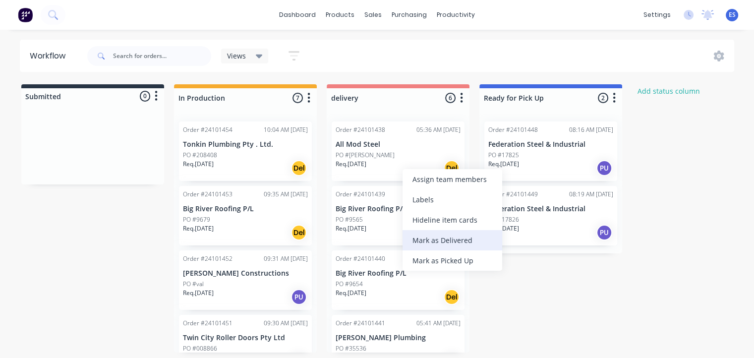
click at [447, 240] on div "Mark as Delivered" at bounding box center [453, 240] width 100 height 20
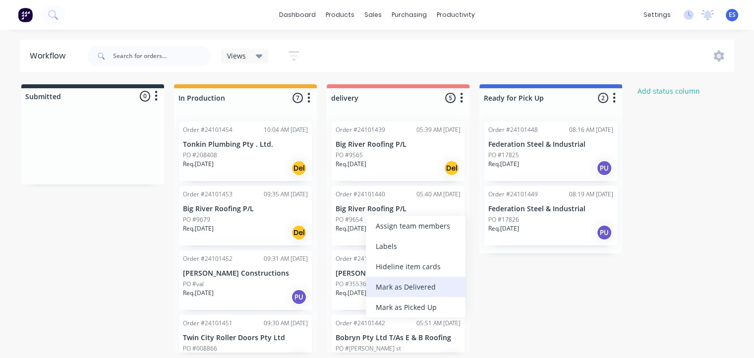
click at [410, 284] on div "Mark as Delivered" at bounding box center [416, 287] width 100 height 20
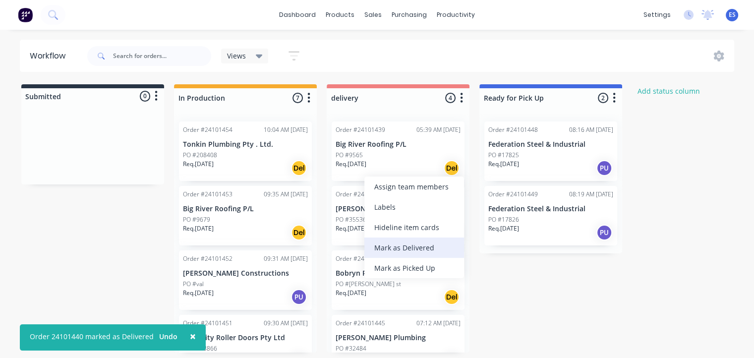
click at [428, 248] on div "Mark as Delivered" at bounding box center [414, 247] width 100 height 20
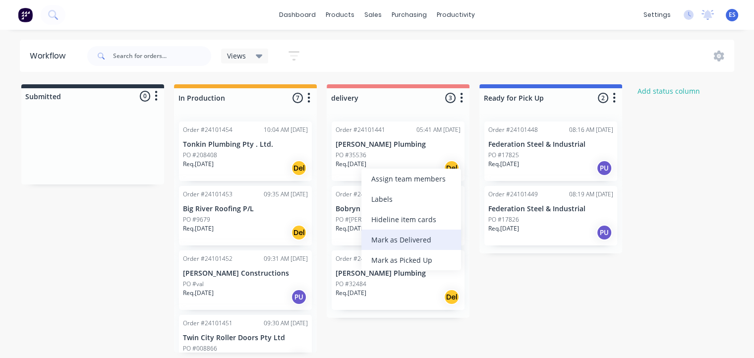
click at [409, 239] on div "Mark as Delivered" at bounding box center [411, 240] width 100 height 20
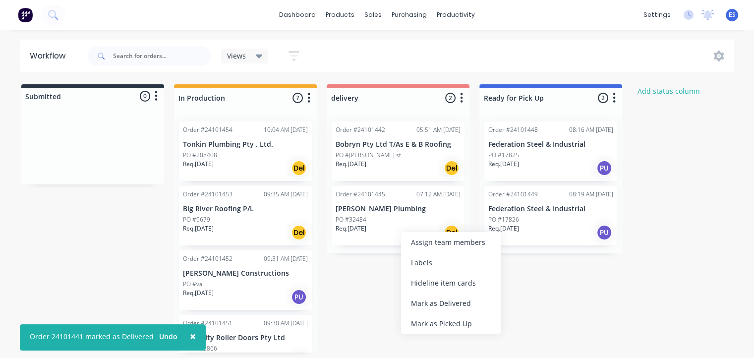
click at [450, 300] on div "Mark as Delivered" at bounding box center [451, 303] width 100 height 20
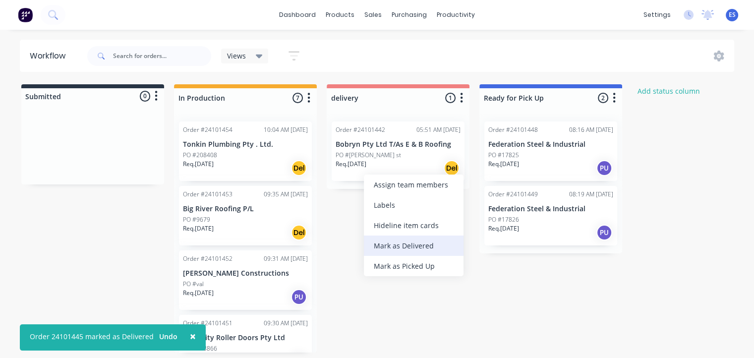
click at [426, 246] on div "Mark as Delivered" at bounding box center [414, 246] width 100 height 20
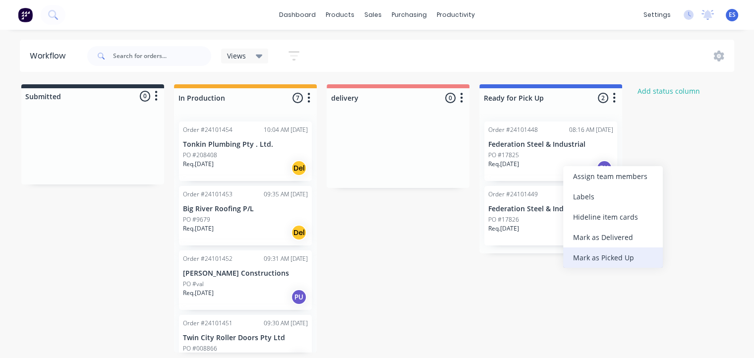
click at [622, 254] on div "Mark as Picked Up" at bounding box center [613, 257] width 100 height 20
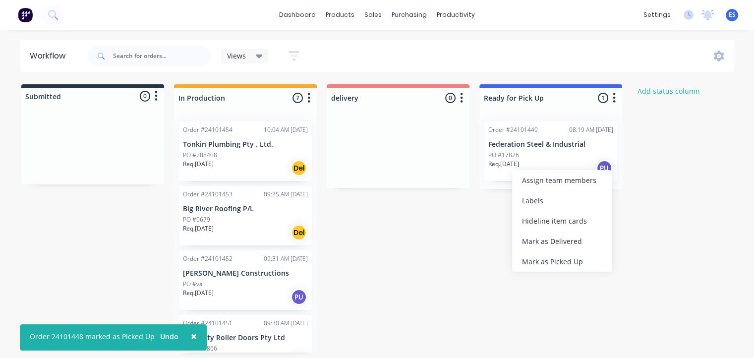
click at [547, 256] on div "Mark as Picked Up" at bounding box center [562, 261] width 100 height 20
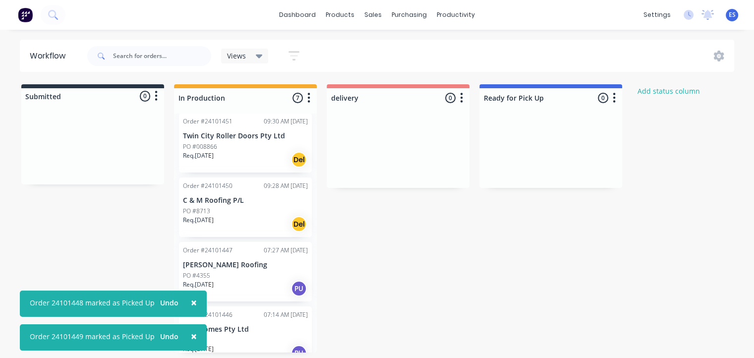
scroll to position [215, 0]
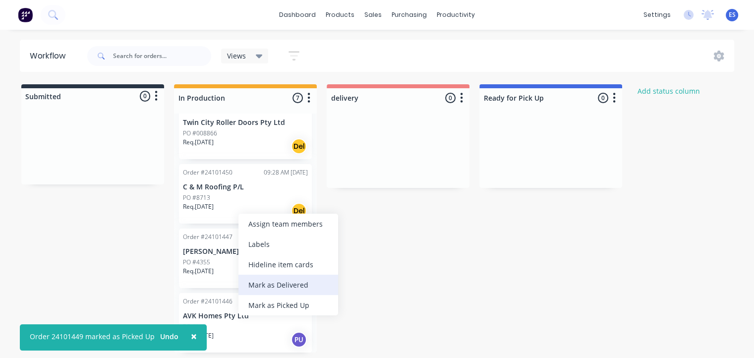
click at [280, 290] on div "Mark as Delivered" at bounding box center [288, 285] width 100 height 20
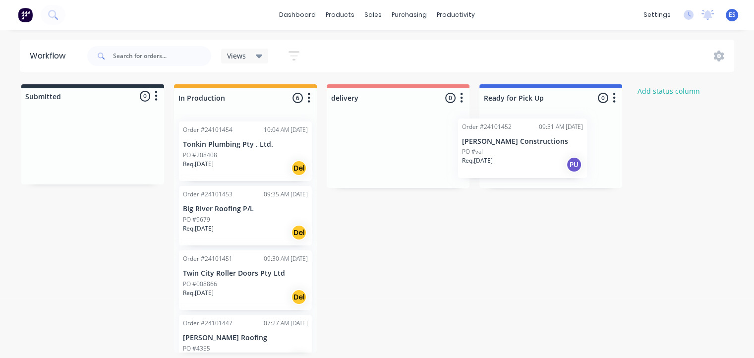
scroll to position [0, 0]
drag, startPoint x: 233, startPoint y: 281, endPoint x: 532, endPoint y: 142, distance: 329.4
click at [532, 142] on div "Submitted 0 Status colour #273444 hex #273444 Save Cancel Summaries Total order…" at bounding box center [460, 218] width 935 height 268
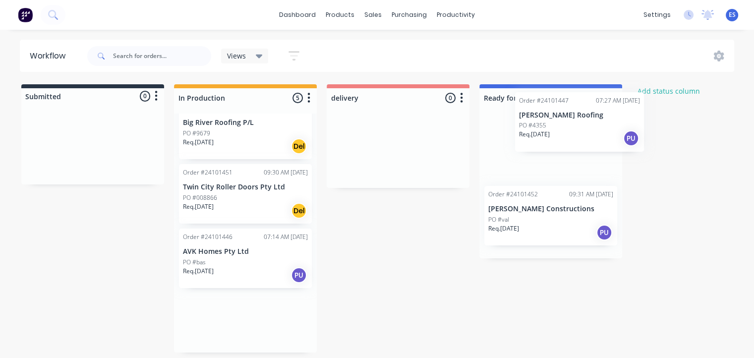
scroll to position [1, 4]
drag, startPoint x: 223, startPoint y: 271, endPoint x: 561, endPoint y: 135, distance: 364.7
click at [561, 135] on div "Submitted 0 Status colour #273444 hex #273444 Save Cancel Summaries Total order…" at bounding box center [456, 218] width 935 height 268
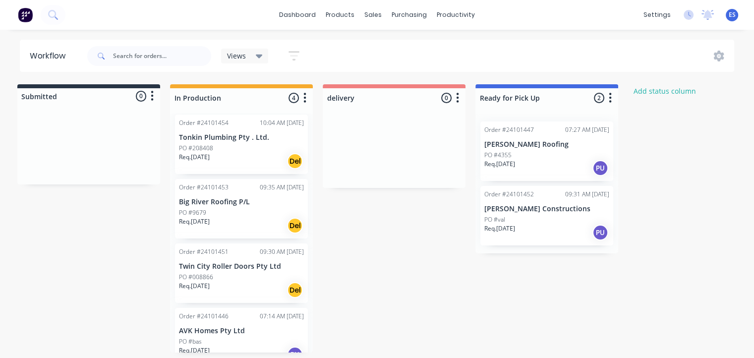
scroll to position [0, 0]
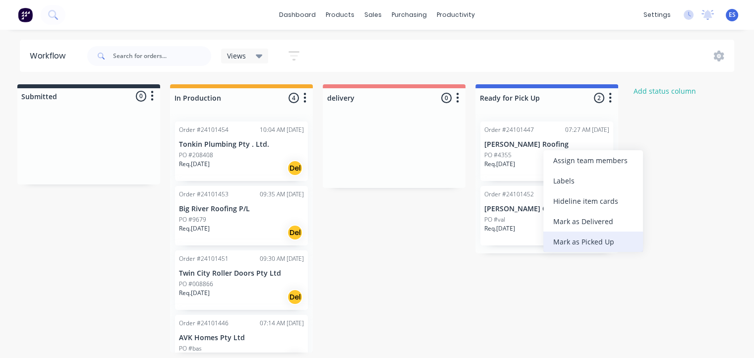
click at [589, 243] on div "Mark as Picked Up" at bounding box center [593, 242] width 100 height 20
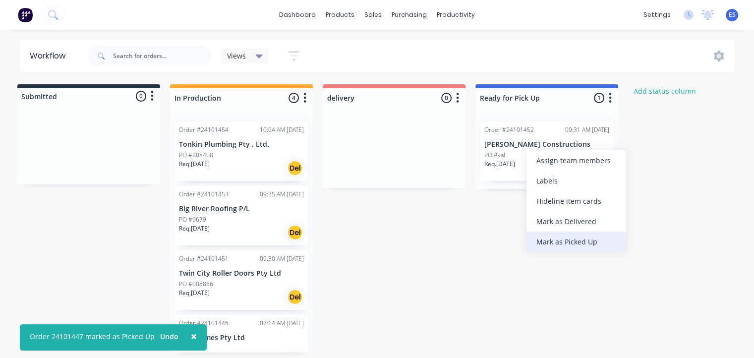
click at [593, 240] on div "Mark as Picked Up" at bounding box center [577, 242] width 100 height 20
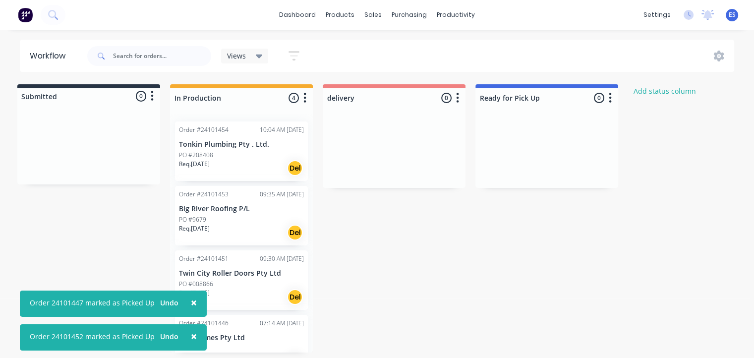
click at [28, 12] on img at bounding box center [25, 14] width 15 height 15
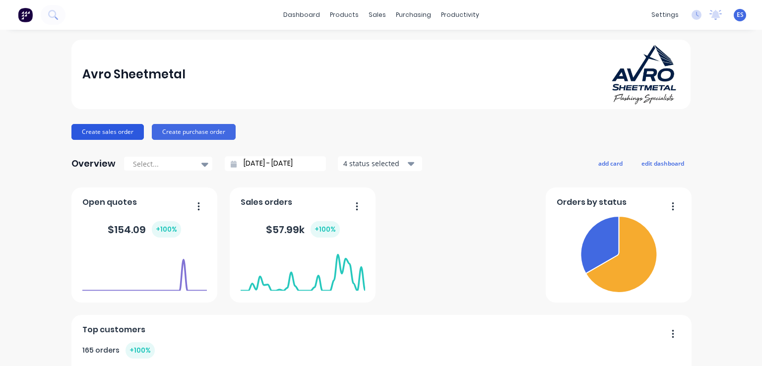
click at [88, 132] on button "Create sales order" at bounding box center [107, 132] width 72 height 16
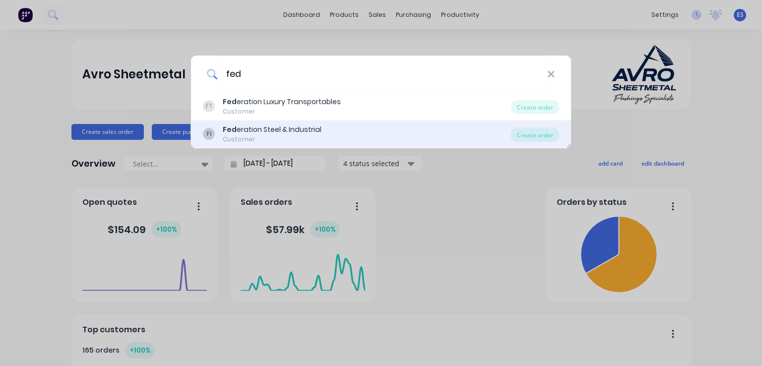
type input "fed"
click at [252, 135] on div "Customer" at bounding box center [272, 139] width 99 height 9
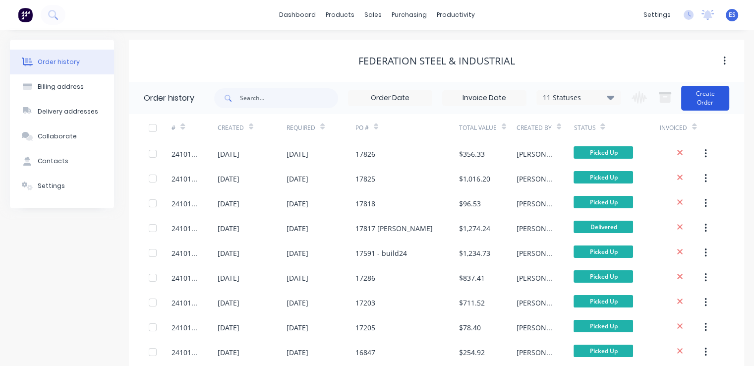
click at [712, 96] on button "Create Order" at bounding box center [705, 98] width 48 height 25
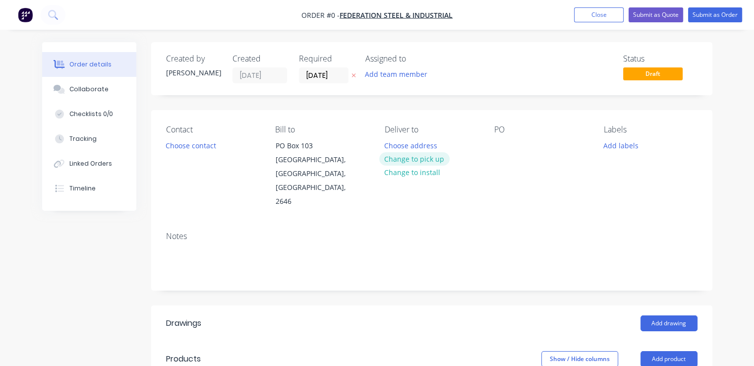
click at [426, 159] on button "Change to pick up" at bounding box center [414, 158] width 70 height 13
click at [193, 145] on button "Choose contact" at bounding box center [190, 144] width 61 height 13
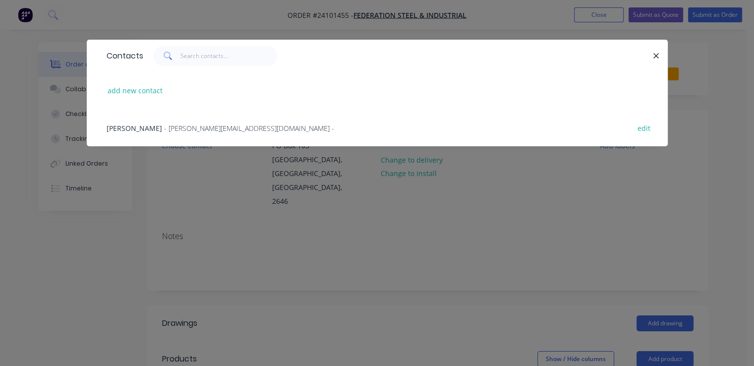
click at [183, 128] on span "- john@fsai.com.au -" at bounding box center [249, 127] width 170 height 9
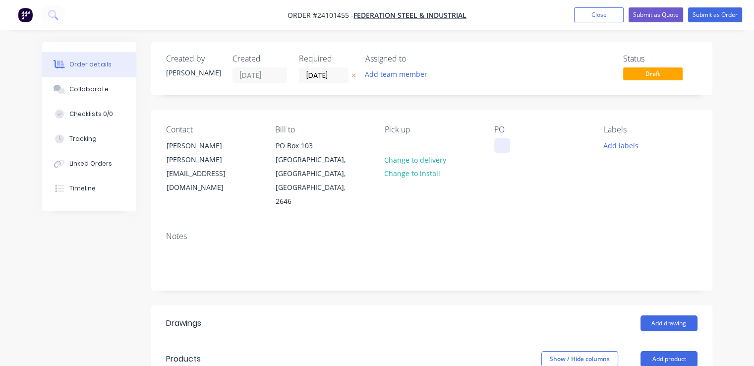
click at [509, 145] on div at bounding box center [502, 145] width 16 height 14
click at [683, 315] on button "Add drawing" at bounding box center [669, 323] width 57 height 16
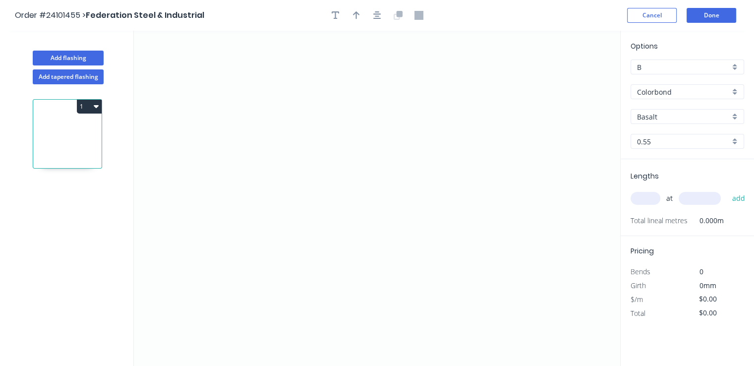
click at [674, 116] on input "Basalt" at bounding box center [683, 117] width 93 height 10
click at [670, 150] on div "Night Sky" at bounding box center [687, 152] width 113 height 17
type input "Night Sky"
click at [468, 159] on icon "0" at bounding box center [377, 198] width 486 height 335
click at [468, 114] on icon at bounding box center [468, 136] width 0 height 45
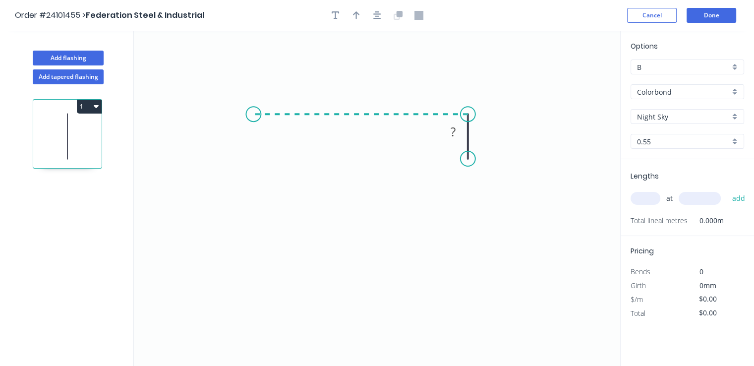
click at [253, 119] on icon "0 ?" at bounding box center [377, 198] width 486 height 335
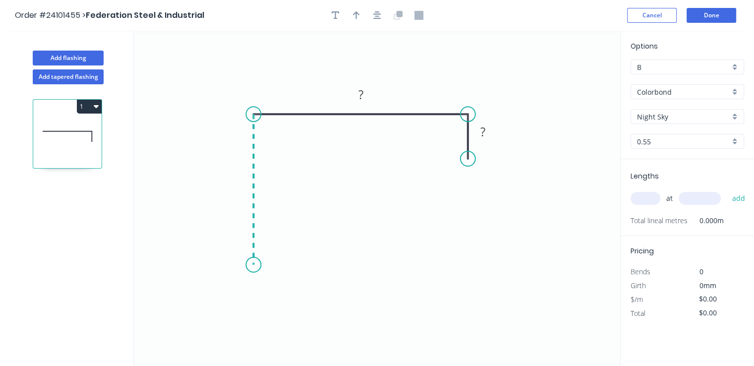
click at [263, 265] on icon "0 ? ?" at bounding box center [377, 198] width 486 height 335
click at [308, 267] on icon "0 ? ? ?" at bounding box center [377, 198] width 486 height 335
click at [308, 267] on circle at bounding box center [308, 264] width 15 height 15
click at [281, 276] on tspan "?" at bounding box center [281, 275] width 5 height 16
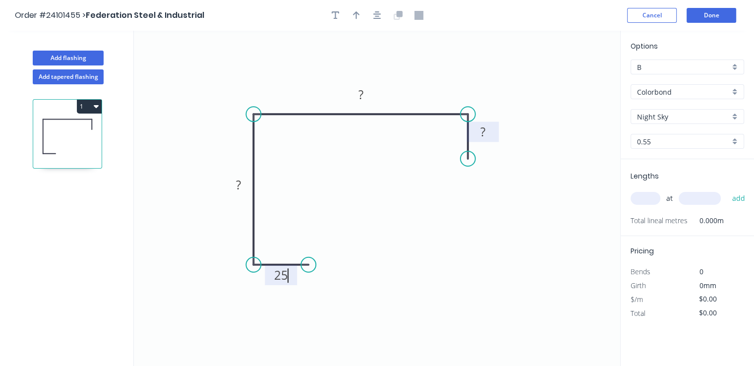
click at [491, 130] on rect at bounding box center [483, 132] width 20 height 14
click at [363, 94] on rect at bounding box center [361, 95] width 20 height 14
click at [237, 189] on tspan "?" at bounding box center [238, 185] width 5 height 16
click at [646, 199] on input "text" at bounding box center [646, 198] width 30 height 13
type input "$12.73"
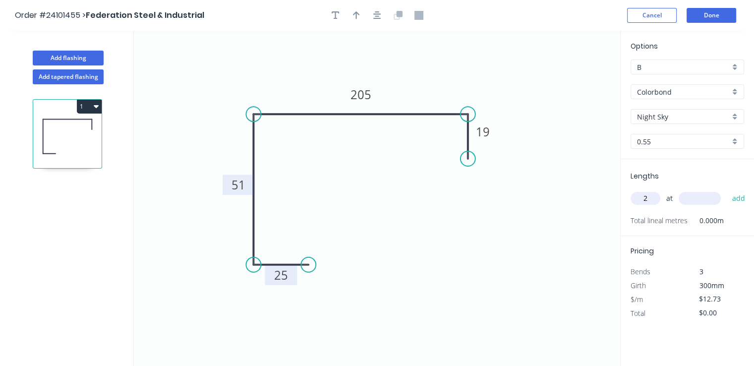
type input "2"
click at [699, 201] on input "text" at bounding box center [700, 198] width 42 height 13
type input "2500"
click at [727, 190] on button "add" at bounding box center [738, 198] width 23 height 17
type input "$63.65"
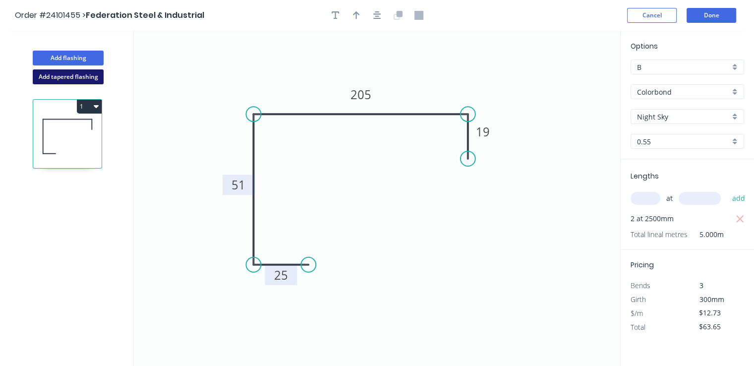
click at [82, 74] on button "Add tapered flashing" at bounding box center [68, 76] width 71 height 15
type input "$0.00"
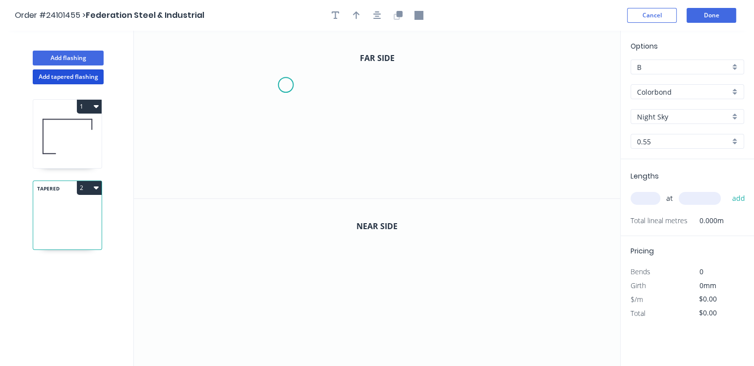
click at [285, 85] on icon "0" at bounding box center [377, 115] width 486 height 168
click at [284, 160] on icon "0" at bounding box center [377, 115] width 486 height 168
click at [432, 166] on icon "0 ?" at bounding box center [377, 115] width 486 height 168
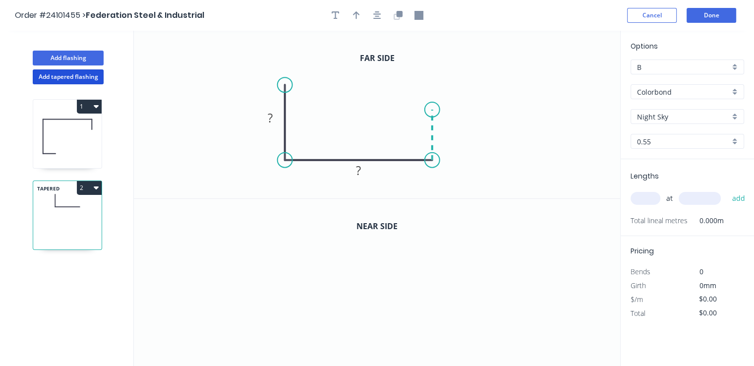
click at [429, 110] on icon "0 ? ?" at bounding box center [377, 115] width 486 height 168
click at [503, 109] on icon "0 ? ? ?" at bounding box center [377, 115] width 486 height 168
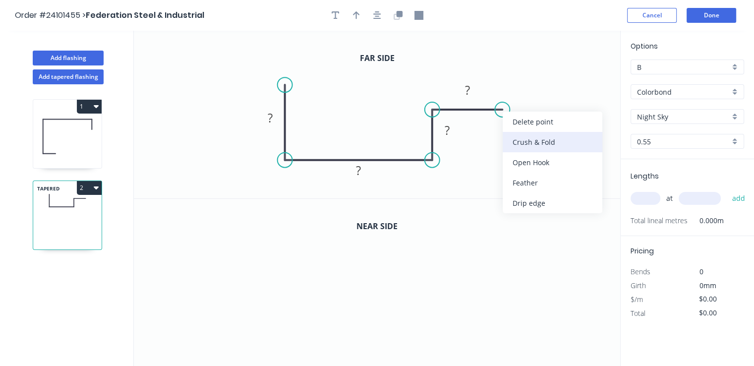
click at [520, 134] on div "Crush & Fold" at bounding box center [553, 142] width 100 height 20
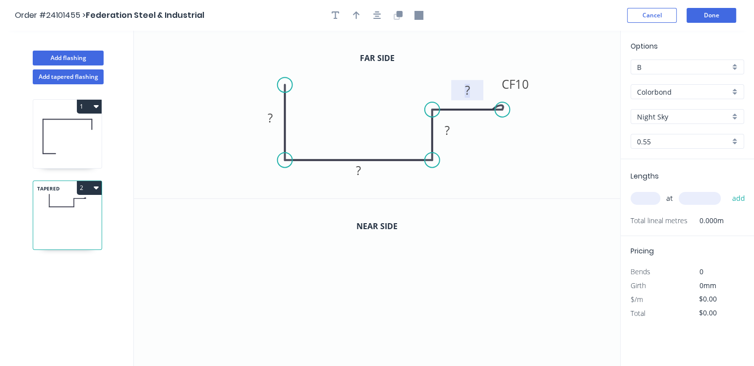
click at [463, 91] on rect at bounding box center [468, 91] width 20 height 14
click at [452, 133] on rect at bounding box center [447, 131] width 20 height 14
click at [363, 172] on rect at bounding box center [359, 171] width 20 height 14
click at [274, 121] on rect at bounding box center [270, 119] width 20 height 14
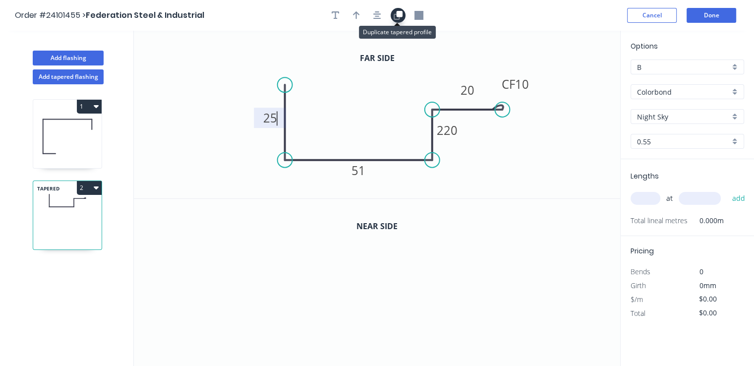
click at [401, 14] on icon "button" at bounding box center [399, 14] width 6 height 6
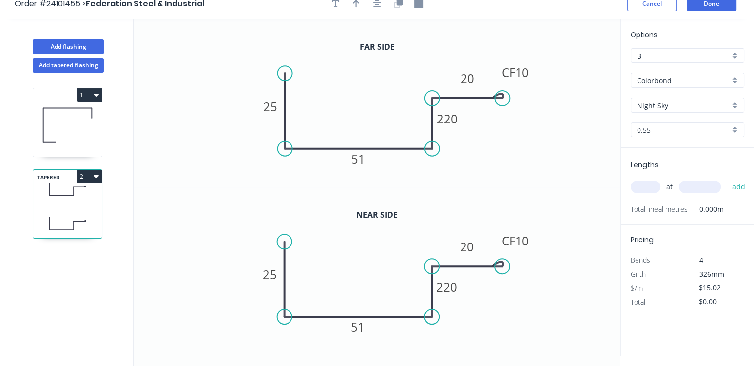
scroll to position [18, 0]
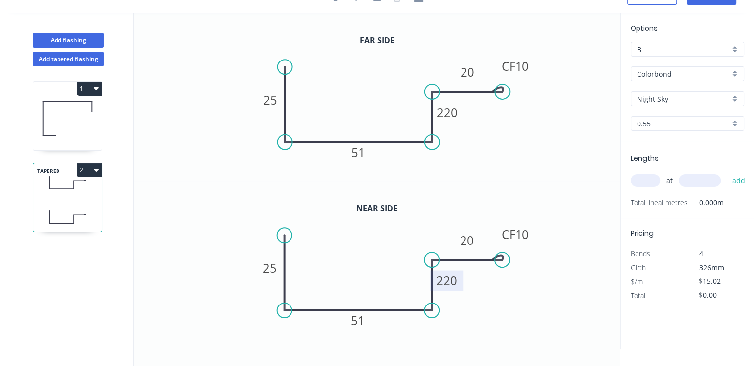
click at [444, 283] on tspan "220" at bounding box center [447, 280] width 21 height 16
click at [645, 182] on input "text" at bounding box center [646, 180] width 30 height 13
type input "$22.70"
type input "1"
click at [696, 184] on input "text" at bounding box center [700, 180] width 42 height 13
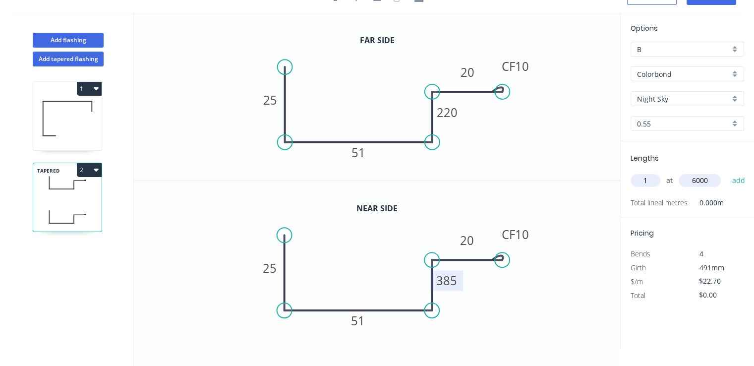
type input "6000"
click at [727, 172] on button "add" at bounding box center [738, 180] width 23 height 17
type input "$136.20"
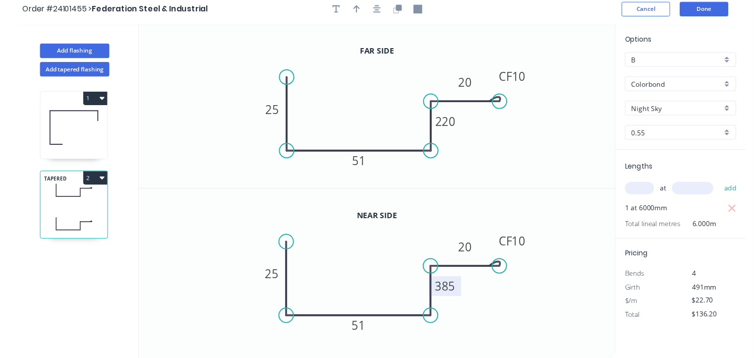
scroll to position [0, 0]
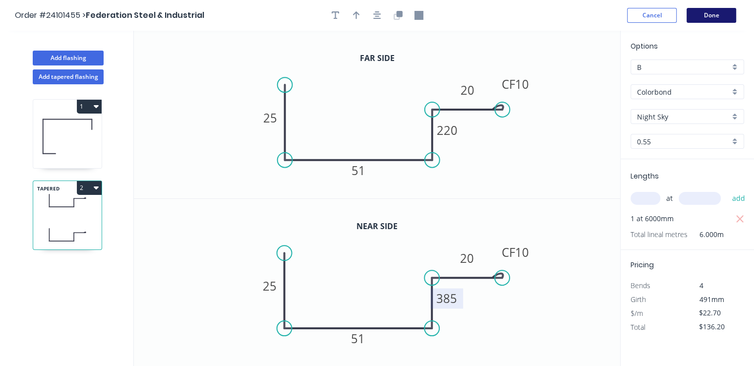
click at [715, 9] on button "Done" at bounding box center [712, 15] width 50 height 15
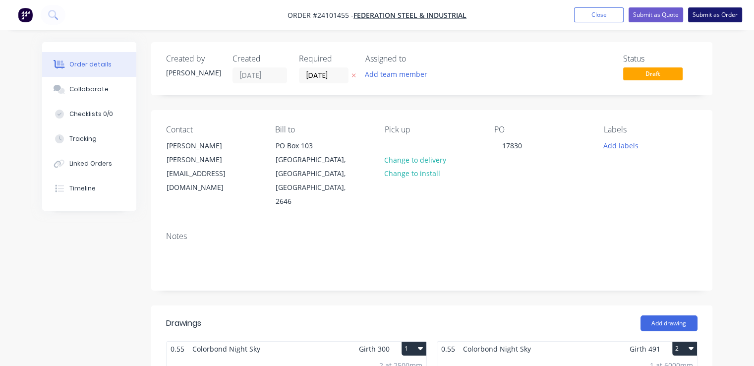
click at [714, 11] on button "Submit as Order" at bounding box center [715, 14] width 54 height 15
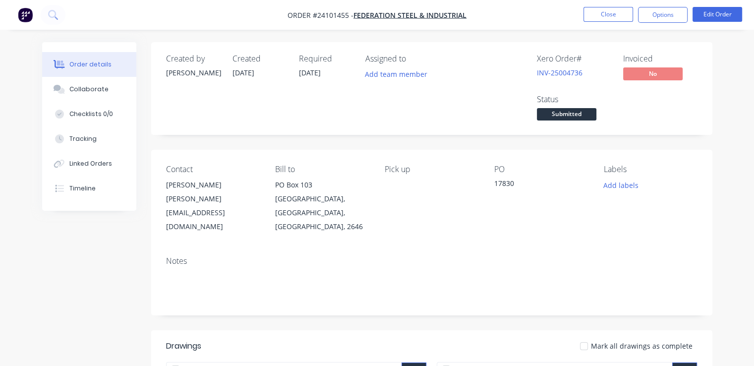
click at [25, 15] on img "button" at bounding box center [25, 14] width 15 height 15
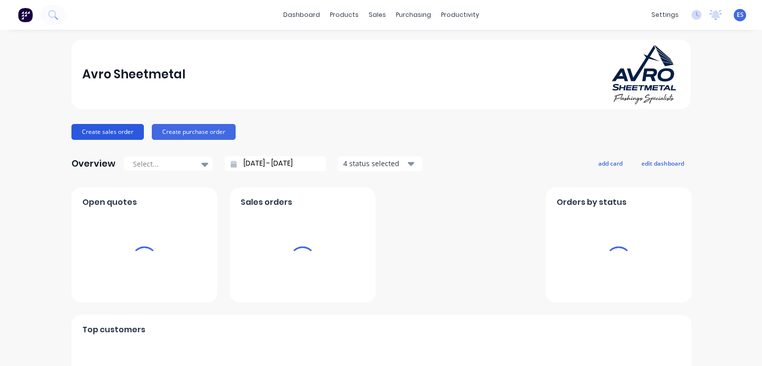
click at [89, 134] on button "Create sales order" at bounding box center [107, 132] width 72 height 16
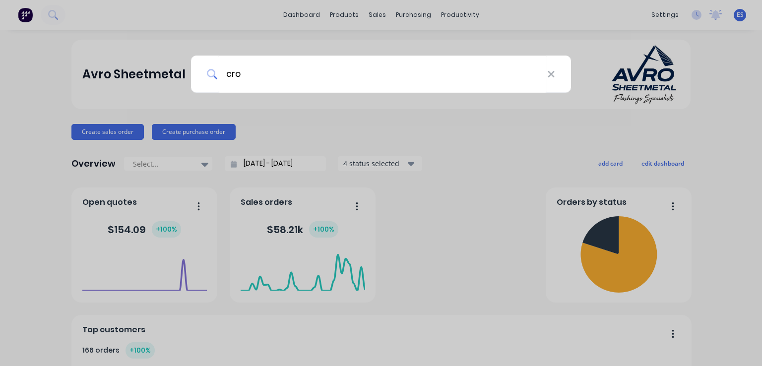
type input "cros"
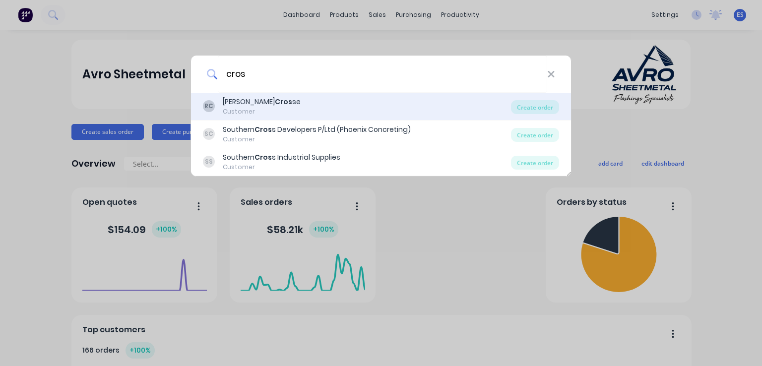
click at [275, 100] on b "Cros" at bounding box center [283, 102] width 17 height 10
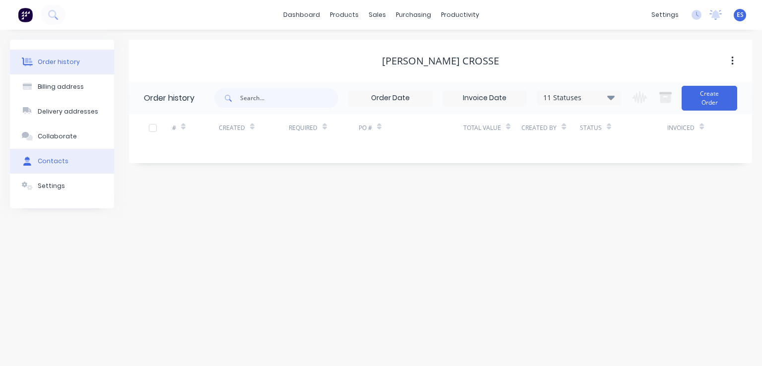
click at [57, 163] on div "Contacts" at bounding box center [53, 161] width 31 height 9
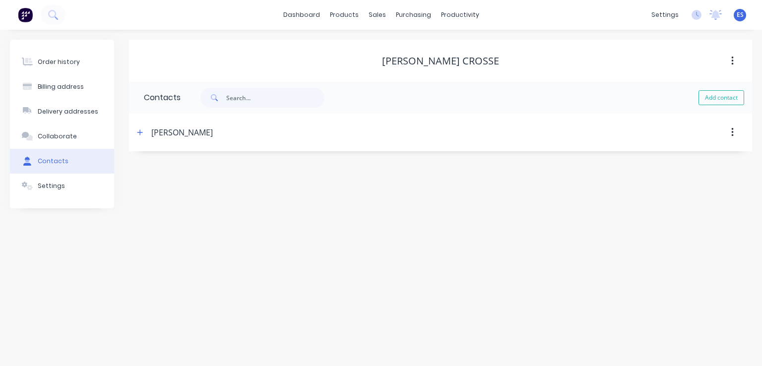
click at [180, 135] on div "Robert Crosse" at bounding box center [181, 132] width 61 height 12
click at [139, 132] on icon "button" at bounding box center [139, 131] width 5 height 5
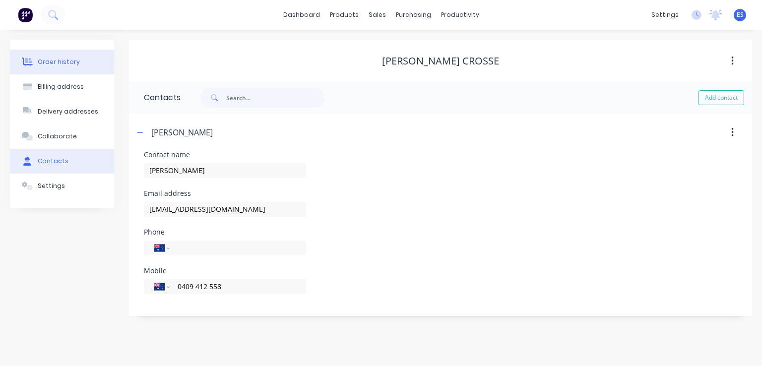
click at [59, 65] on div "Order history" at bounding box center [59, 62] width 42 height 9
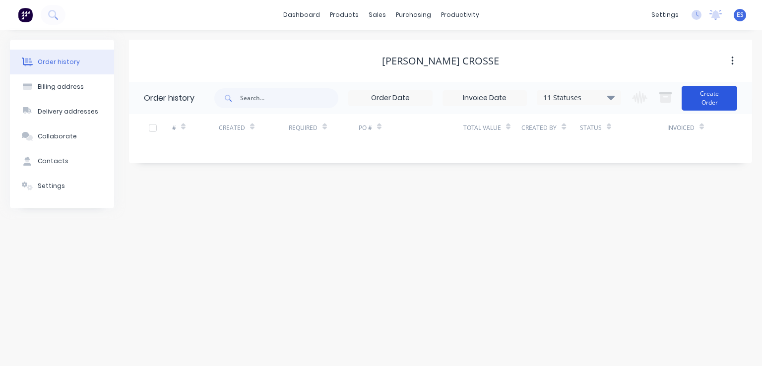
click at [697, 106] on button "Create Order" at bounding box center [709, 98] width 56 height 25
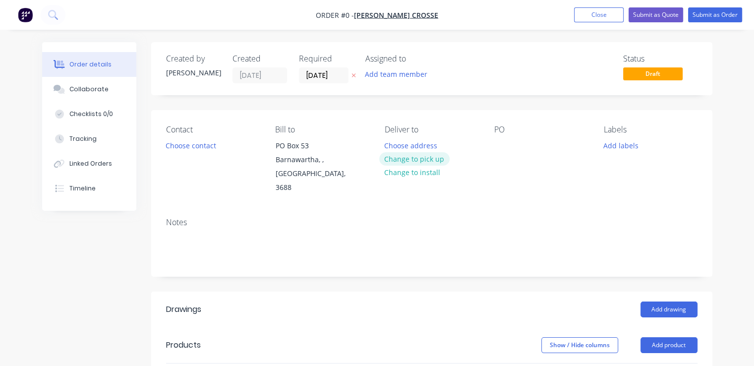
click at [408, 160] on button "Change to pick up" at bounding box center [414, 158] width 70 height 13
click at [200, 146] on button "Choose contact" at bounding box center [190, 144] width 61 height 13
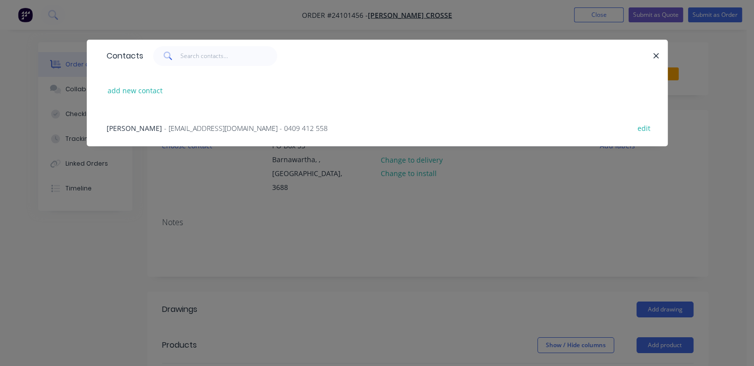
click at [245, 124] on span "- admin@rjcrosse.com.au - 0409 412 558" at bounding box center [246, 127] width 164 height 9
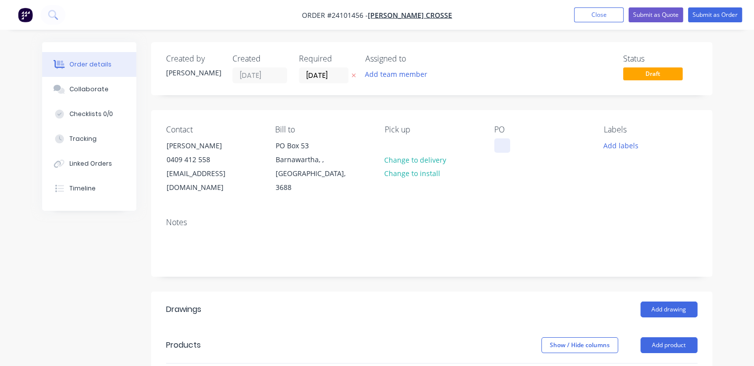
click at [498, 144] on div at bounding box center [502, 145] width 16 height 14
click at [666, 301] on button "Add drawing" at bounding box center [669, 309] width 57 height 16
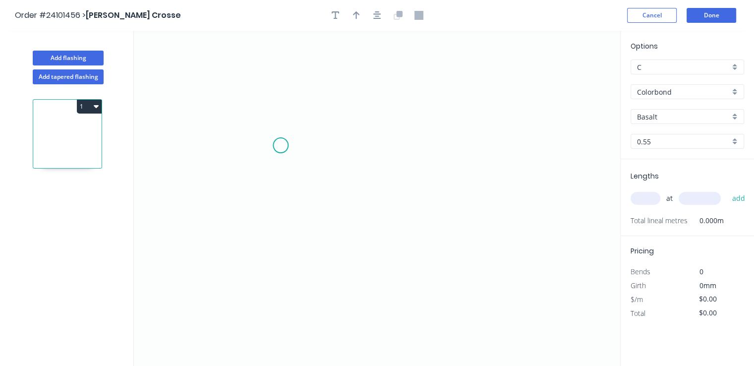
click at [281, 142] on icon "0" at bounding box center [377, 198] width 486 height 335
click at [420, 146] on icon "0" at bounding box center [377, 198] width 486 height 335
click at [440, 166] on icon "0 ?" at bounding box center [377, 198] width 486 height 335
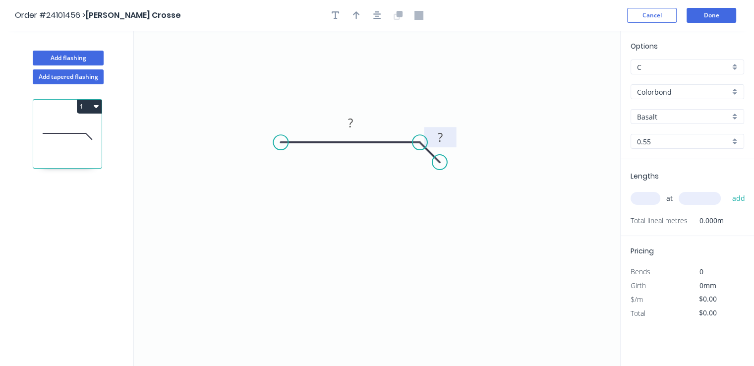
click at [442, 140] on tspan "?" at bounding box center [440, 137] width 5 height 16
click at [430, 176] on div "Show angle" at bounding box center [465, 177] width 100 height 20
click at [414, 166] on tspan "º" at bounding box center [413, 164] width 4 height 16
click at [355, 121] on rect at bounding box center [351, 124] width 20 height 14
click at [642, 199] on input "text" at bounding box center [646, 198] width 30 height 13
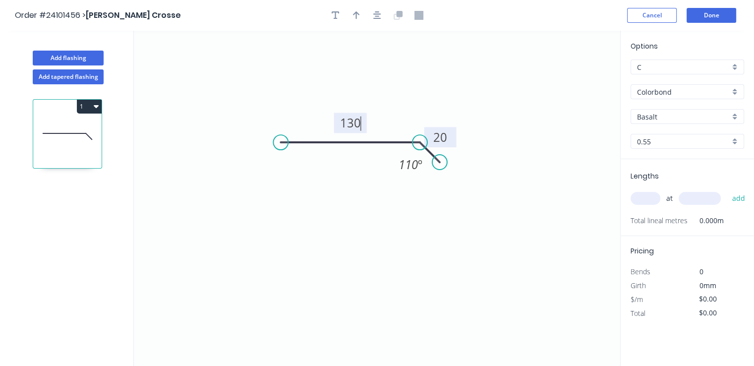
type input "$7.52"
type input "2"
click at [697, 196] on input "text" at bounding box center [700, 198] width 42 height 13
type input "6300"
click at [727, 190] on button "add" at bounding box center [738, 198] width 23 height 17
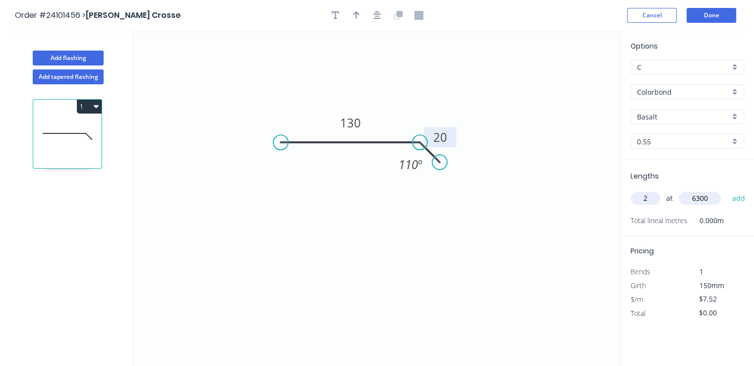
type input "$94.75"
type input "1"
click at [697, 196] on input "text" at bounding box center [700, 198] width 42 height 13
type input "4000"
click at [727, 190] on button "add" at bounding box center [738, 198] width 23 height 17
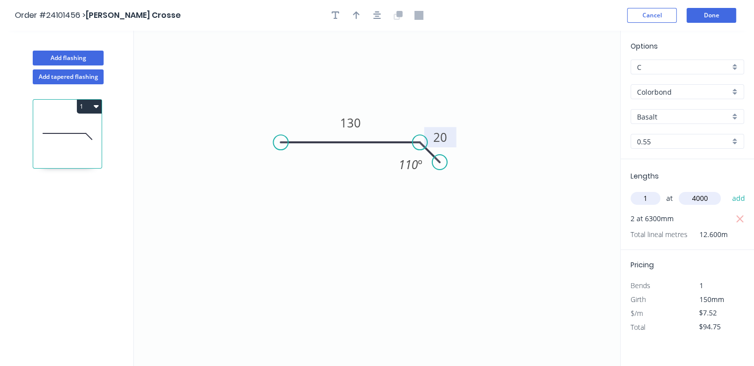
type input "$124.83"
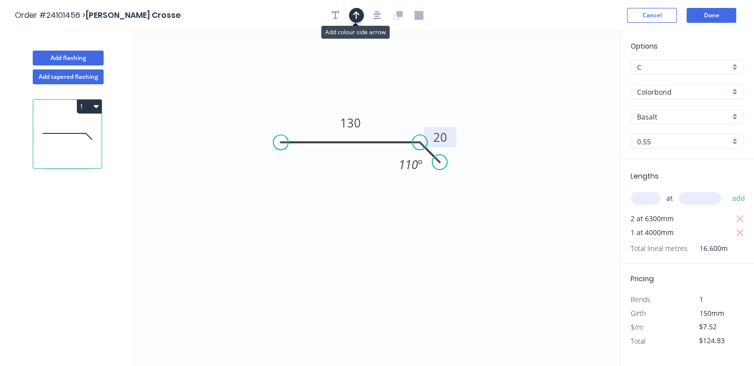
click at [349, 14] on button "button" at bounding box center [356, 15] width 15 height 15
click at [574, 79] on icon "0 130 20 110 º" at bounding box center [377, 198] width 486 height 335
click at [571, 80] on icon at bounding box center [570, 69] width 9 height 32
click at [571, 80] on icon at bounding box center [578, 72] width 29 height 29
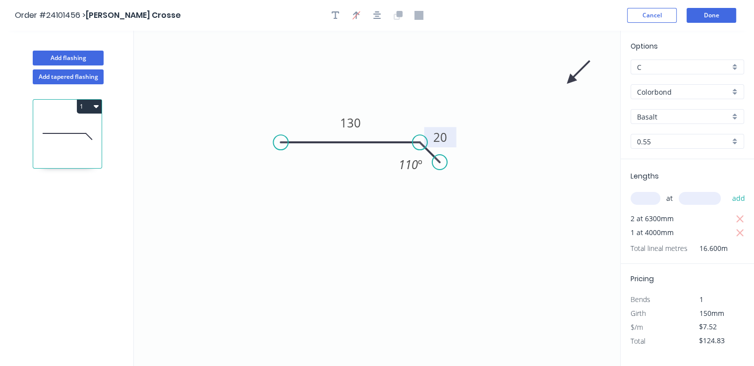
click at [571, 80] on icon at bounding box center [578, 72] width 29 height 29
click at [571, 80] on icon at bounding box center [578, 88] width 29 height 29
drag, startPoint x: 571, startPoint y: 80, endPoint x: 351, endPoint y: 187, distance: 245.0
click at [351, 188] on icon at bounding box center [351, 204] width 9 height 32
click at [712, 16] on button "Done" at bounding box center [712, 15] width 50 height 15
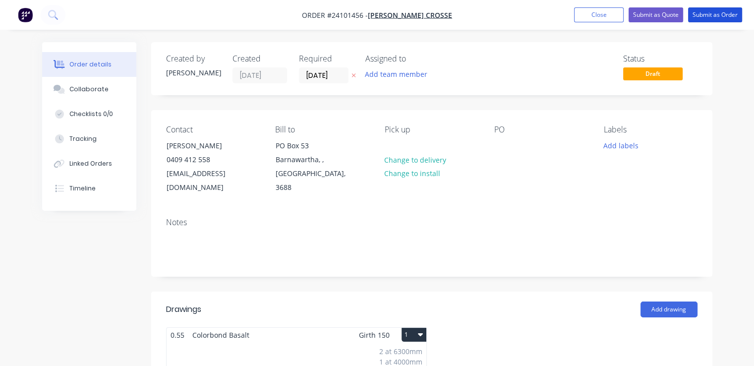
click at [712, 16] on button "Submit as Order" at bounding box center [715, 14] width 54 height 15
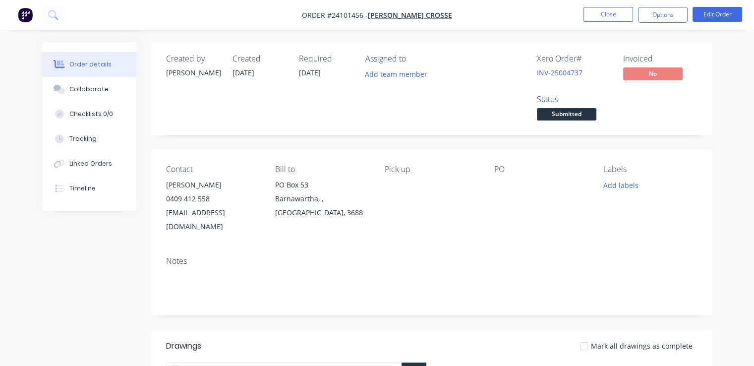
click at [30, 15] on img "button" at bounding box center [25, 14] width 15 height 15
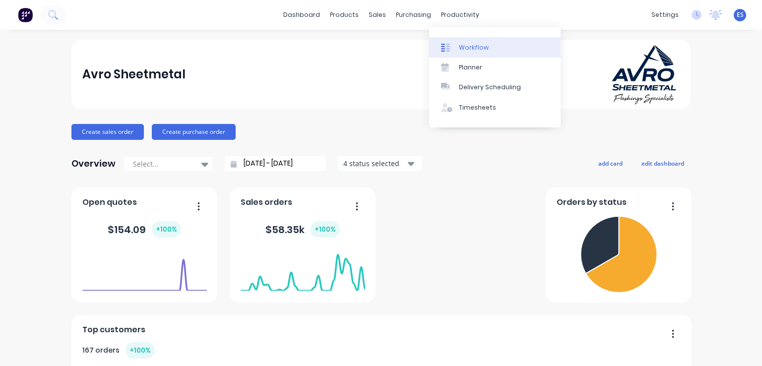
click at [448, 50] on icon at bounding box center [445, 47] width 9 height 9
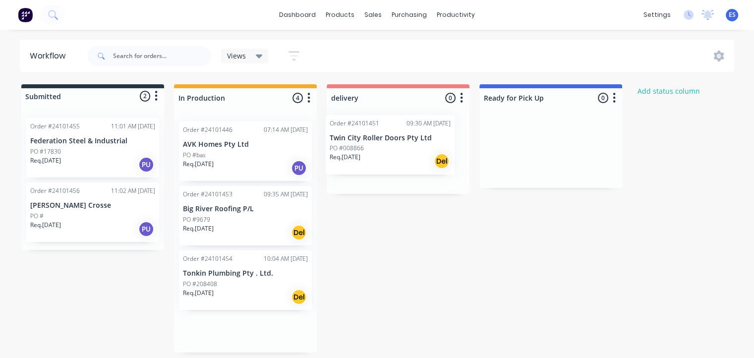
drag, startPoint x: 250, startPoint y: 231, endPoint x: 402, endPoint y: 158, distance: 168.8
click at [402, 158] on div "Submitted 2 Status colour #273444 hex #273444 Save Cancel Summaries Total order…" at bounding box center [460, 218] width 935 height 268
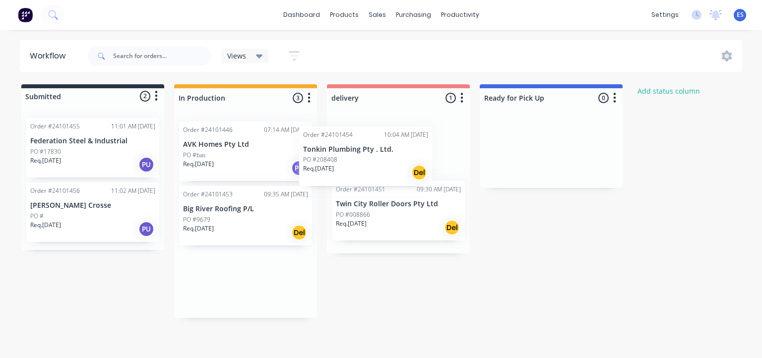
drag, startPoint x: 316, startPoint y: 227, endPoint x: 358, endPoint y: 162, distance: 77.2
click at [358, 162] on div "Submitted 2 Status colour #273444 hex #273444 Save Cancel Summaries Total order…" at bounding box center [460, 201] width 935 height 234
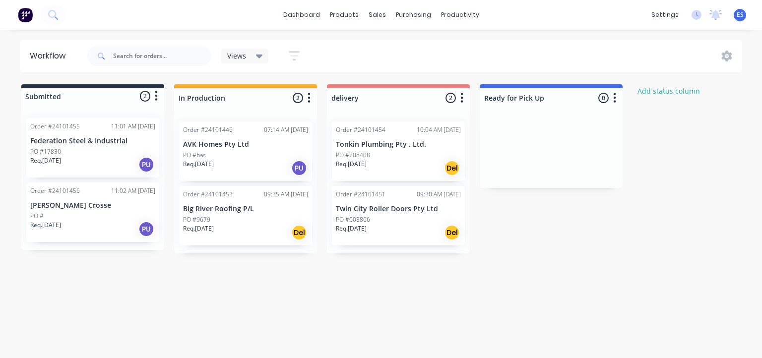
click at [214, 230] on p "Req. 25/08/25" at bounding box center [198, 228] width 31 height 9
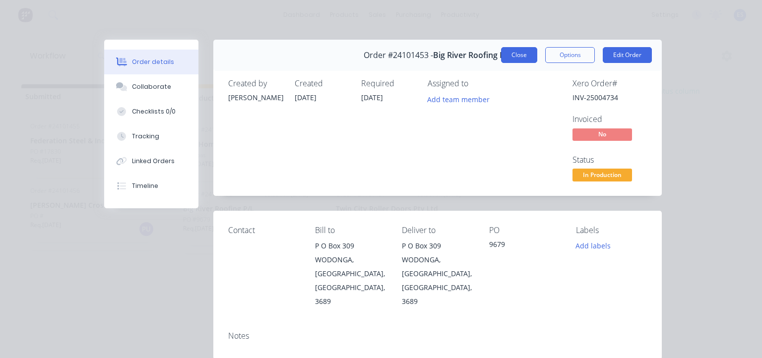
click at [507, 47] on button "Close" at bounding box center [519, 55] width 36 height 16
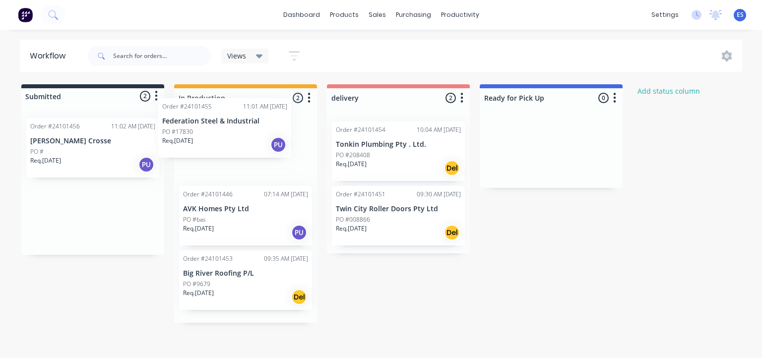
drag, startPoint x: 105, startPoint y: 164, endPoint x: 244, endPoint y: 141, distance: 140.7
click at [244, 141] on div "Submitted 2 Status colour #273444 hex #273444 Save Cancel Summaries Total order…" at bounding box center [460, 203] width 935 height 238
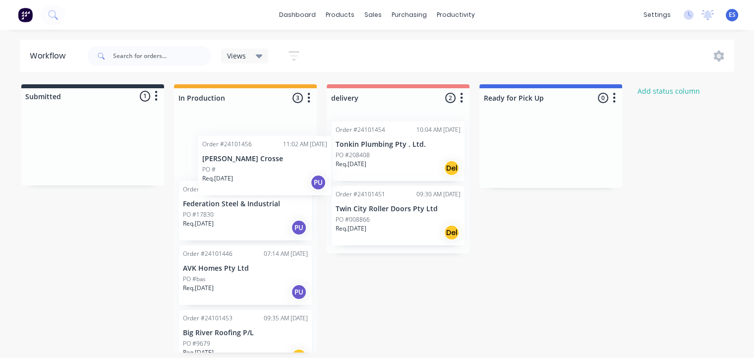
drag, startPoint x: 94, startPoint y: 152, endPoint x: 269, endPoint y: 169, distance: 175.9
click at [269, 169] on div "Submitted 1 Status colour #273444 hex #273444 Save Cancel Summaries Total order…" at bounding box center [460, 218] width 935 height 268
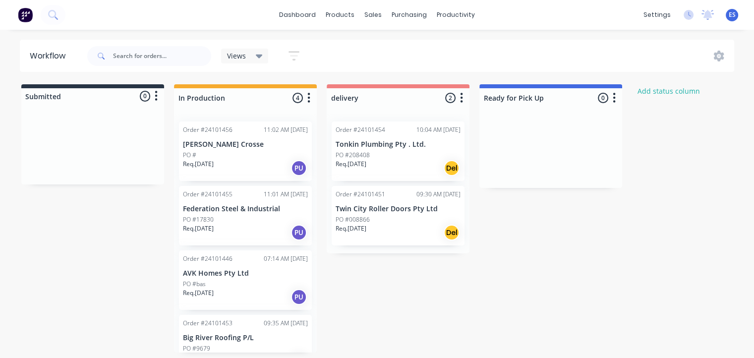
scroll to position [22, 0]
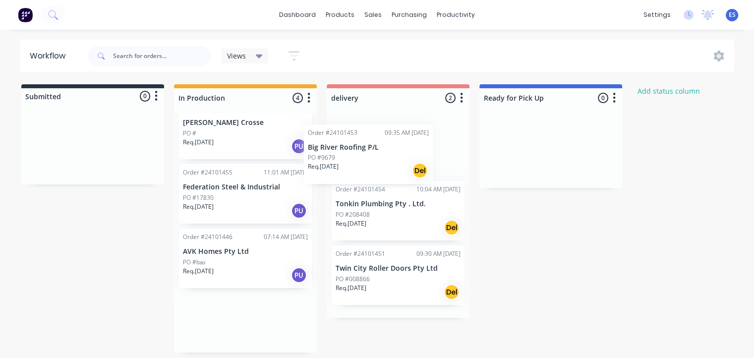
drag, startPoint x: 220, startPoint y: 340, endPoint x: 350, endPoint y: 163, distance: 219.6
click at [350, 163] on div "Submitted 0 Status colour #273444 hex #273444 Save Cancel Summaries Total order…" at bounding box center [460, 218] width 935 height 268
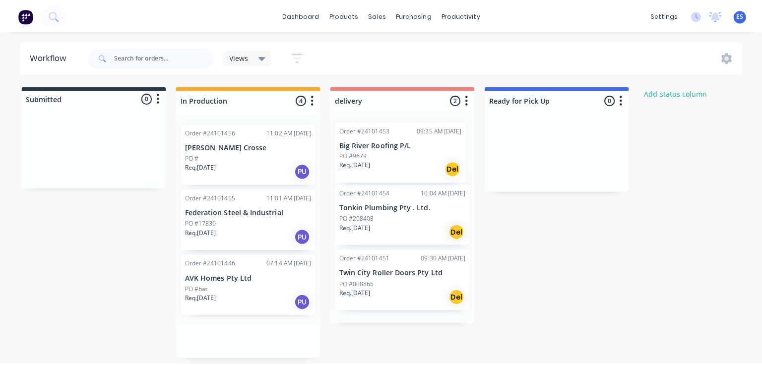
scroll to position [0, 0]
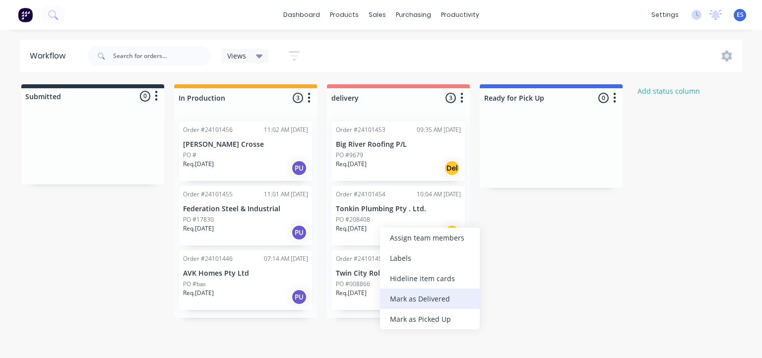
click at [432, 296] on div "Mark as Delivered" at bounding box center [430, 299] width 100 height 20
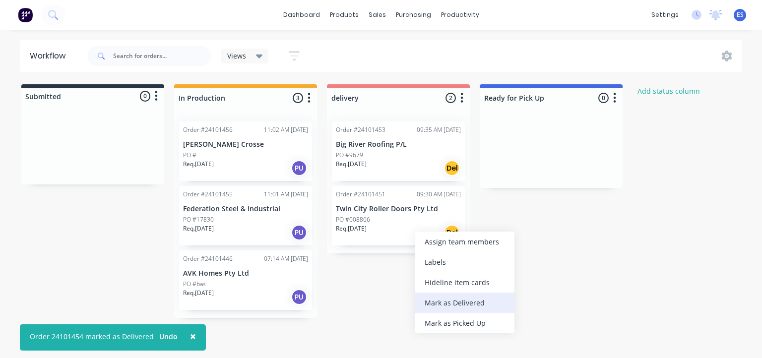
click at [457, 303] on div "Mark as Delivered" at bounding box center [464, 303] width 100 height 20
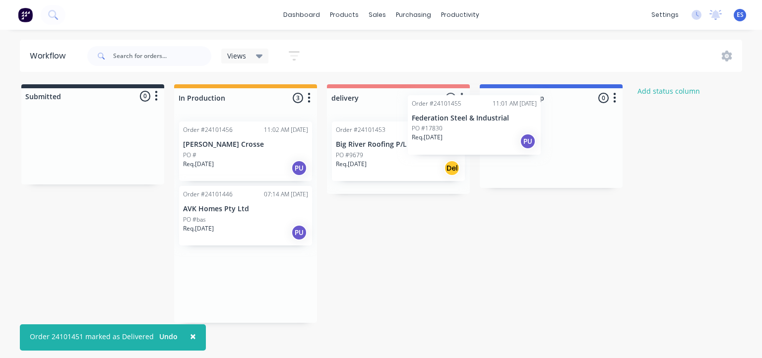
drag, startPoint x: 253, startPoint y: 233, endPoint x: 494, endPoint y: 133, distance: 260.3
click at [494, 133] on div "Submitted 0 Status colour #273444 hex #273444 Save Cancel Summaries Total order…" at bounding box center [460, 203] width 935 height 238
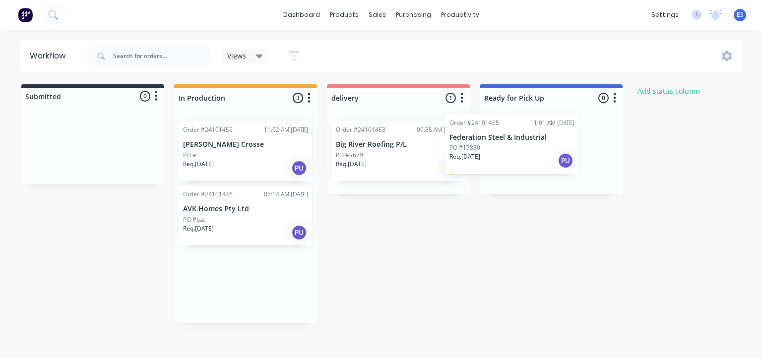
drag, startPoint x: 225, startPoint y: 221, endPoint x: 517, endPoint y: 140, distance: 303.0
click at [517, 140] on div "Submitted 0 Status colour #273444 hex #273444 Save Cancel Summaries Total order…" at bounding box center [460, 203] width 935 height 238
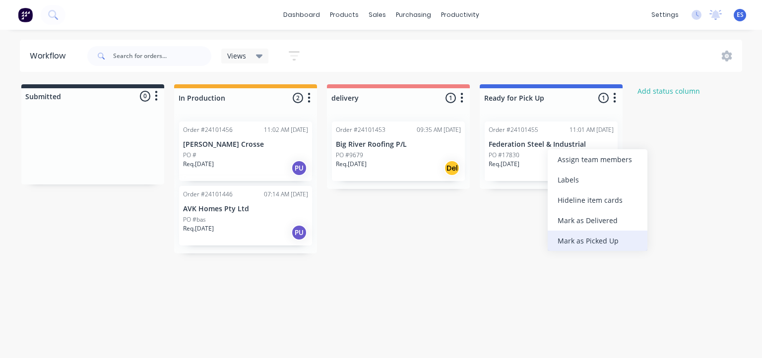
click at [595, 244] on div "Mark as Picked Up" at bounding box center [597, 241] width 100 height 20
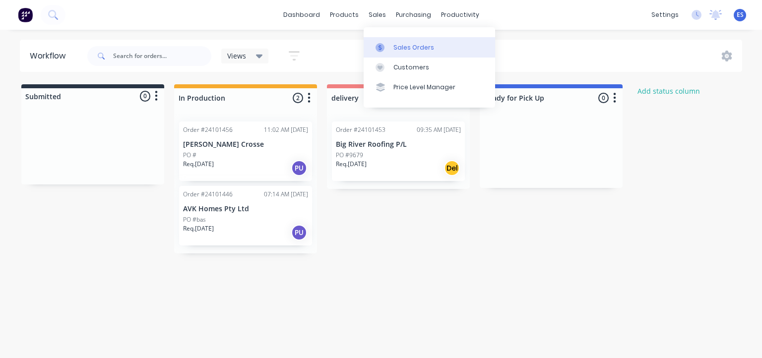
click at [396, 50] on div "Sales Orders" at bounding box center [413, 47] width 41 height 9
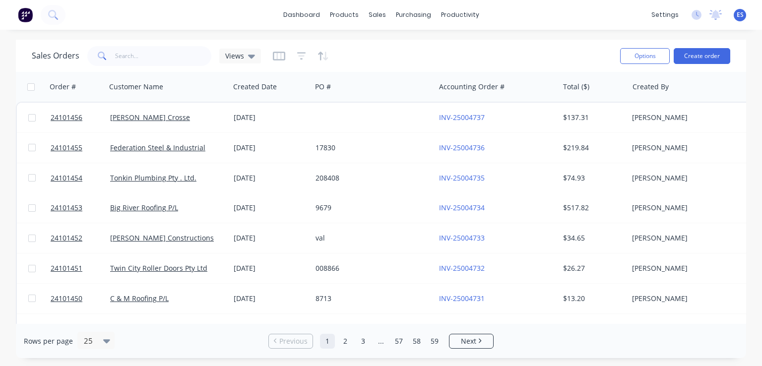
click at [28, 14] on img at bounding box center [25, 14] width 15 height 15
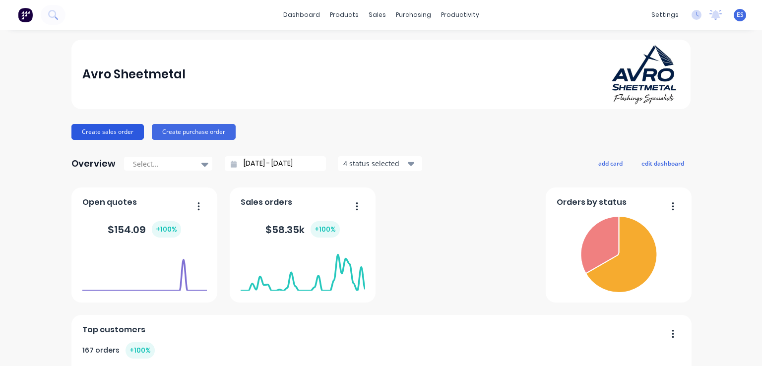
click at [112, 137] on button "Create sales order" at bounding box center [107, 132] width 72 height 16
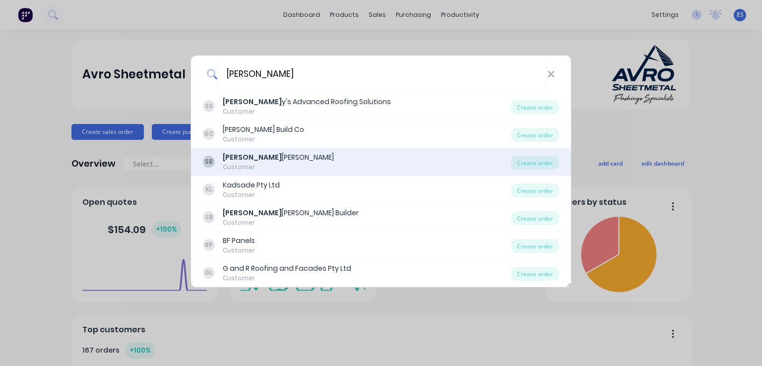
type input "scott"
click at [267, 156] on div "Scott James Builder" at bounding box center [278, 157] width 111 height 10
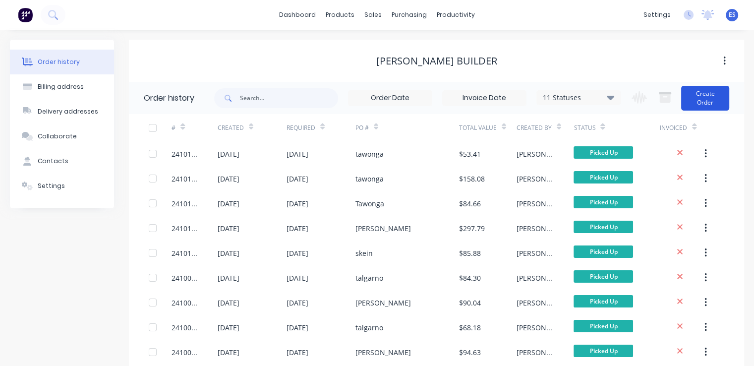
click at [720, 100] on button "Create Order" at bounding box center [705, 98] width 48 height 25
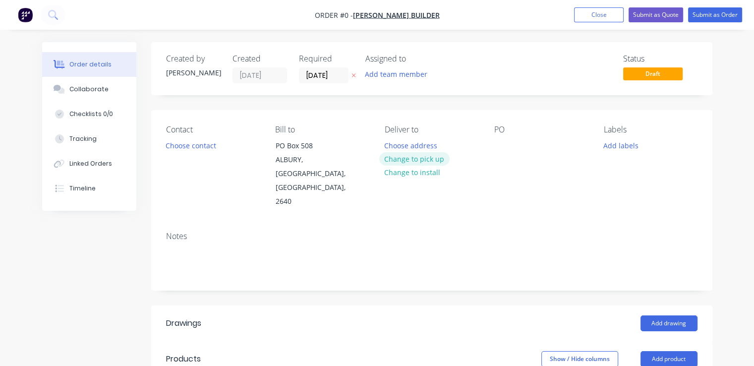
click at [424, 163] on button "Change to pick up" at bounding box center [414, 158] width 70 height 13
click at [180, 141] on button "Choose contact" at bounding box center [190, 144] width 61 height 13
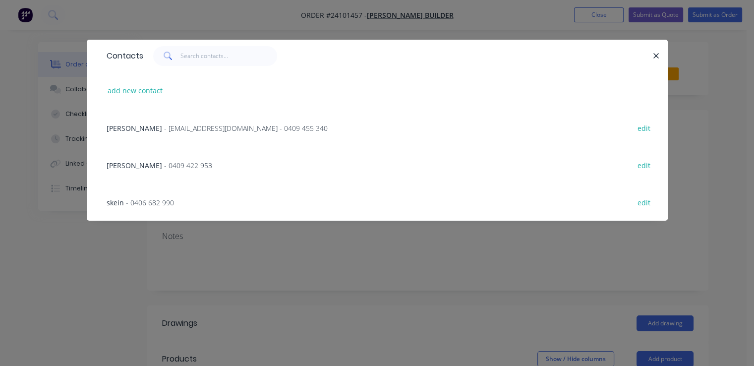
click at [178, 203] on div "skein - 0406 682 990 edit" at bounding box center [377, 201] width 551 height 37
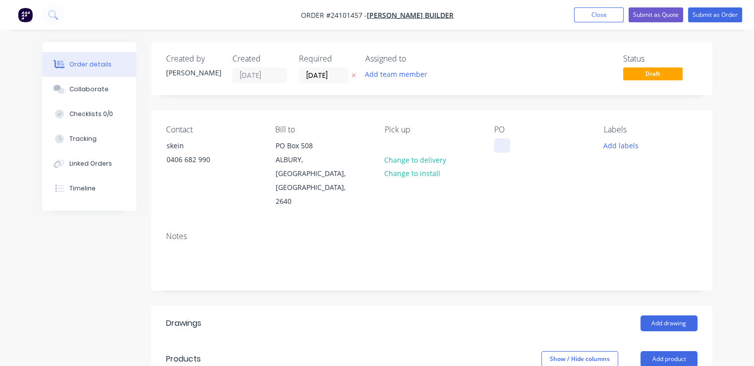
click at [502, 144] on div at bounding box center [502, 145] width 16 height 14
click at [689, 315] on button "Add drawing" at bounding box center [669, 323] width 57 height 16
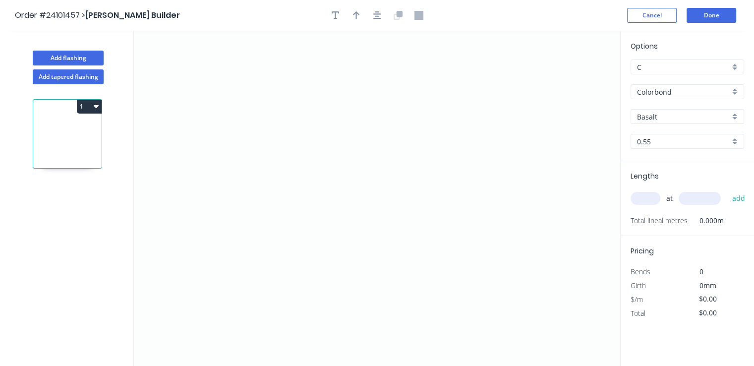
click at [656, 120] on input "Basalt" at bounding box center [683, 117] width 93 height 10
click at [661, 141] on div "Monument" at bounding box center [687, 135] width 113 height 17
type input "Monument"
click at [309, 105] on icon "0" at bounding box center [377, 198] width 486 height 335
click at [303, 226] on icon "0" at bounding box center [377, 198] width 486 height 335
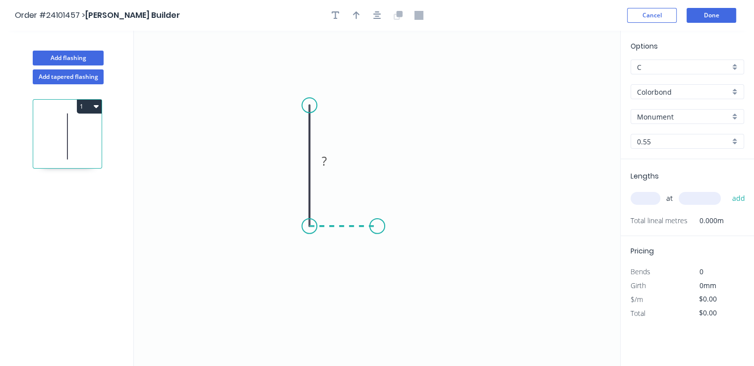
click at [377, 231] on icon "0 ?" at bounding box center [377, 198] width 486 height 335
click at [346, 240] on tspan "?" at bounding box center [343, 236] width 5 height 16
click at [299, 162] on rect at bounding box center [295, 162] width 20 height 14
click at [641, 200] on input "text" at bounding box center [646, 198] width 30 height 13
type input "$8.99"
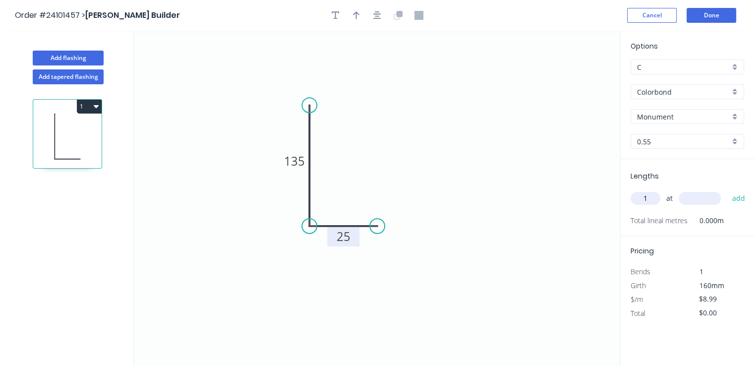
type input "1"
click at [707, 199] on input "text" at bounding box center [700, 198] width 42 height 13
type input "5400"
click at [727, 190] on button "add" at bounding box center [738, 198] width 23 height 17
type input "$48.55"
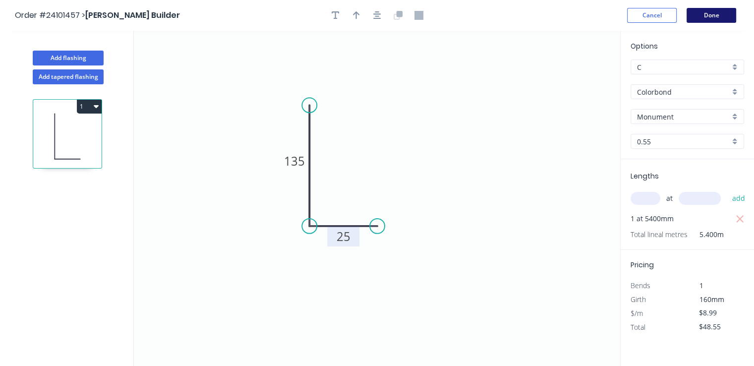
click at [712, 14] on button "Done" at bounding box center [712, 15] width 50 height 15
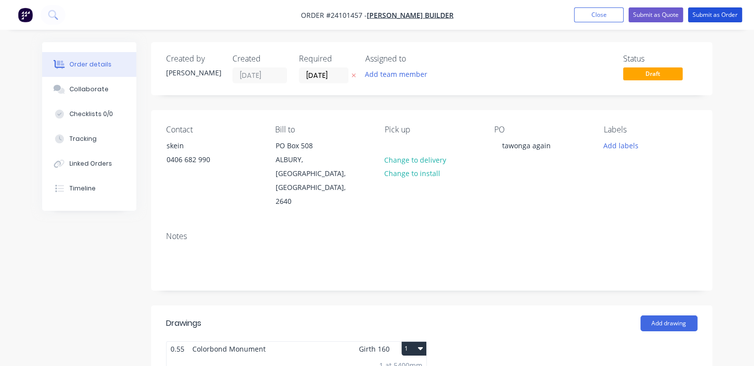
click at [712, 14] on button "Submit as Order" at bounding box center [715, 14] width 54 height 15
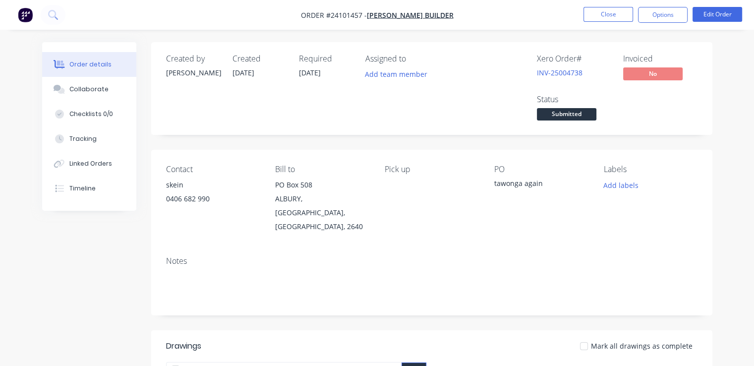
click at [17, 19] on button "button" at bounding box center [25, 15] width 21 height 16
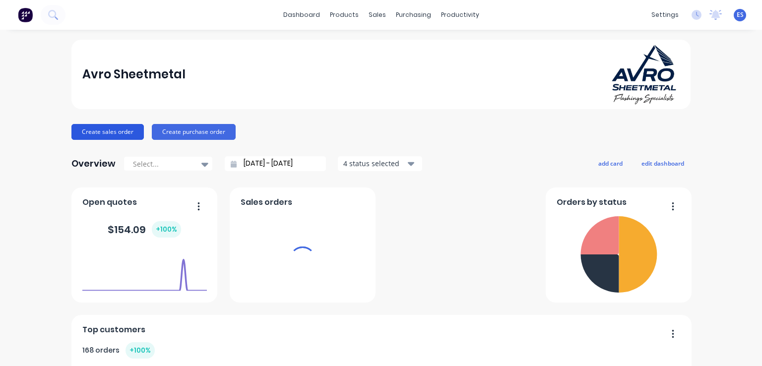
click at [91, 131] on button "Create sales order" at bounding box center [107, 132] width 72 height 16
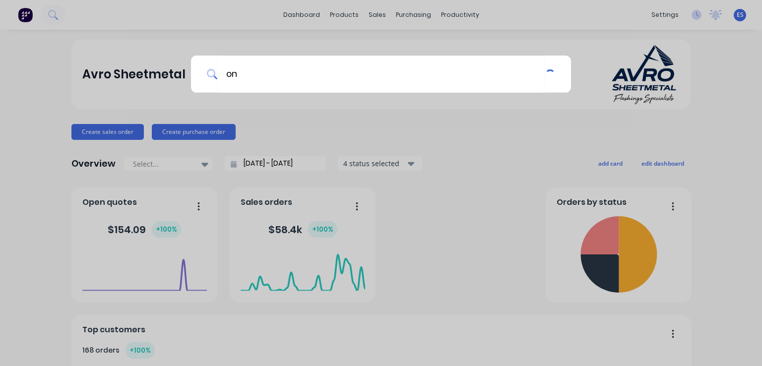
type input "o"
click at [21, 6] on div at bounding box center [381, 183] width 762 height 366
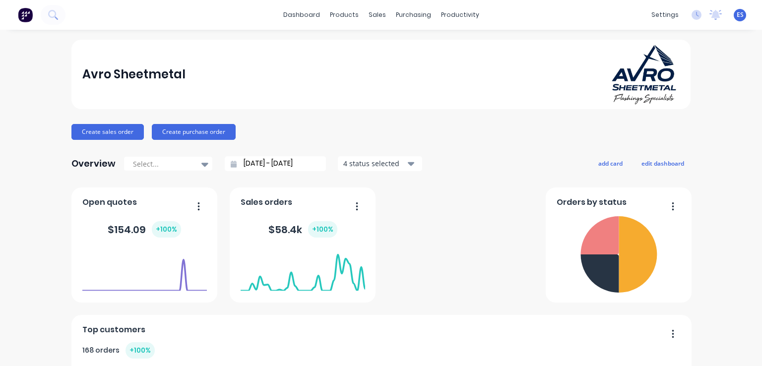
click at [22, 17] on img at bounding box center [25, 14] width 15 height 15
